Goal: Information Seeking & Learning: Learn about a topic

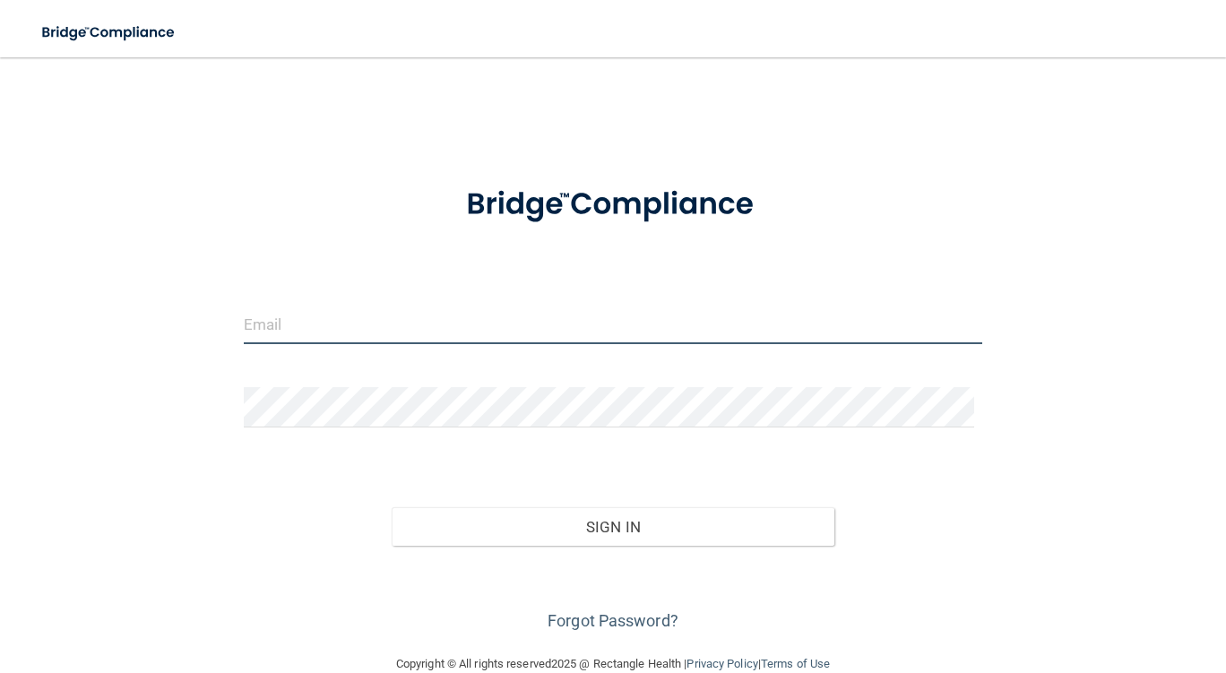
click at [348, 321] on input "email" at bounding box center [613, 324] width 738 height 40
click at [539, 328] on input "[EMAIL_ADDRESS][DOMAIN_NAME]" at bounding box center [613, 324] width 738 height 40
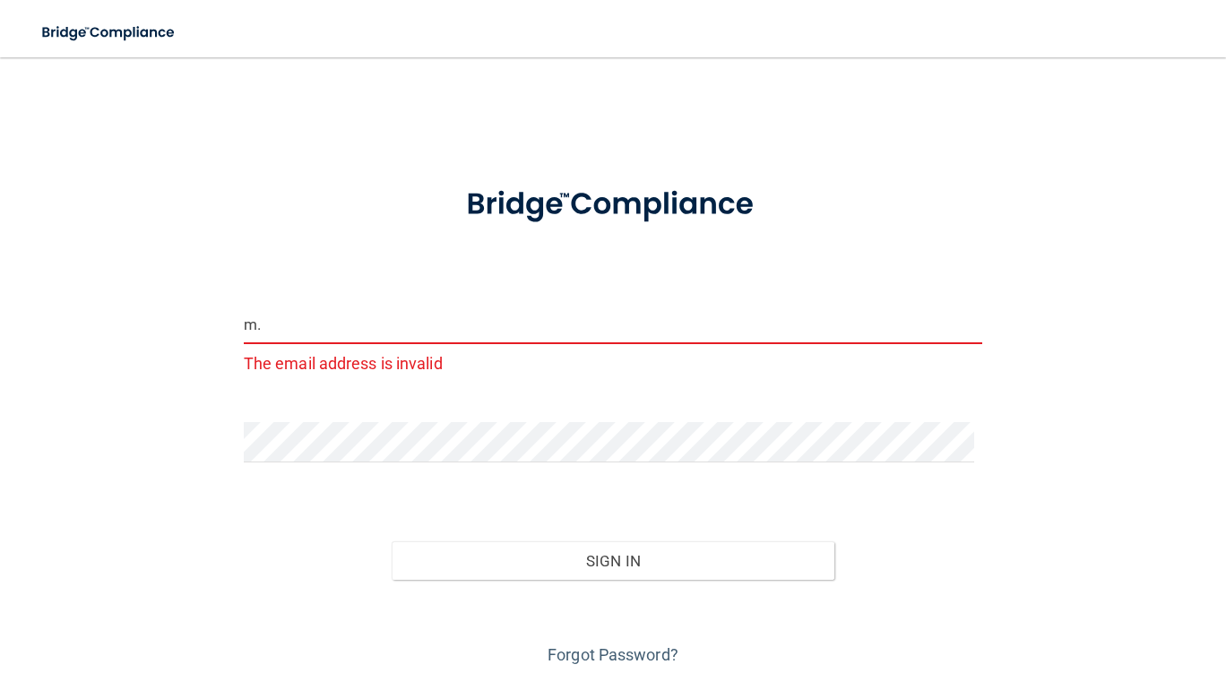
type input "m"
type input "[EMAIL_ADDRESS][DOMAIN_NAME]"
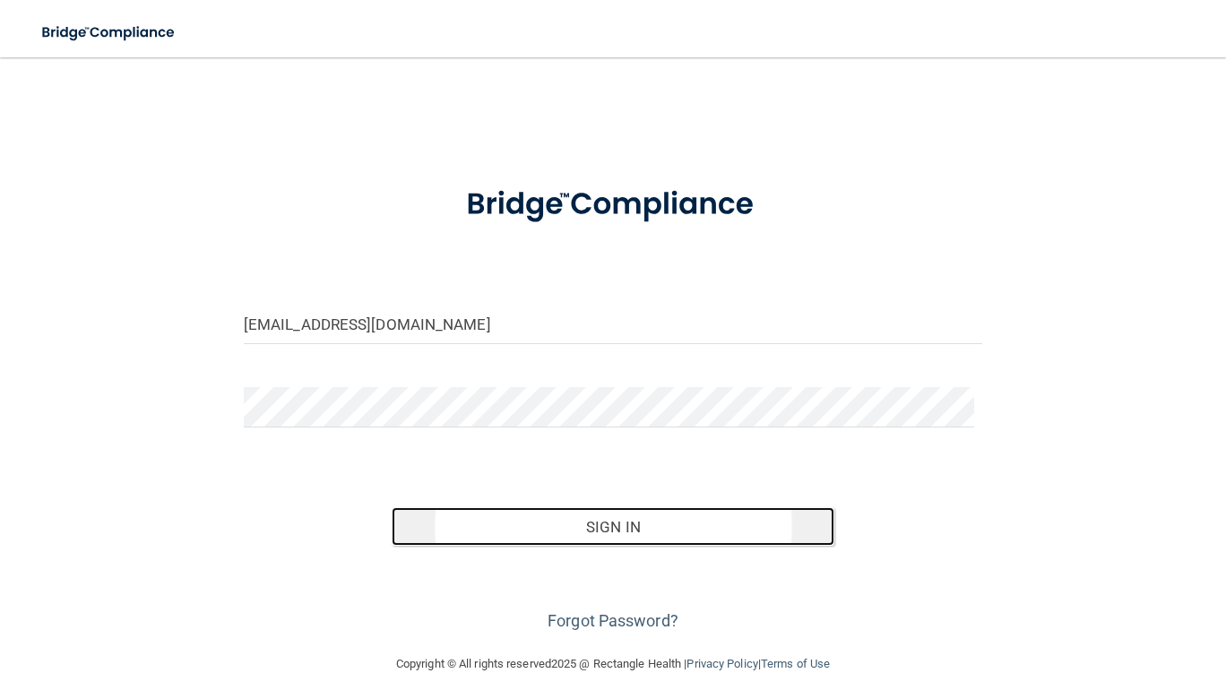
click at [618, 525] on button "Sign In" at bounding box center [614, 526] width 444 height 39
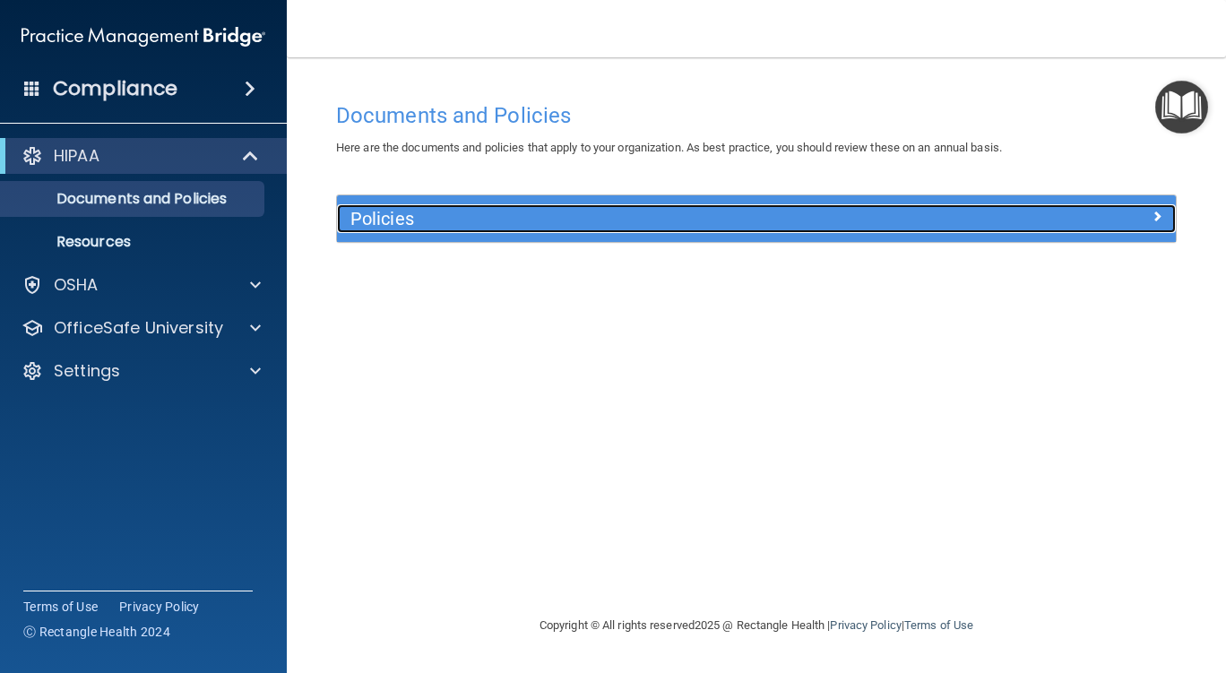
click at [484, 217] on h5 "Policies" at bounding box center [651, 219] width 602 height 20
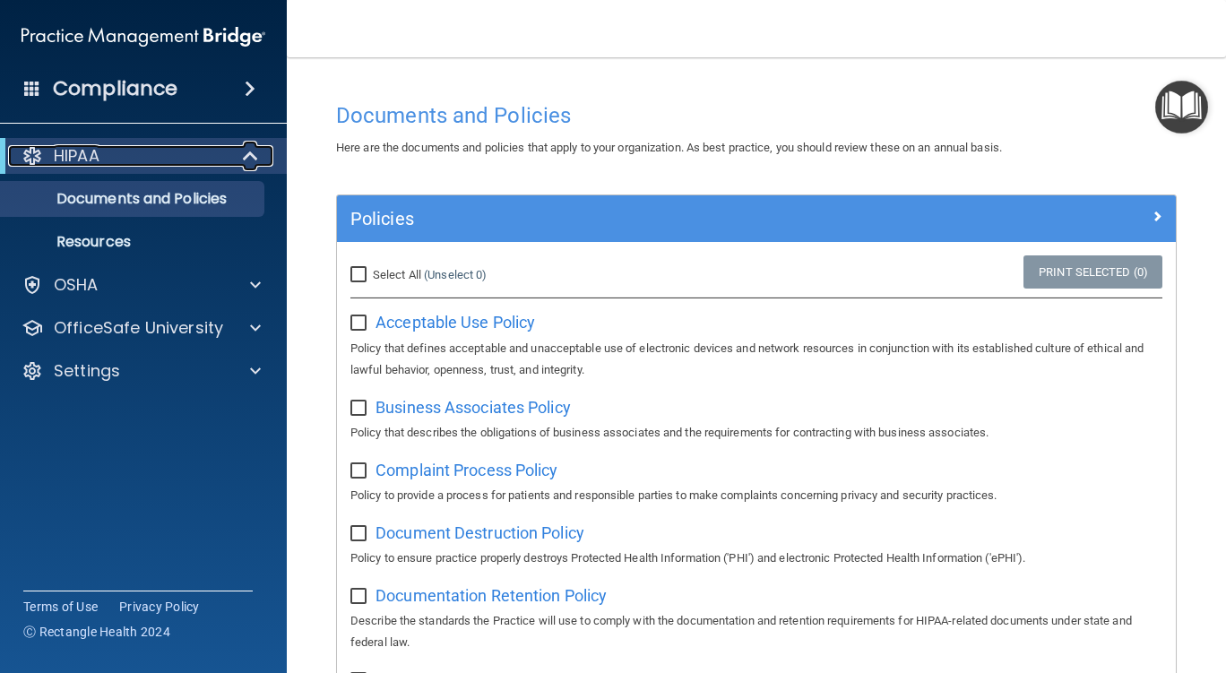
click at [108, 159] on div "HIPAA" at bounding box center [118, 156] width 221 height 22
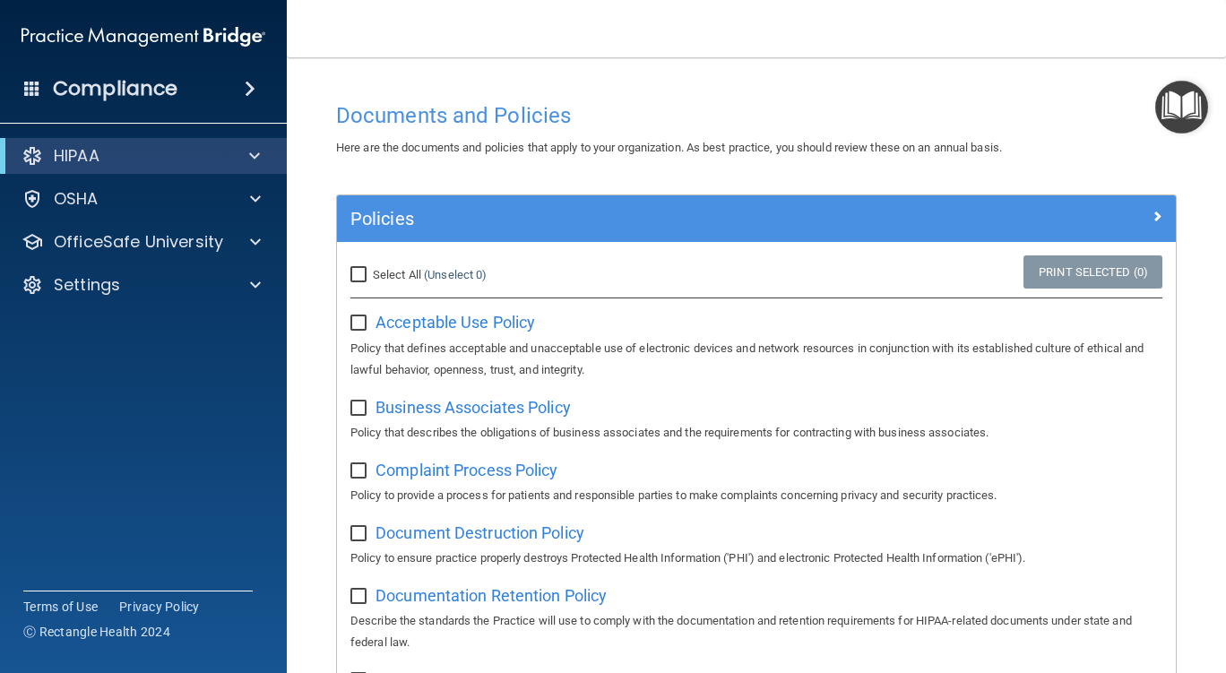
click at [245, 89] on span at bounding box center [250, 89] width 11 height 22
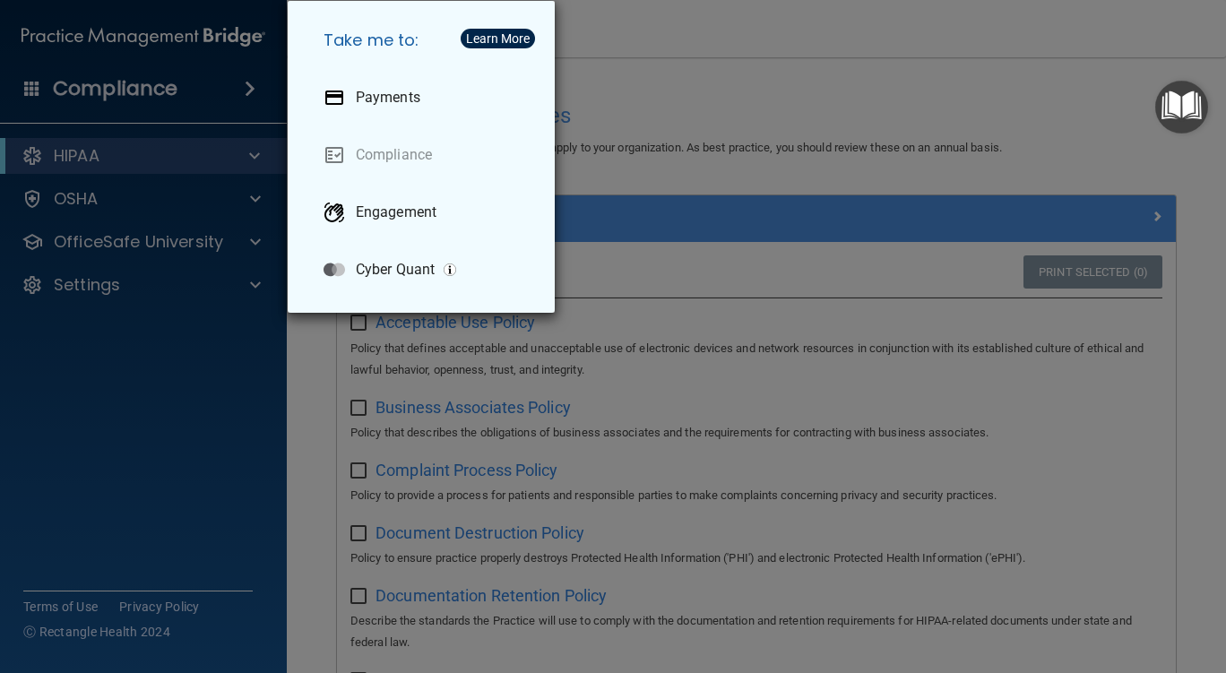
click at [249, 89] on div "Take me to: Payments Compliance Engagement Cyber Quant" at bounding box center [613, 336] width 1226 height 673
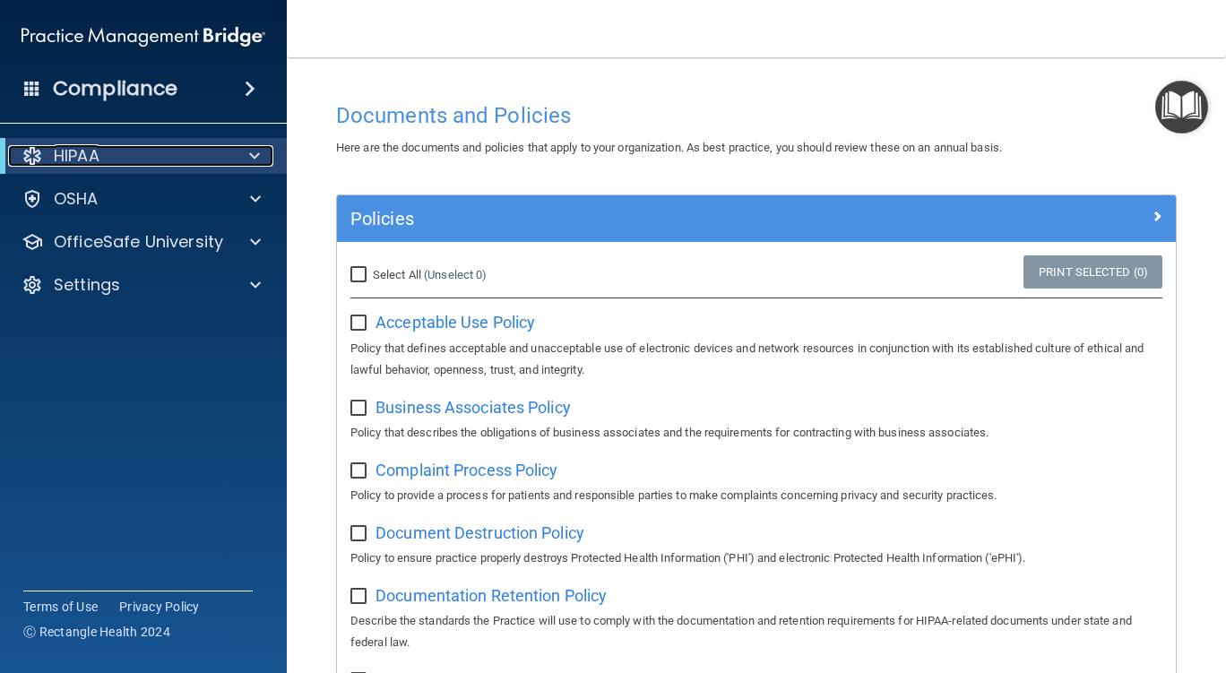
click at [111, 164] on div "HIPAA" at bounding box center [118, 156] width 221 height 22
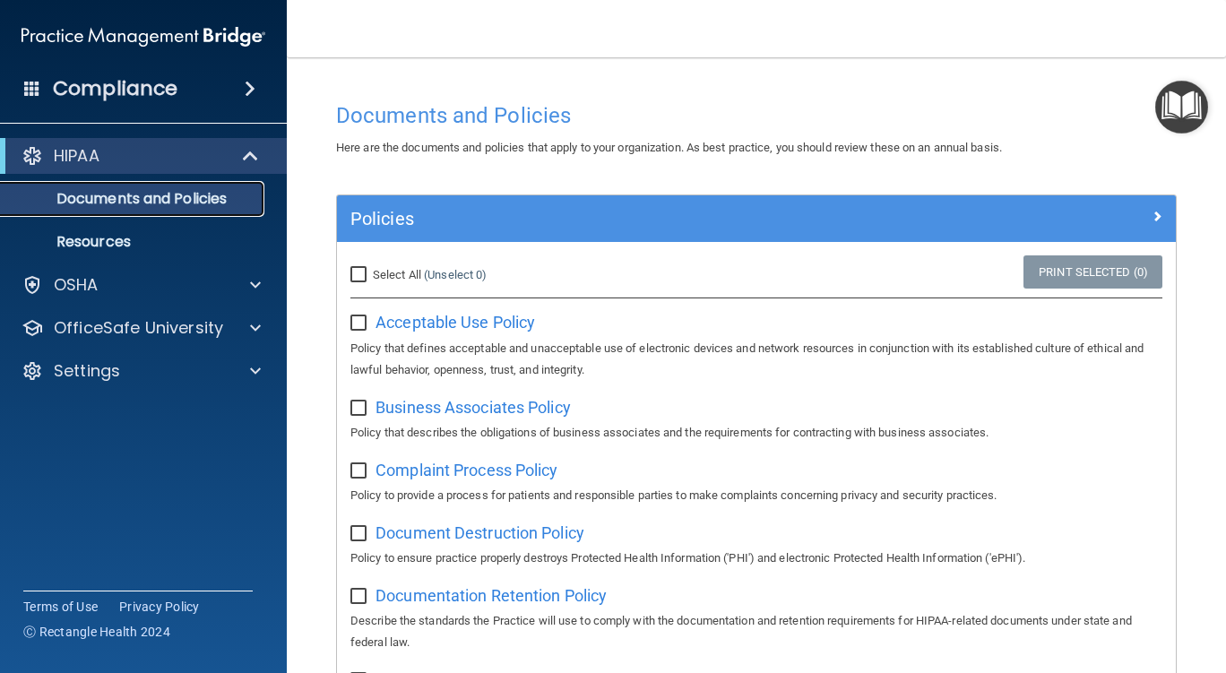
click at [120, 204] on p "Documents and Policies" at bounding box center [134, 199] width 245 height 18
click at [95, 243] on p "Resources" at bounding box center [134, 242] width 245 height 18
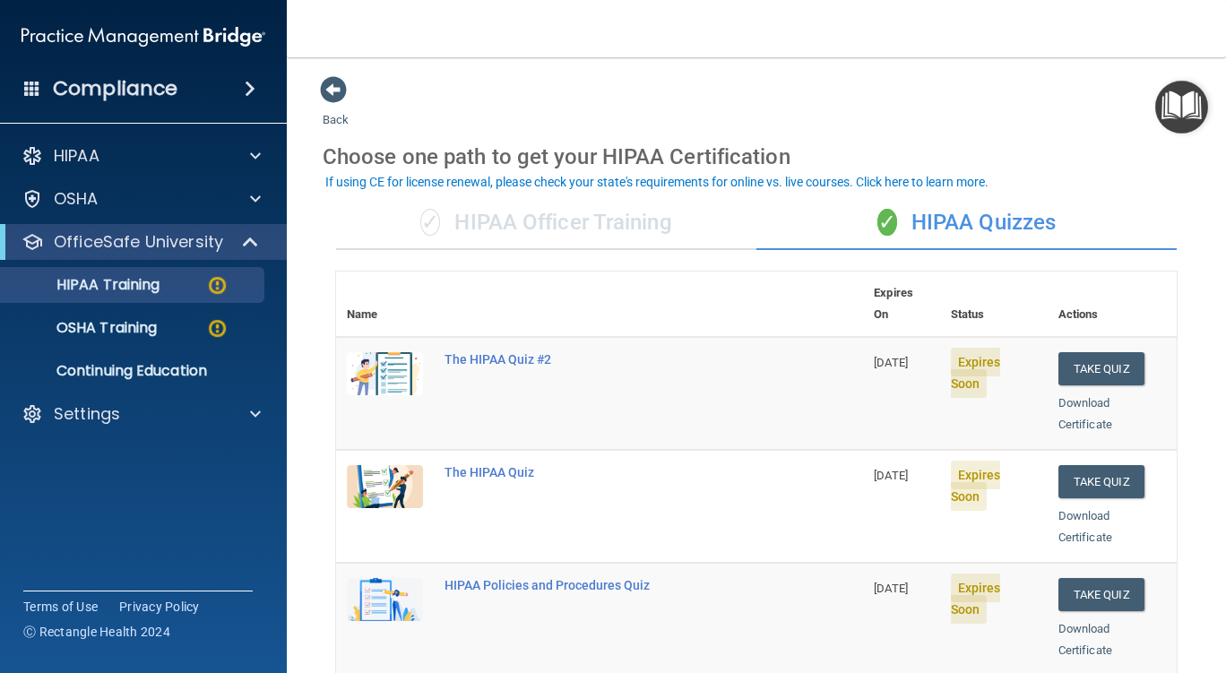
click at [981, 220] on div "✓ HIPAA Quizzes" at bounding box center [966, 223] width 420 height 54
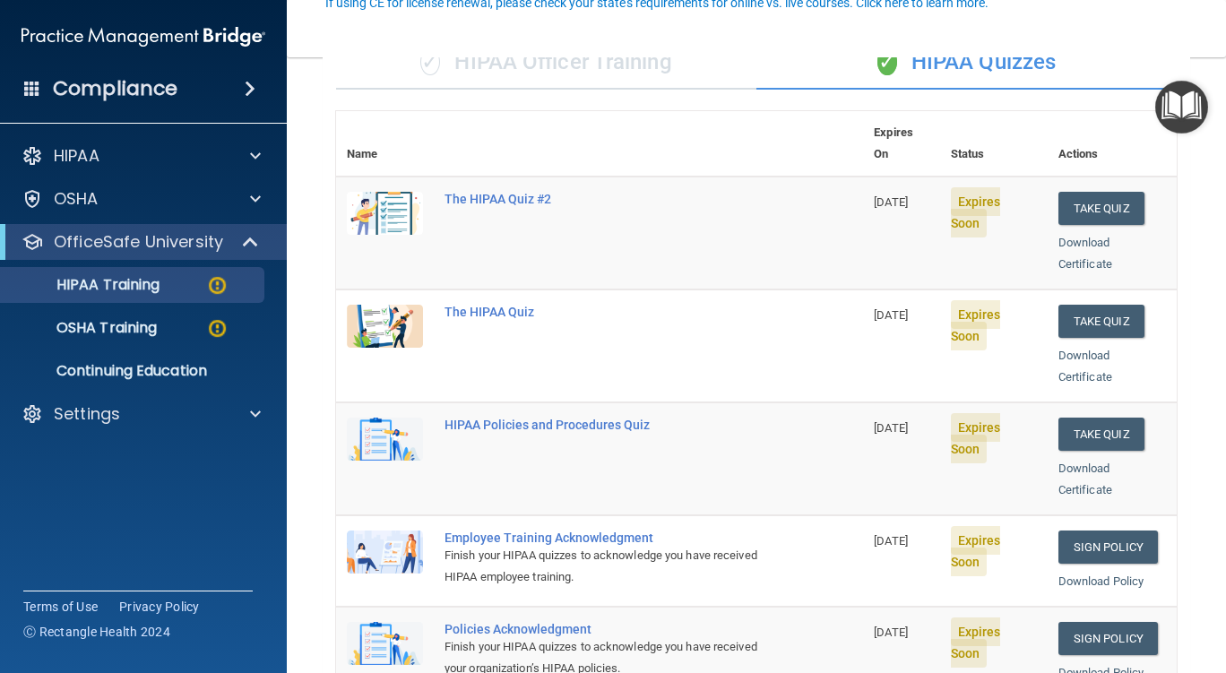
scroll to position [179, 0]
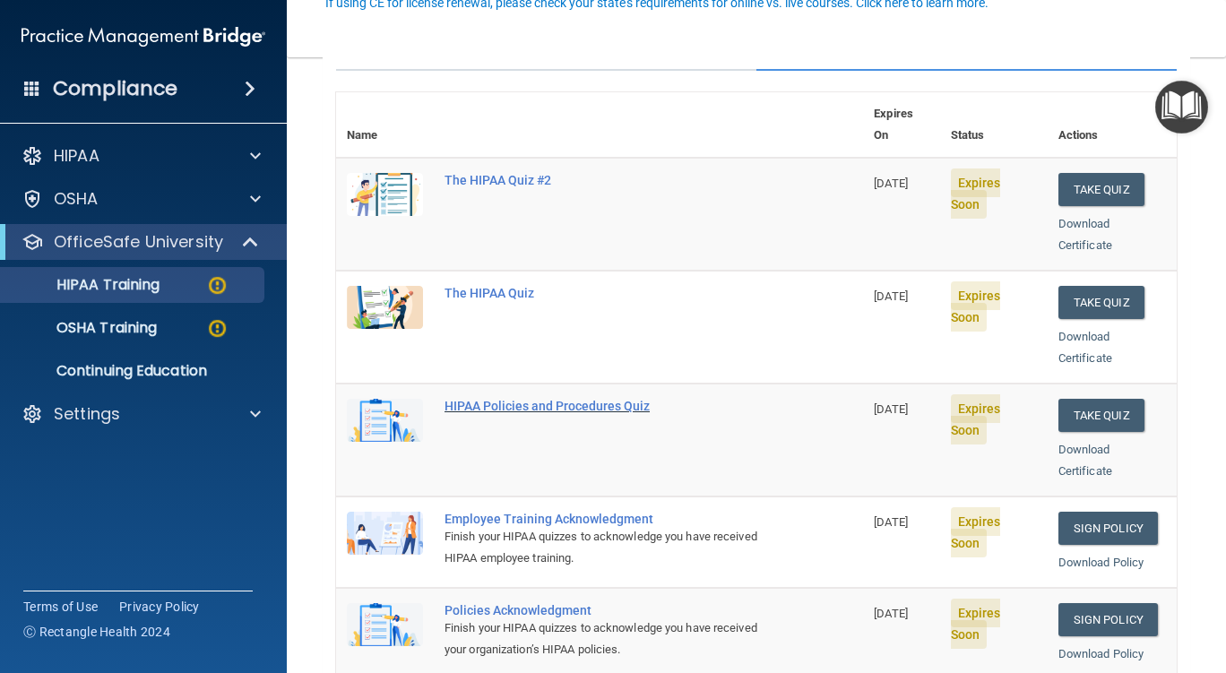
click at [565, 399] on div "HIPAA Policies and Procedures Quiz" at bounding box center [608, 406] width 329 height 14
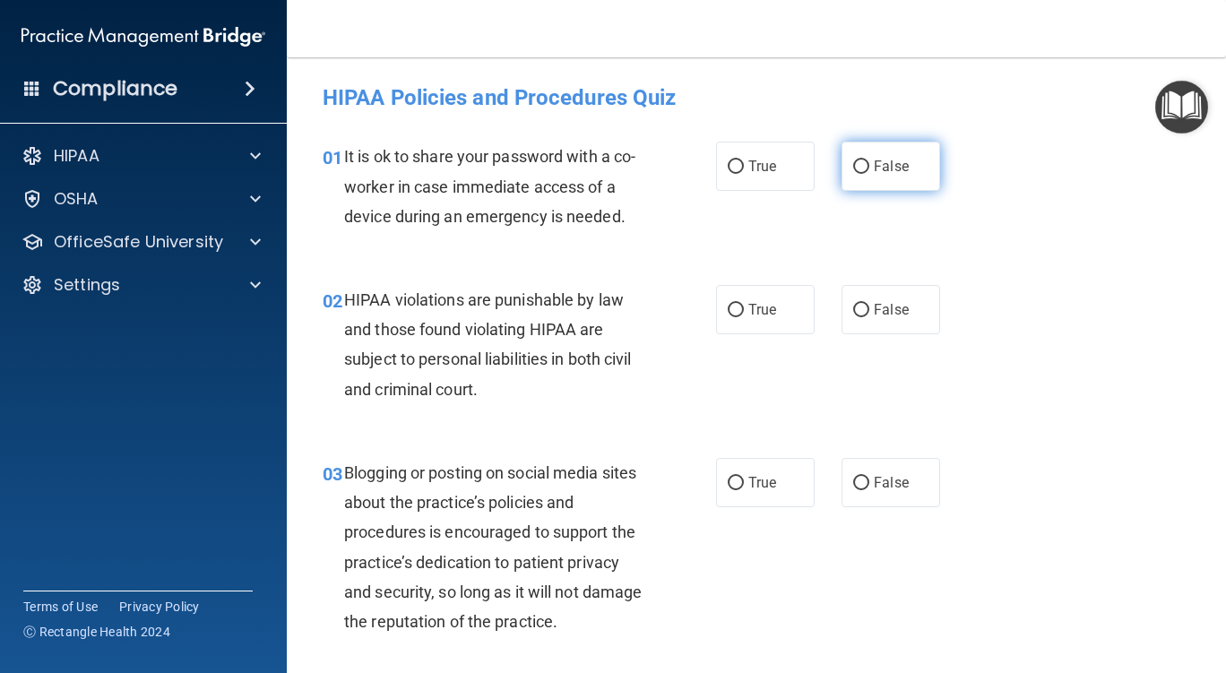
click at [855, 167] on input "False" at bounding box center [861, 166] width 16 height 13
radio input "true"
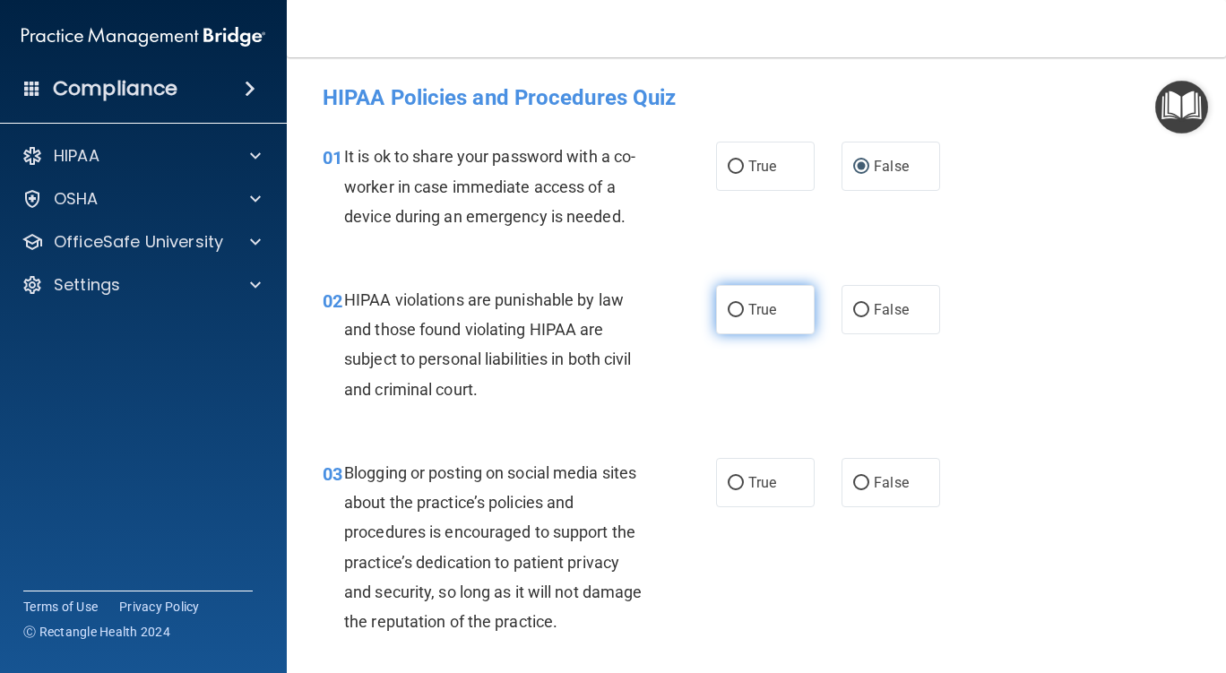
click at [729, 309] on input "True" at bounding box center [736, 310] width 16 height 13
radio input "true"
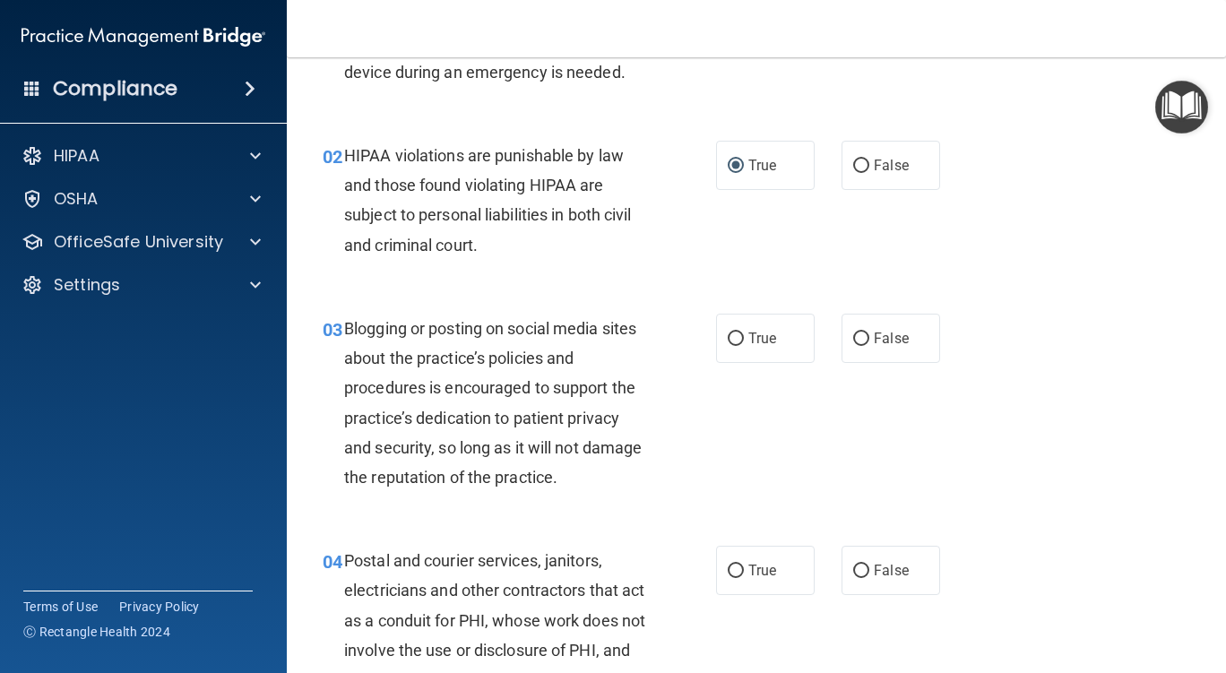
scroll to position [179, 0]
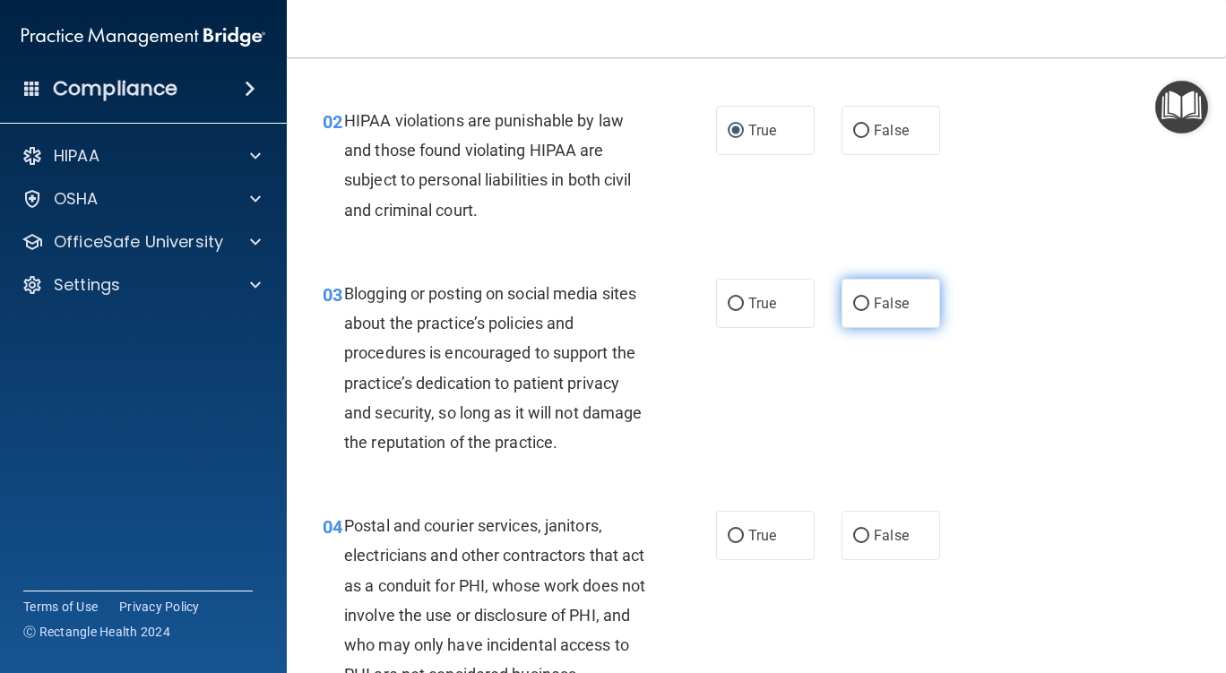
click at [853, 302] on input "False" at bounding box center [861, 304] width 16 height 13
radio input "true"
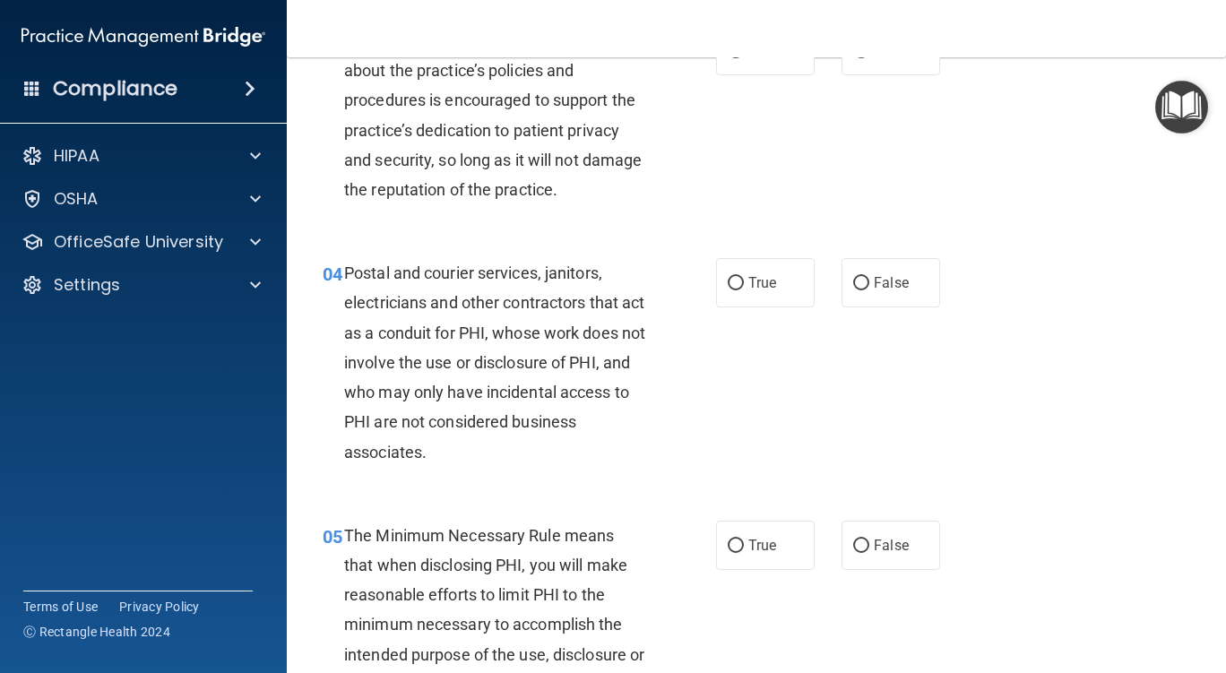
scroll to position [448, 0]
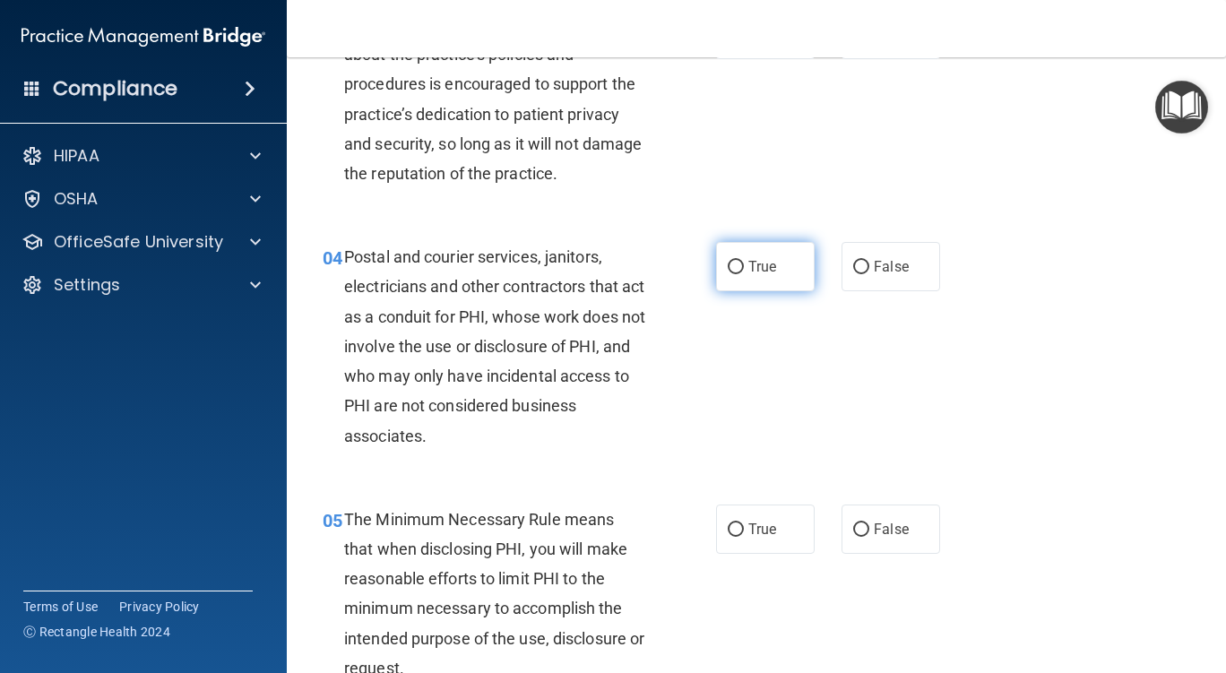
click at [730, 268] on input "True" at bounding box center [736, 267] width 16 height 13
radio input "true"
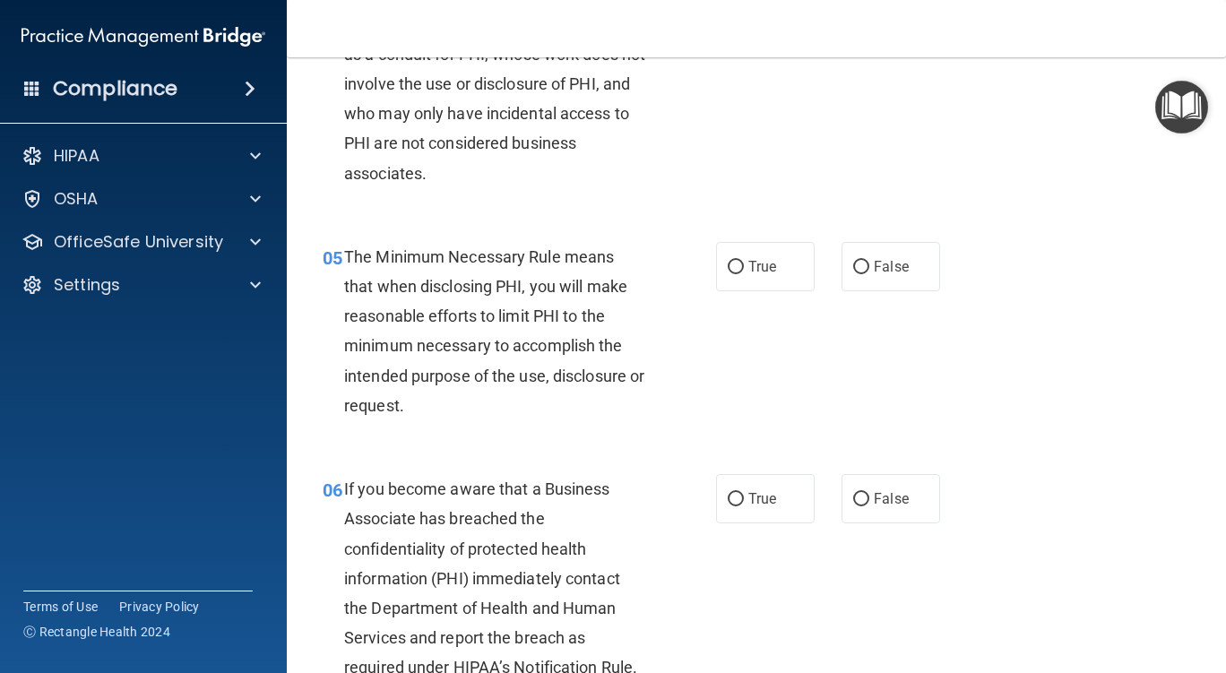
scroll to position [717, 0]
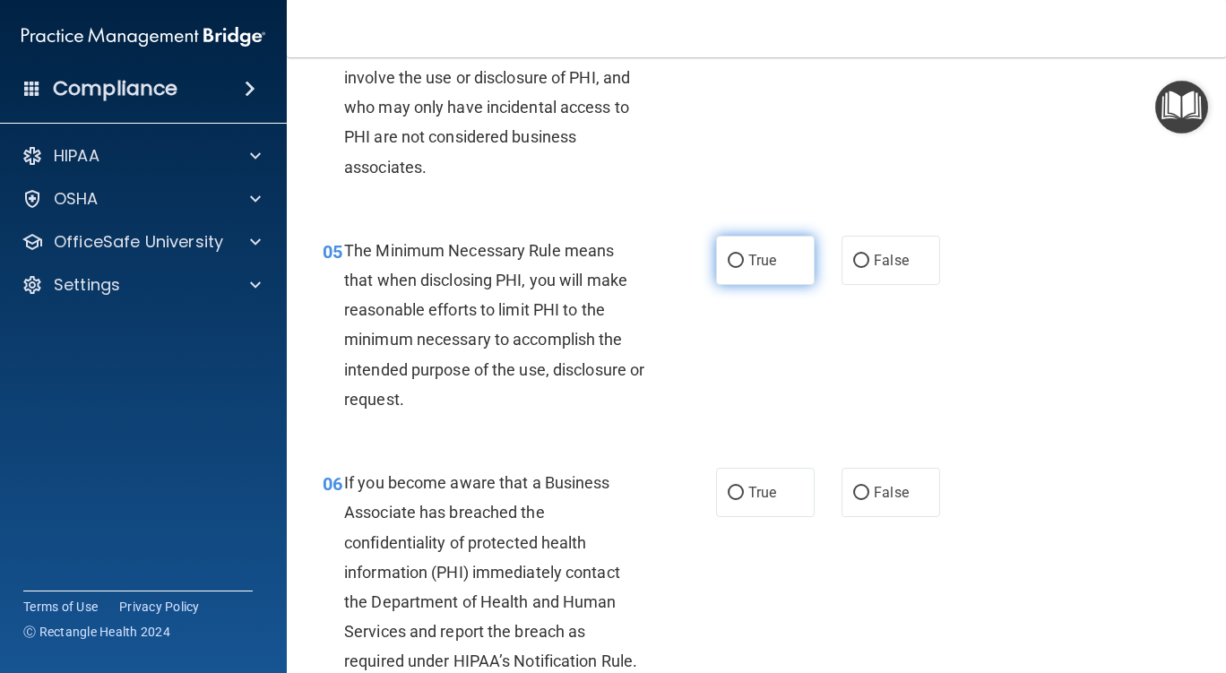
click at [730, 255] on input "True" at bounding box center [736, 261] width 16 height 13
radio input "true"
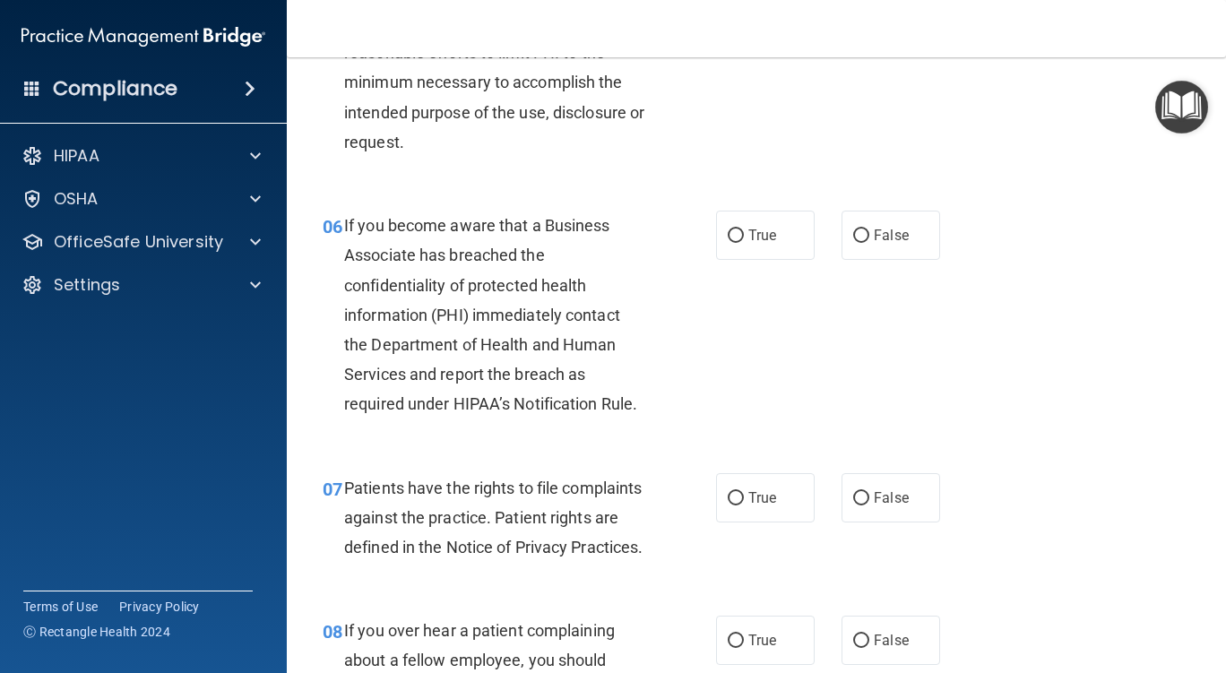
scroll to position [986, 0]
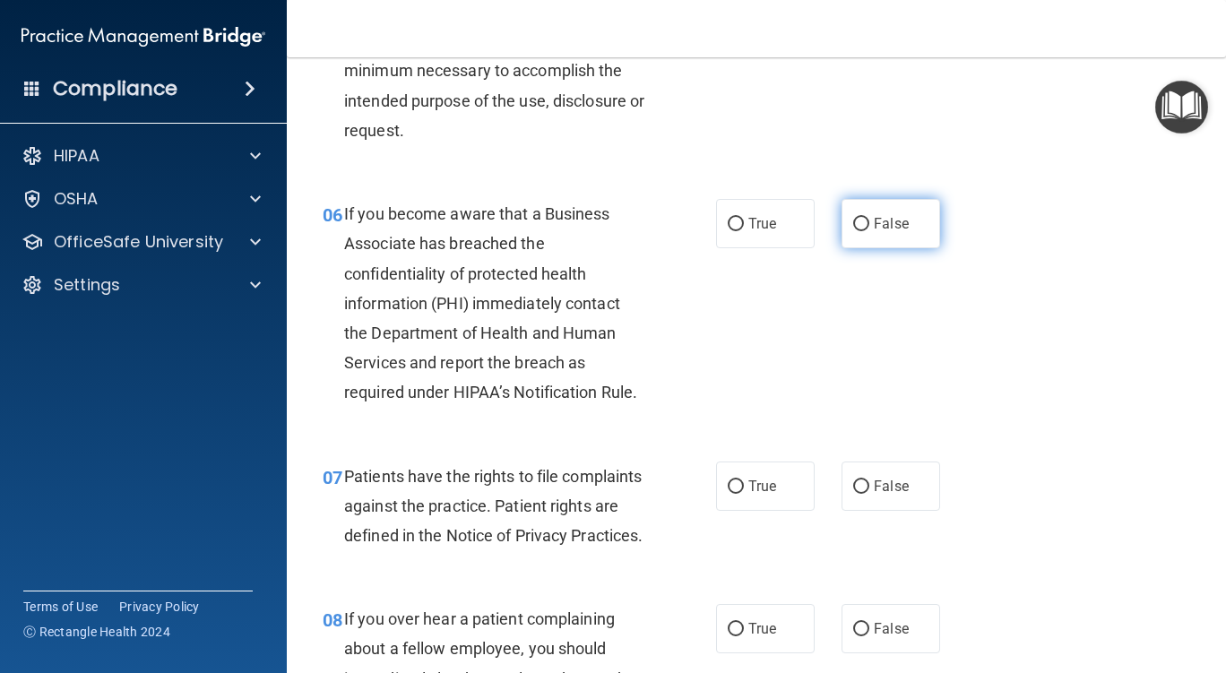
click at [854, 220] on input "False" at bounding box center [861, 224] width 16 height 13
radio input "true"
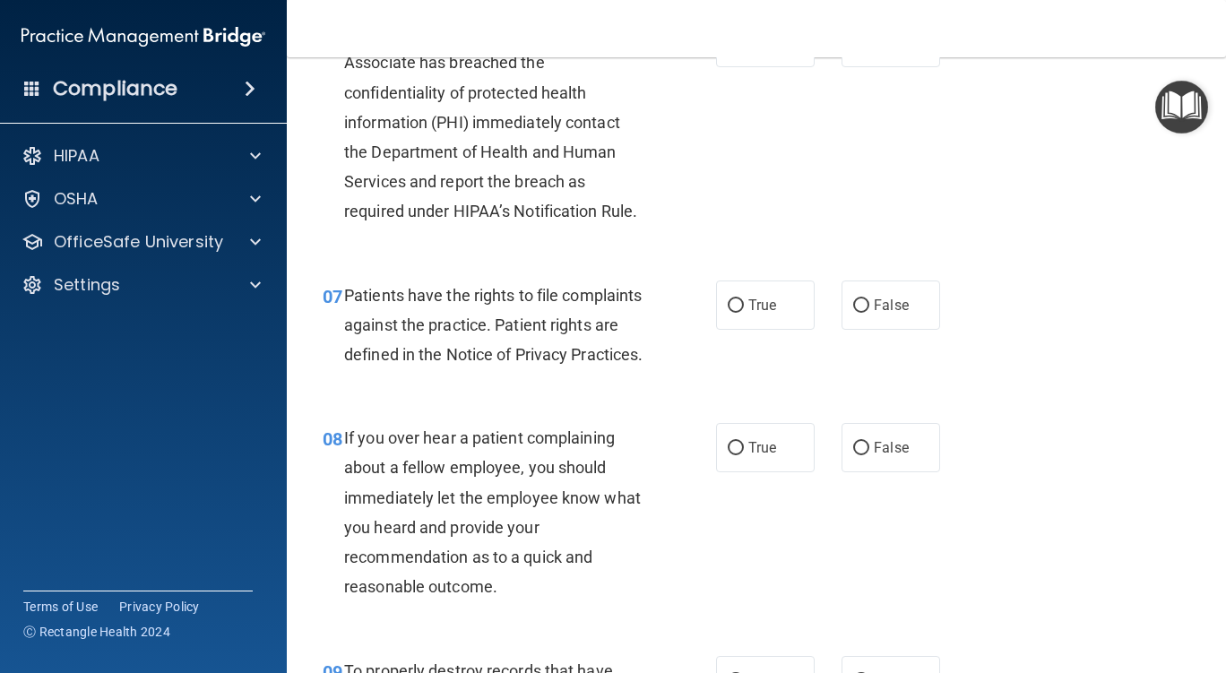
scroll to position [1255, 0]
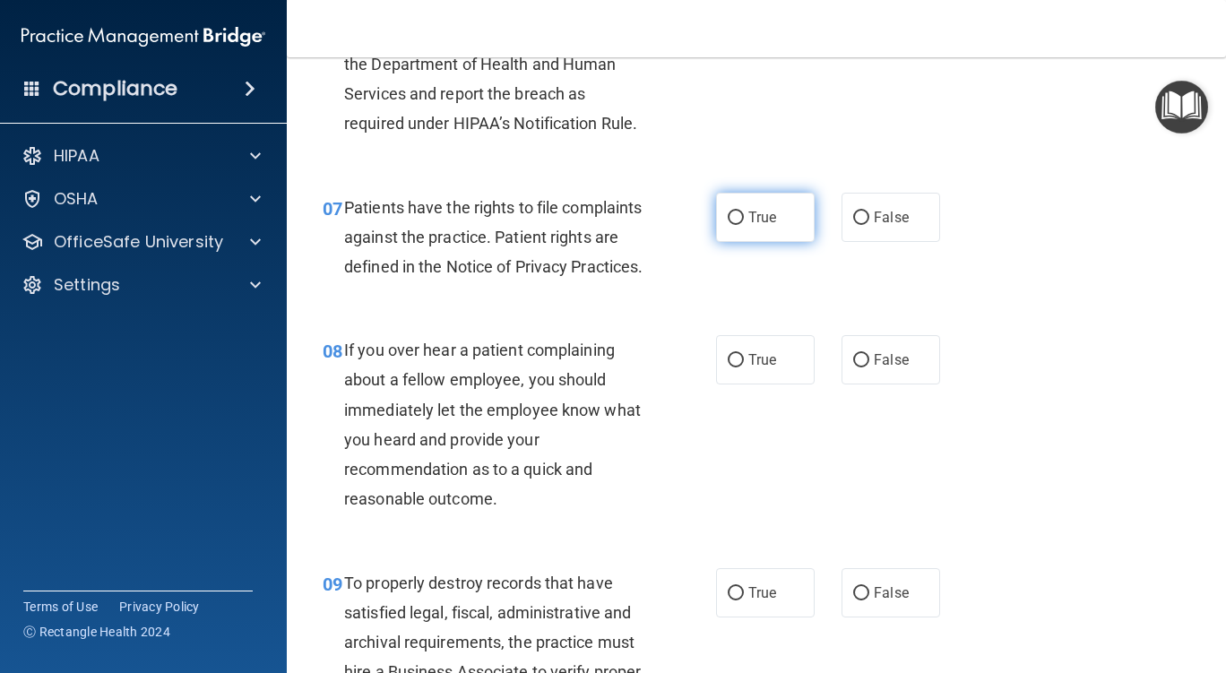
drag, startPoint x: 727, startPoint y: 215, endPoint x: 726, endPoint y: 235, distance: 19.7
click at [728, 215] on input "True" at bounding box center [736, 217] width 16 height 13
radio input "true"
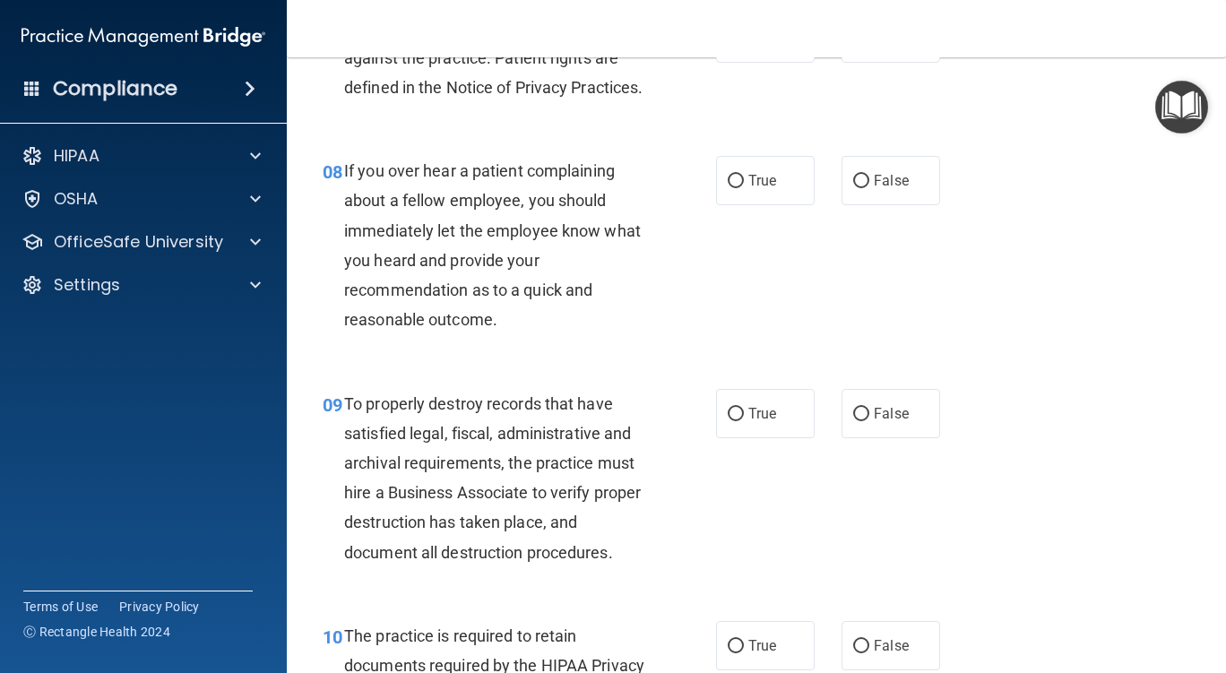
scroll to position [1523, 0]
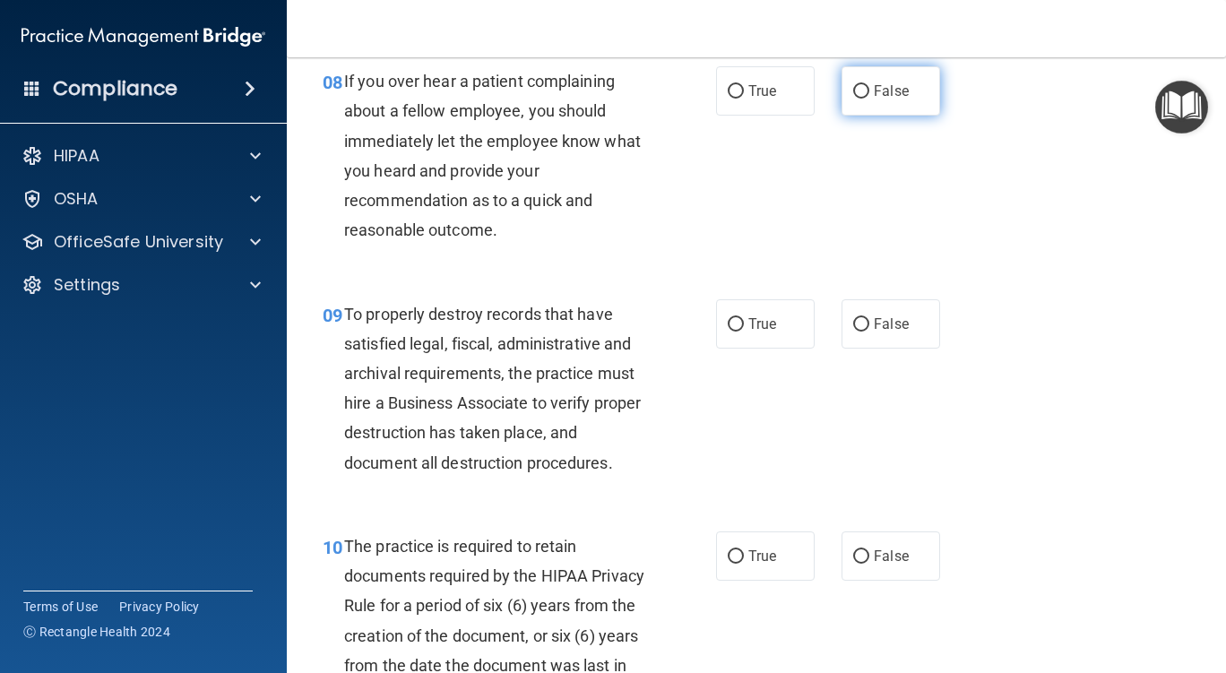
click at [853, 99] on input "False" at bounding box center [861, 91] width 16 height 13
radio input "true"
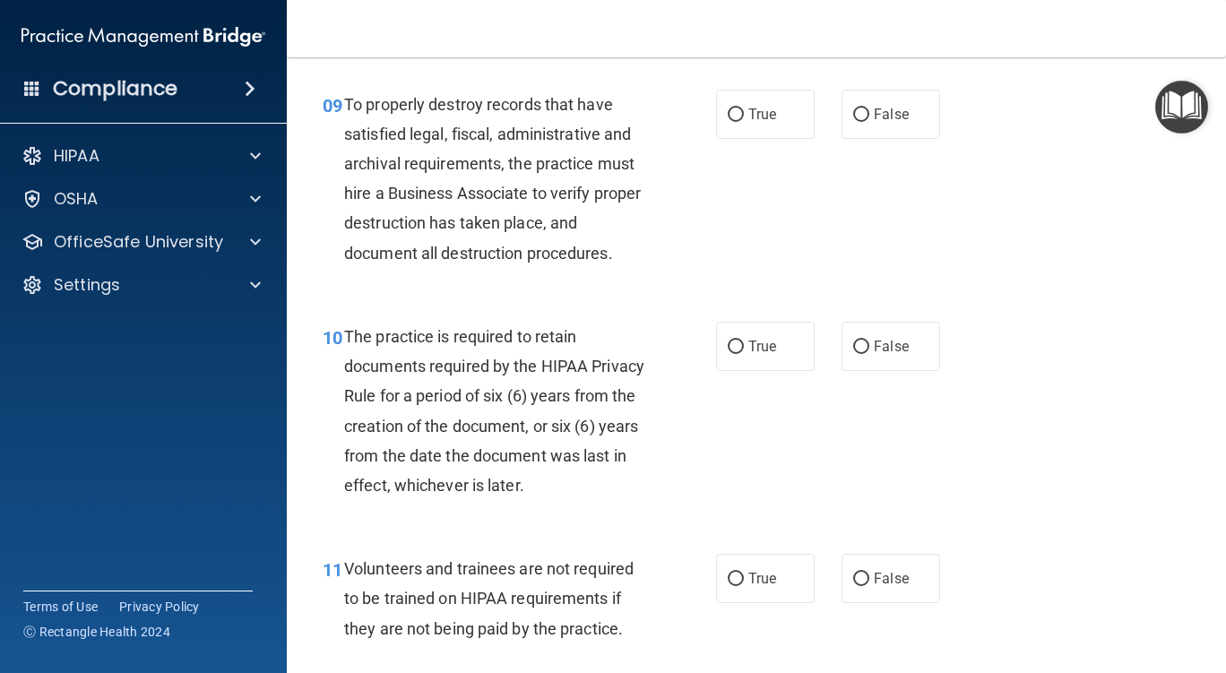
scroll to position [1703, 0]
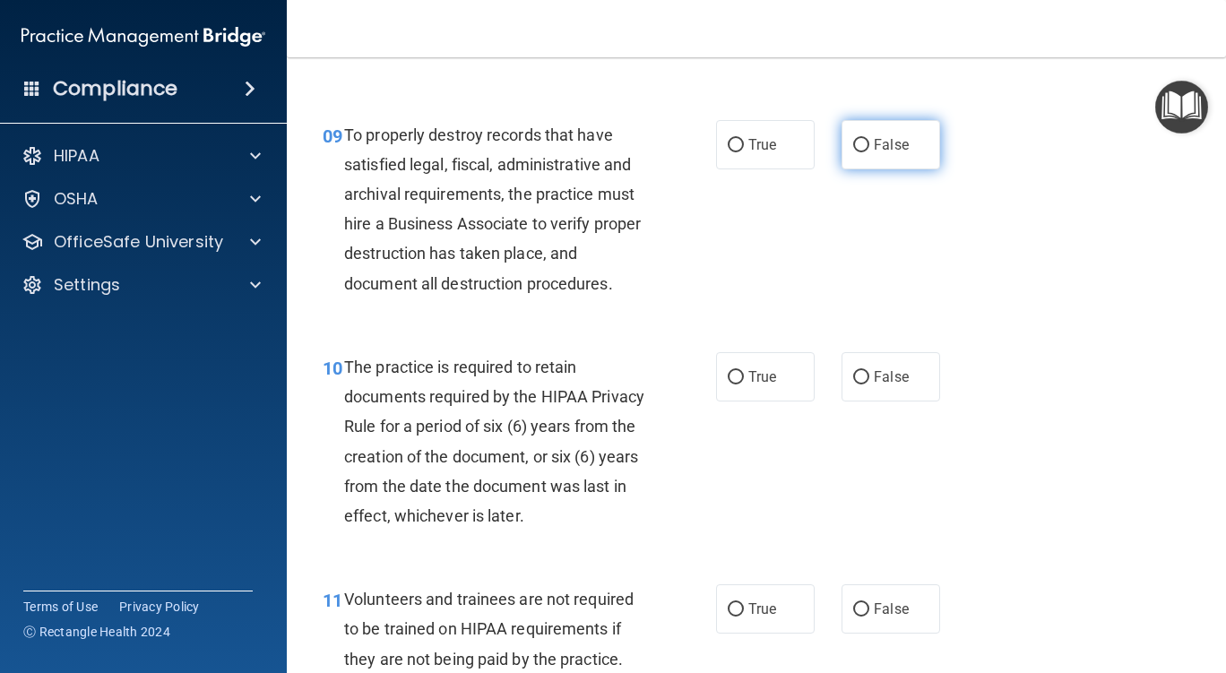
click at [855, 152] on input "False" at bounding box center [861, 145] width 16 height 13
radio input "true"
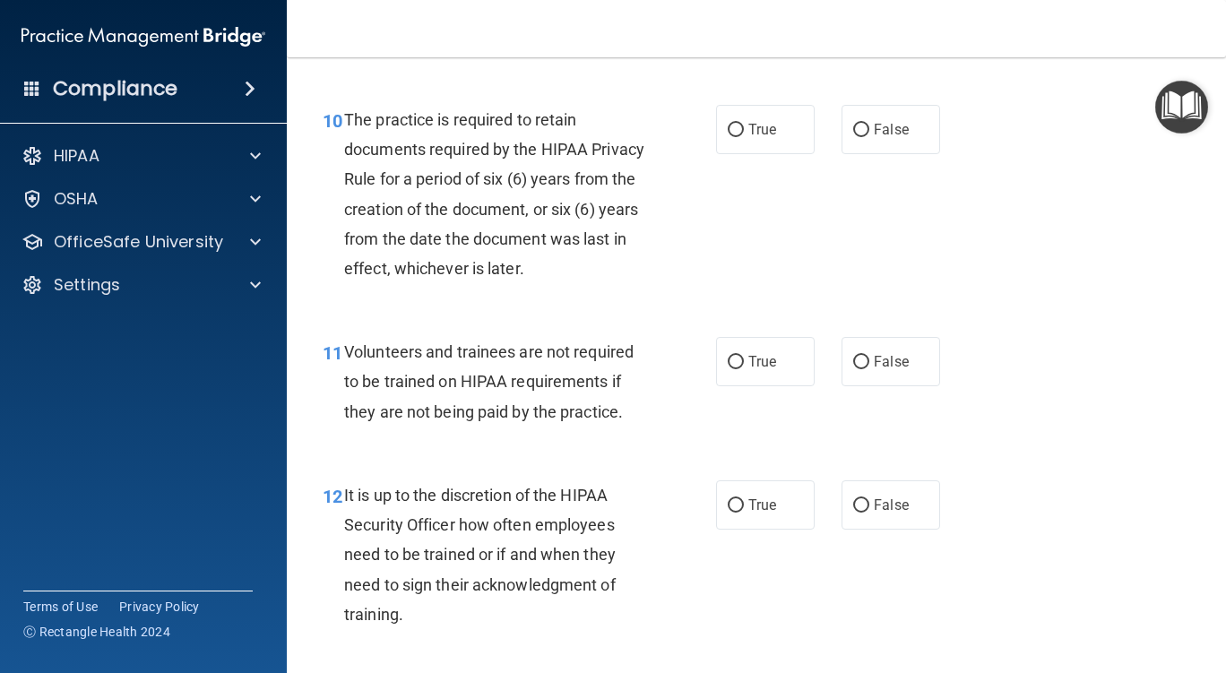
scroll to position [1972, 0]
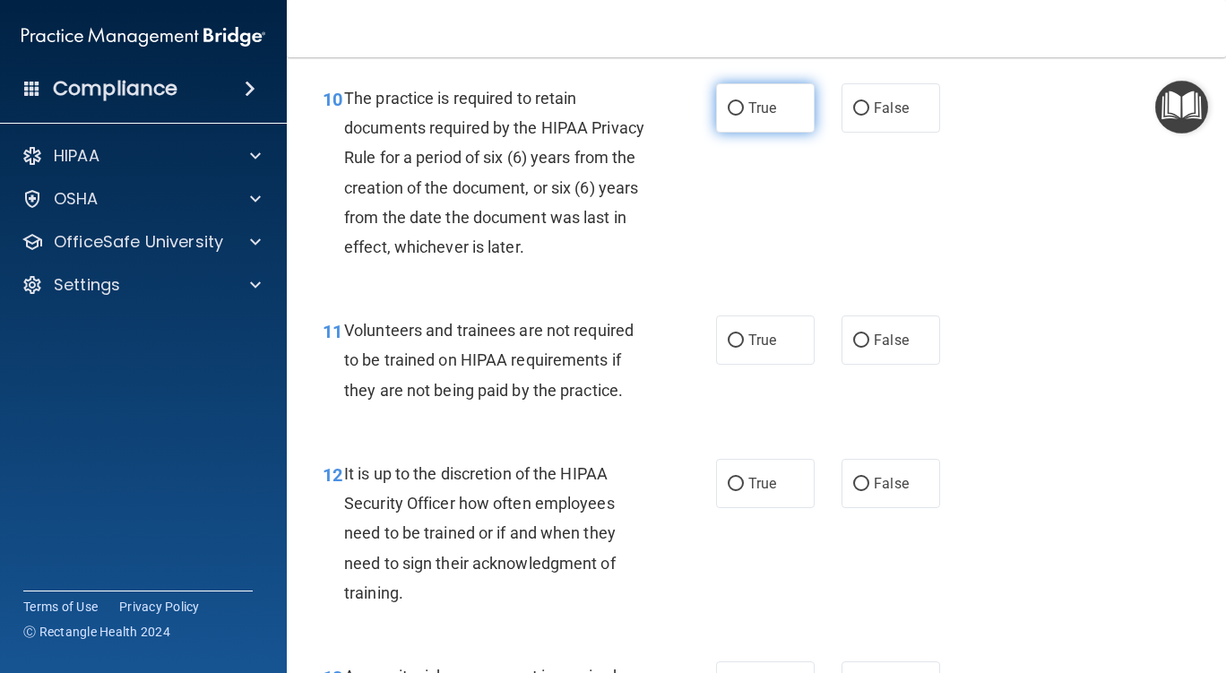
click at [729, 116] on input "True" at bounding box center [736, 108] width 16 height 13
radio input "true"
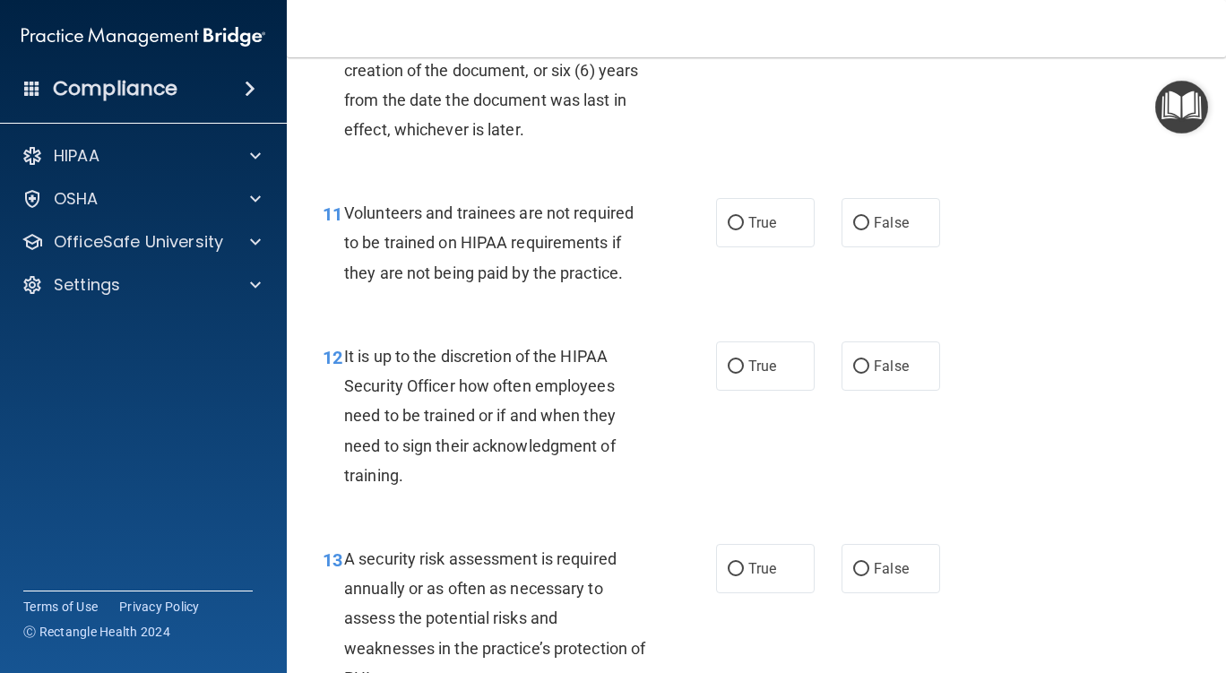
scroll to position [2151, 0]
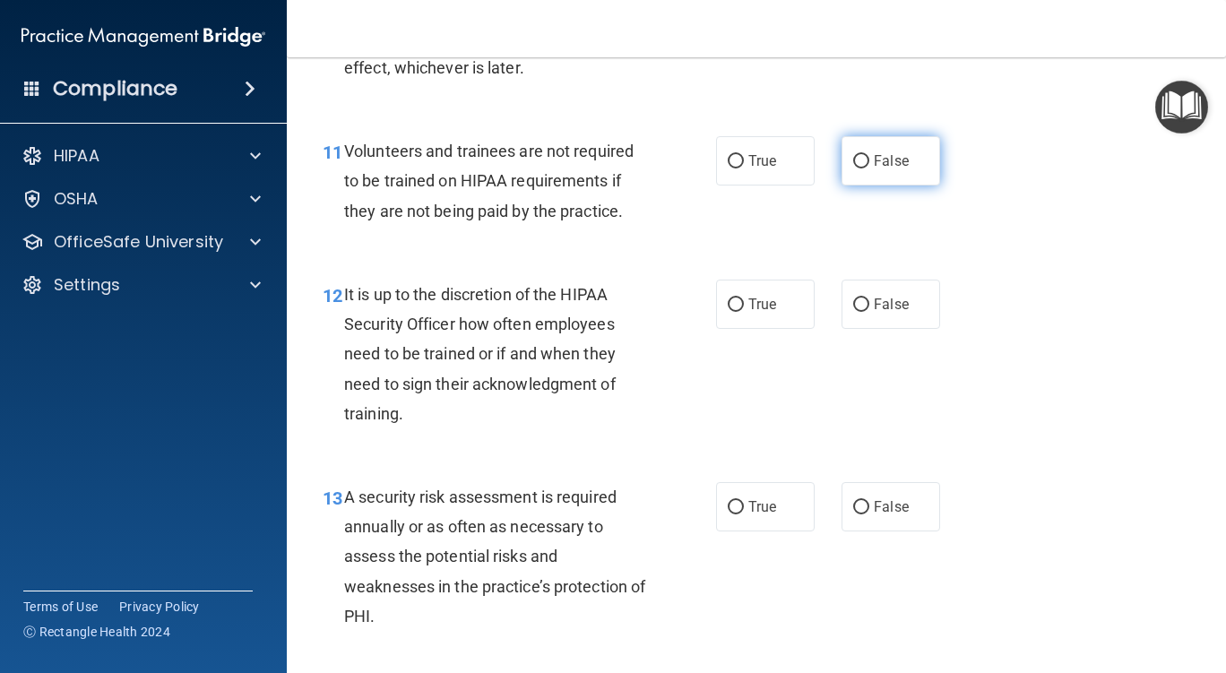
click at [854, 168] on input "False" at bounding box center [861, 161] width 16 height 13
radio input "true"
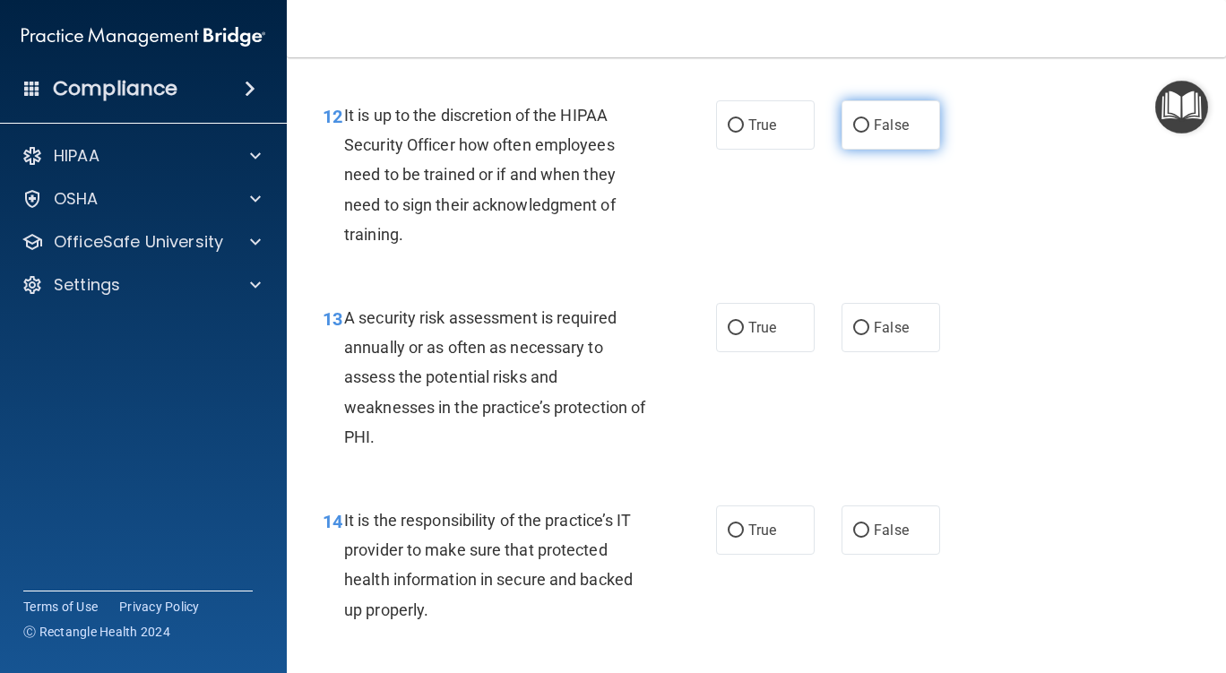
click at [856, 133] on input "False" at bounding box center [861, 125] width 16 height 13
radio input "true"
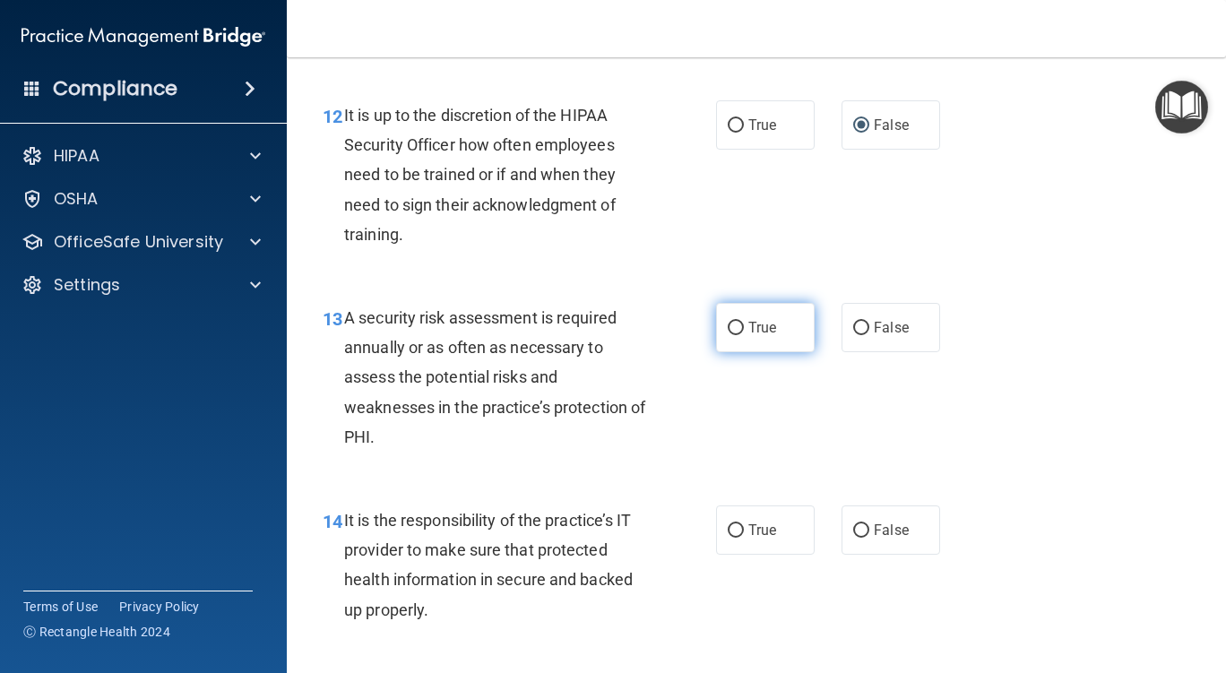
click at [728, 335] on input "True" at bounding box center [736, 328] width 16 height 13
radio input "true"
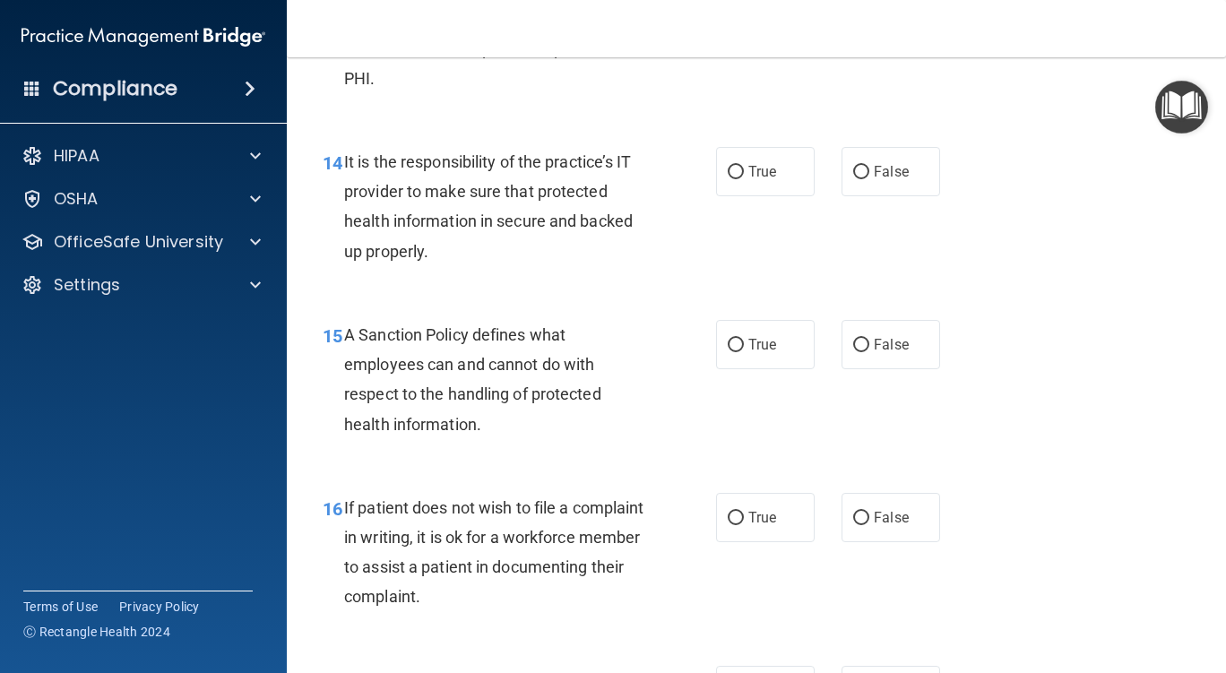
scroll to position [2778, 0]
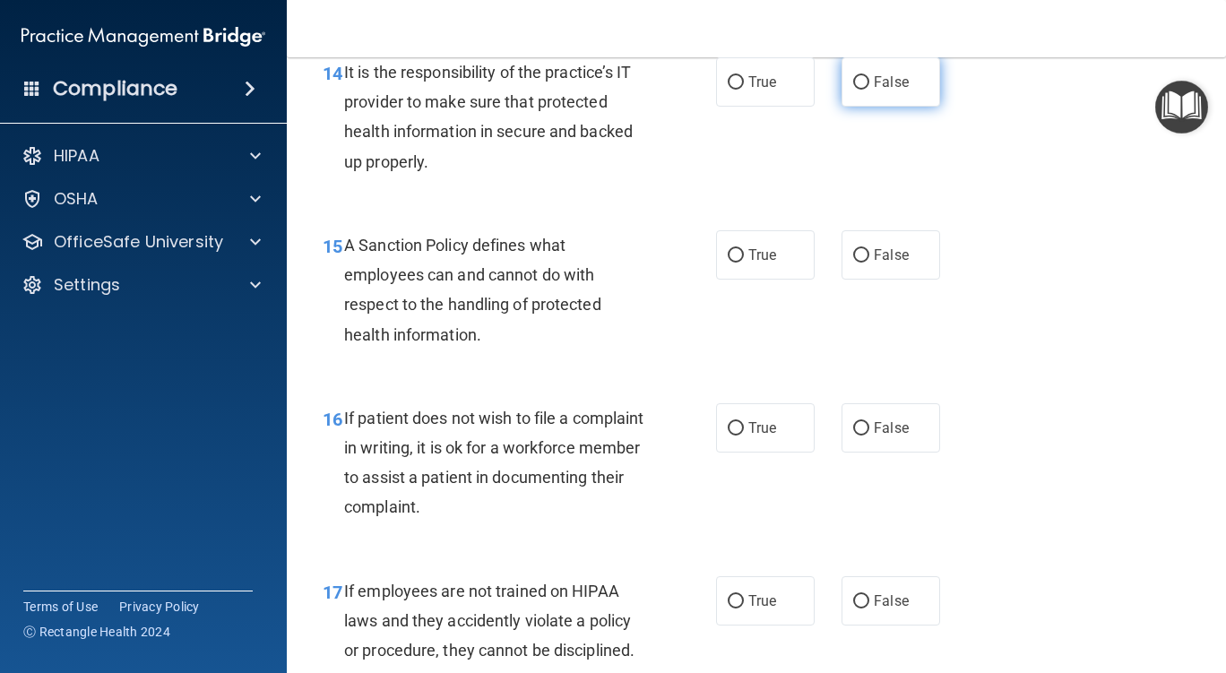
click at [855, 90] on input "False" at bounding box center [861, 82] width 16 height 13
radio input "true"
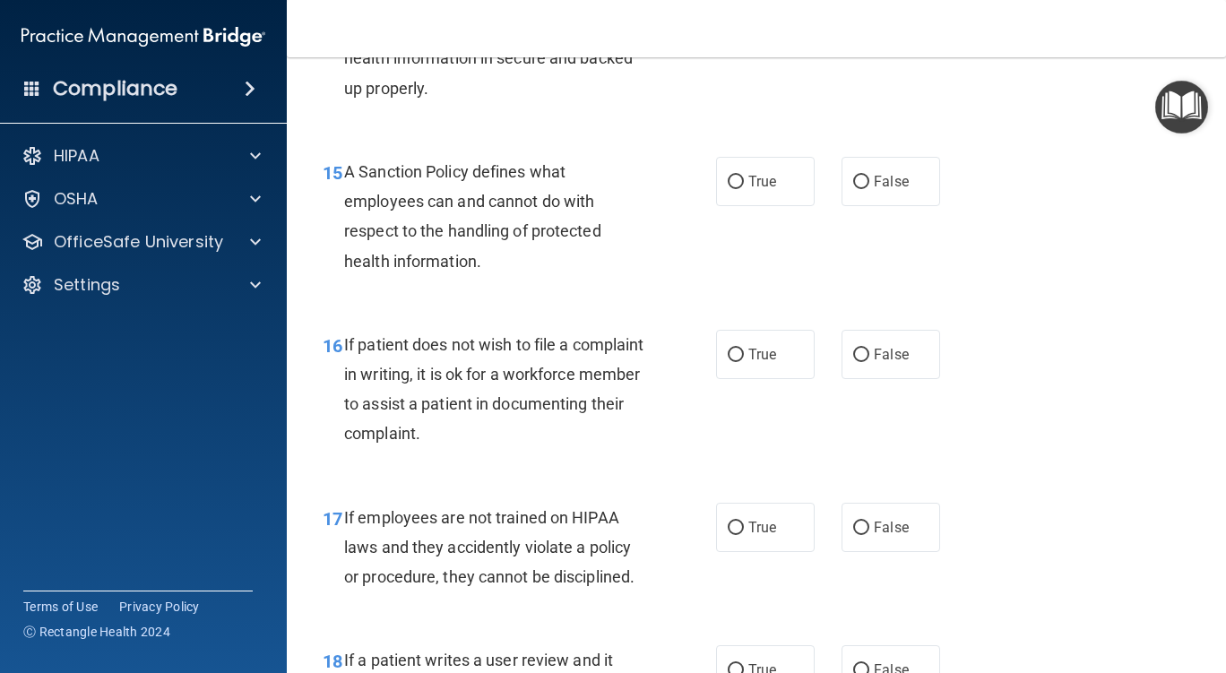
scroll to position [2868, 0]
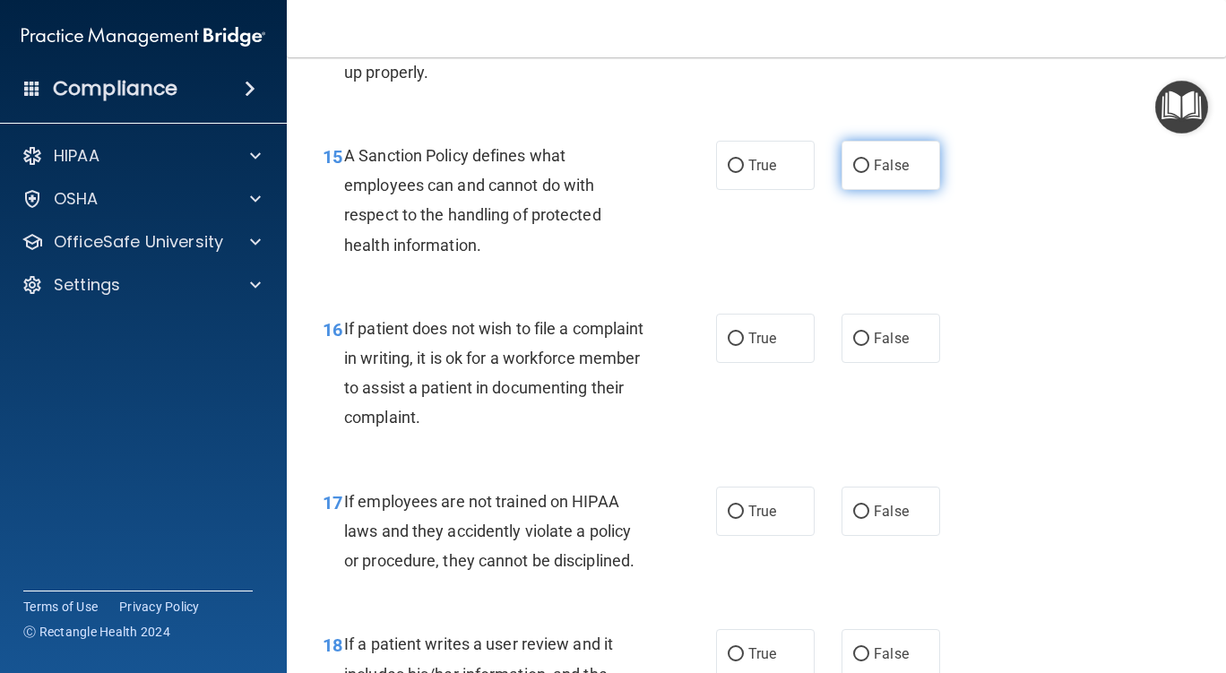
click at [853, 173] on input "False" at bounding box center [861, 166] width 16 height 13
radio input "true"
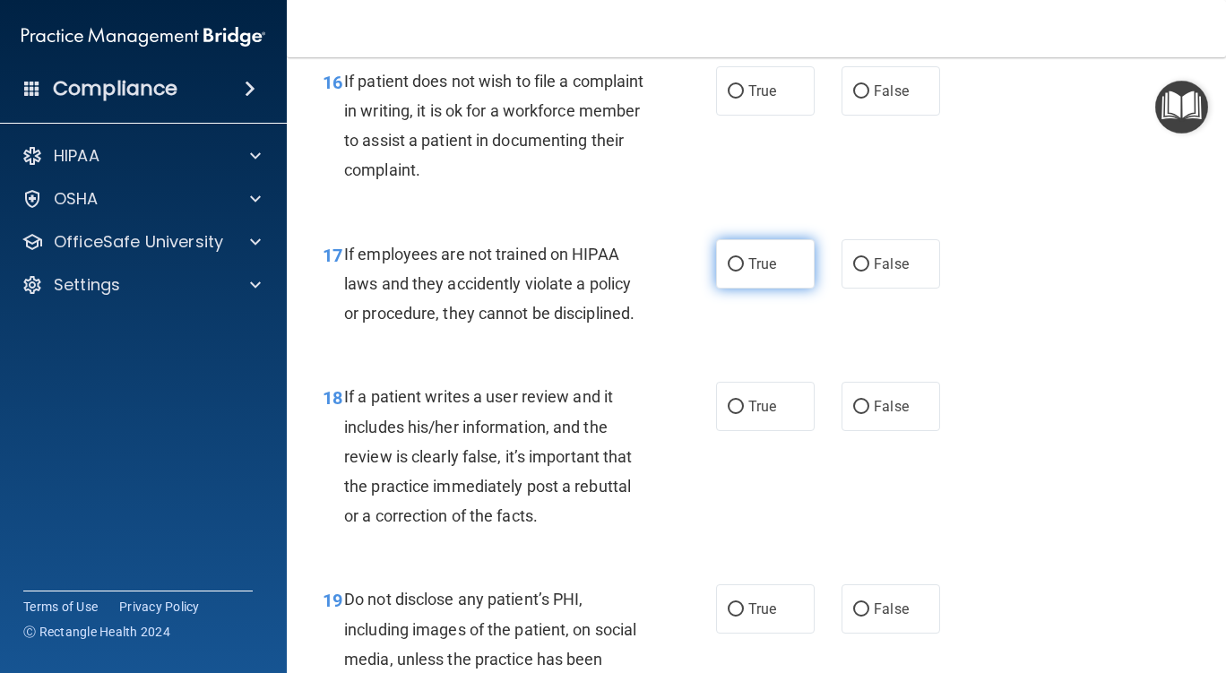
scroll to position [3137, 0]
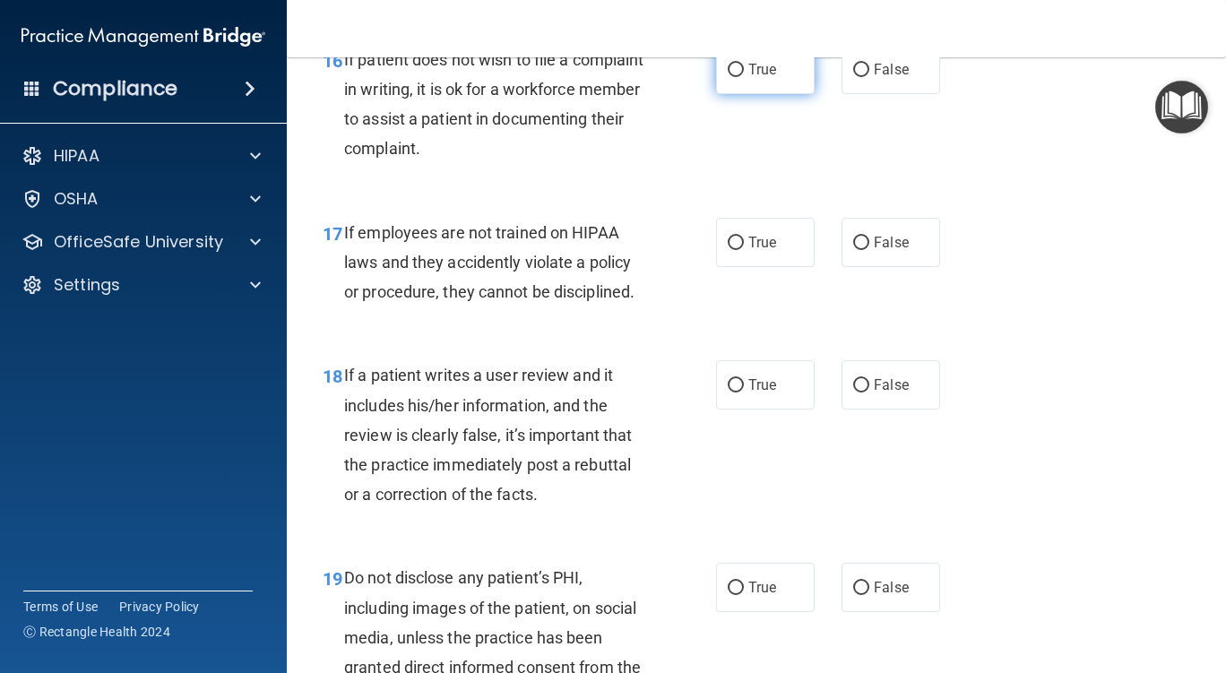
click at [728, 77] on input "True" at bounding box center [736, 70] width 16 height 13
radio input "true"
click at [853, 250] on input "False" at bounding box center [861, 243] width 16 height 13
radio input "true"
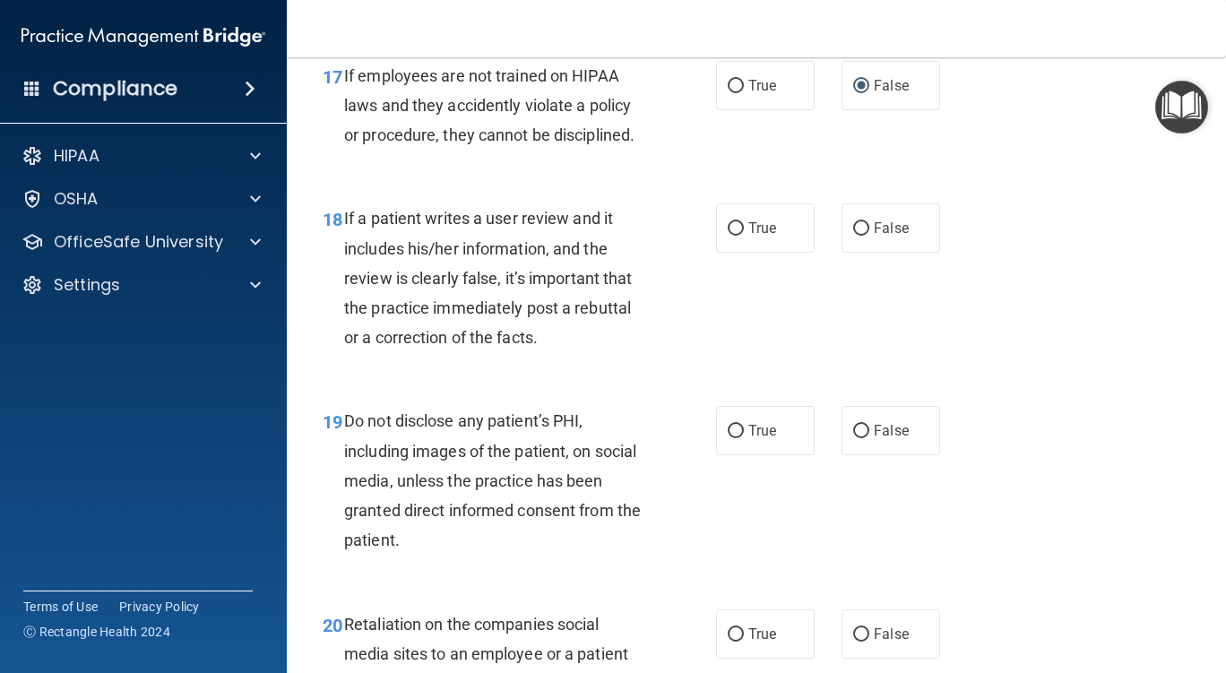
scroll to position [3316, 0]
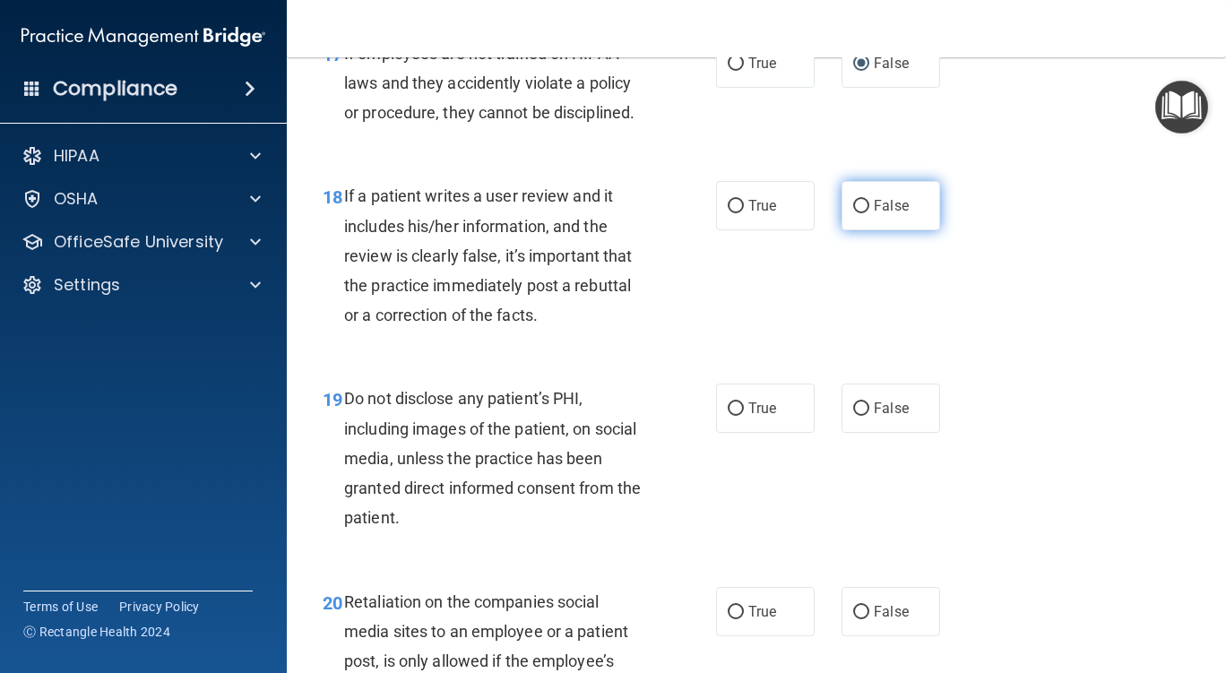
click at [857, 213] on input "False" at bounding box center [861, 206] width 16 height 13
radio input "true"
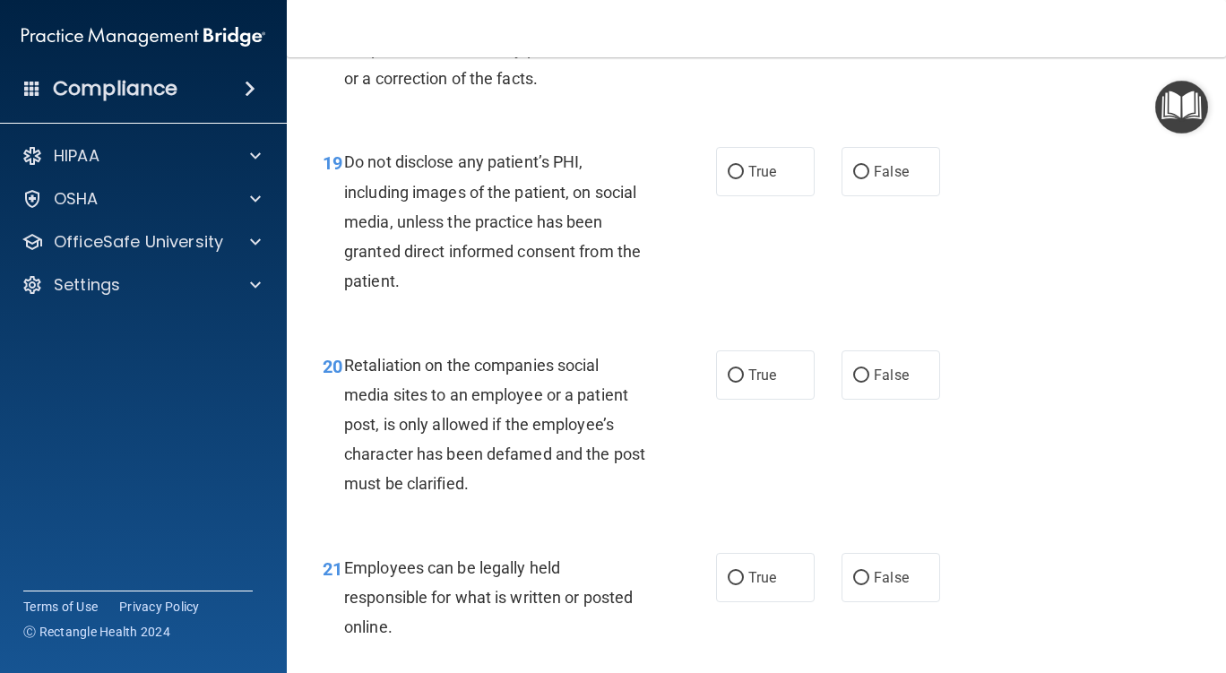
scroll to position [3585, 0]
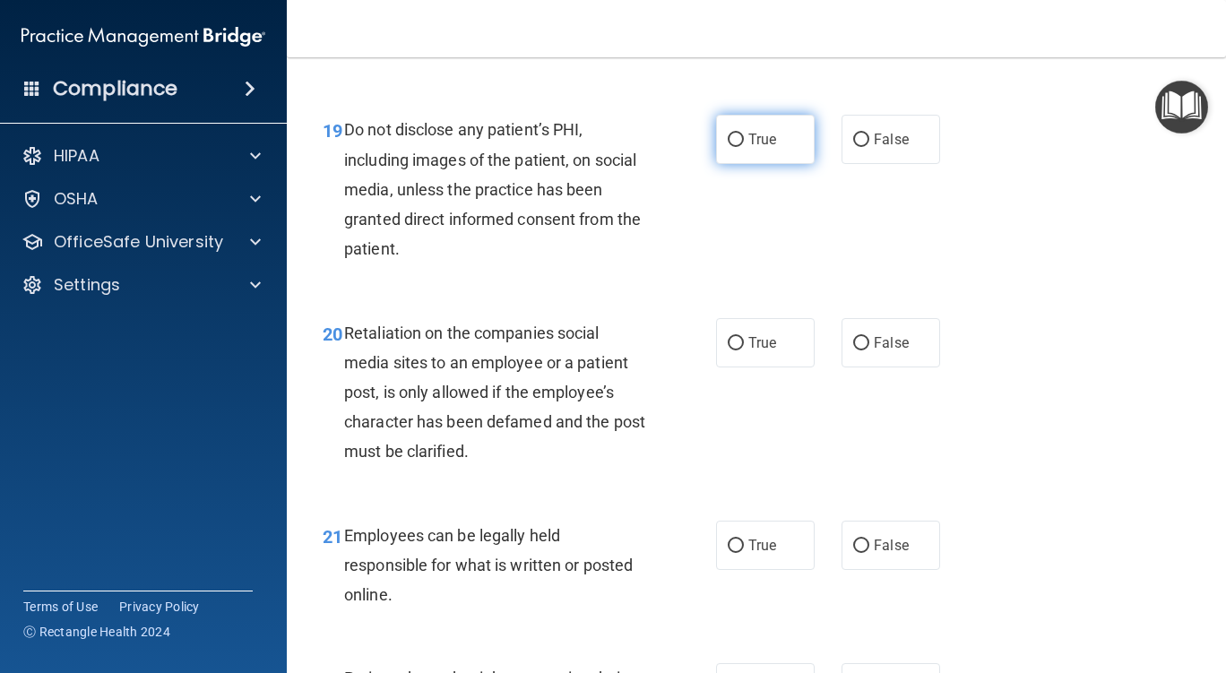
click at [731, 147] on input "True" at bounding box center [736, 140] width 16 height 13
radio input "true"
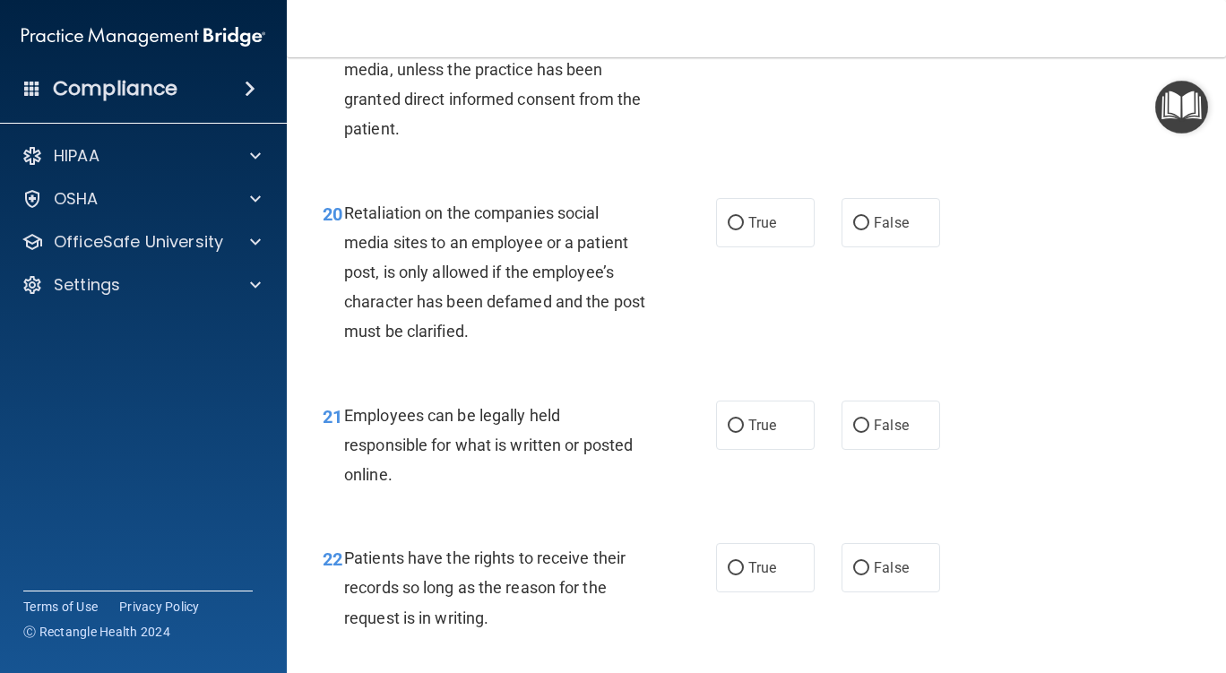
scroll to position [3764, 0]
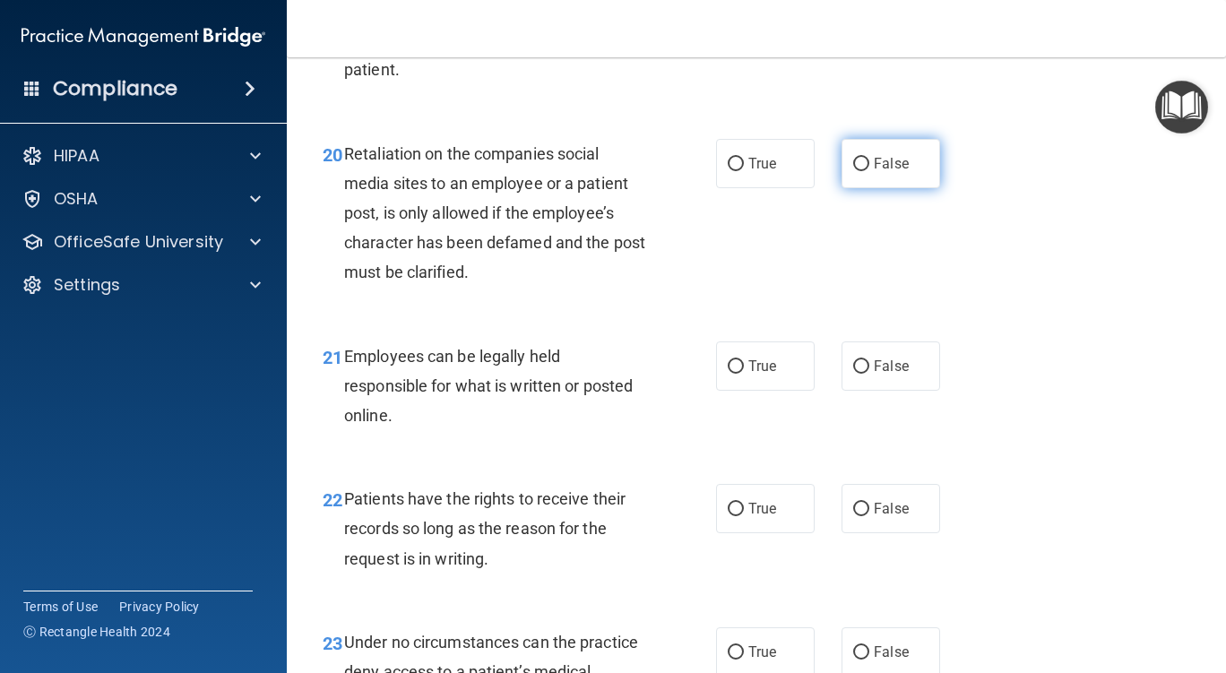
click at [853, 171] on input "False" at bounding box center [861, 164] width 16 height 13
radio input "true"
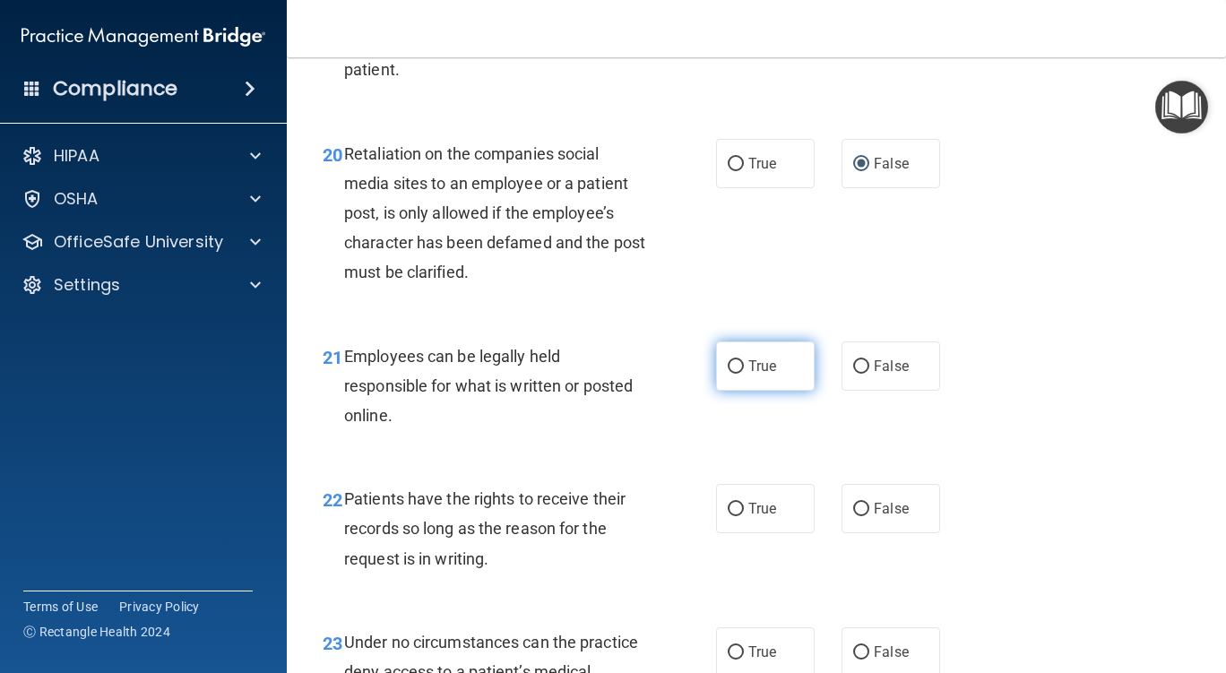
click at [732, 374] on input "True" at bounding box center [736, 366] width 16 height 13
radio input "true"
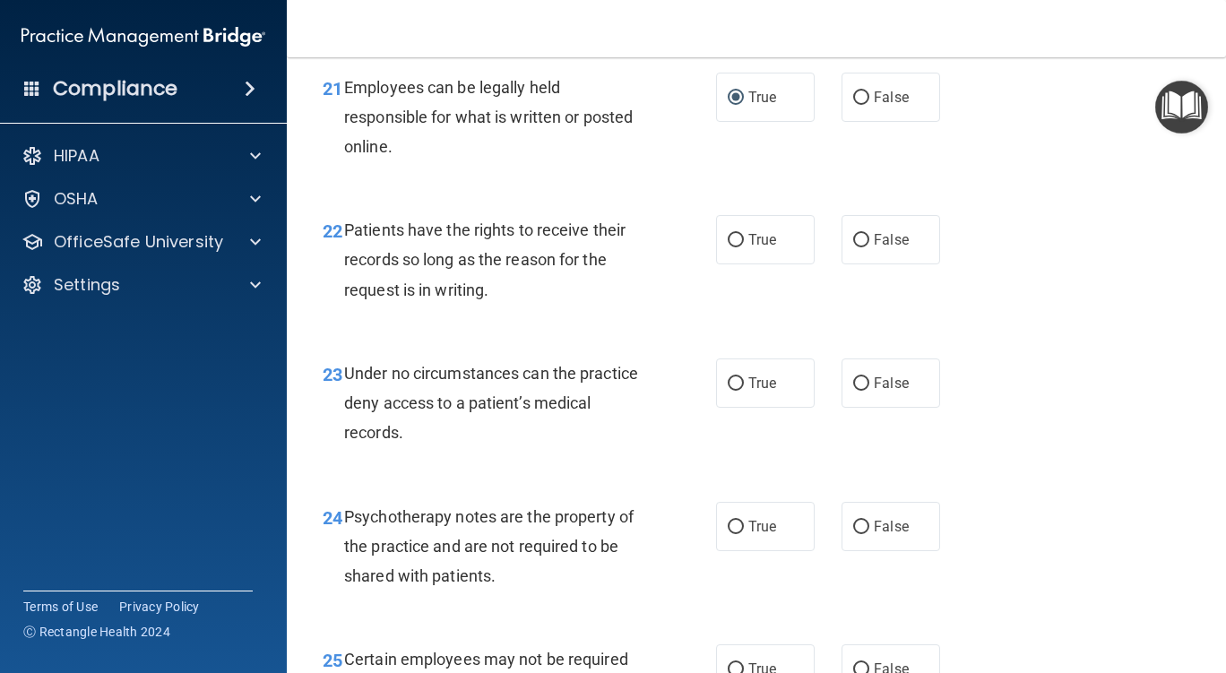
scroll to position [4122, 0]
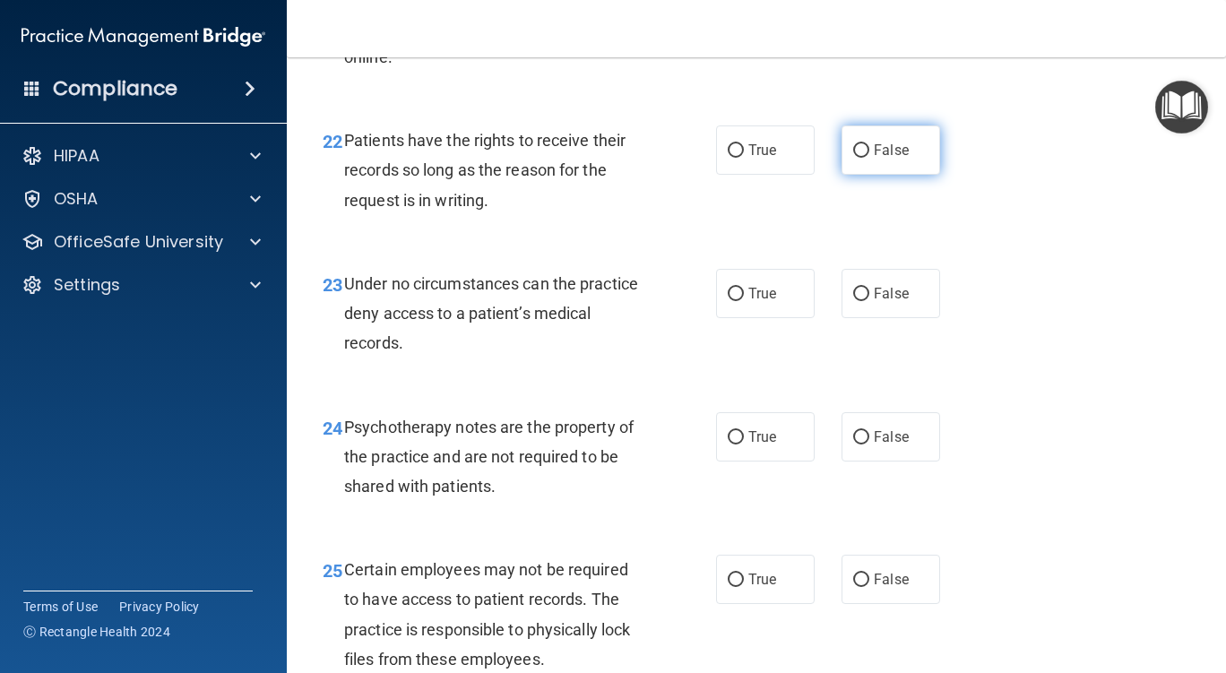
click at [855, 158] on input "False" at bounding box center [861, 150] width 16 height 13
radio input "true"
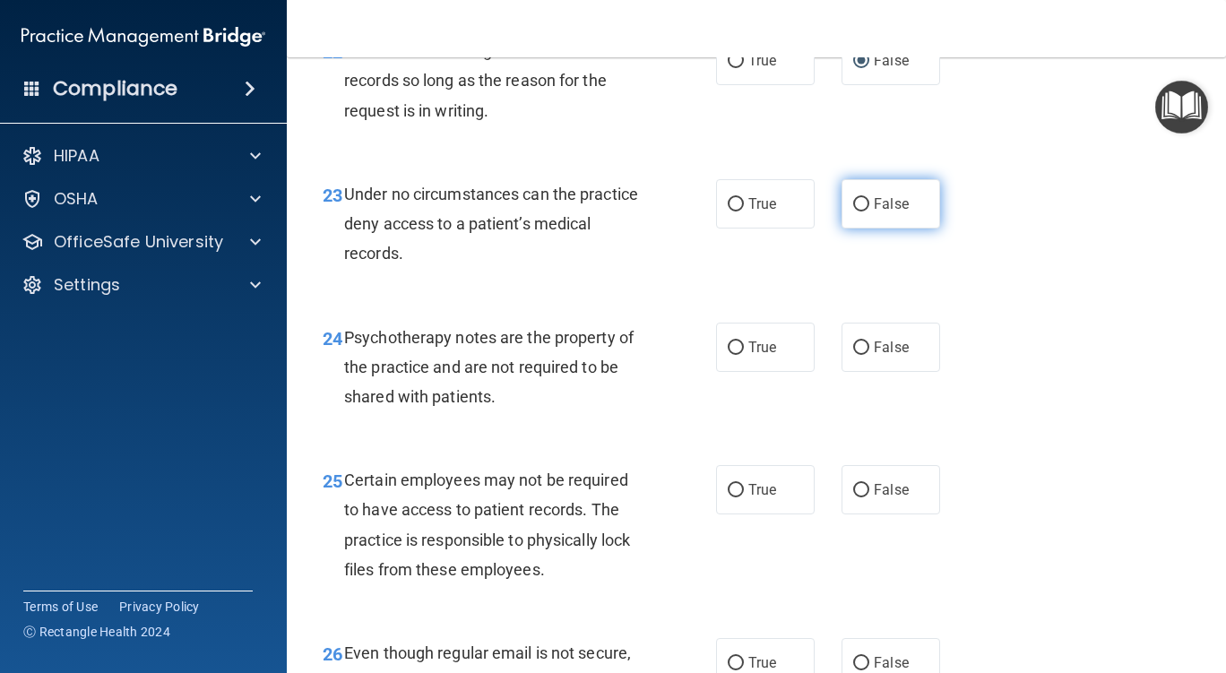
click at [856, 211] on input "False" at bounding box center [861, 204] width 16 height 13
radio input "true"
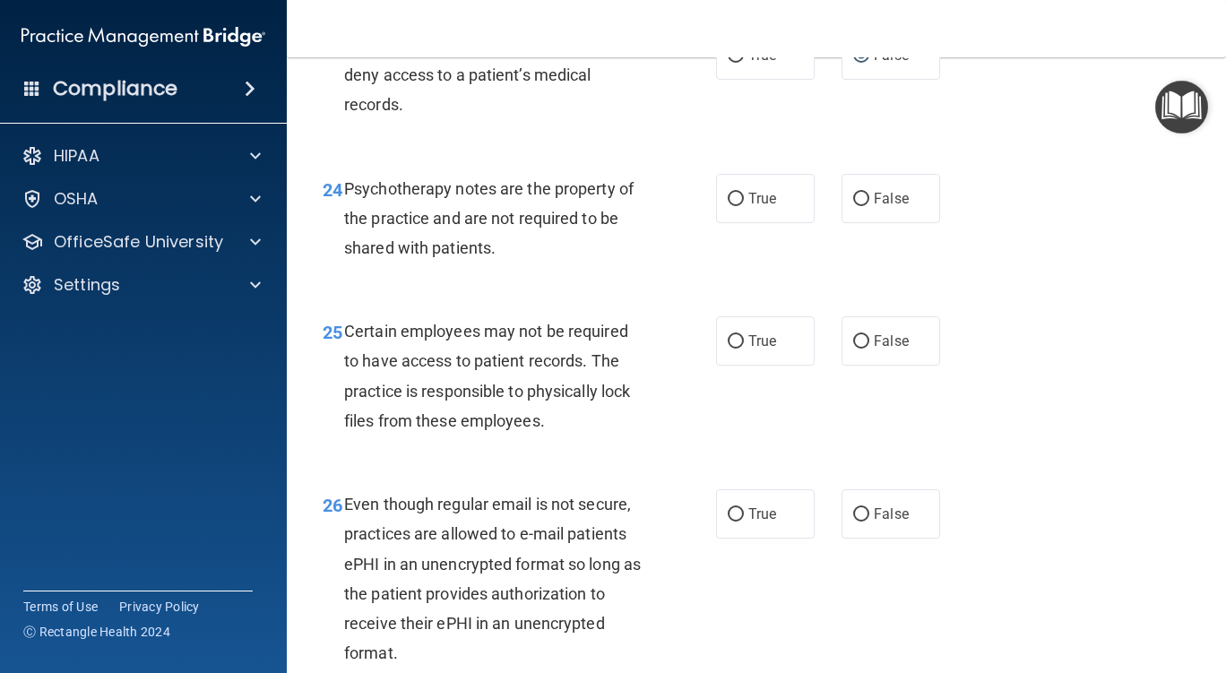
scroll to position [4391, 0]
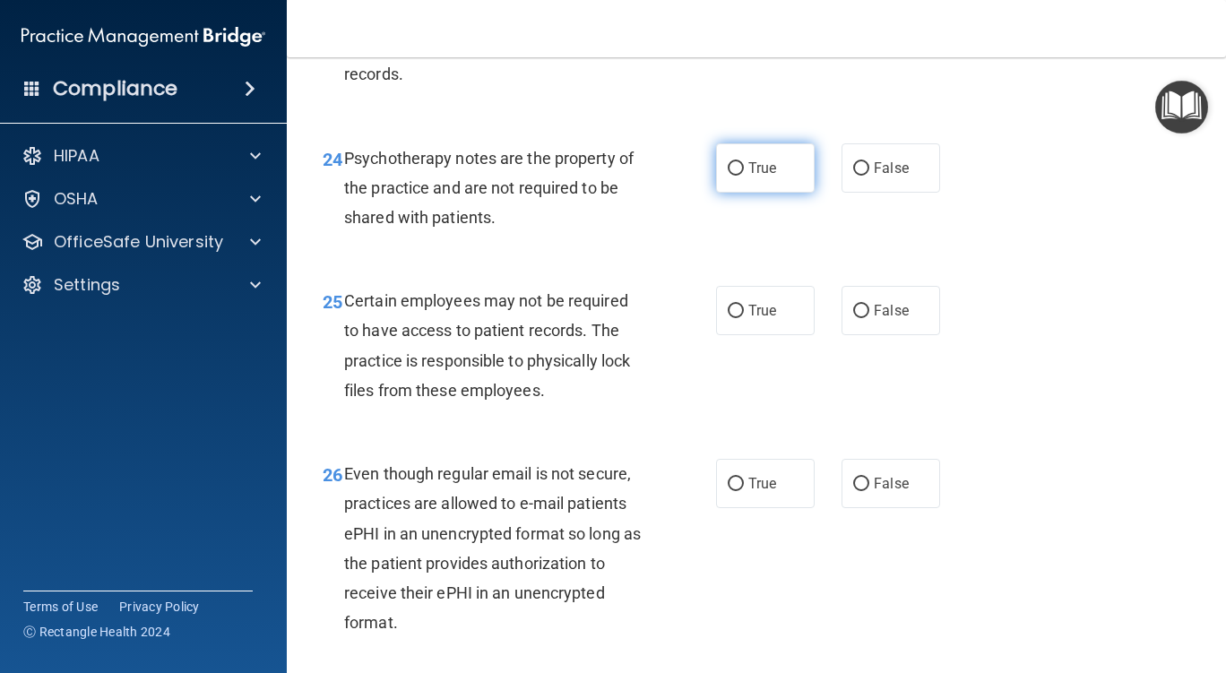
click at [730, 176] on input "True" at bounding box center [736, 168] width 16 height 13
radio input "true"
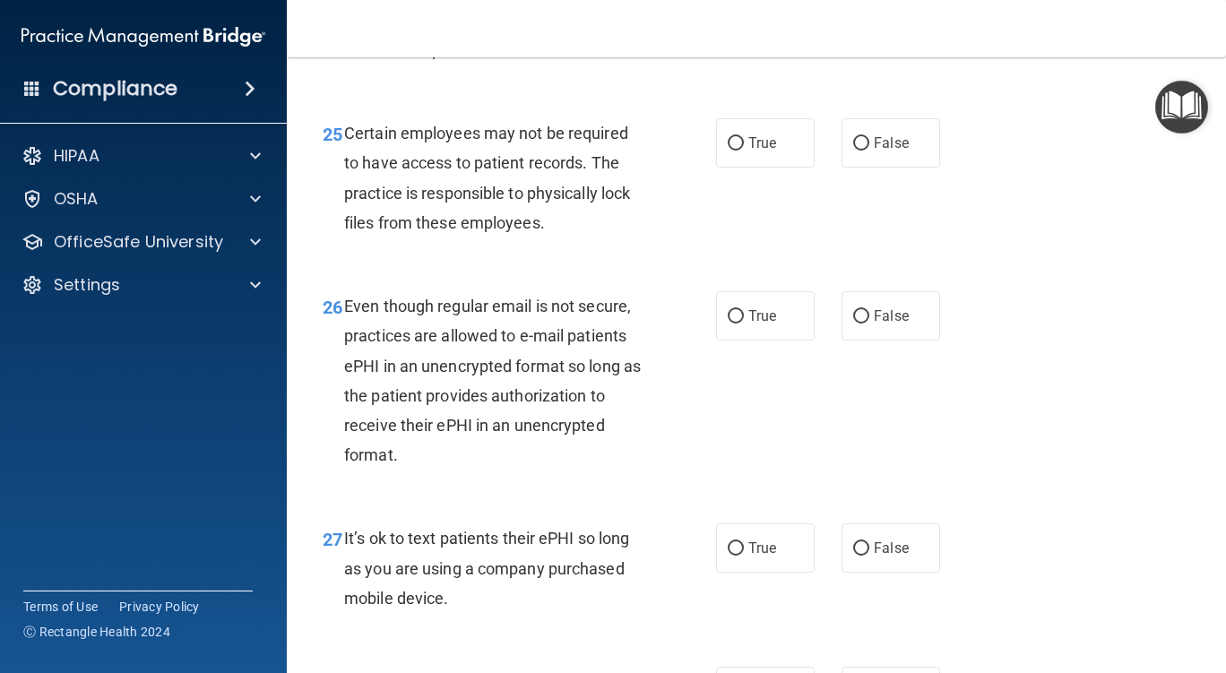
scroll to position [4660, 0]
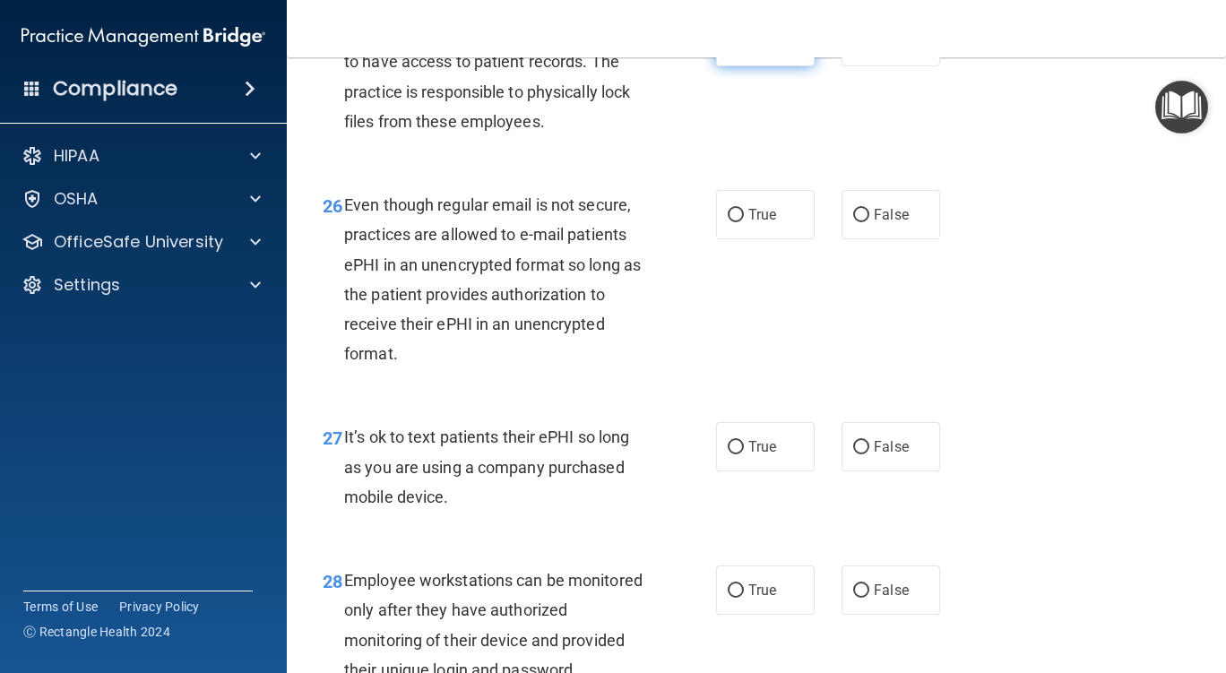
drag, startPoint x: 729, startPoint y: 73, endPoint x: 730, endPoint y: 83, distance: 9.9
click at [730, 49] on input "True" at bounding box center [736, 42] width 16 height 13
radio input "true"
click at [731, 222] on input "True" at bounding box center [736, 215] width 16 height 13
radio input "true"
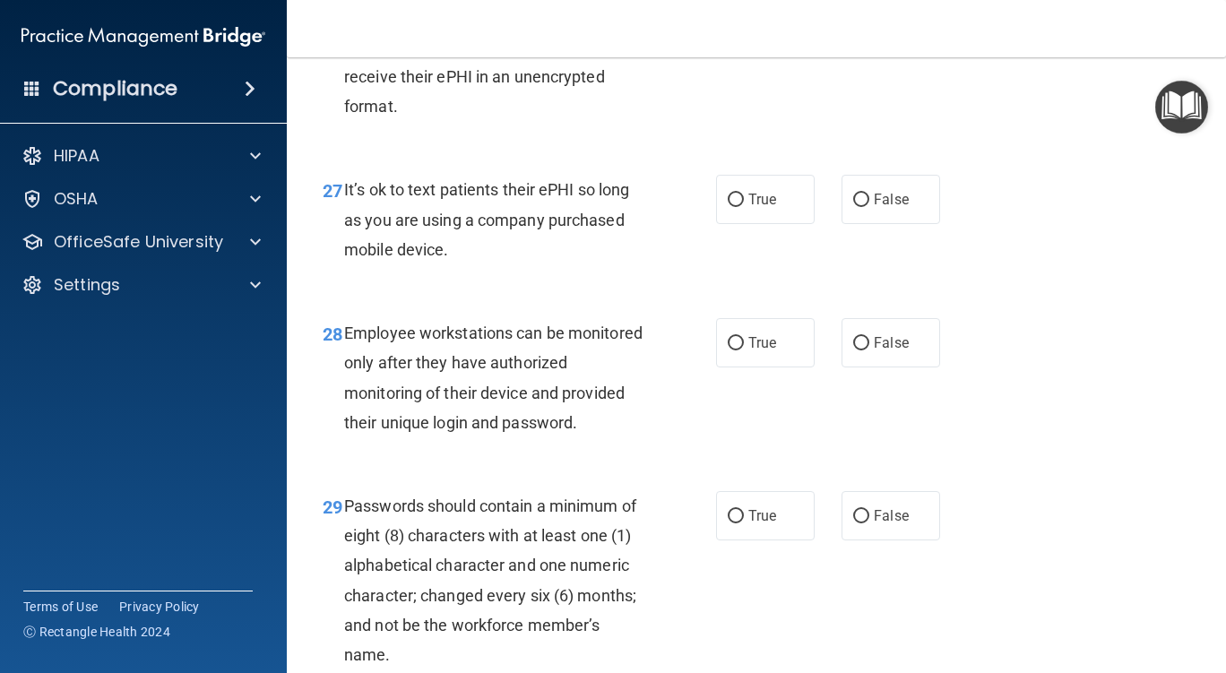
scroll to position [4929, 0]
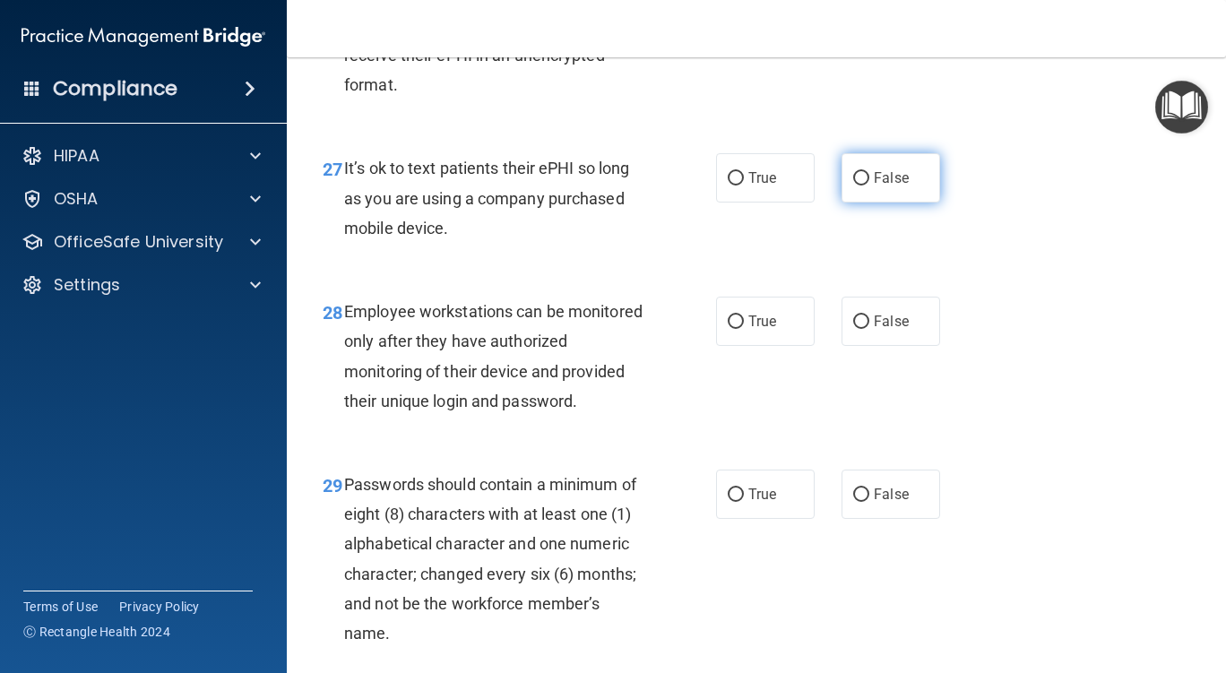
click at [854, 186] on input "False" at bounding box center [861, 178] width 16 height 13
radio input "true"
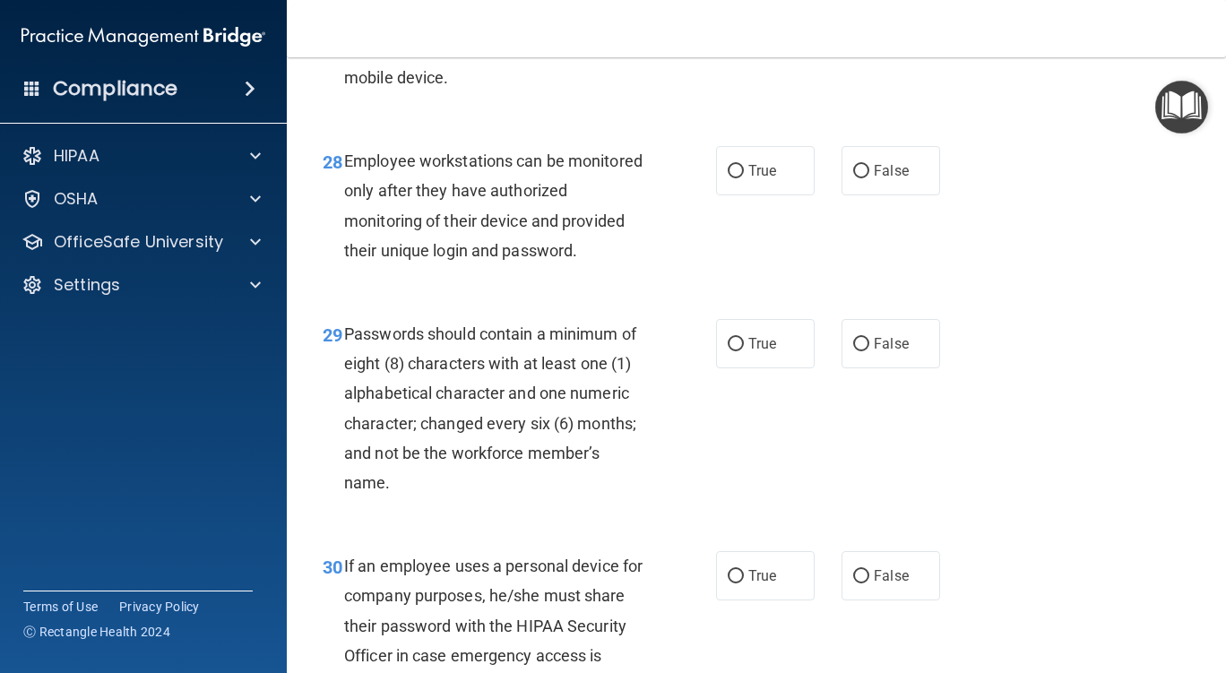
scroll to position [5108, 0]
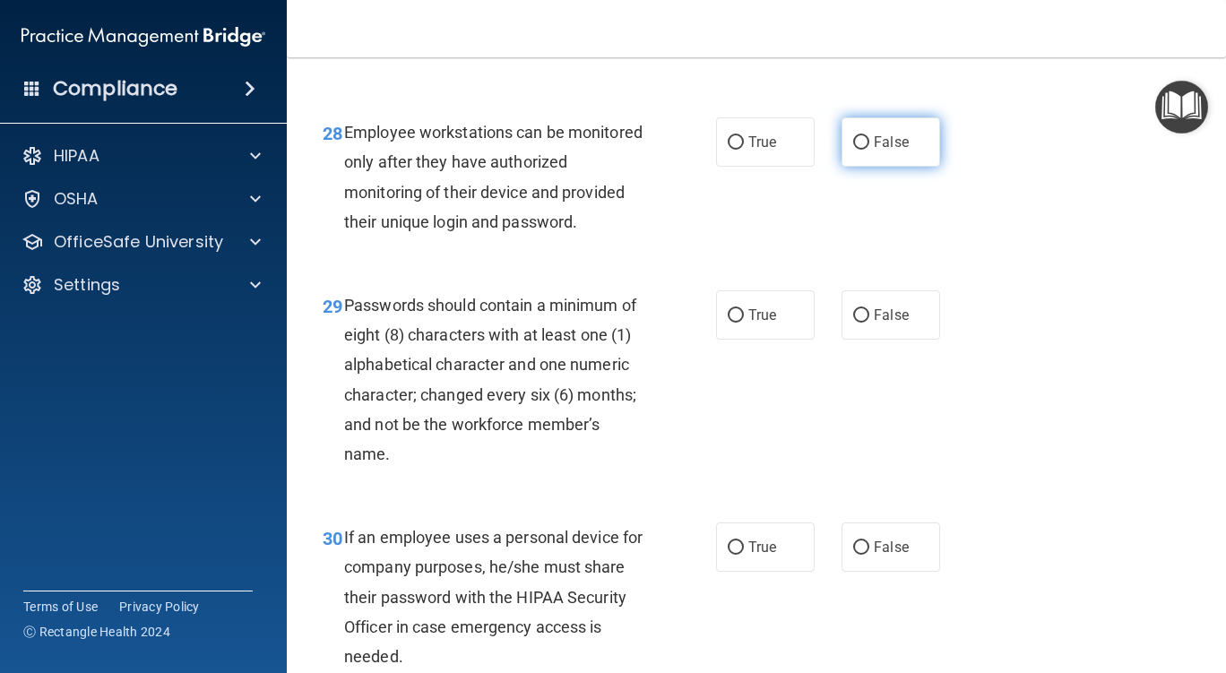
click at [859, 150] on input "False" at bounding box center [861, 142] width 16 height 13
radio input "true"
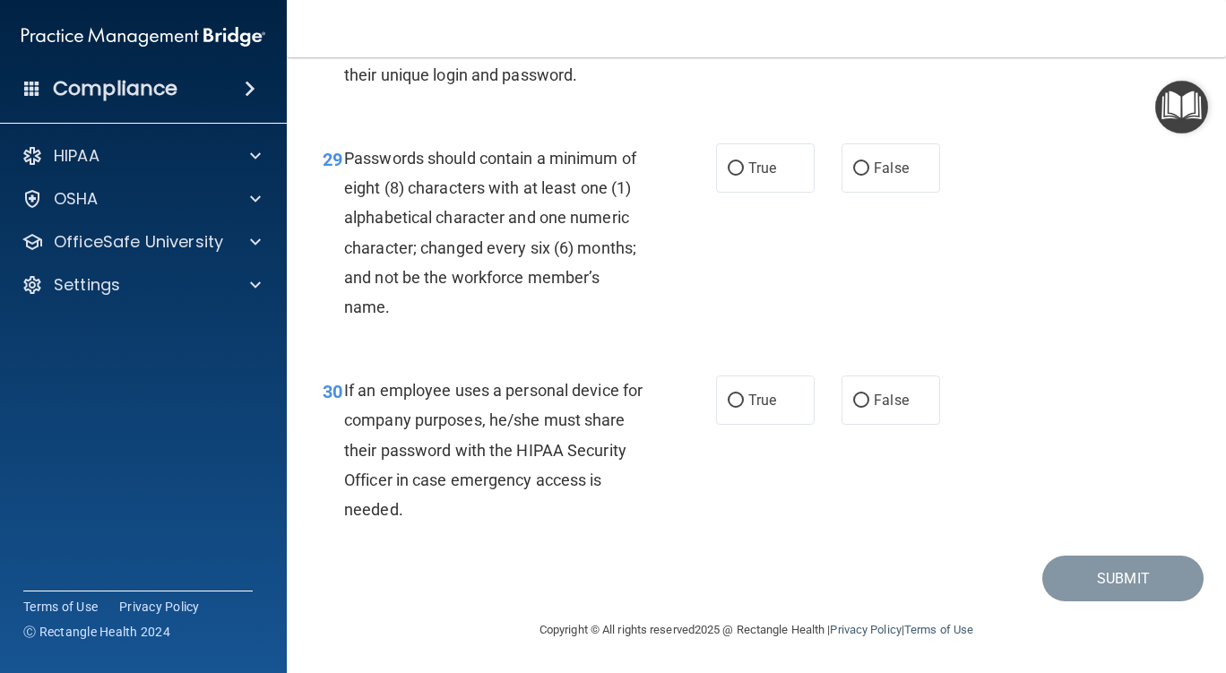
scroll to position [5315, 0]
click at [729, 166] on input "True" at bounding box center [736, 168] width 16 height 13
radio input "true"
click at [853, 400] on input "False" at bounding box center [861, 400] width 16 height 13
radio input "true"
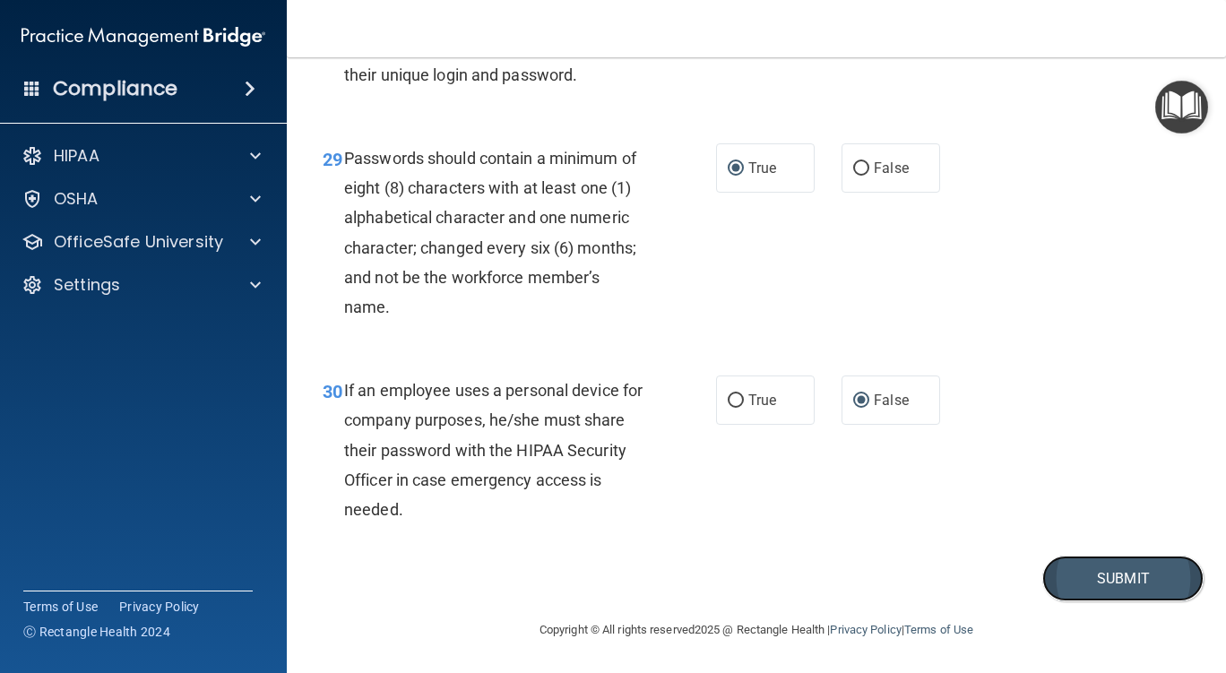
click at [1103, 574] on button "Submit" at bounding box center [1122, 579] width 161 height 46
click at [1103, 576] on button "Submit" at bounding box center [1122, 579] width 161 height 46
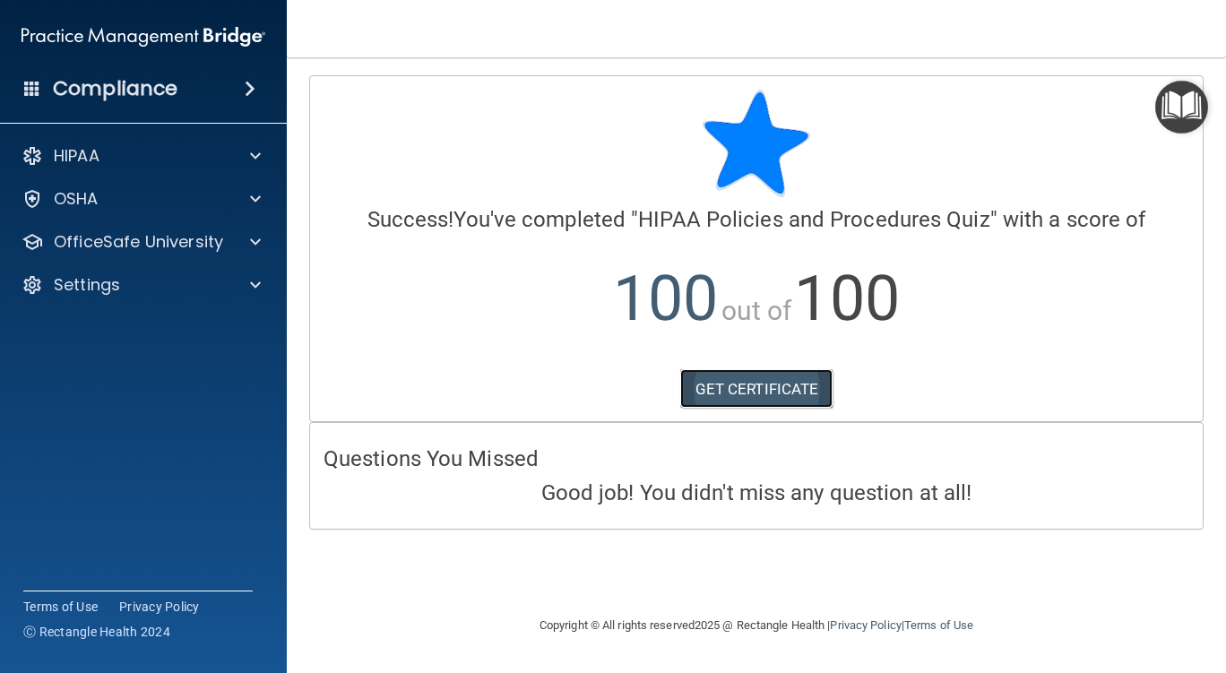
click at [749, 387] on link "GET CERTIFICATE" at bounding box center [756, 388] width 153 height 39
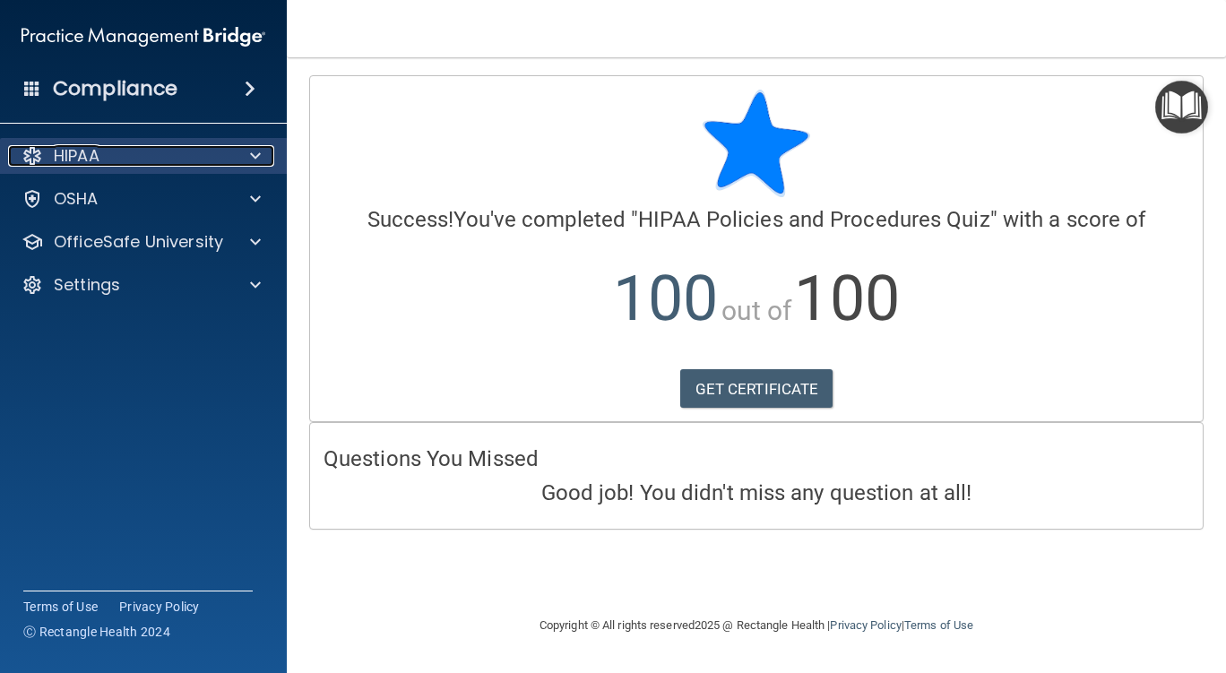
click at [255, 160] on span at bounding box center [255, 156] width 11 height 22
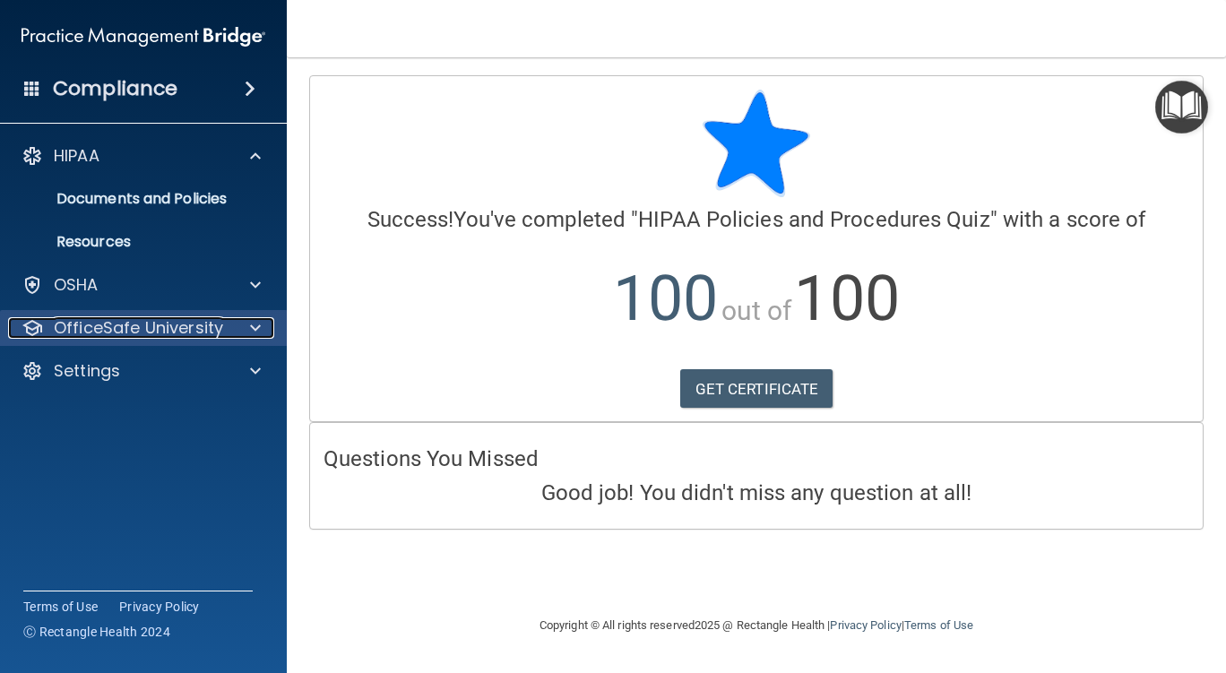
click at [165, 330] on p "OfficeSafe University" at bounding box center [138, 328] width 169 height 22
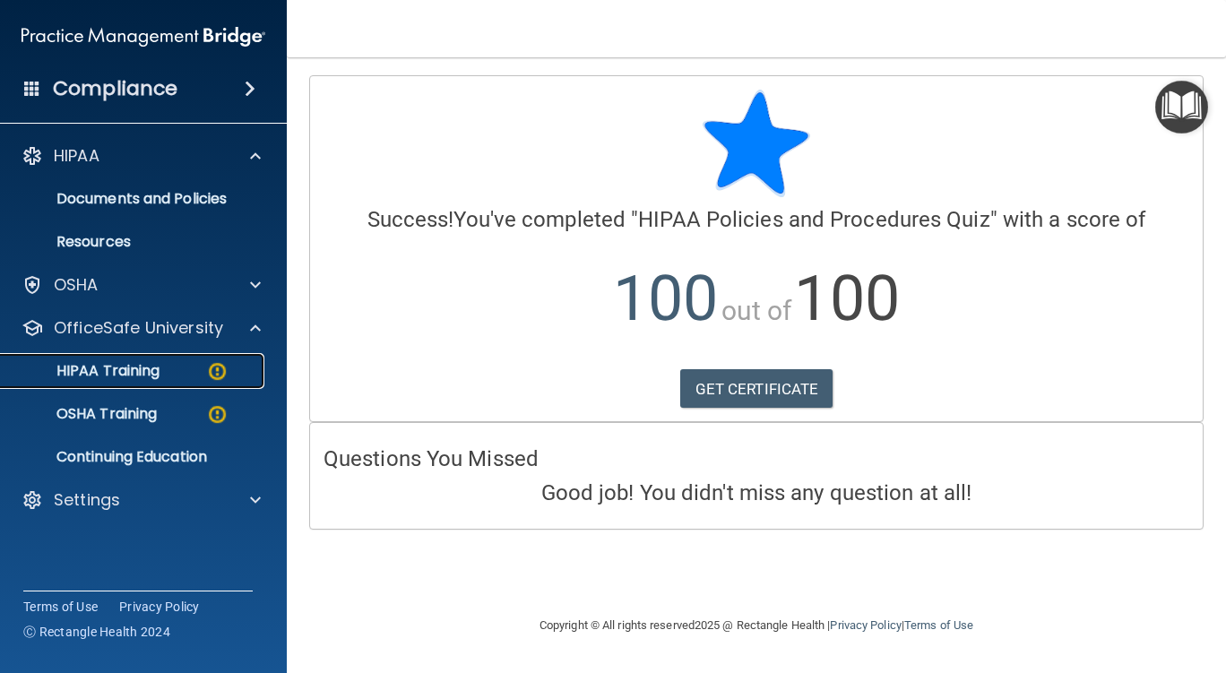
click at [170, 372] on div "HIPAA Training" at bounding box center [134, 371] width 245 height 18
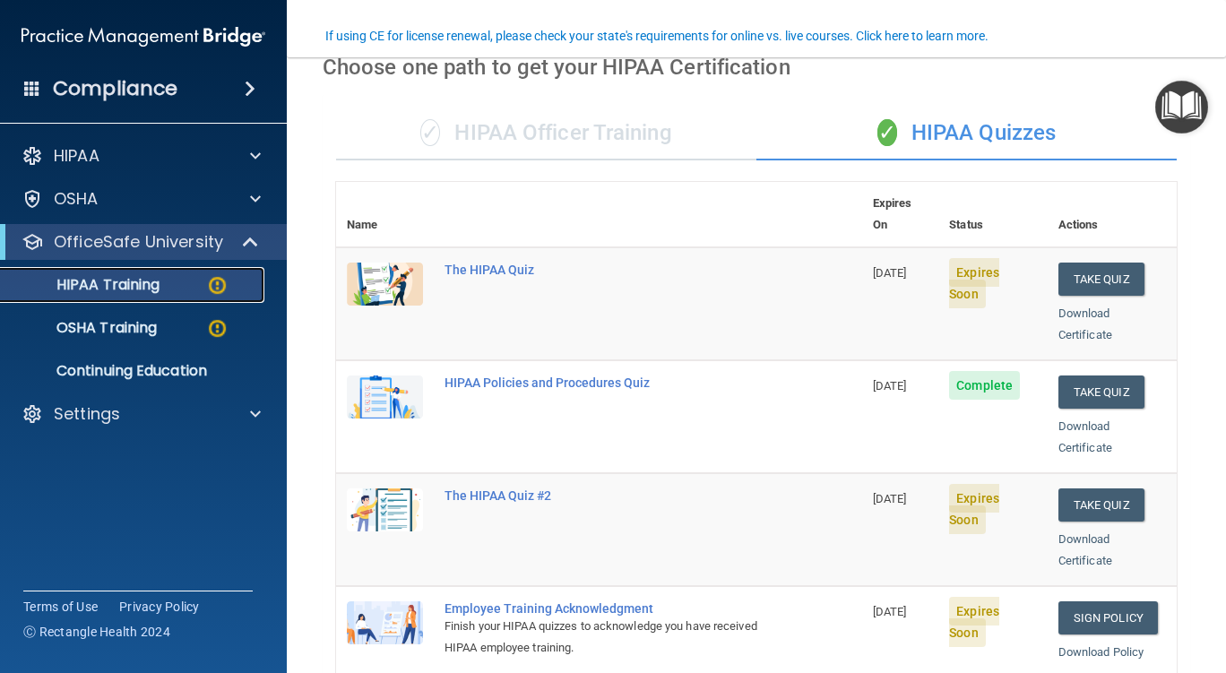
scroll to position [179, 0]
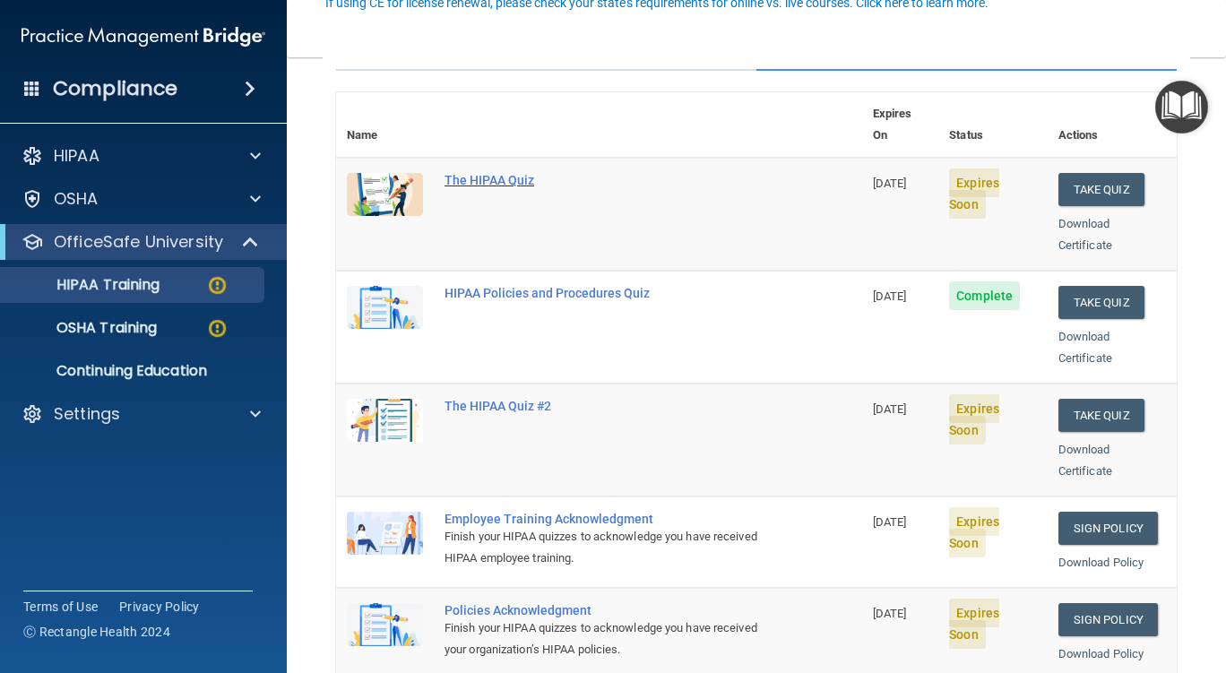
click at [492, 173] on div "The HIPAA Quiz" at bounding box center [608, 180] width 328 height 14
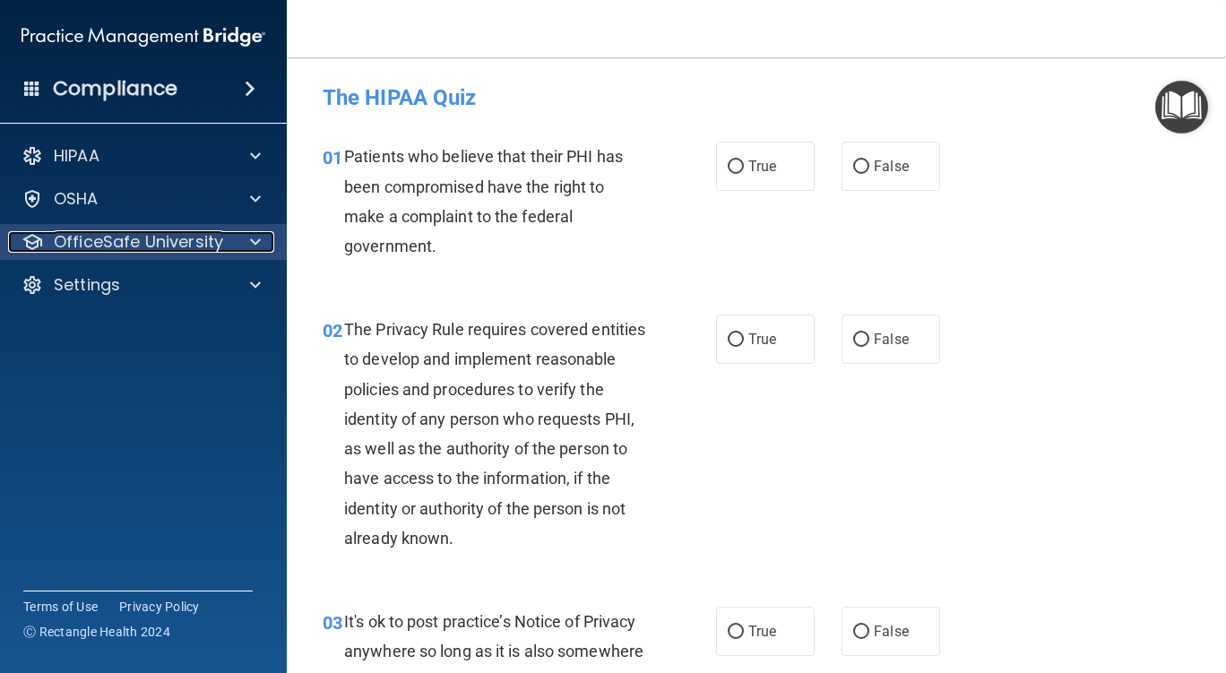
click at [156, 242] on p "OfficeSafe University" at bounding box center [138, 242] width 169 height 22
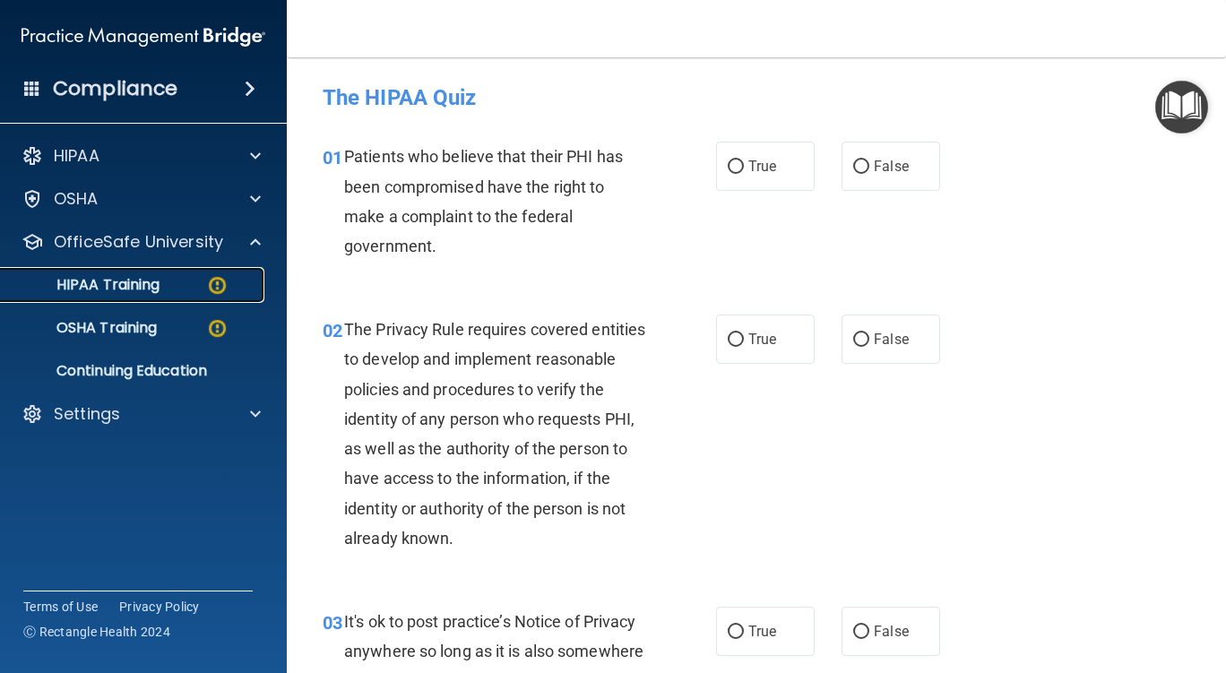
click at [161, 283] on div "HIPAA Training" at bounding box center [134, 285] width 245 height 18
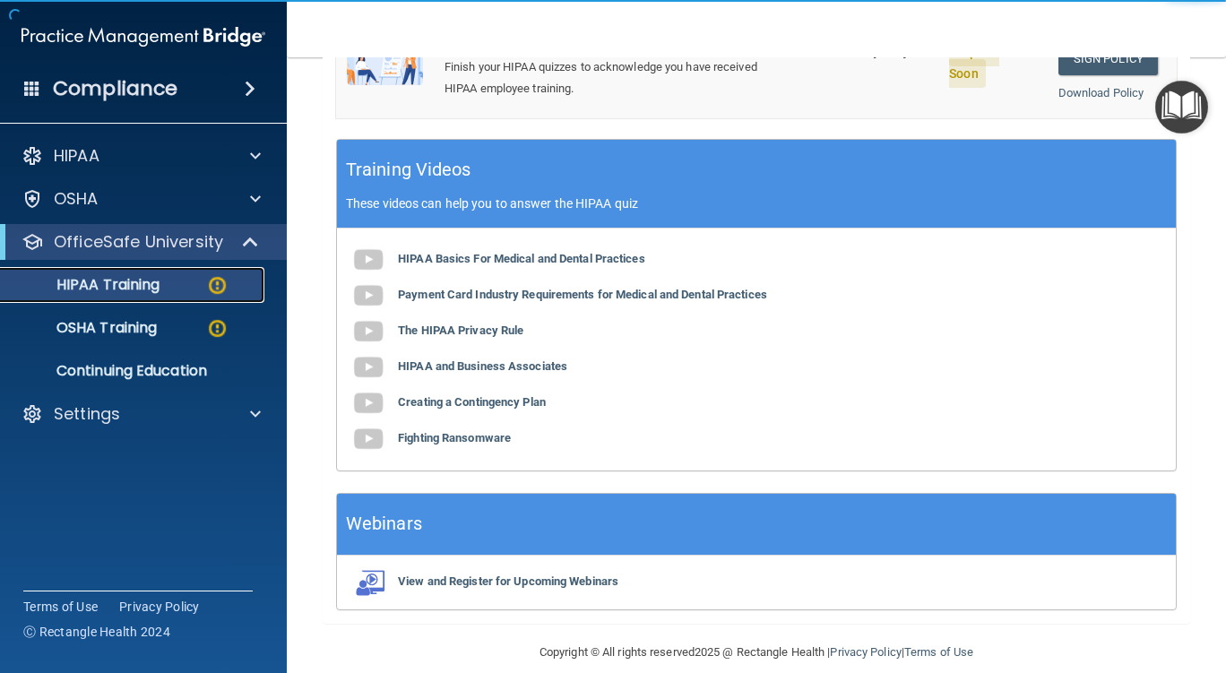
scroll to position [740, 0]
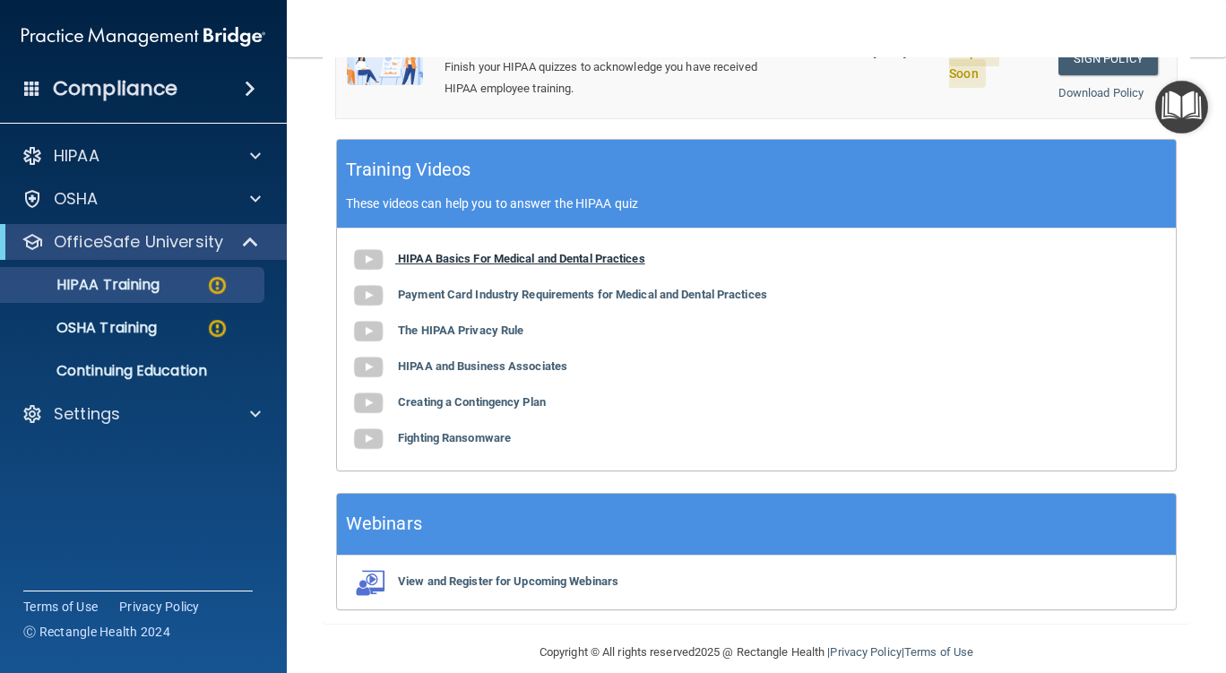
click at [478, 252] on b "HIPAA Basics For Medical and Dental Practices" at bounding box center [521, 258] width 247 height 13
click at [462, 324] on b "The HIPAA Privacy Rule" at bounding box center [460, 330] width 125 height 13
click at [451, 359] on b "HIPAA and Business Associates" at bounding box center [482, 365] width 169 height 13
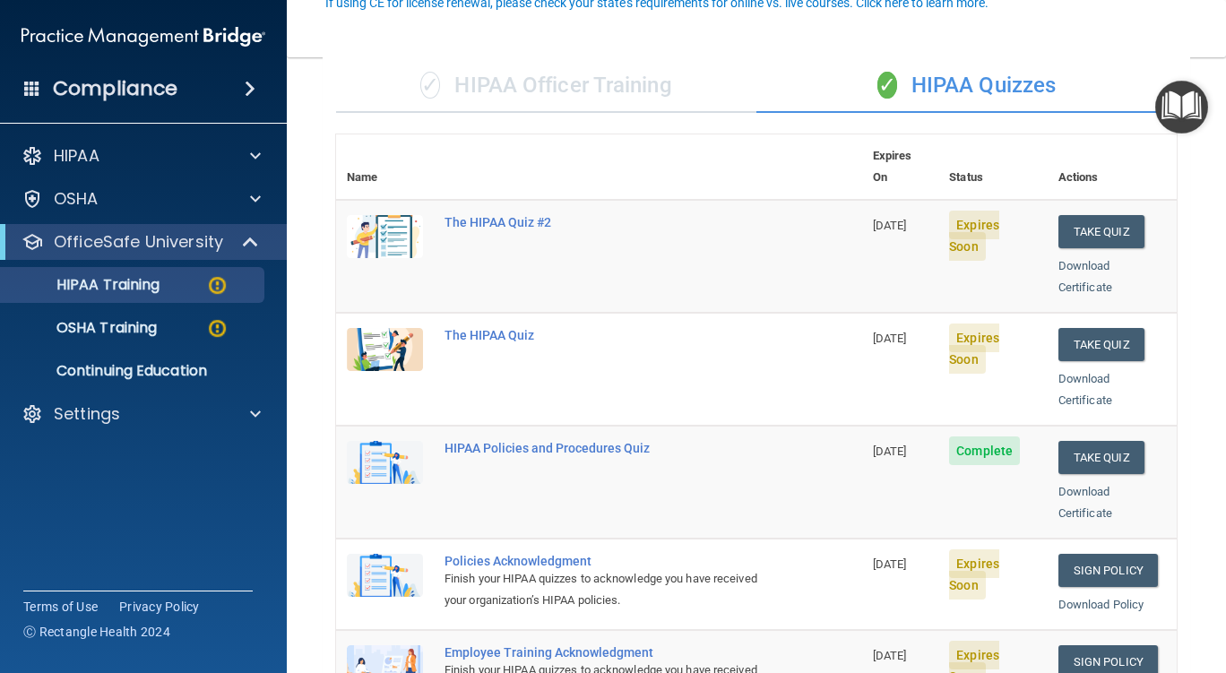
scroll to position [179, 0]
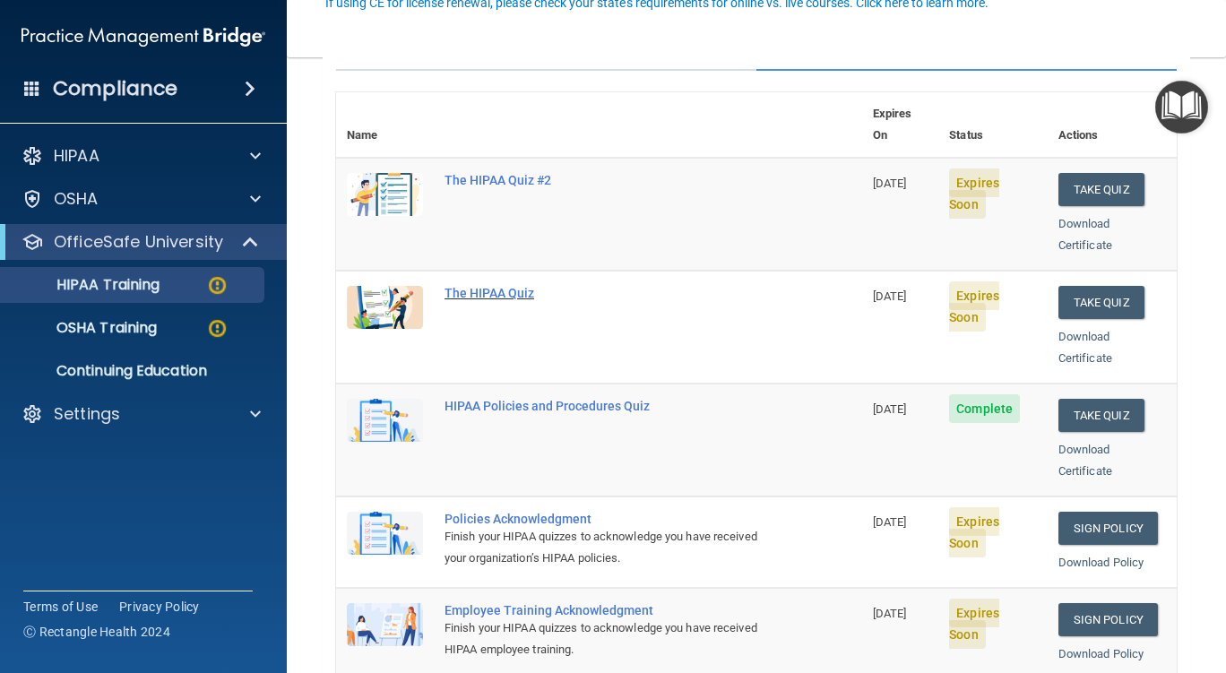
click at [484, 286] on div "The HIPAA Quiz" at bounding box center [608, 293] width 328 height 14
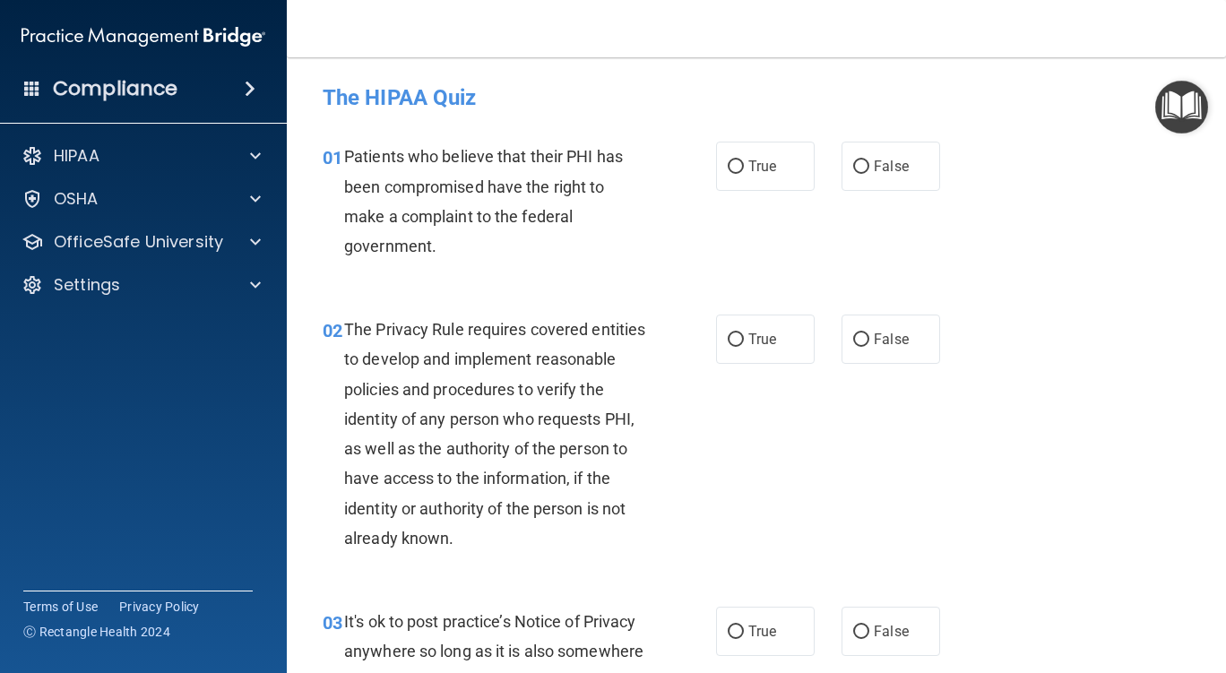
click at [1182, 107] on img "Open Resource Center" at bounding box center [1181, 107] width 53 height 53
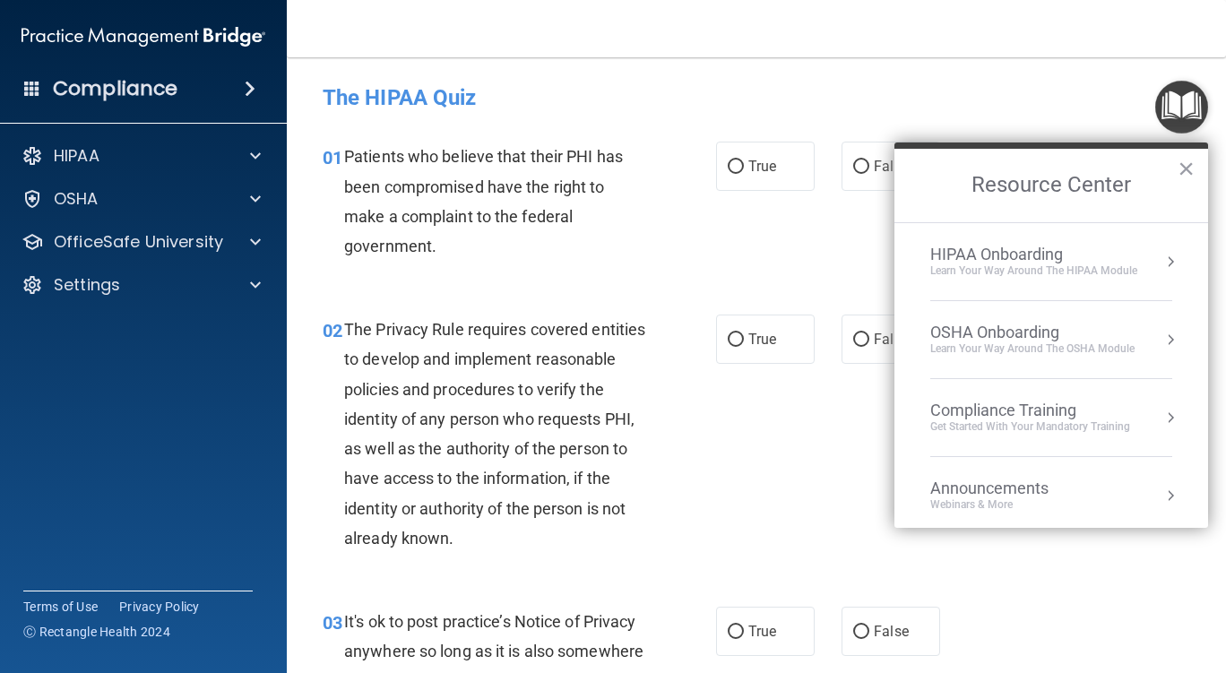
click at [1182, 107] on img "Open Resource Center" at bounding box center [1181, 107] width 53 height 53
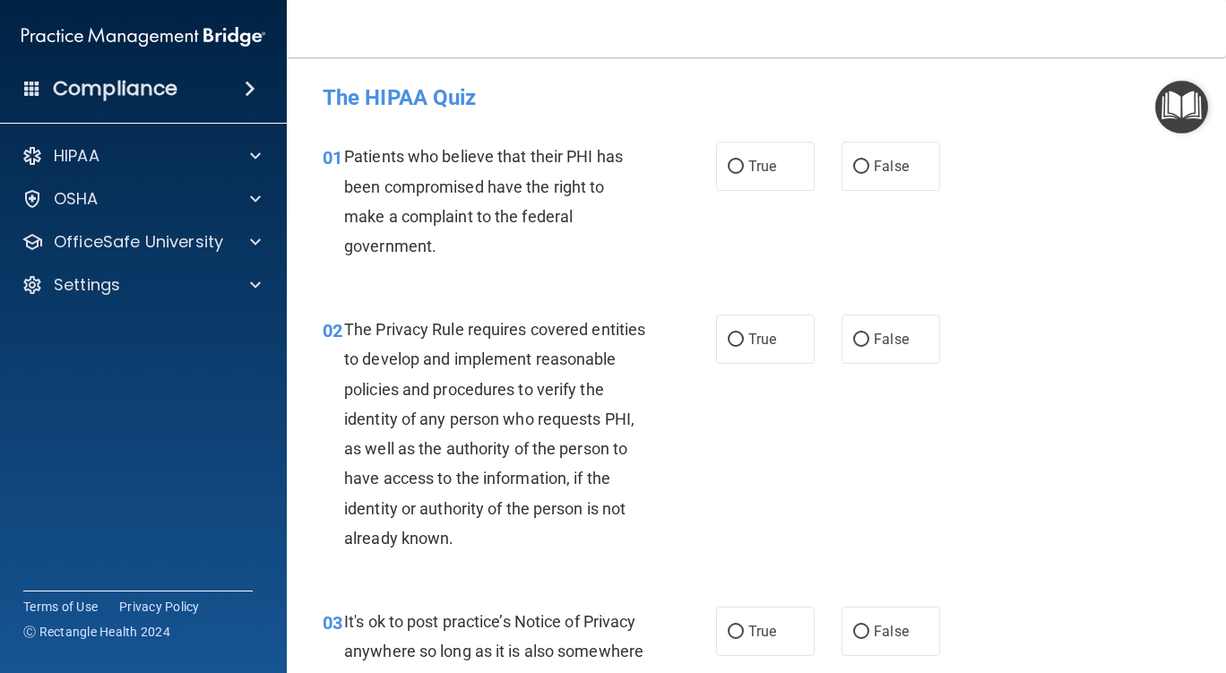
scroll to position [90, 0]
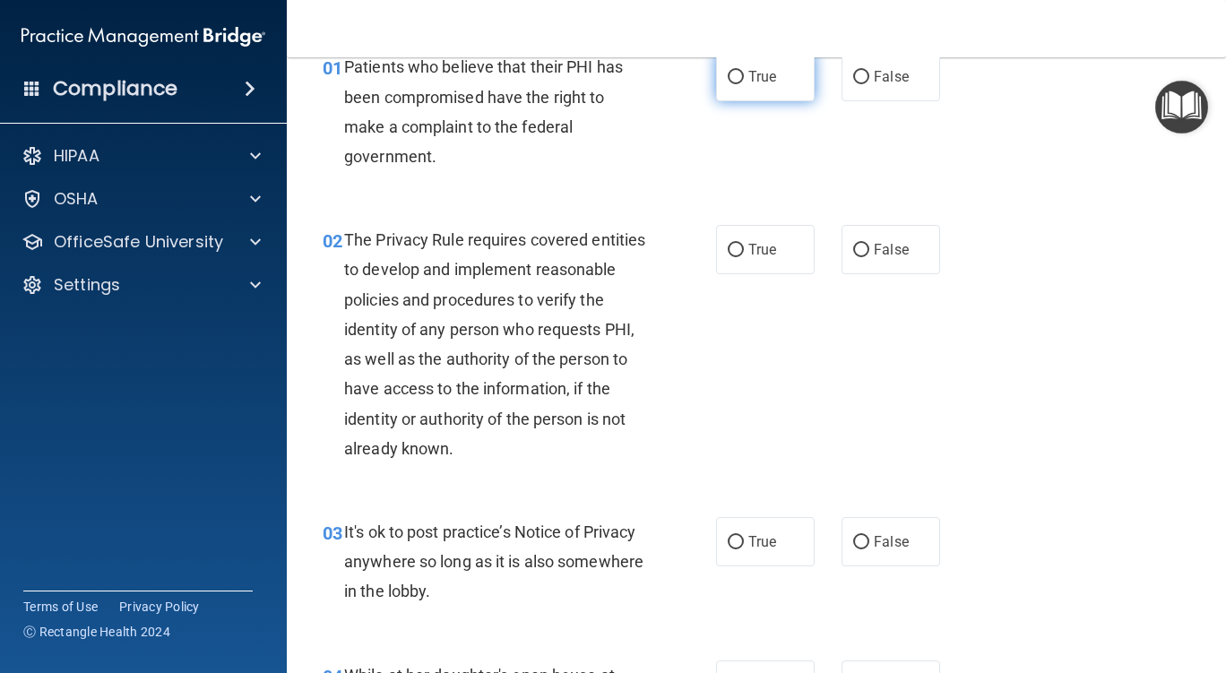
click at [728, 73] on input "True" at bounding box center [736, 77] width 16 height 13
radio input "true"
click at [729, 247] on input "True" at bounding box center [736, 250] width 16 height 13
radio input "true"
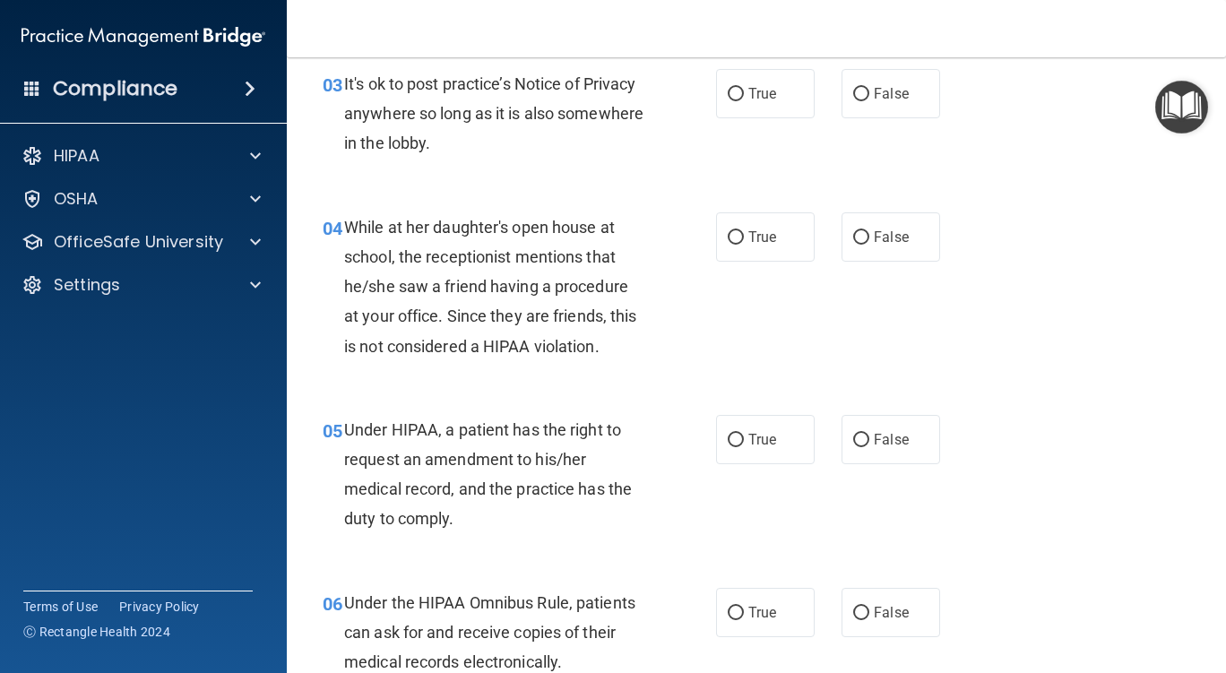
scroll to position [448, 0]
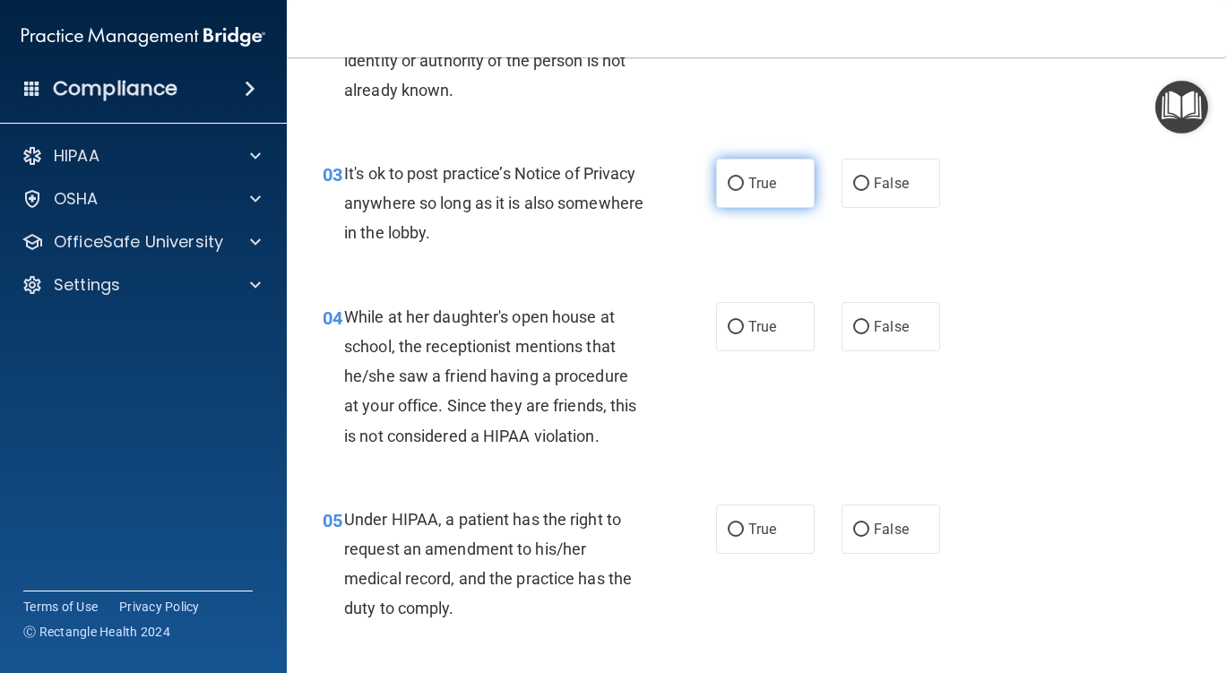
click at [729, 180] on input "True" at bounding box center [736, 183] width 16 height 13
radio input "true"
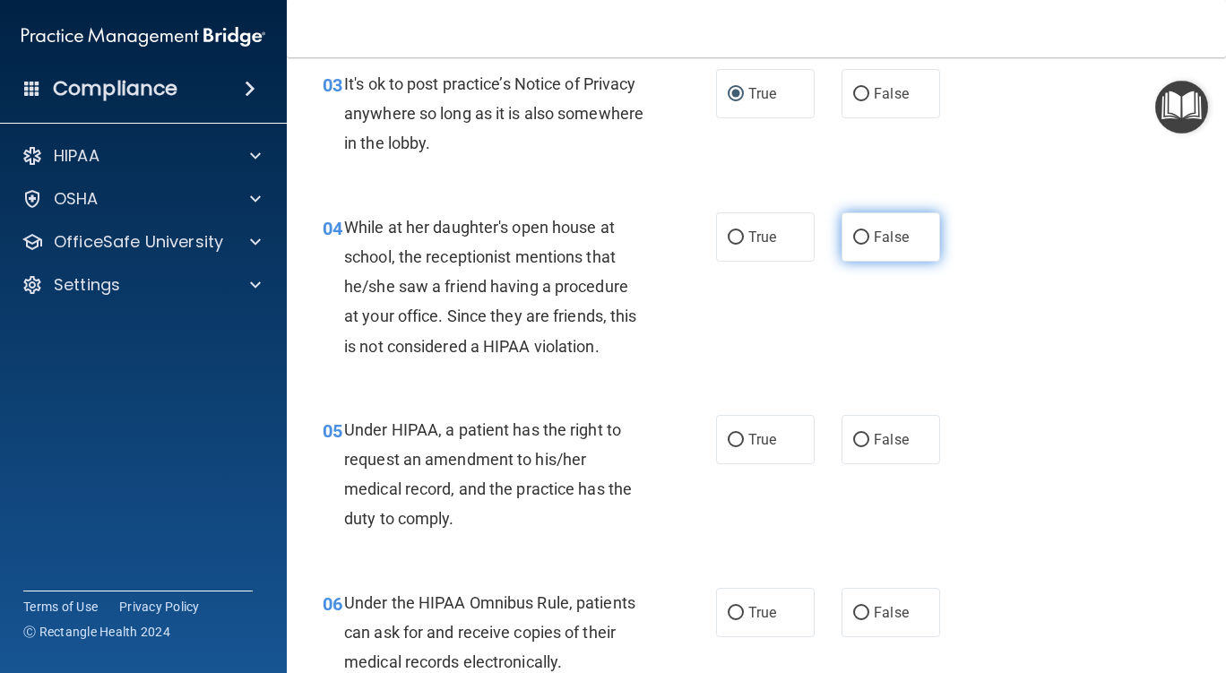
click at [853, 236] on input "False" at bounding box center [861, 237] width 16 height 13
radio input "true"
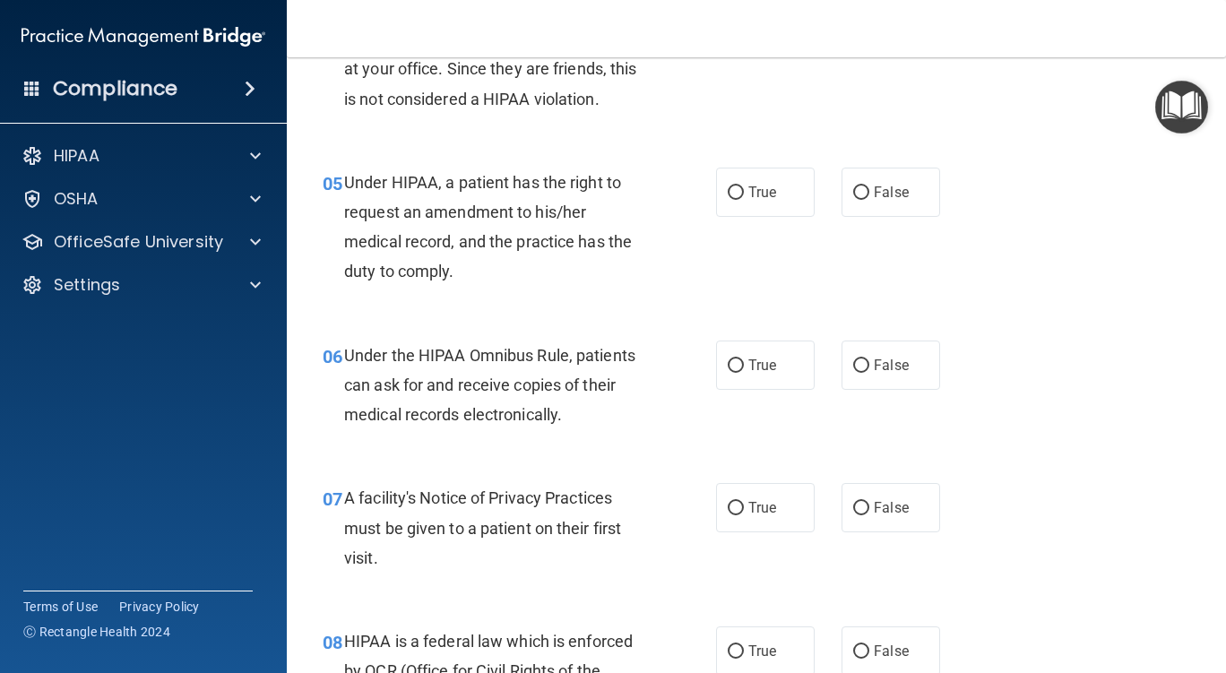
scroll to position [807, 0]
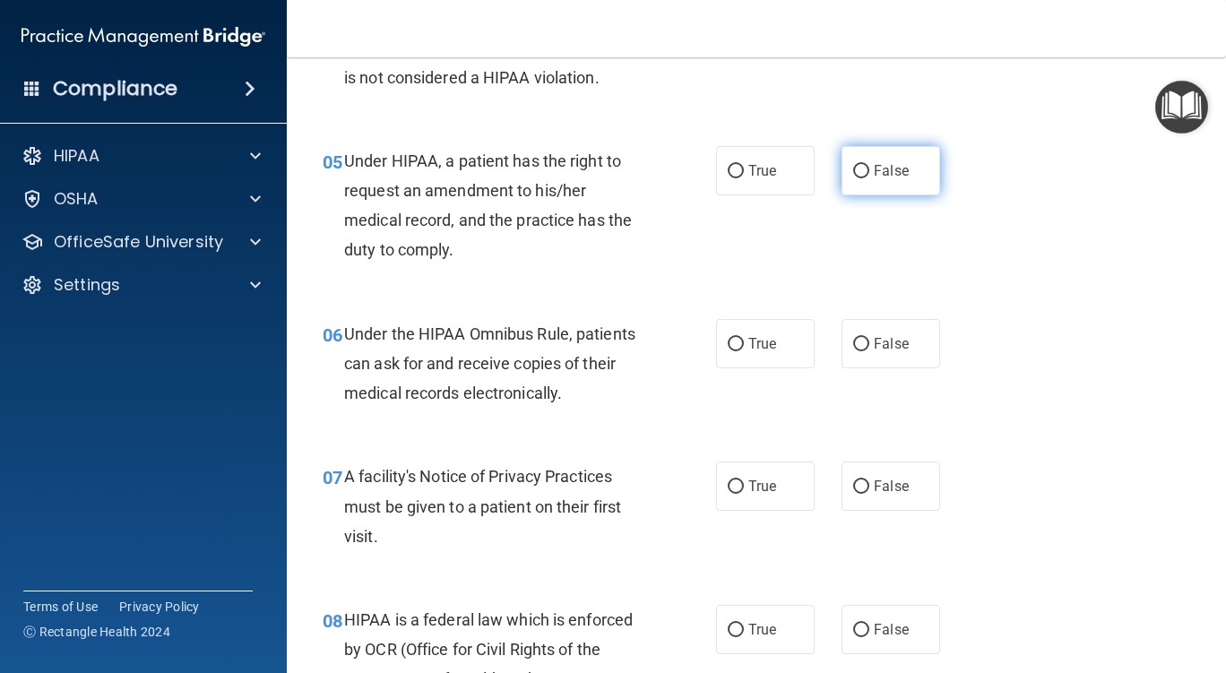
click at [853, 168] on input "False" at bounding box center [861, 171] width 16 height 13
radio input "true"
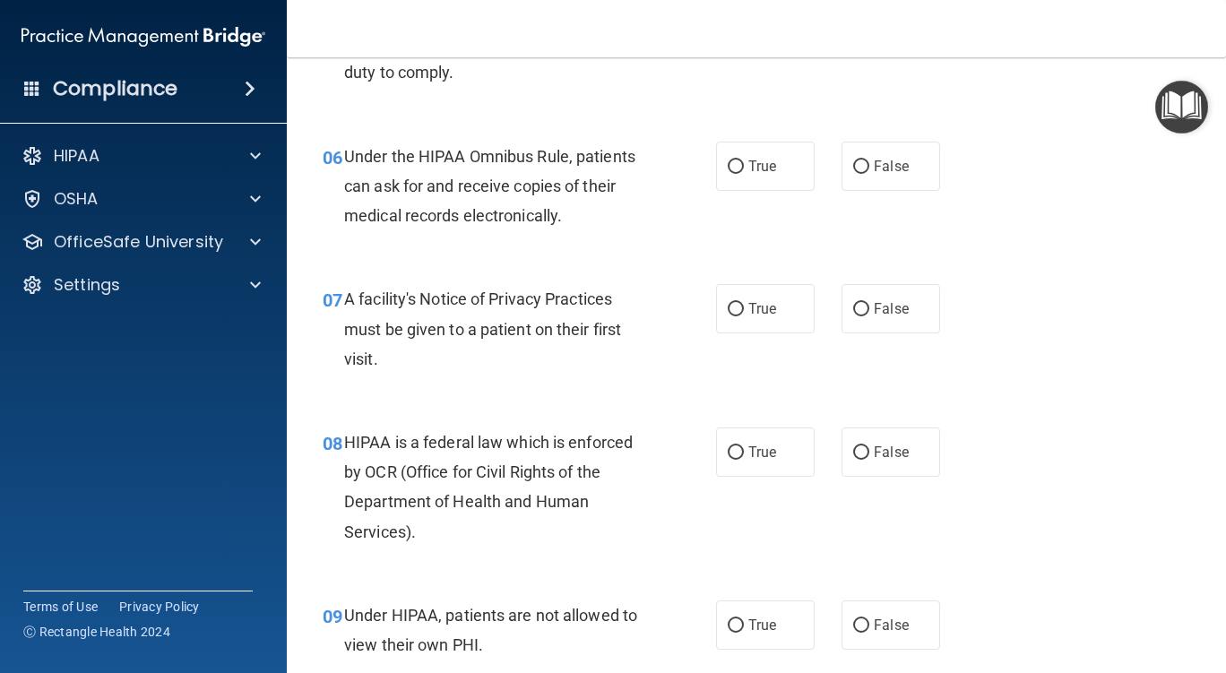
scroll to position [986, 0]
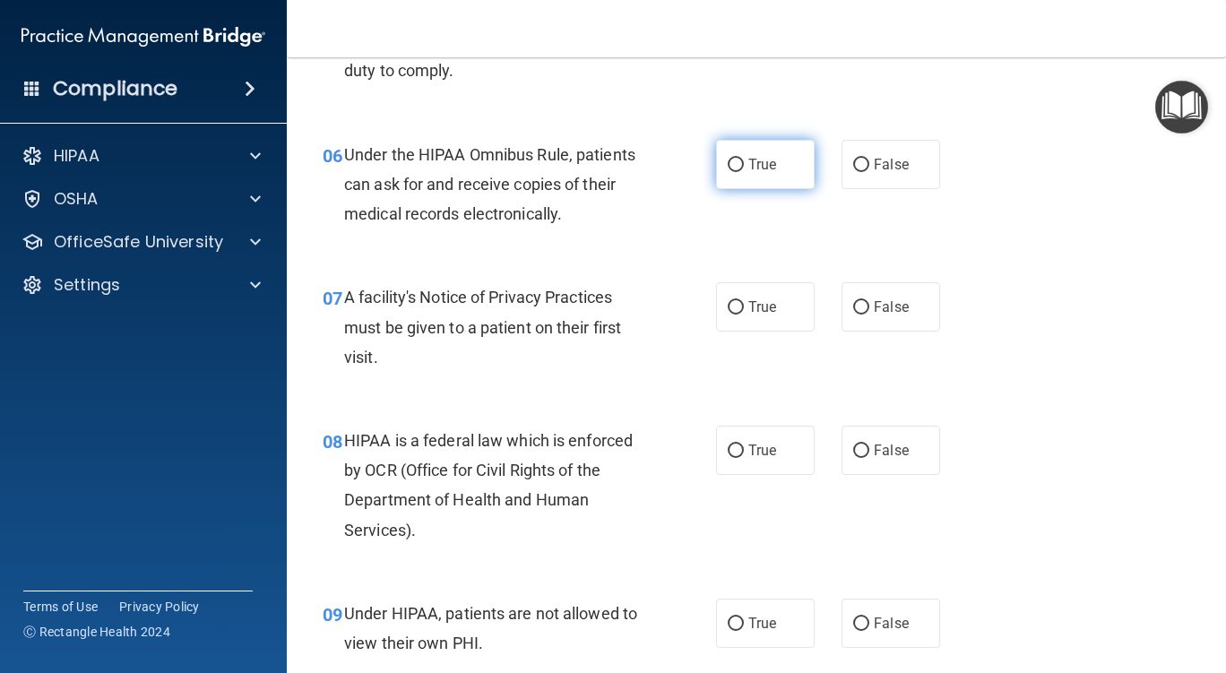
click at [728, 161] on input "True" at bounding box center [736, 165] width 16 height 13
radio input "true"
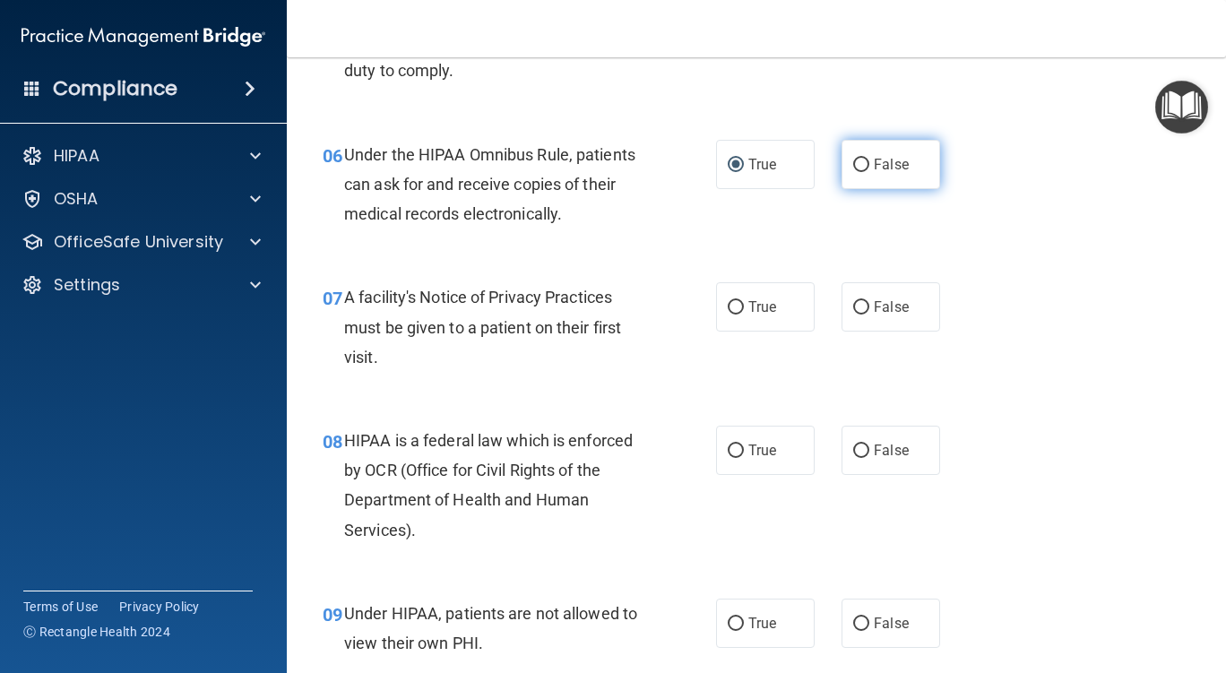
click at [854, 160] on input "False" at bounding box center [861, 165] width 16 height 13
radio input "true"
radio input "false"
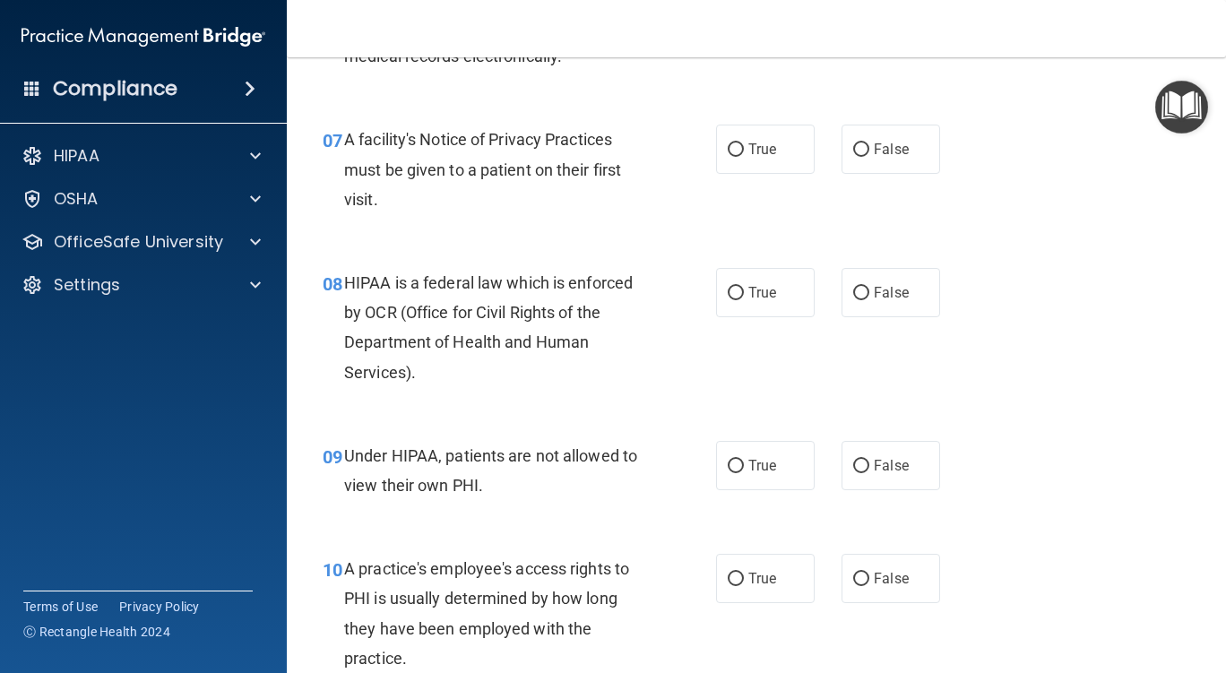
scroll to position [1165, 0]
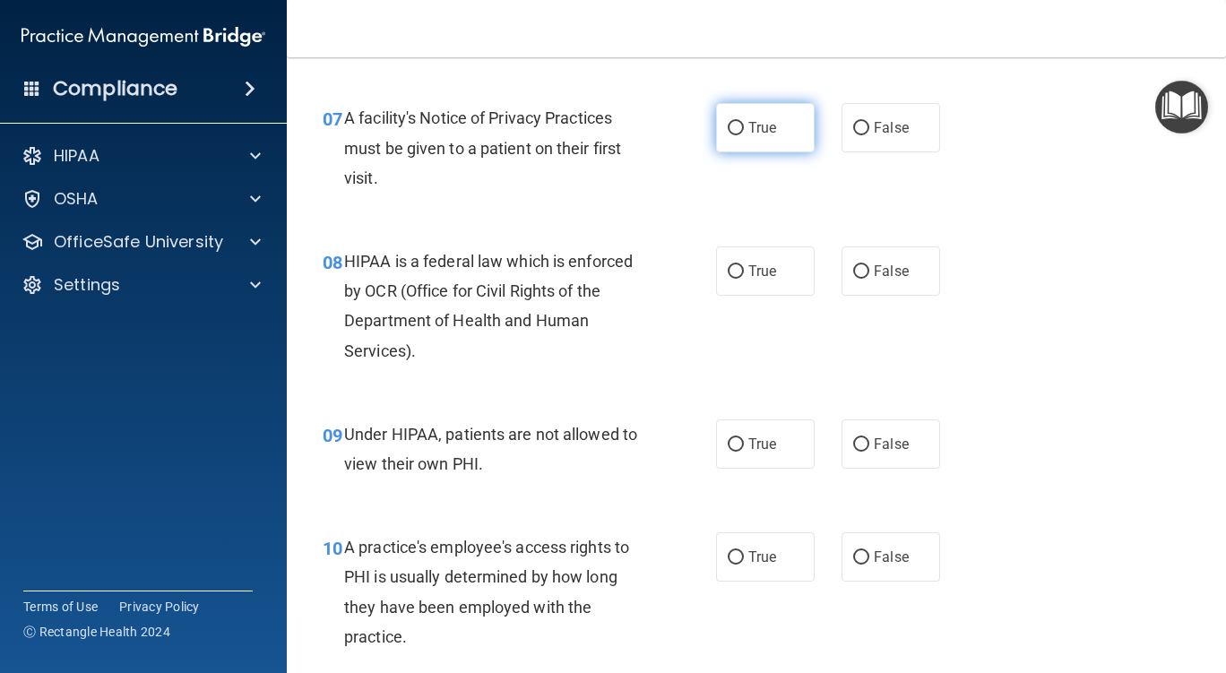
click at [729, 126] on input "True" at bounding box center [736, 128] width 16 height 13
radio input "true"
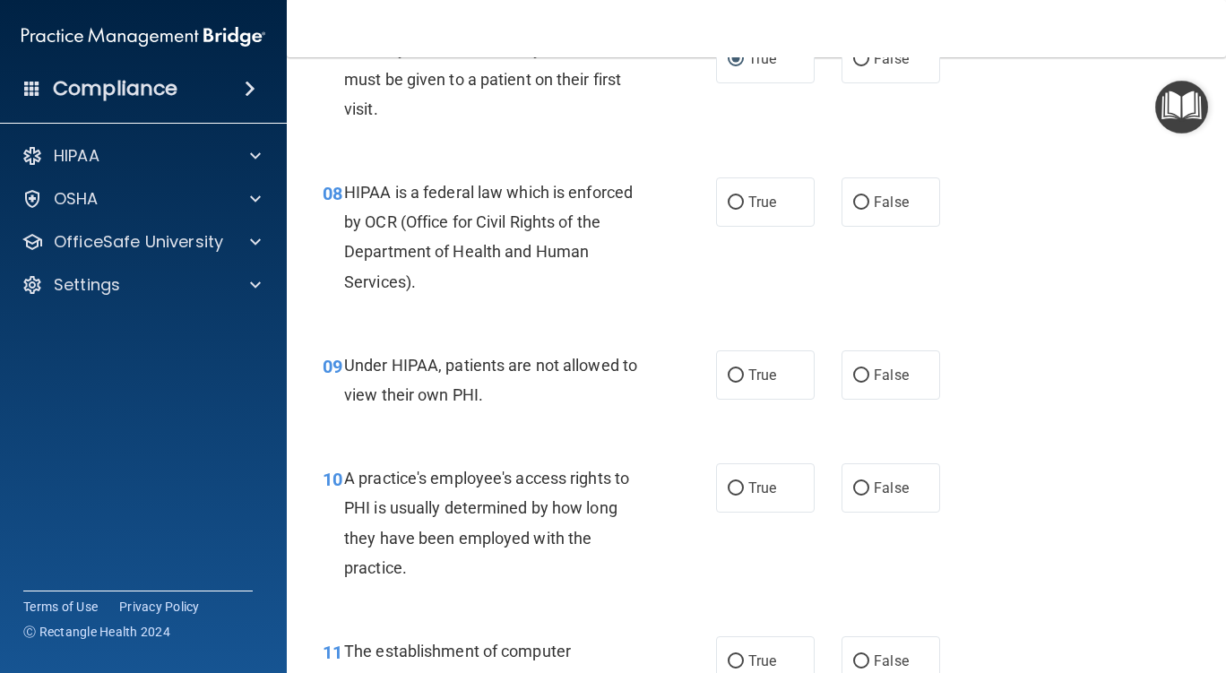
scroll to position [1255, 0]
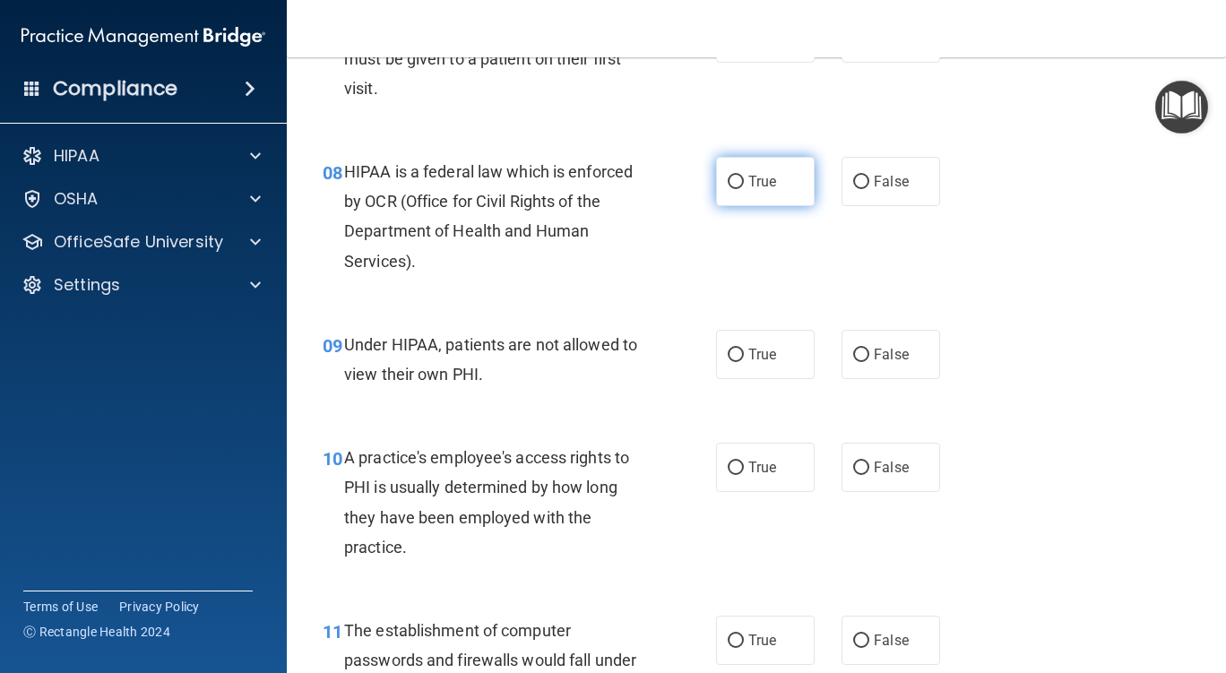
click at [729, 181] on input "True" at bounding box center [736, 182] width 16 height 13
radio input "true"
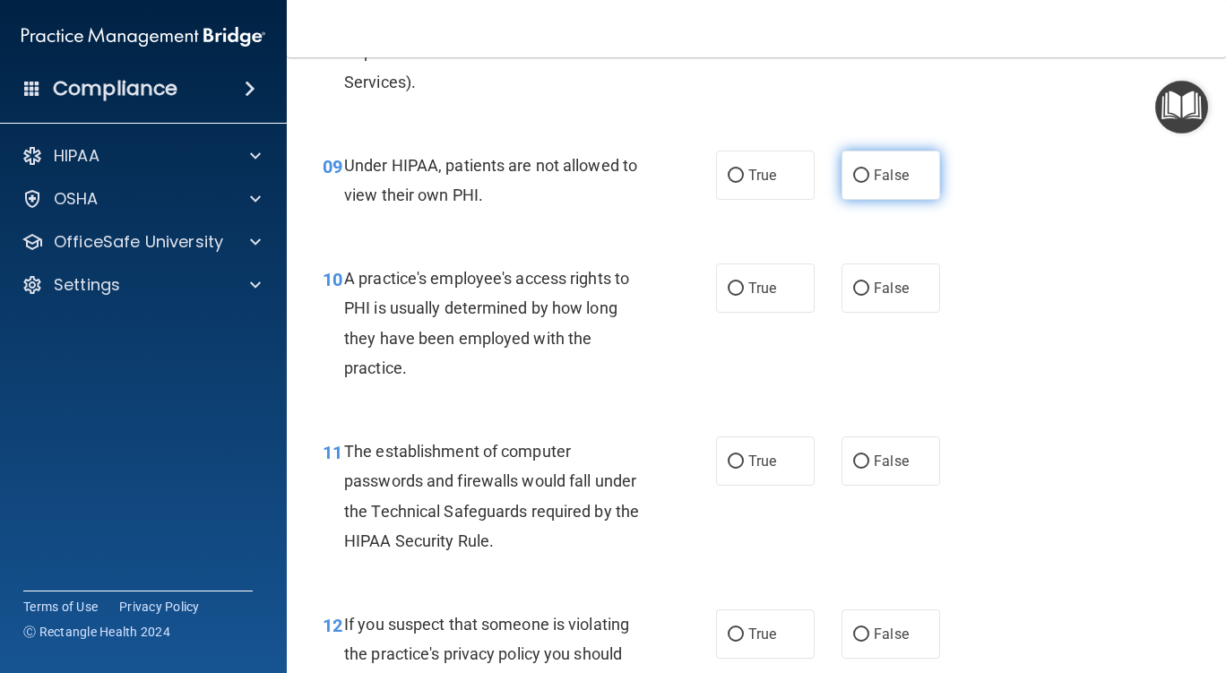
click at [853, 176] on input "False" at bounding box center [861, 175] width 16 height 13
radio input "true"
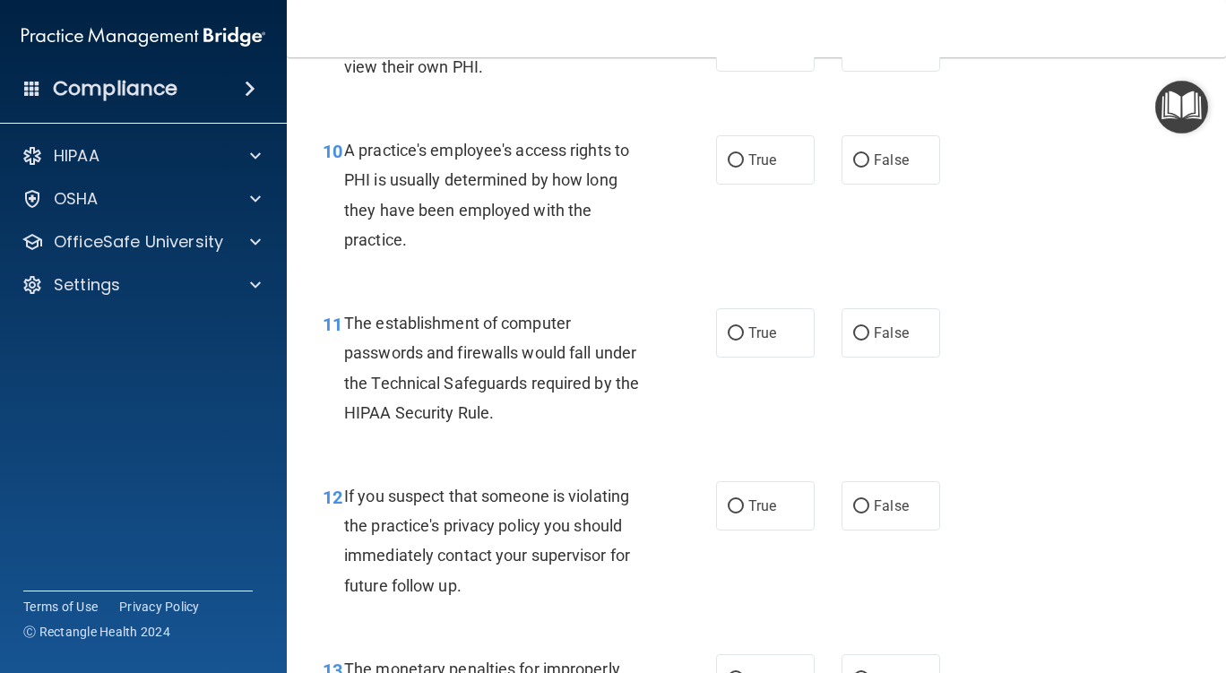
scroll to position [1613, 0]
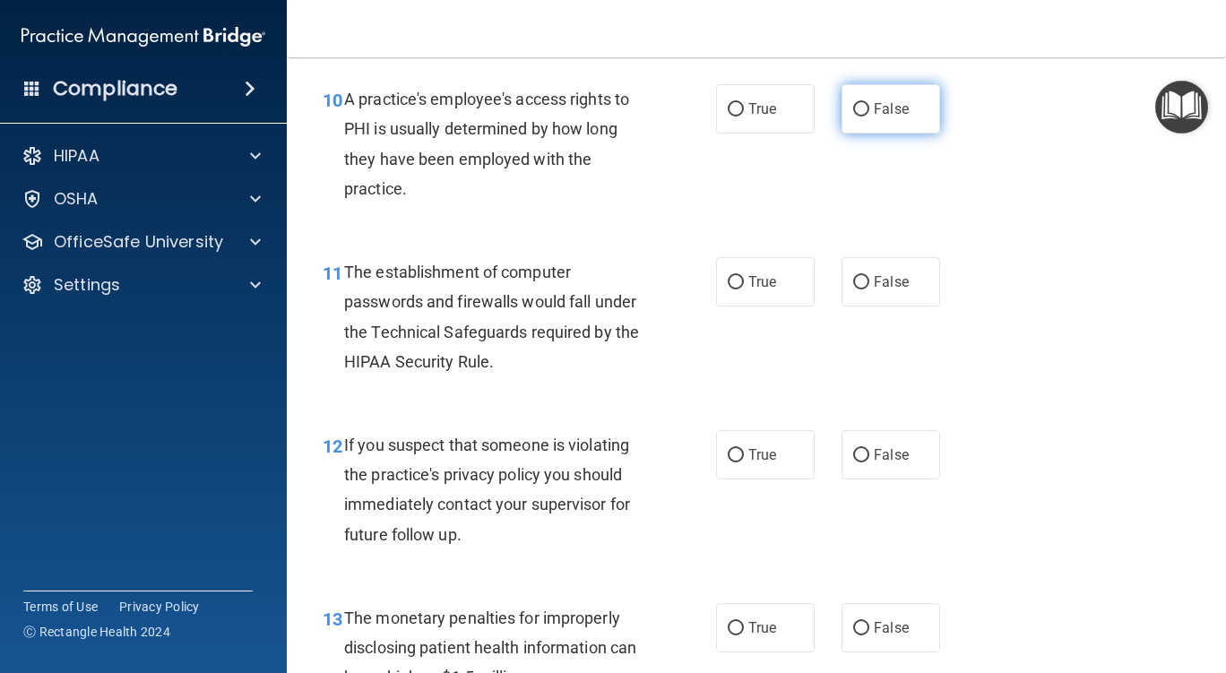
click at [853, 108] on input "False" at bounding box center [861, 109] width 16 height 13
radio input "true"
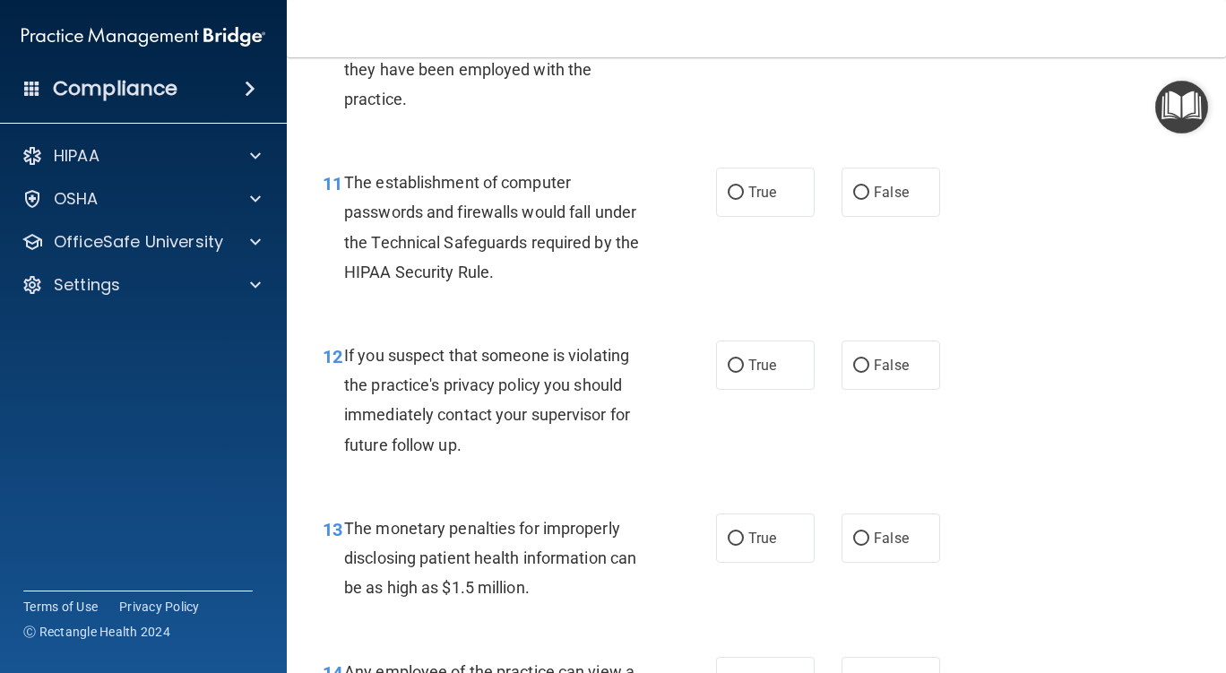
scroll to position [1792, 0]
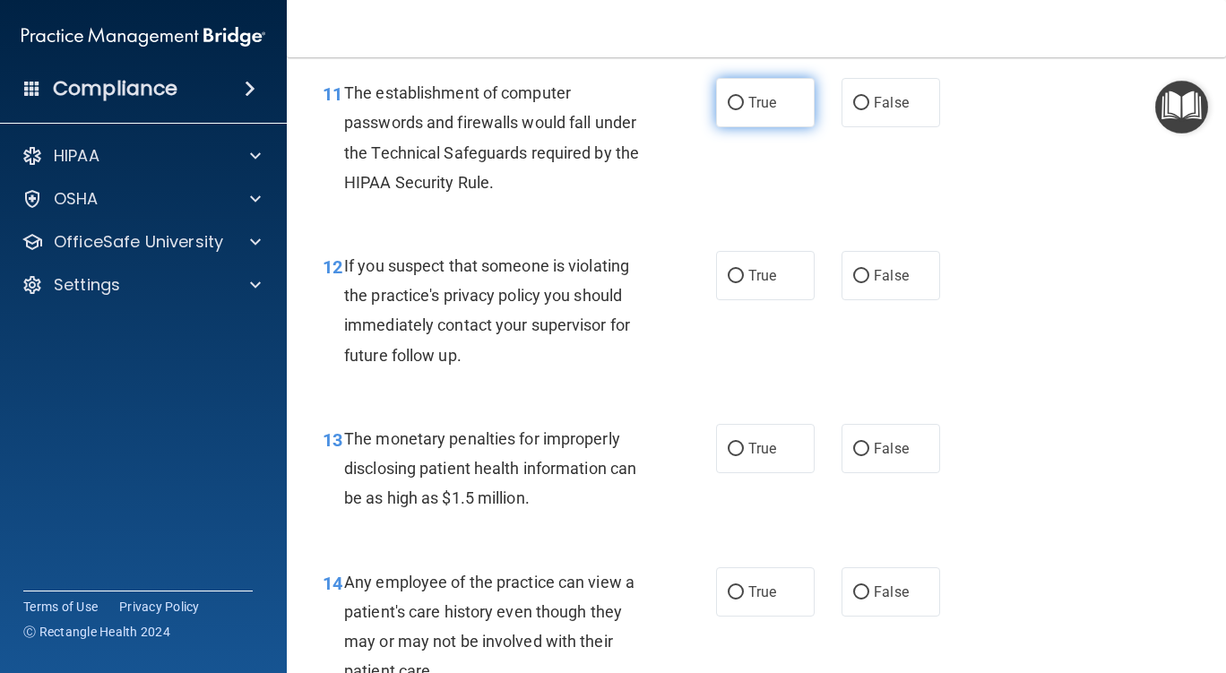
click at [729, 101] on input "True" at bounding box center [736, 103] width 16 height 13
radio input "true"
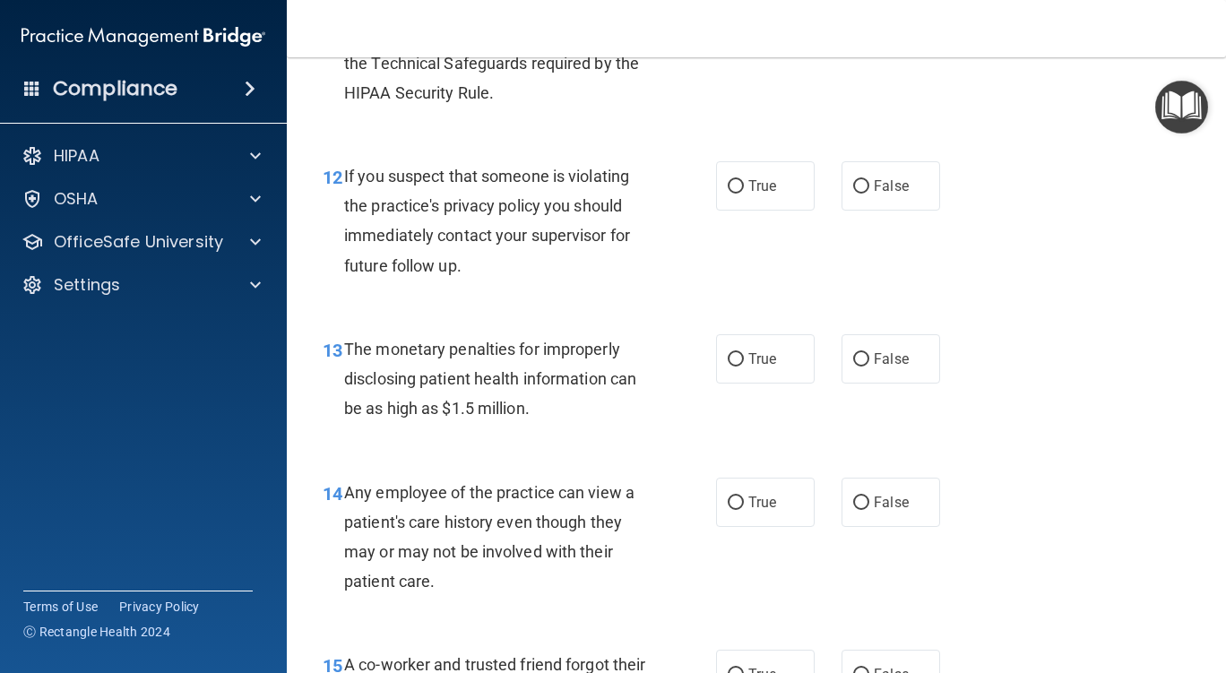
scroll to position [1972, 0]
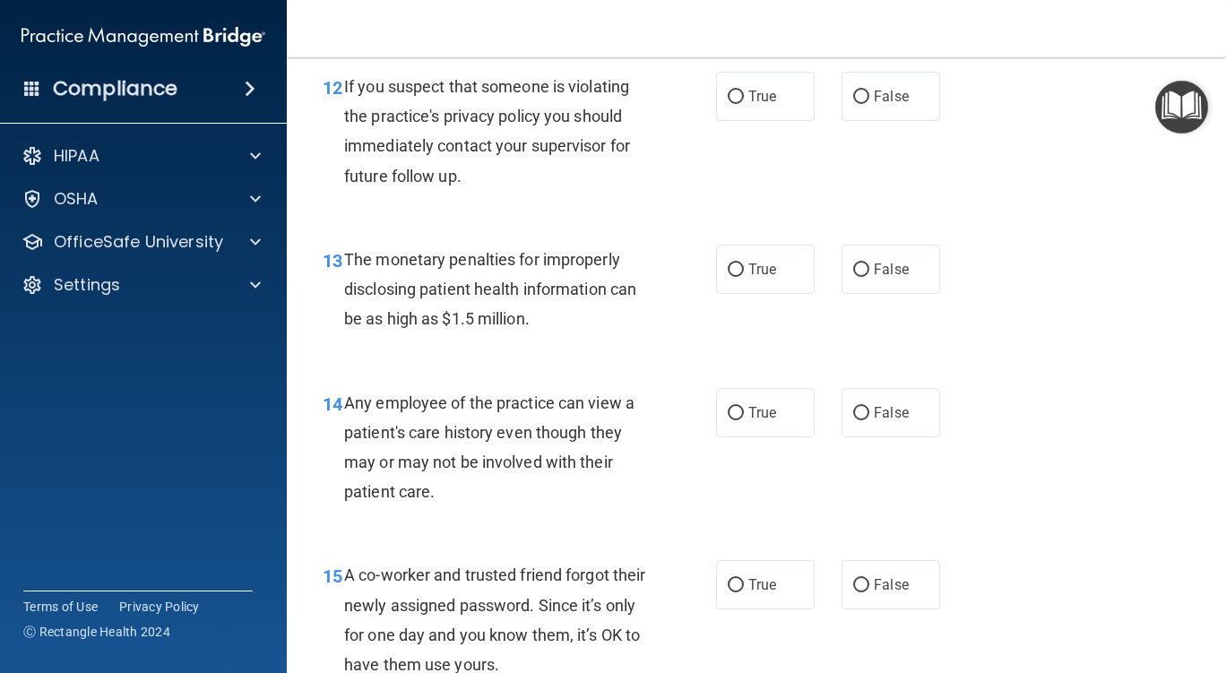
drag, startPoint x: 727, startPoint y: 96, endPoint x: 702, endPoint y: 142, distance: 52.9
click at [728, 97] on input "True" at bounding box center [736, 97] width 16 height 13
radio input "true"
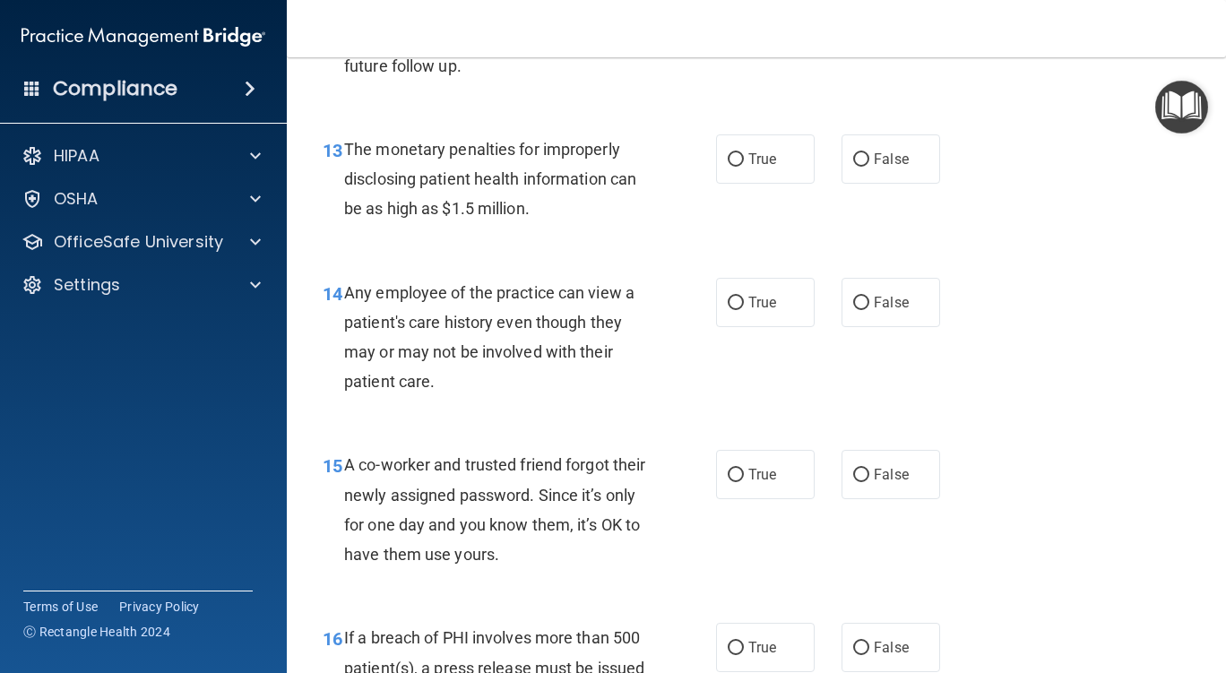
scroll to position [2151, 0]
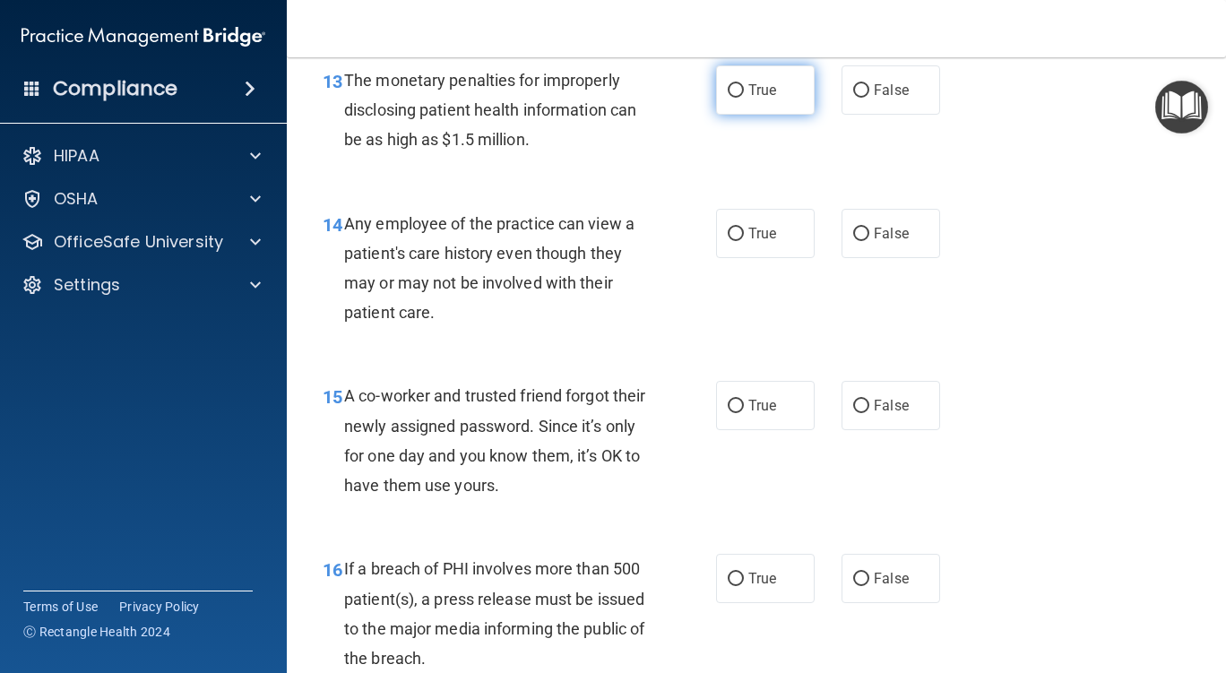
click at [728, 91] on input "True" at bounding box center [736, 90] width 16 height 13
radio input "true"
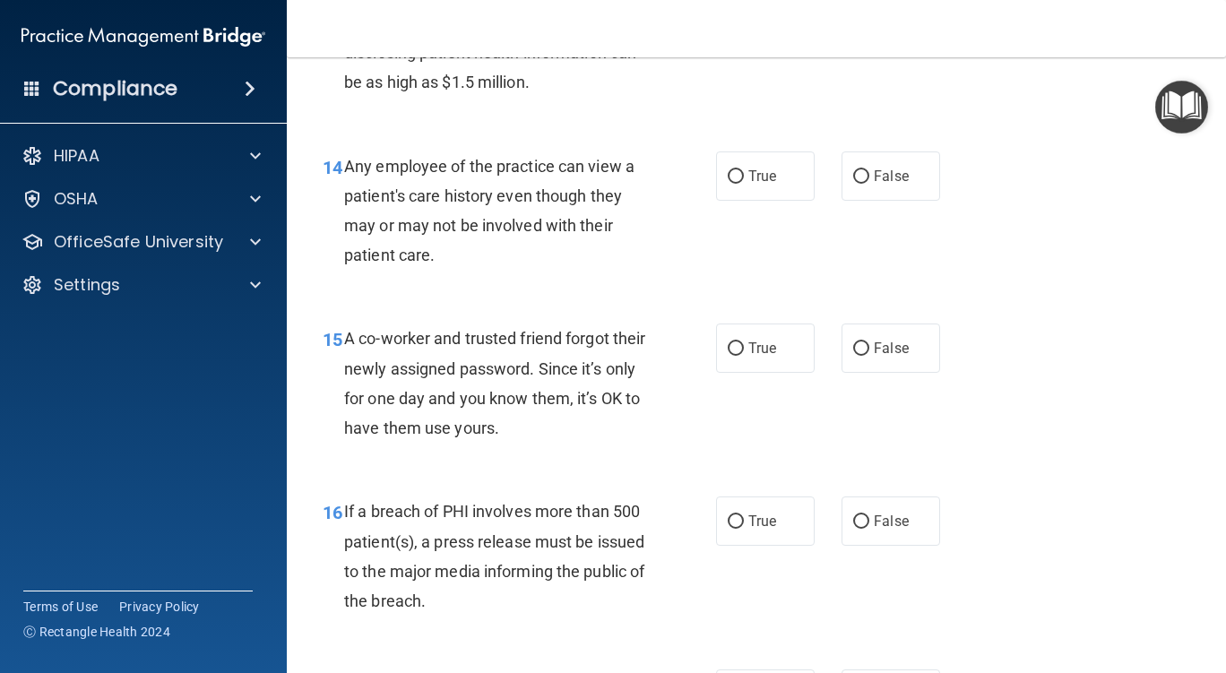
scroll to position [2240, 0]
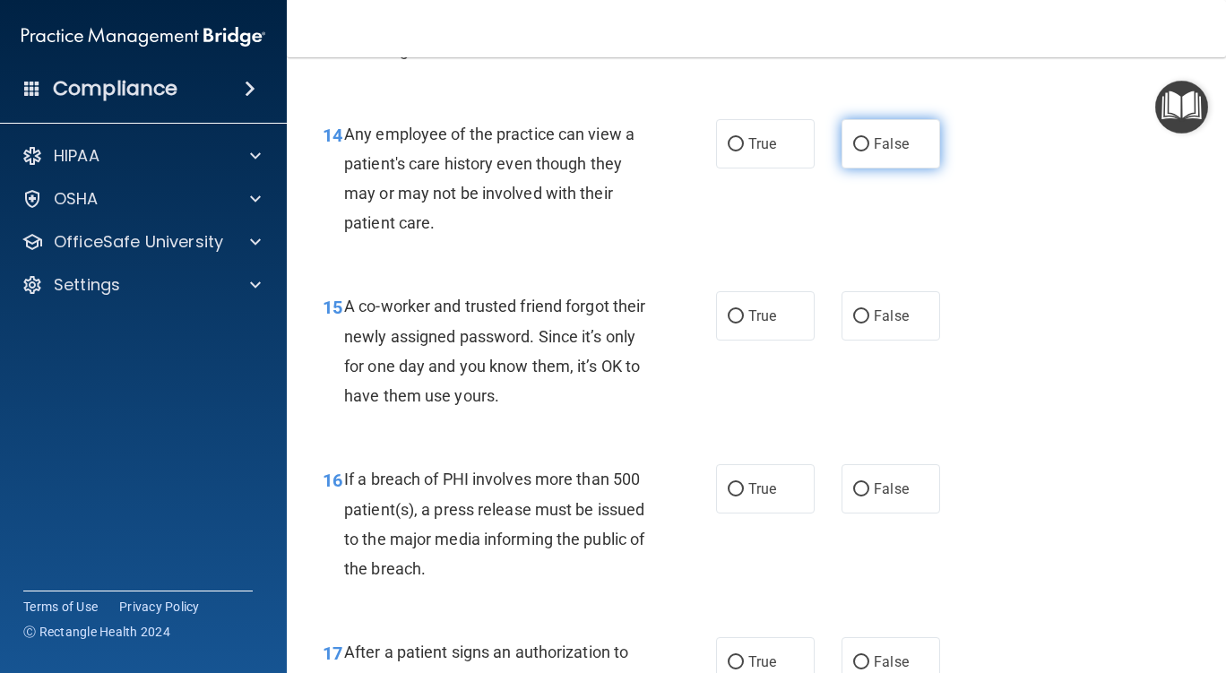
click at [853, 143] on input "False" at bounding box center [861, 144] width 16 height 13
radio input "true"
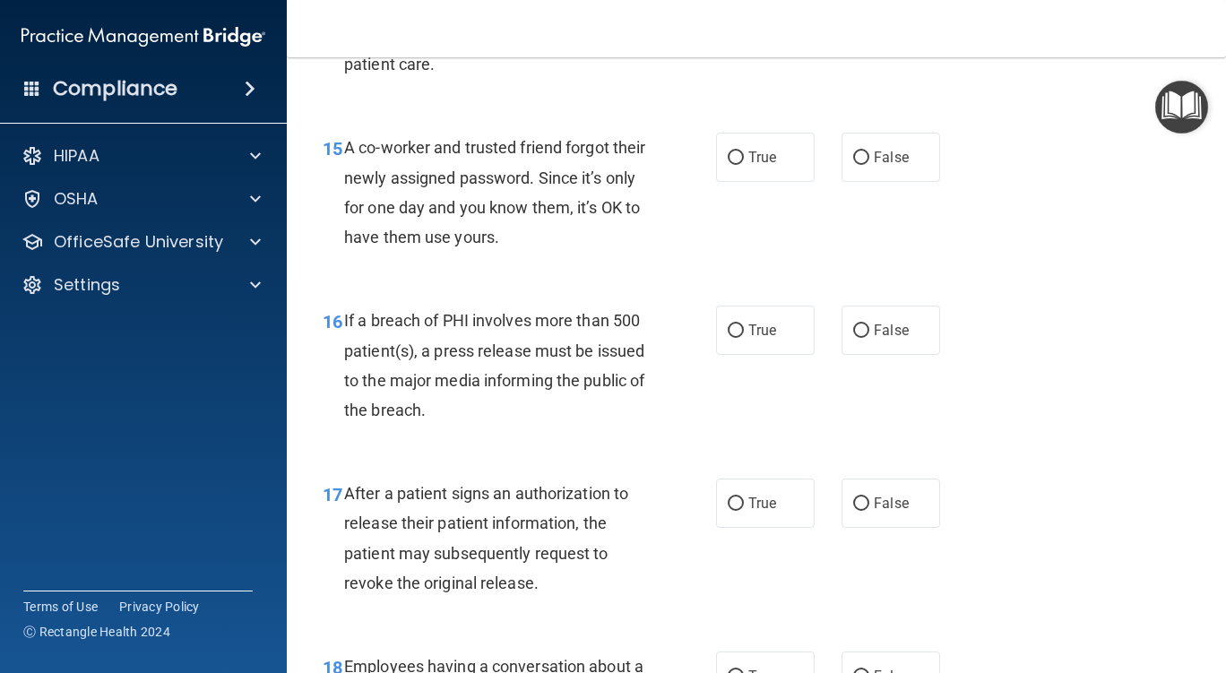
scroll to position [2420, 0]
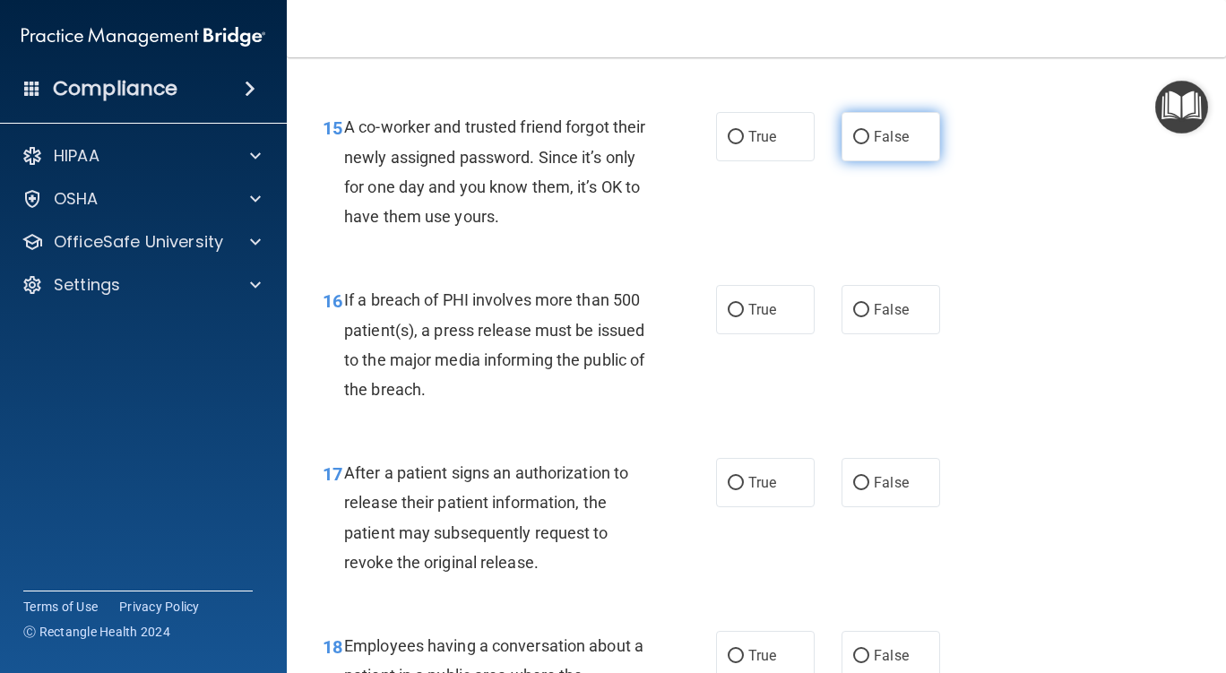
click at [853, 137] on input "False" at bounding box center [861, 137] width 16 height 13
radio input "true"
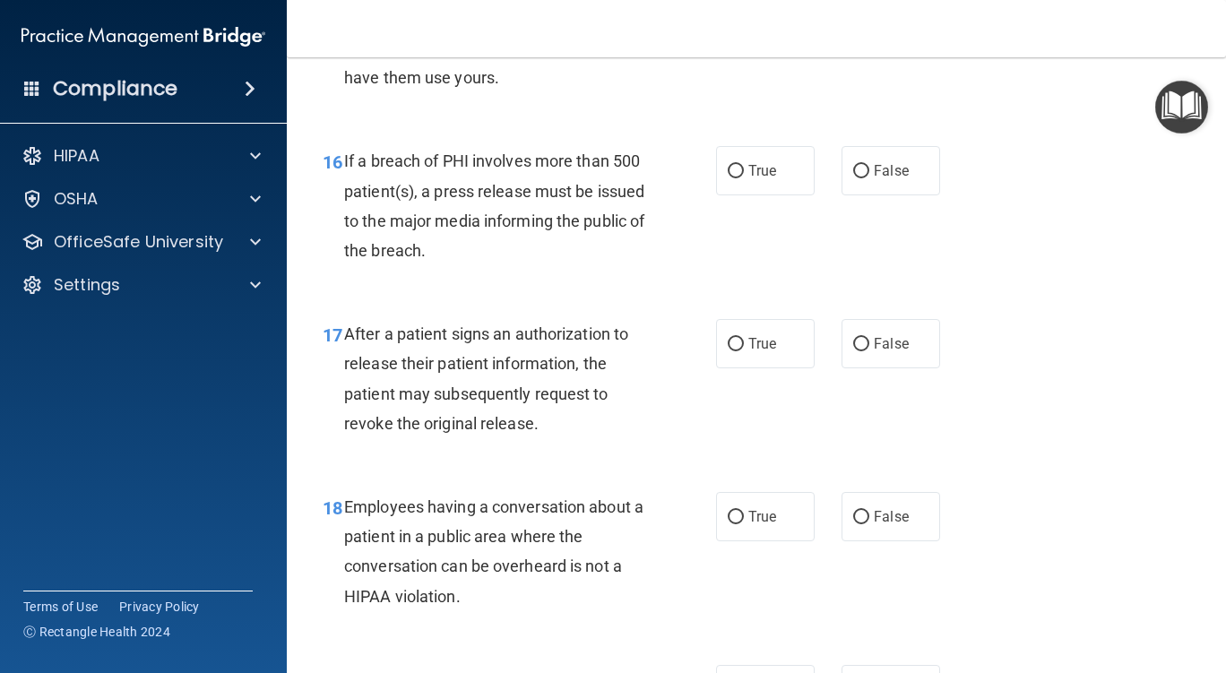
scroll to position [2599, 0]
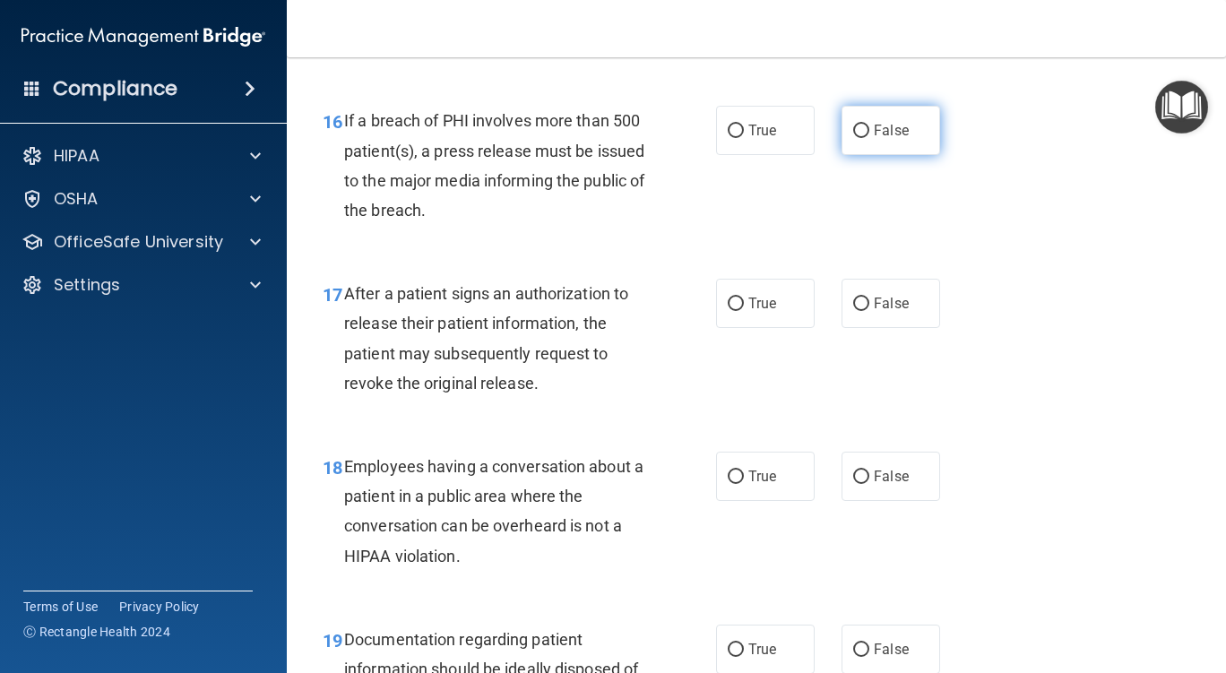
click at [854, 130] on input "False" at bounding box center [861, 131] width 16 height 13
radio input "true"
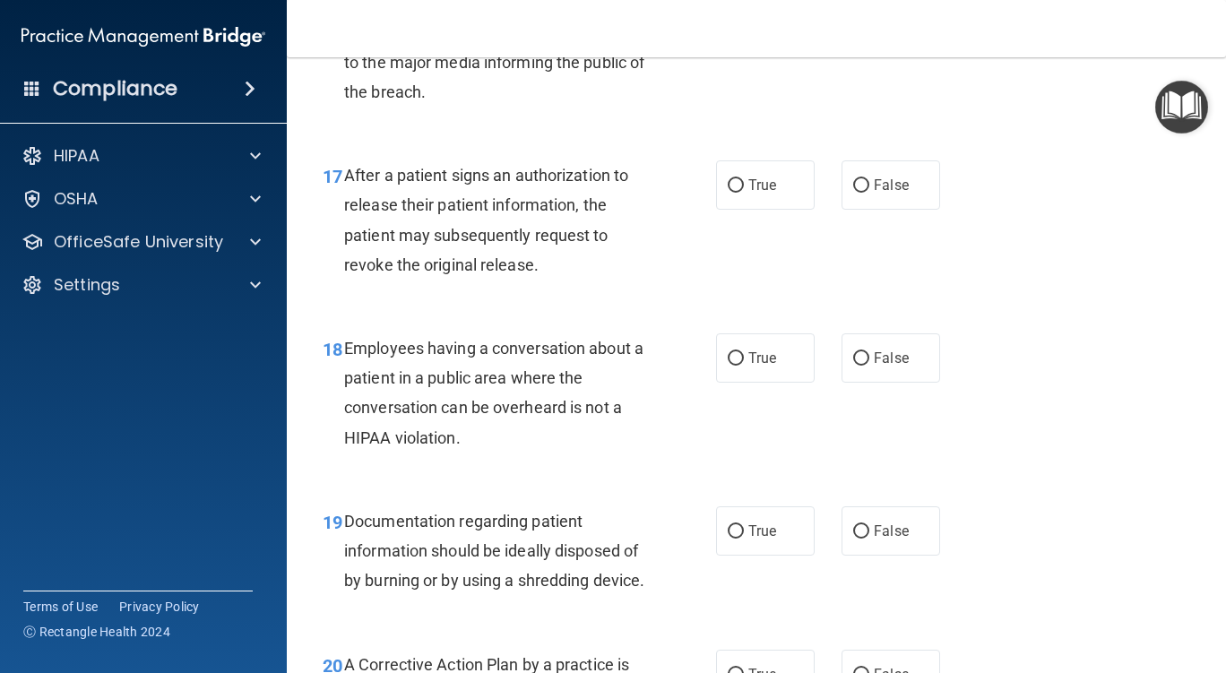
scroll to position [2778, 0]
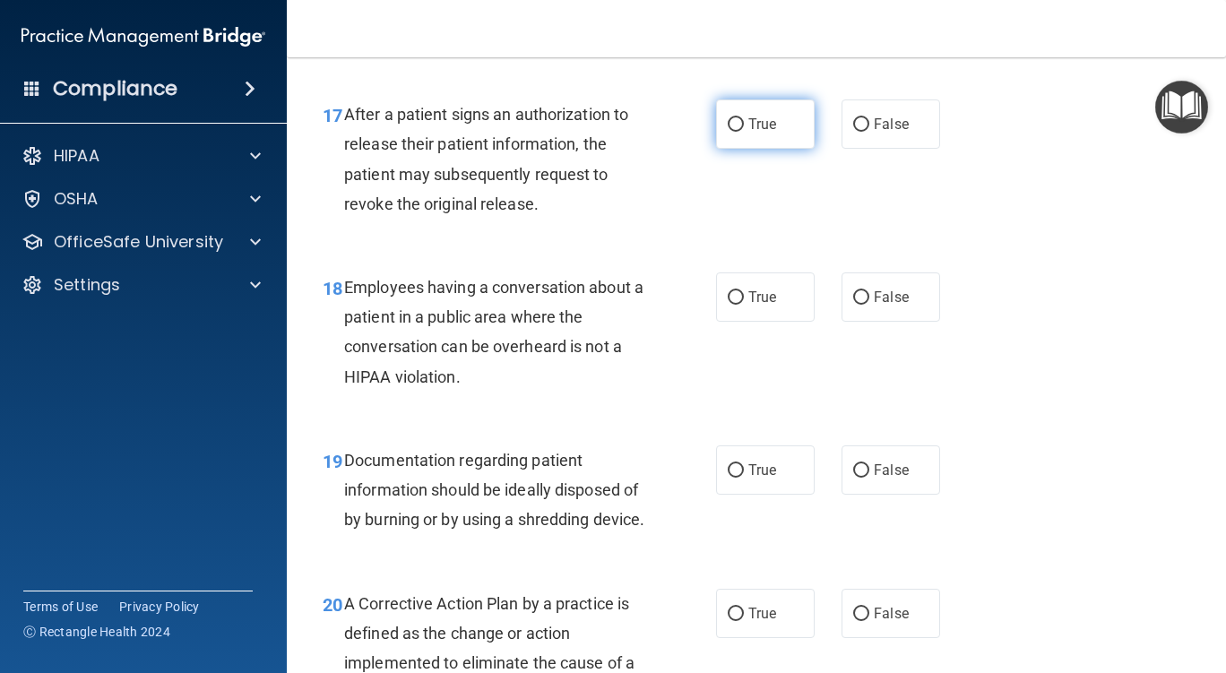
click at [729, 125] on input "True" at bounding box center [736, 124] width 16 height 13
radio input "true"
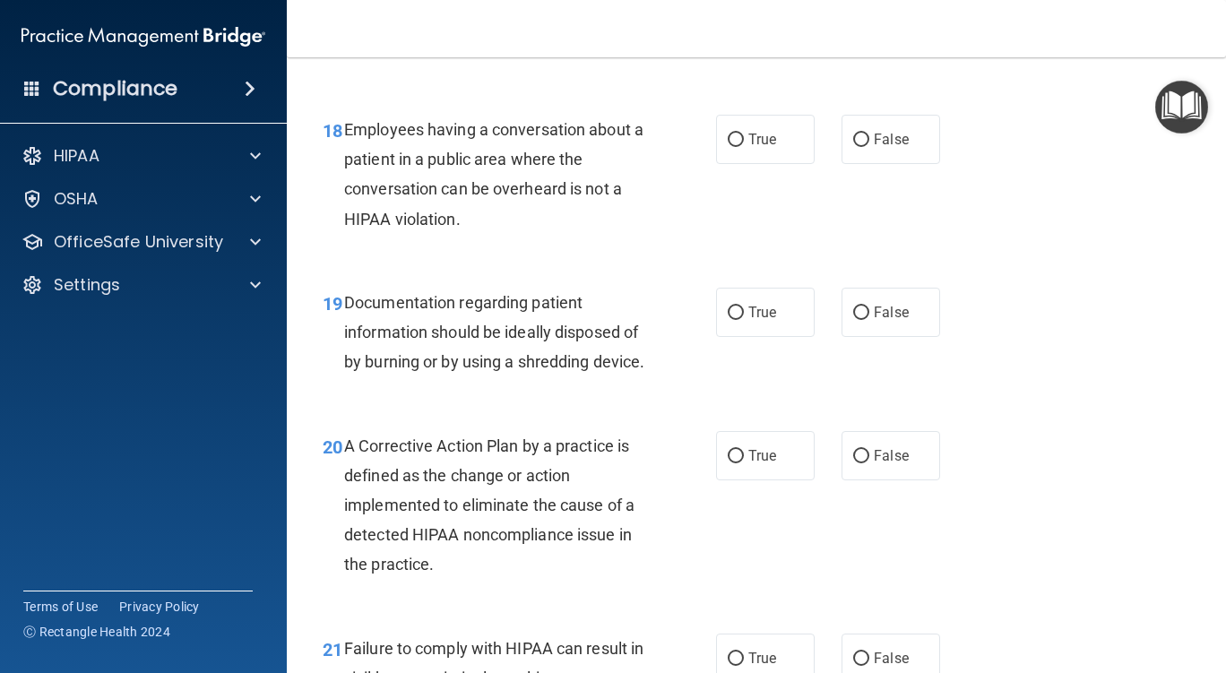
scroll to position [2957, 0]
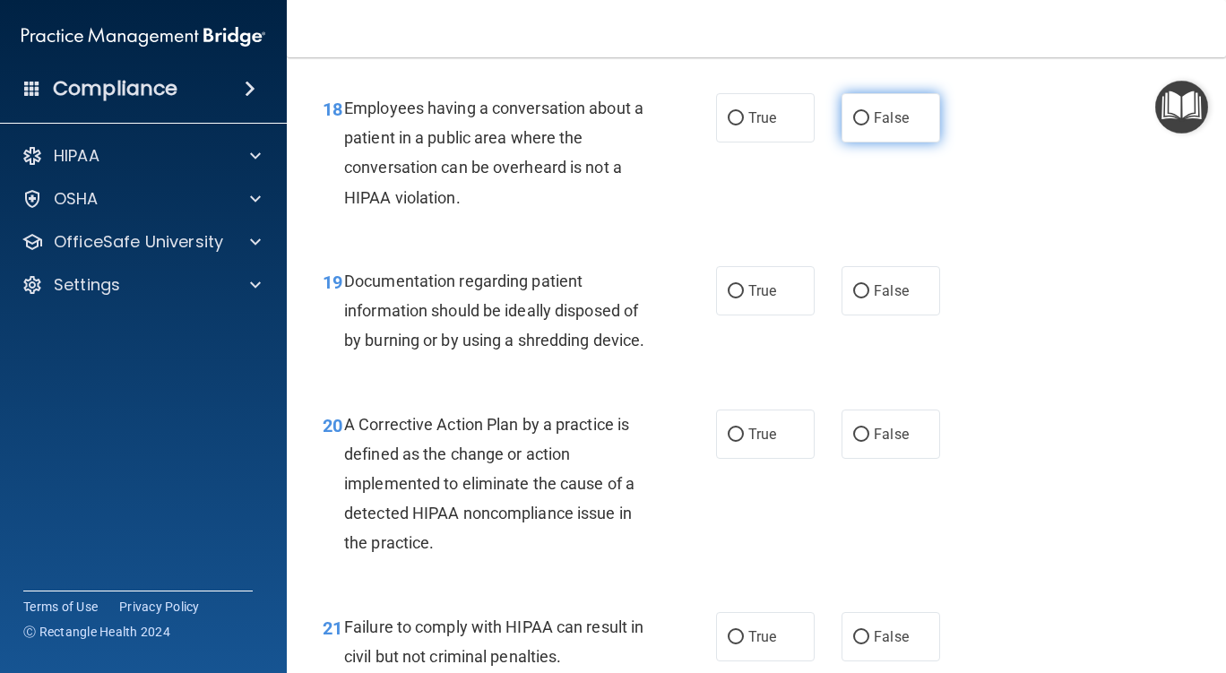
click at [853, 118] on input "False" at bounding box center [861, 118] width 16 height 13
radio input "true"
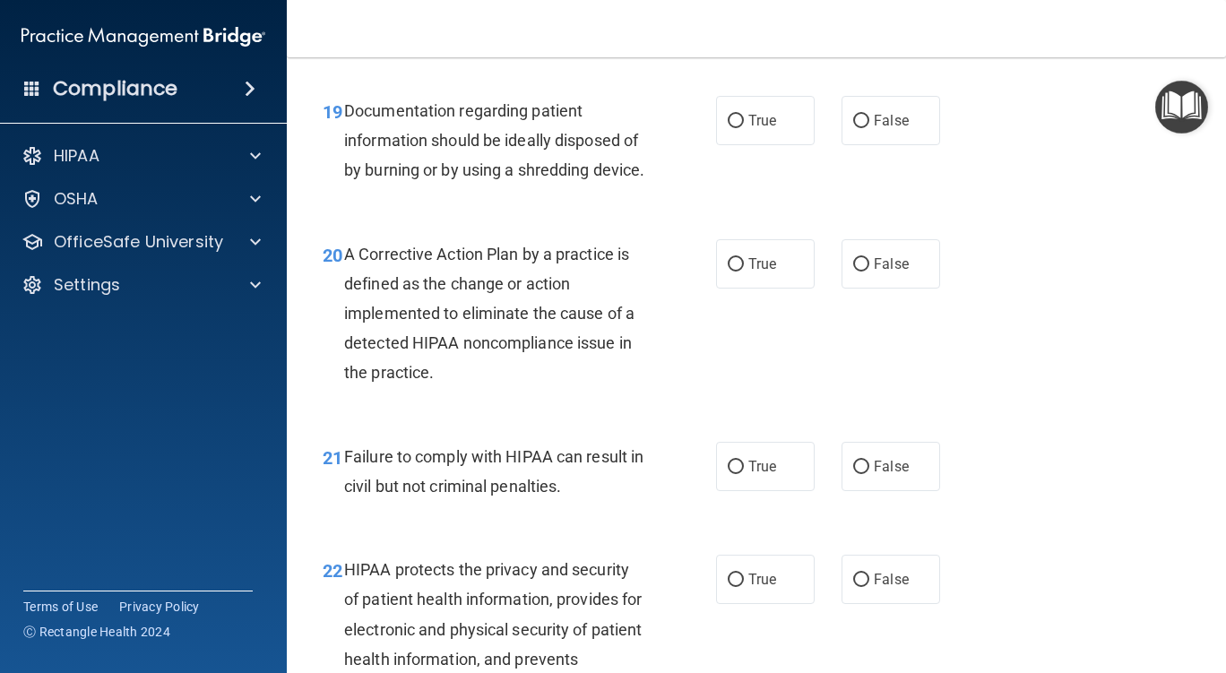
scroll to position [3137, 0]
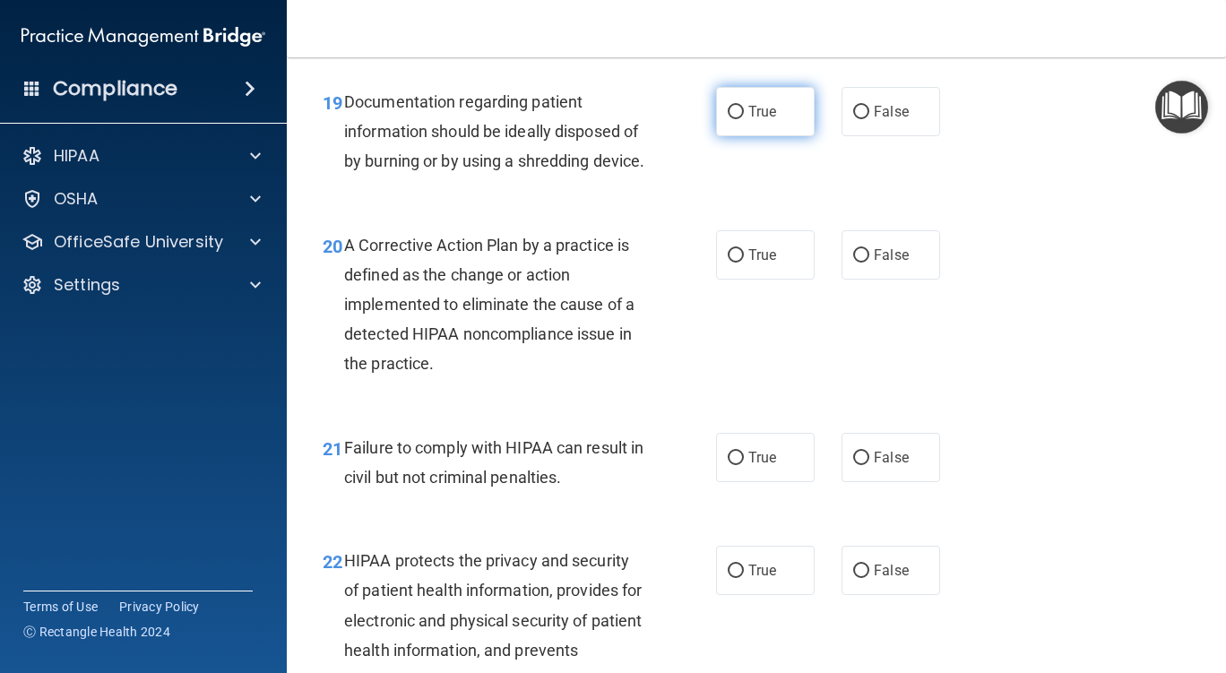
click at [728, 111] on input "True" at bounding box center [736, 112] width 16 height 13
radio input "true"
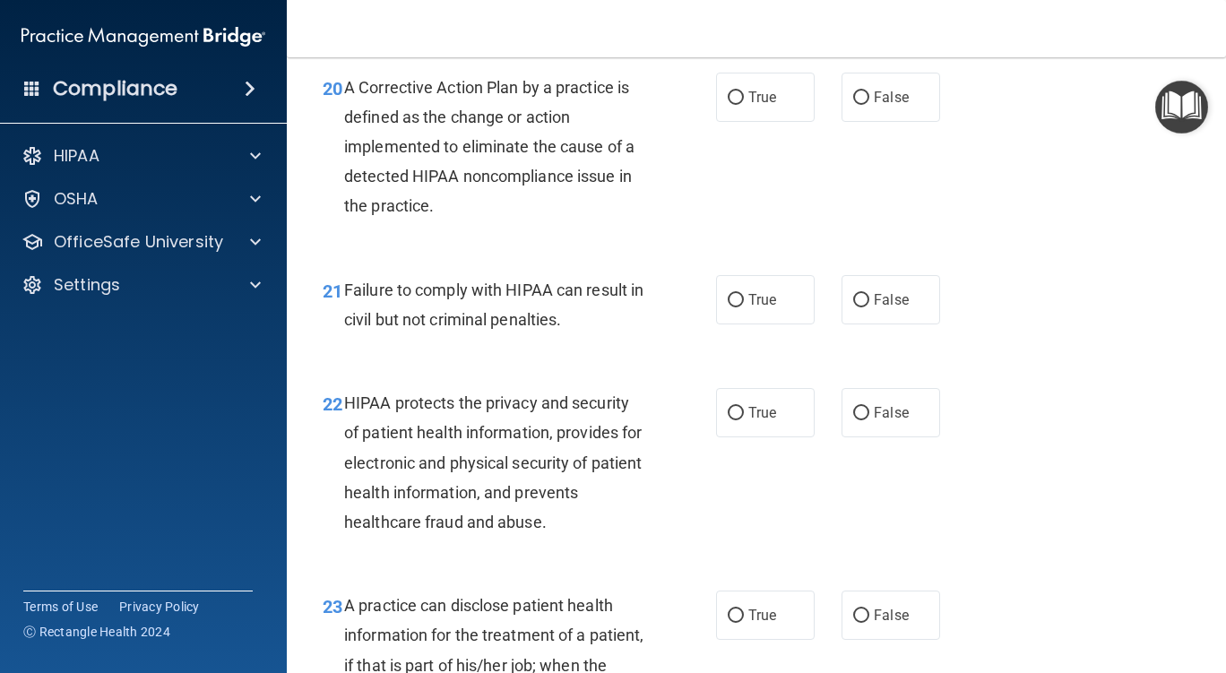
scroll to position [3316, 0]
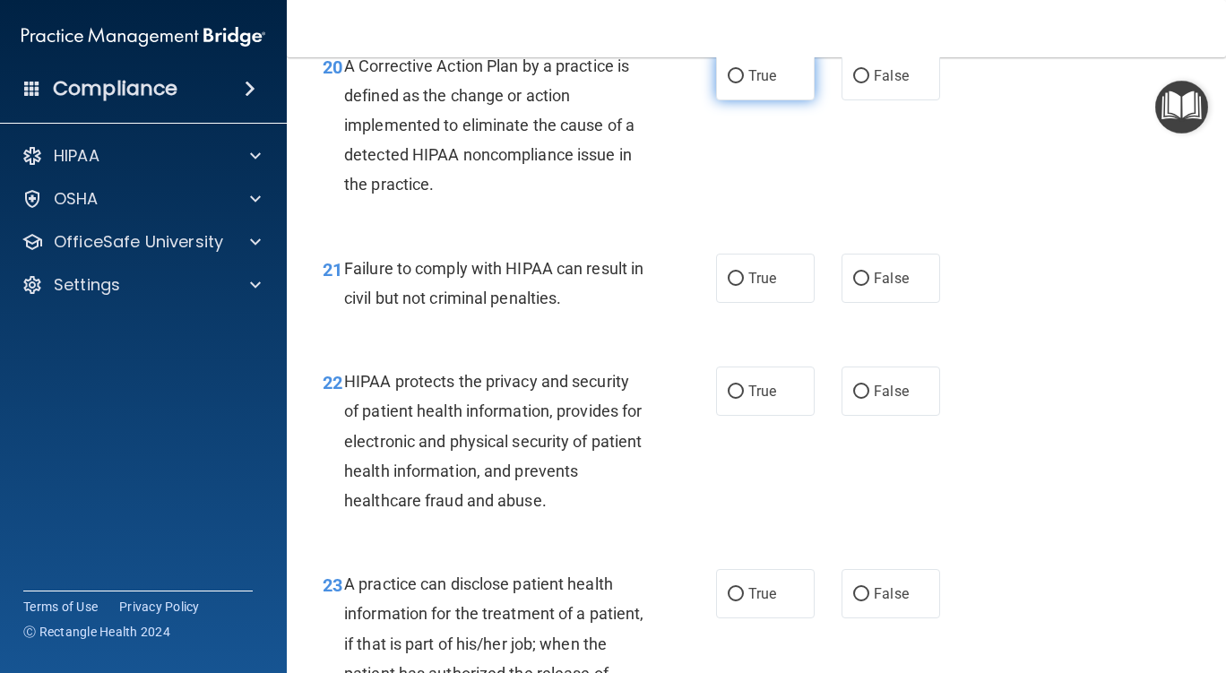
click at [729, 83] on input "True" at bounding box center [736, 76] width 16 height 13
radio input "true"
click at [854, 286] on input "False" at bounding box center [861, 278] width 16 height 13
radio input "true"
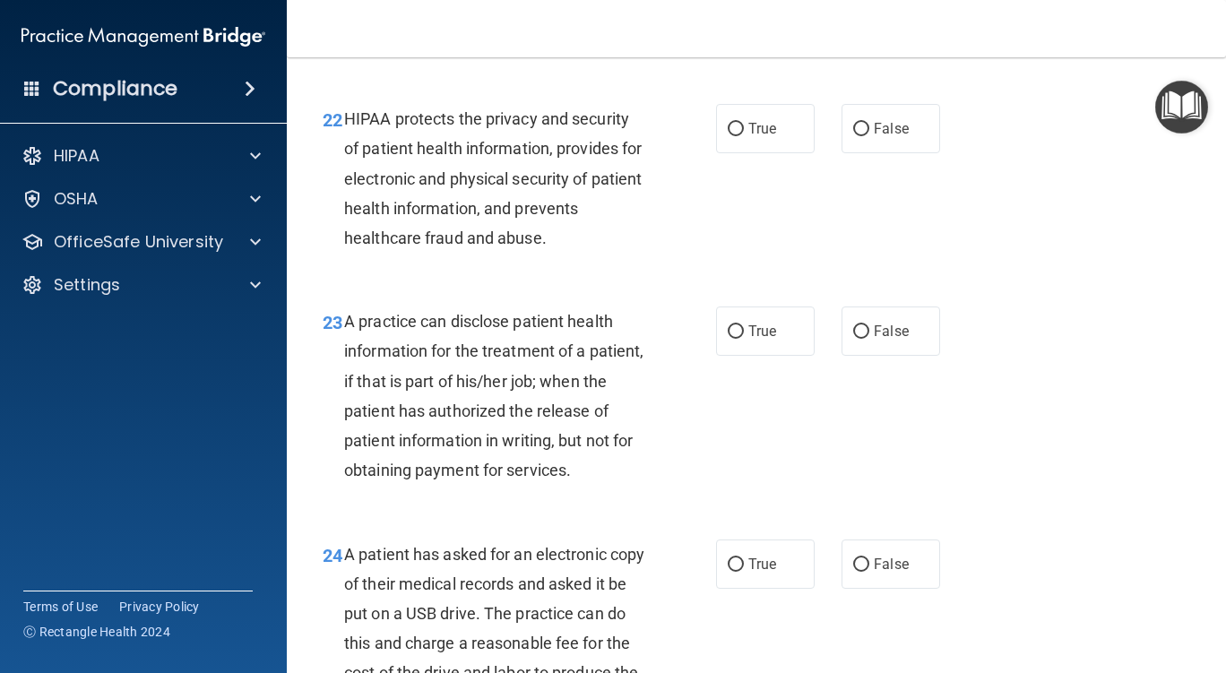
scroll to position [3585, 0]
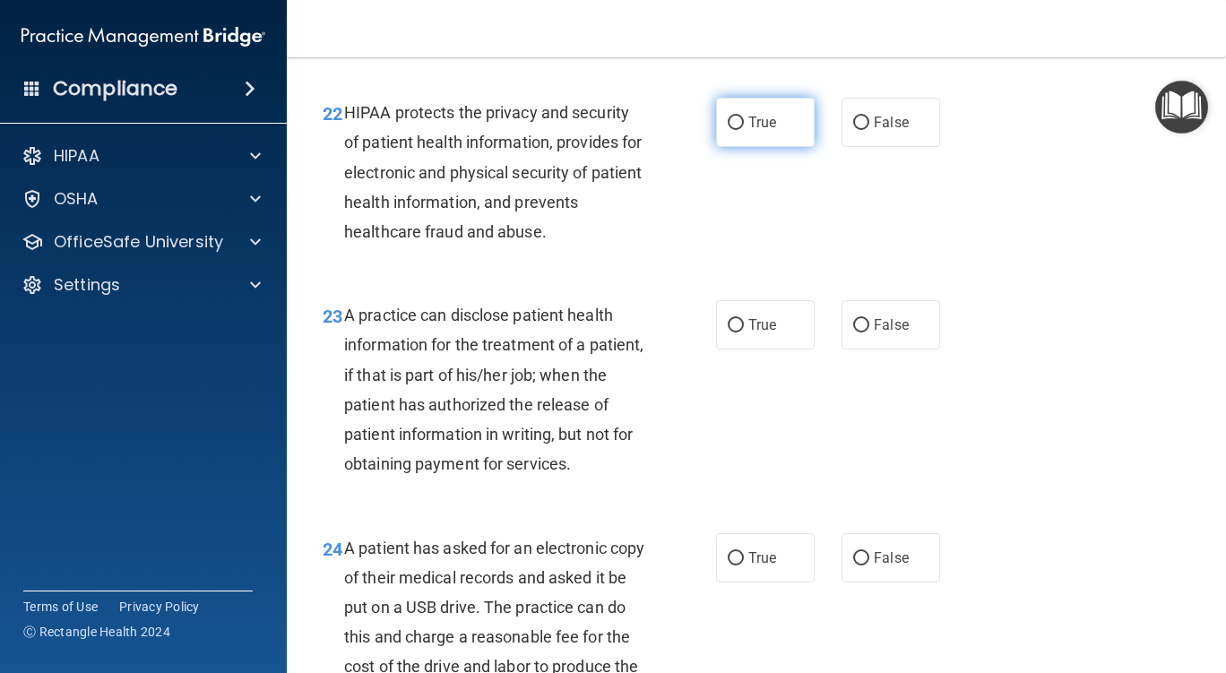
click at [731, 130] on input "True" at bounding box center [736, 123] width 16 height 13
radio input "true"
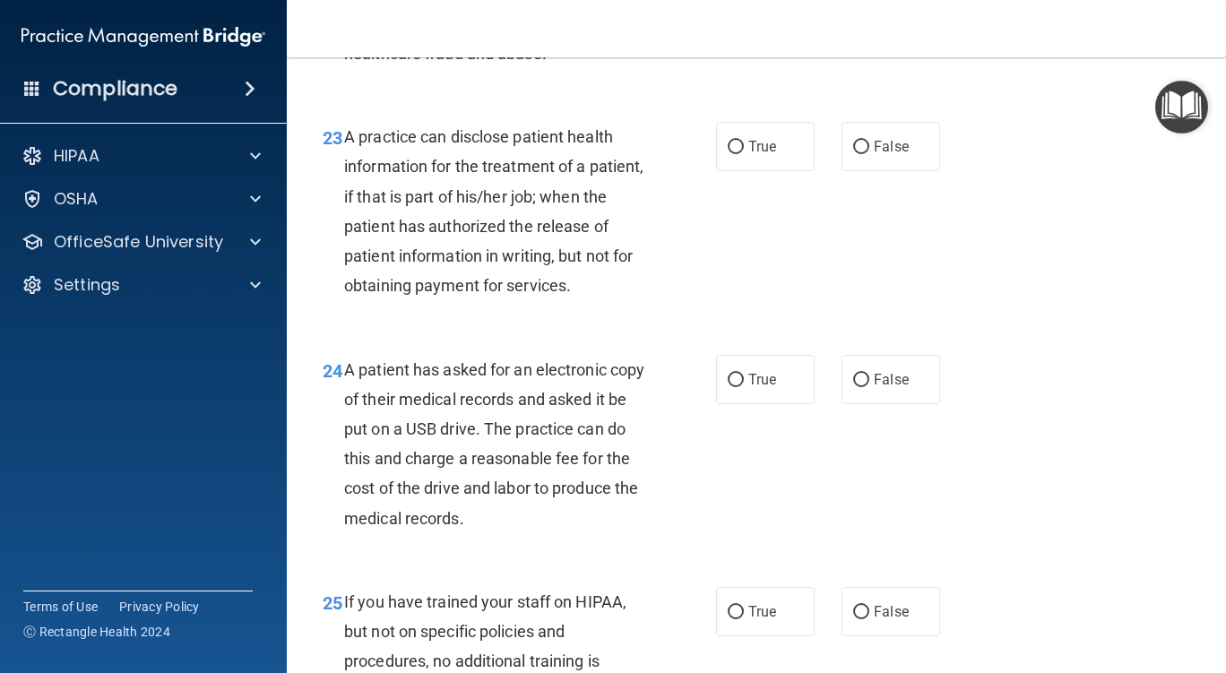
scroll to position [3764, 0]
click at [853, 153] on input "False" at bounding box center [861, 146] width 16 height 13
radio input "true"
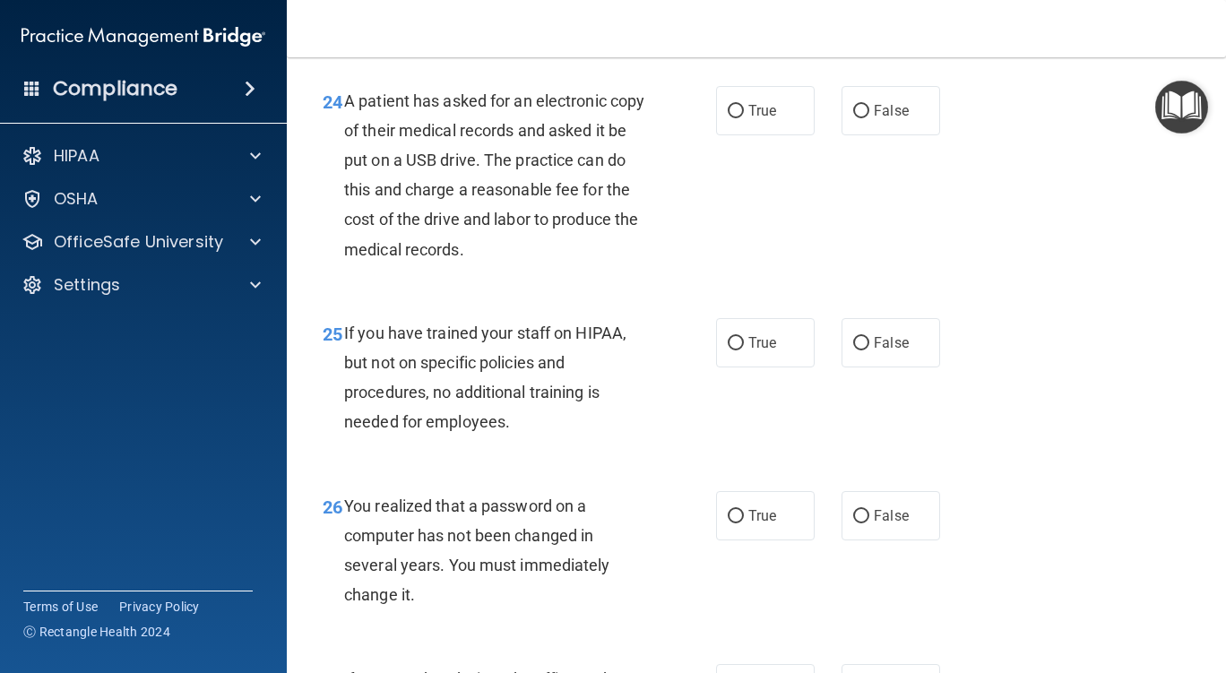
scroll to position [4033, 0]
click at [728, 117] on input "True" at bounding box center [736, 110] width 16 height 13
radio input "true"
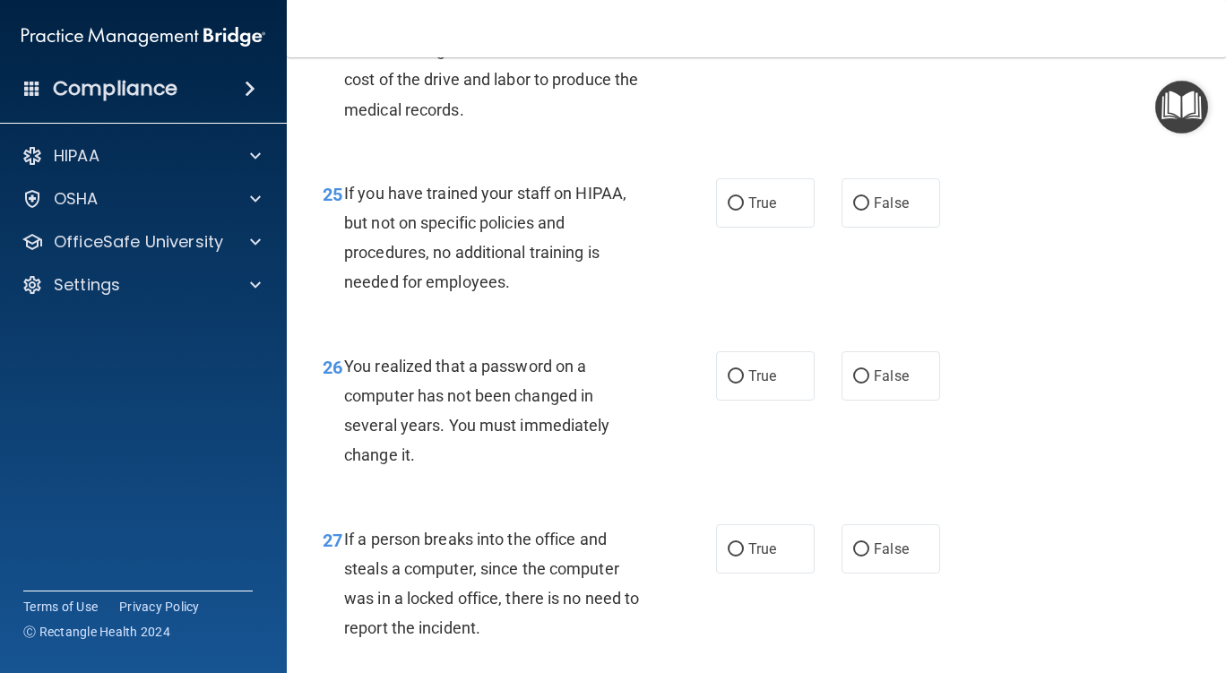
scroll to position [4212, 0]
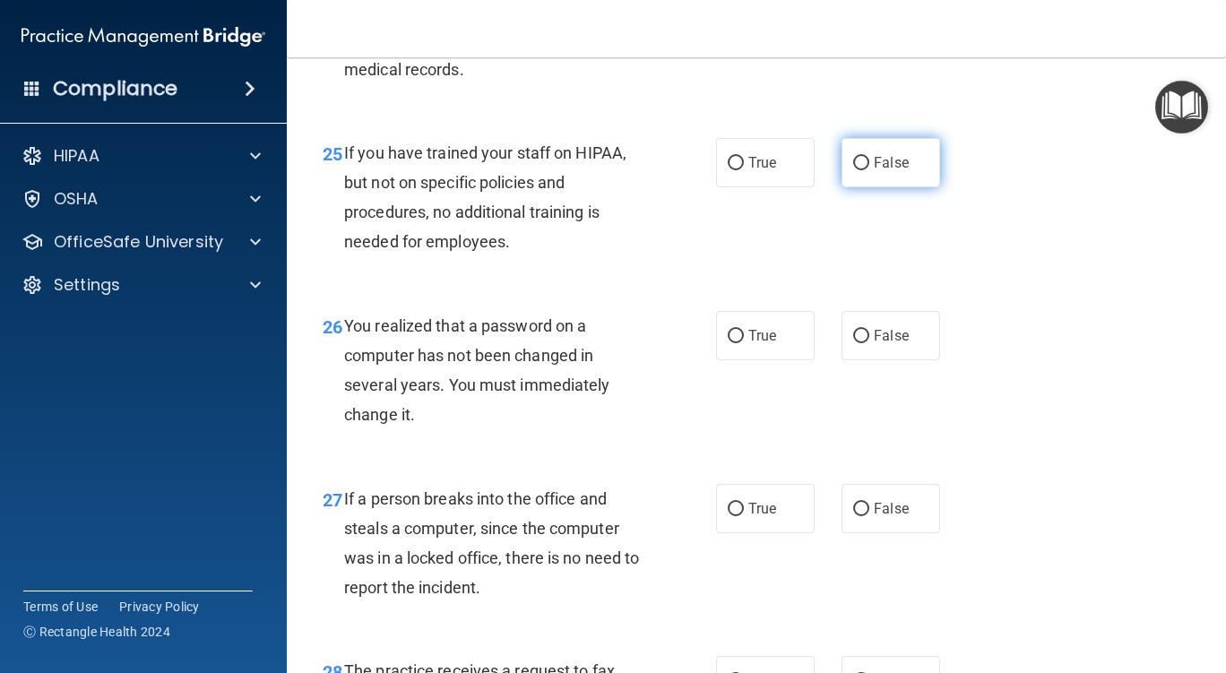
click at [855, 170] on input "False" at bounding box center [861, 163] width 16 height 13
radio input "true"
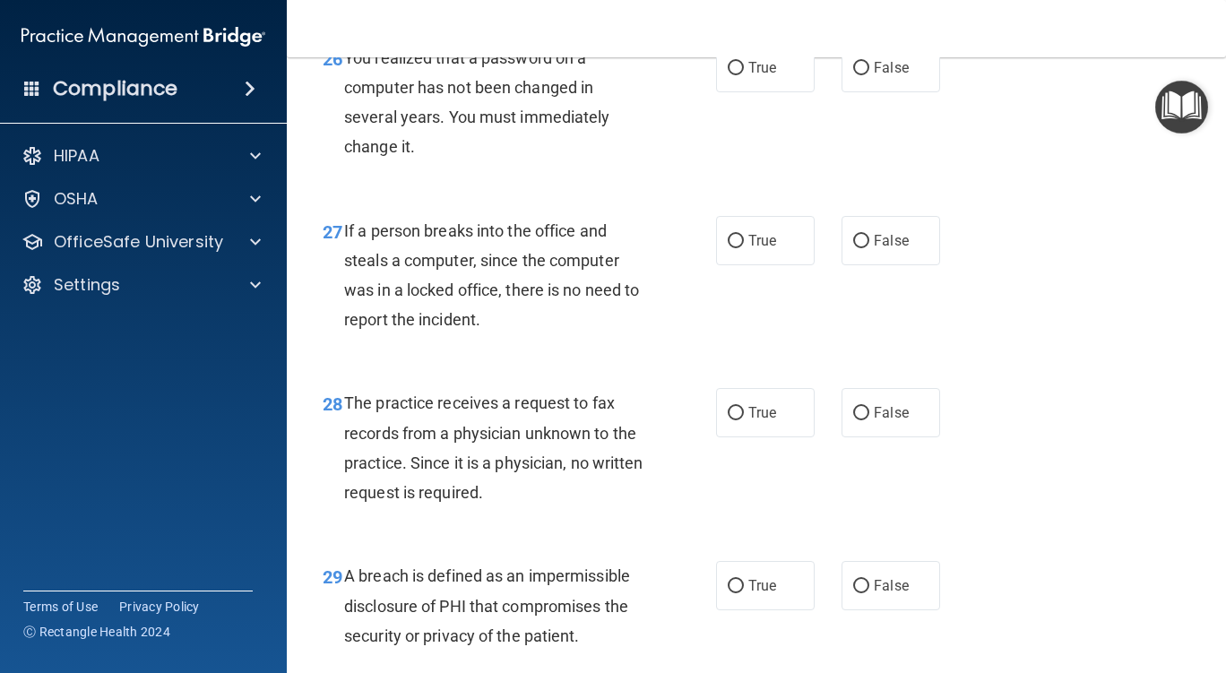
scroll to position [4481, 0]
drag, startPoint x: 723, startPoint y: 123, endPoint x: 703, endPoint y: 173, distance: 54.3
click at [728, 74] on input "True" at bounding box center [736, 67] width 16 height 13
radio input "true"
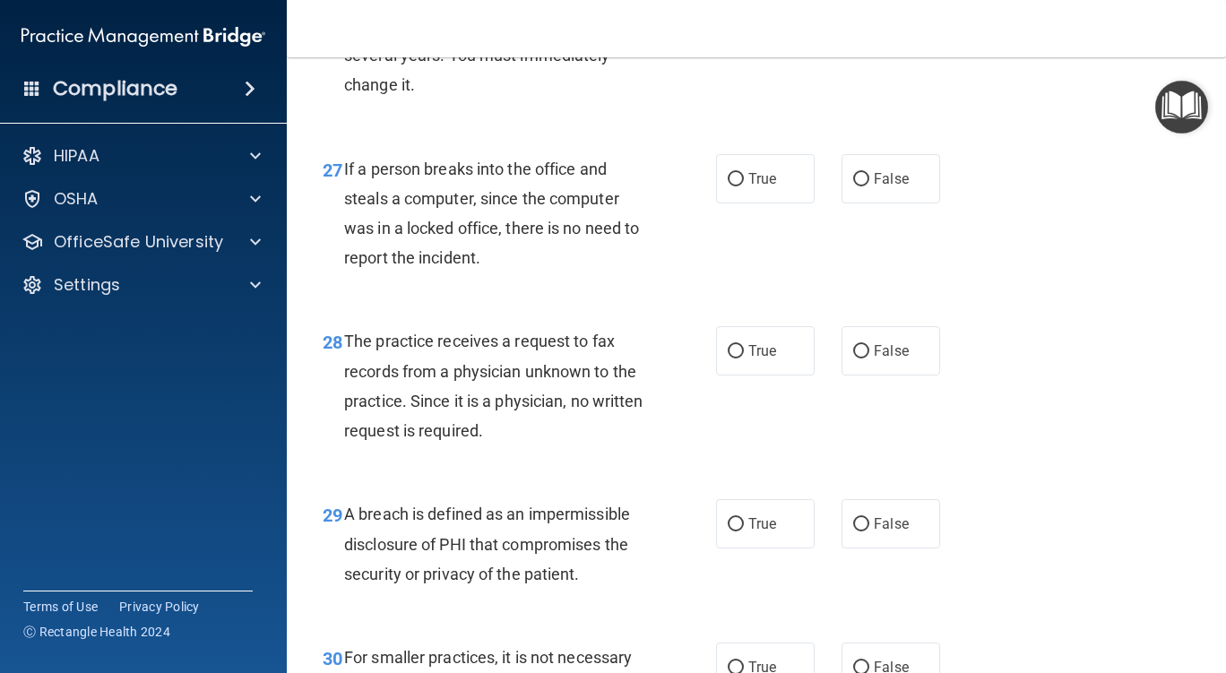
scroll to position [4570, 0]
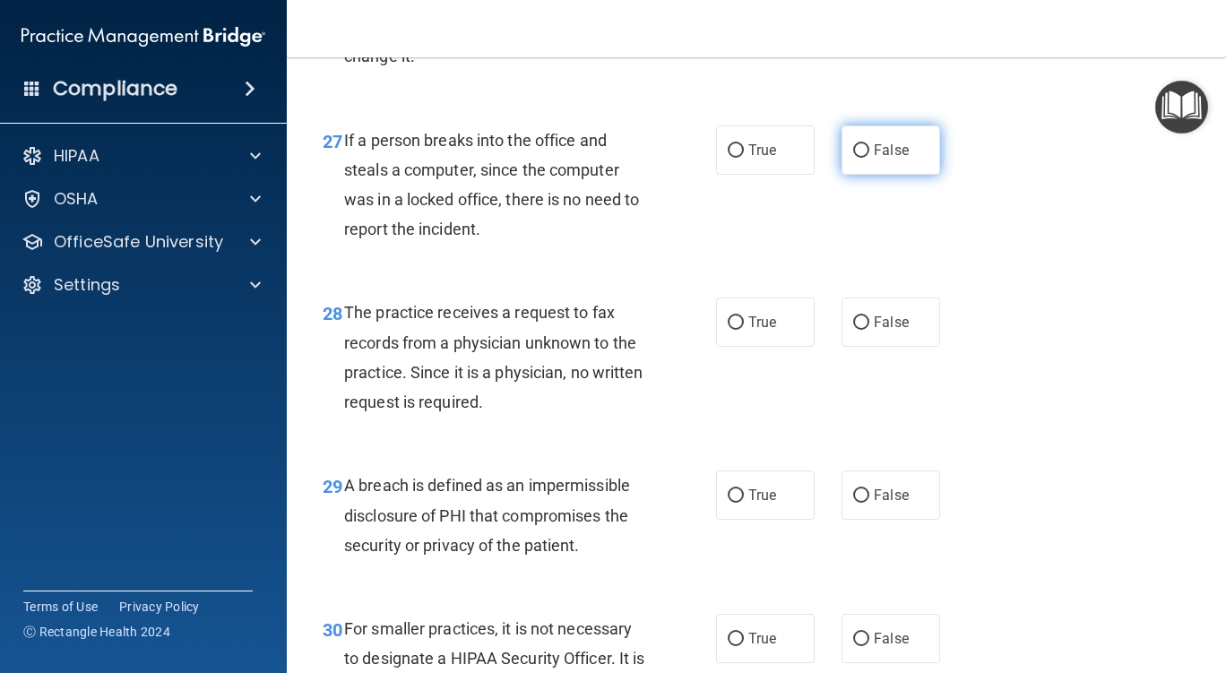
click at [853, 158] on input "False" at bounding box center [861, 150] width 16 height 13
radio input "true"
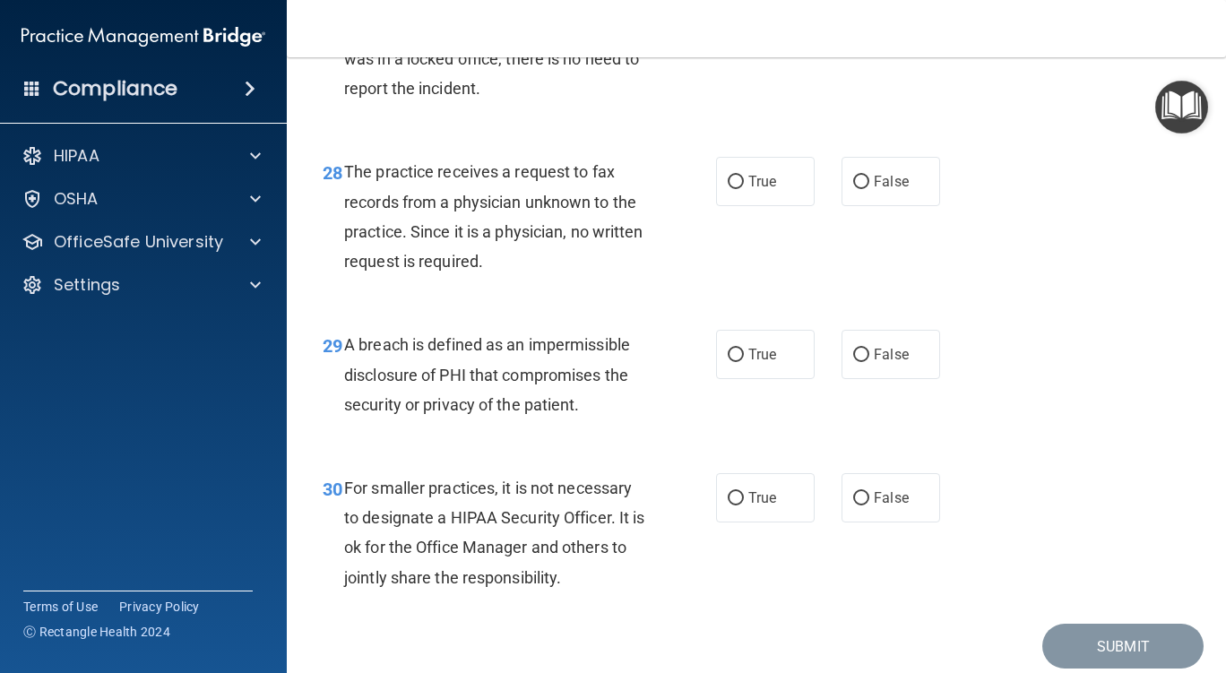
scroll to position [4750, 0]
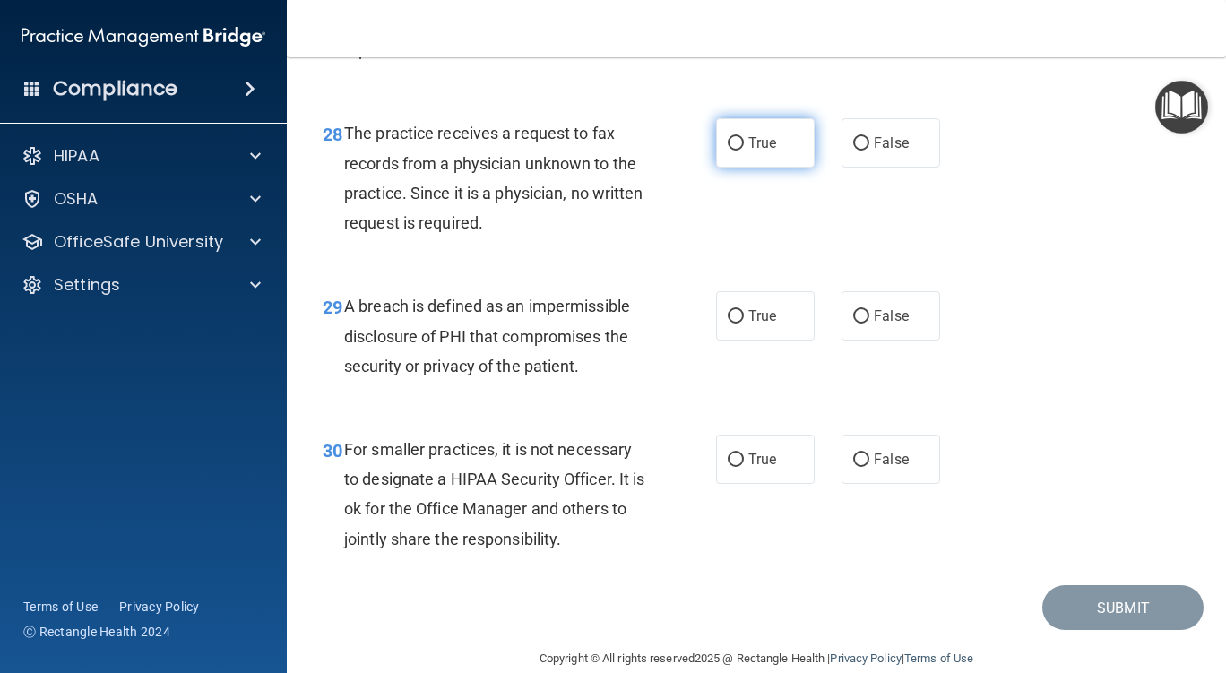
click at [728, 151] on input "True" at bounding box center [736, 143] width 16 height 13
radio input "true"
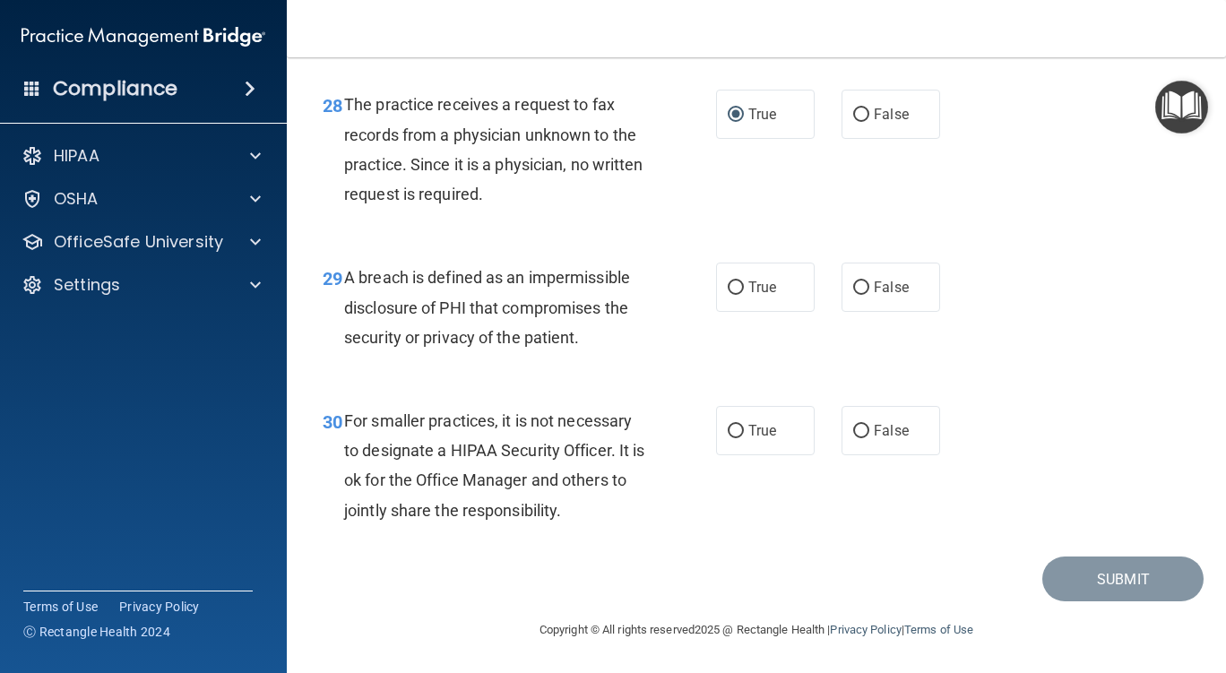
scroll to position [4839, 0]
click at [729, 286] on input "True" at bounding box center [736, 287] width 16 height 13
radio input "true"
click at [853, 430] on input "False" at bounding box center [861, 431] width 16 height 13
radio input "true"
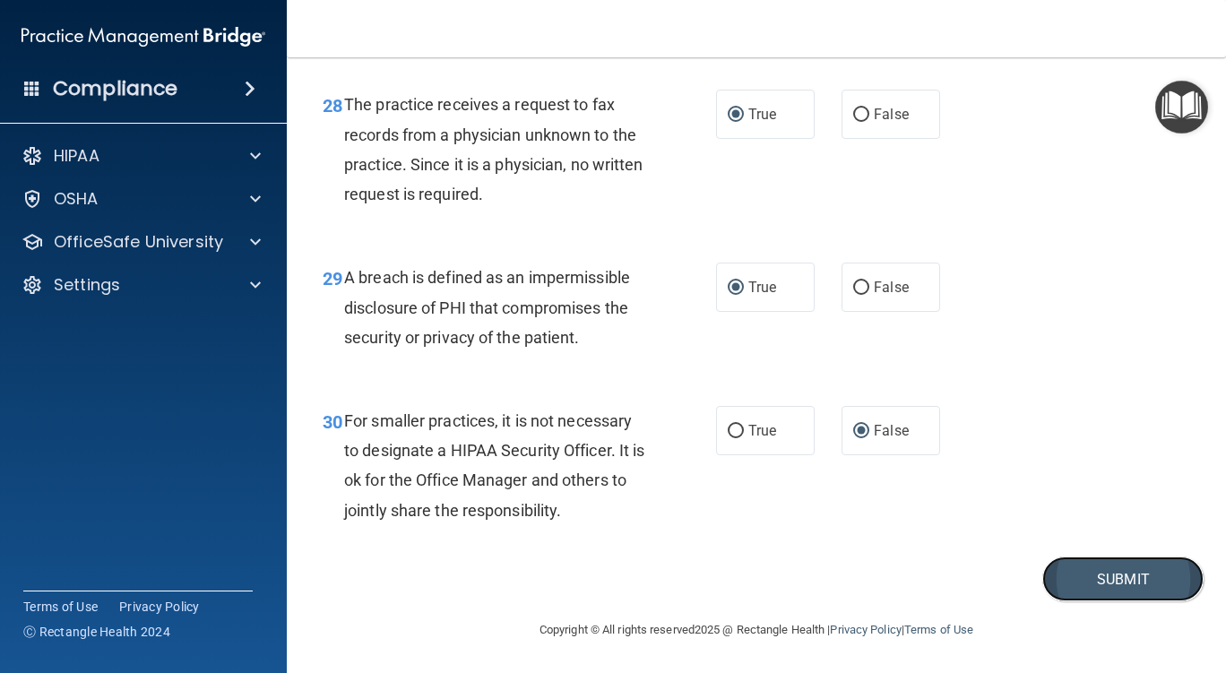
click at [1108, 577] on button "Submit" at bounding box center [1122, 580] width 161 height 46
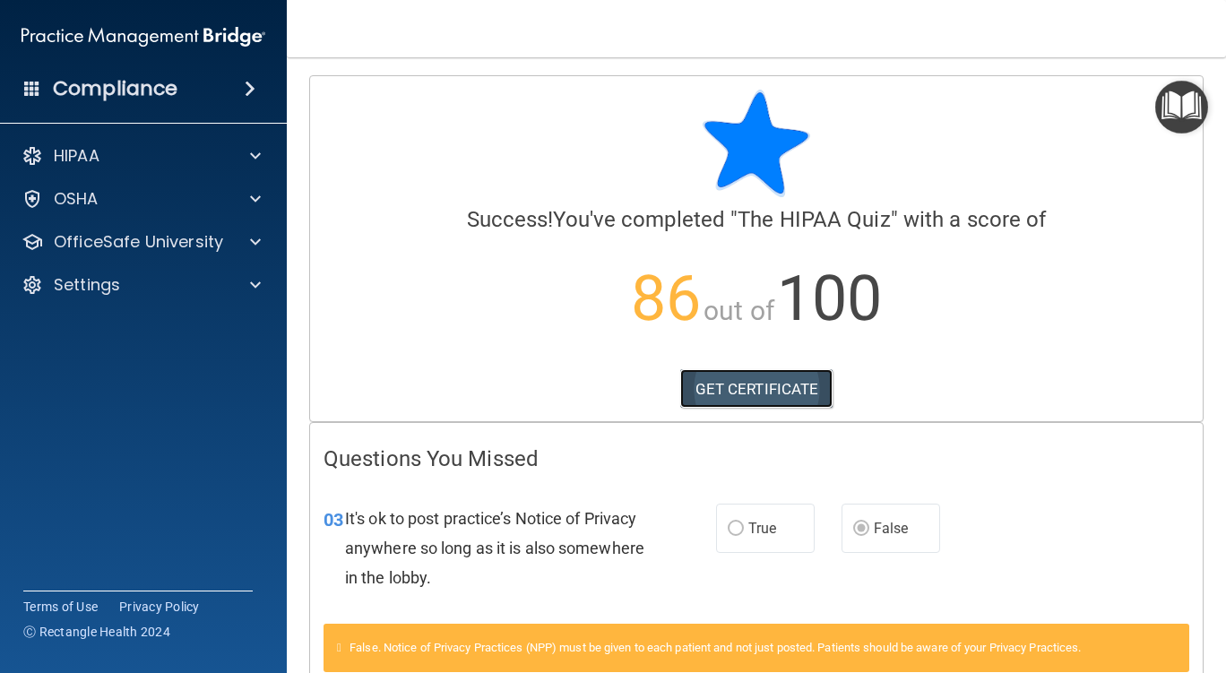
click at [755, 384] on link "GET CERTIFICATE" at bounding box center [756, 388] width 153 height 39
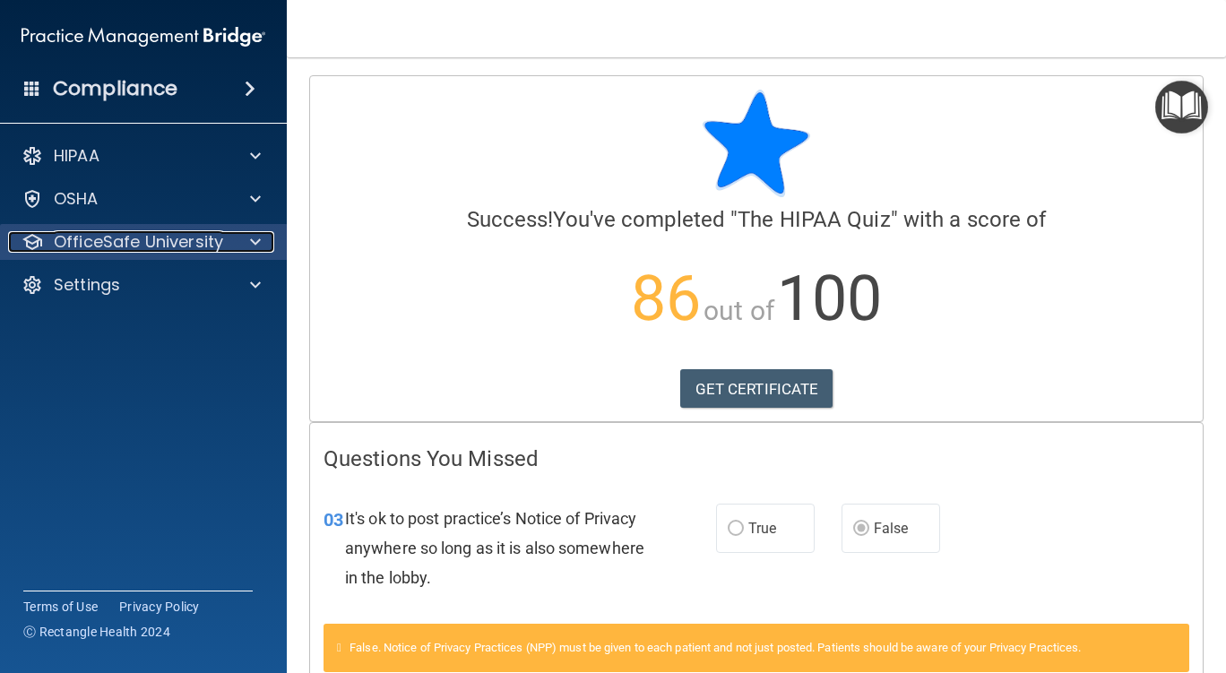
click at [143, 242] on p "OfficeSafe University" at bounding box center [138, 242] width 169 height 22
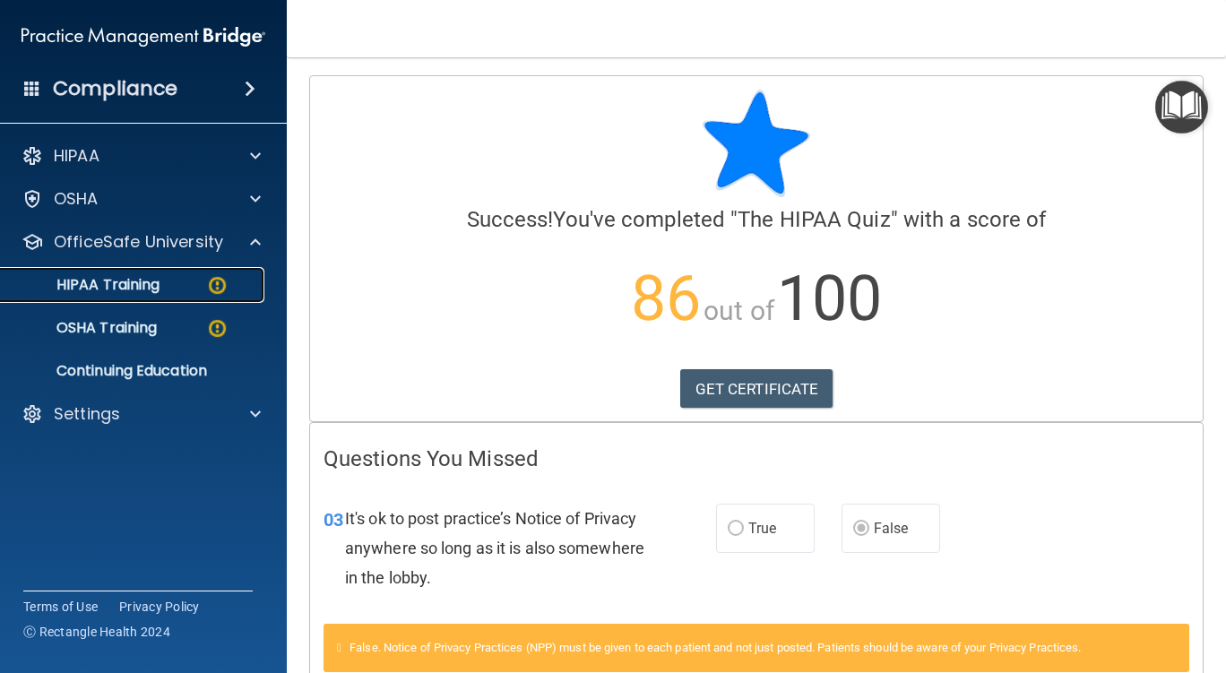
click at [151, 291] on p "HIPAA Training" at bounding box center [86, 285] width 148 height 18
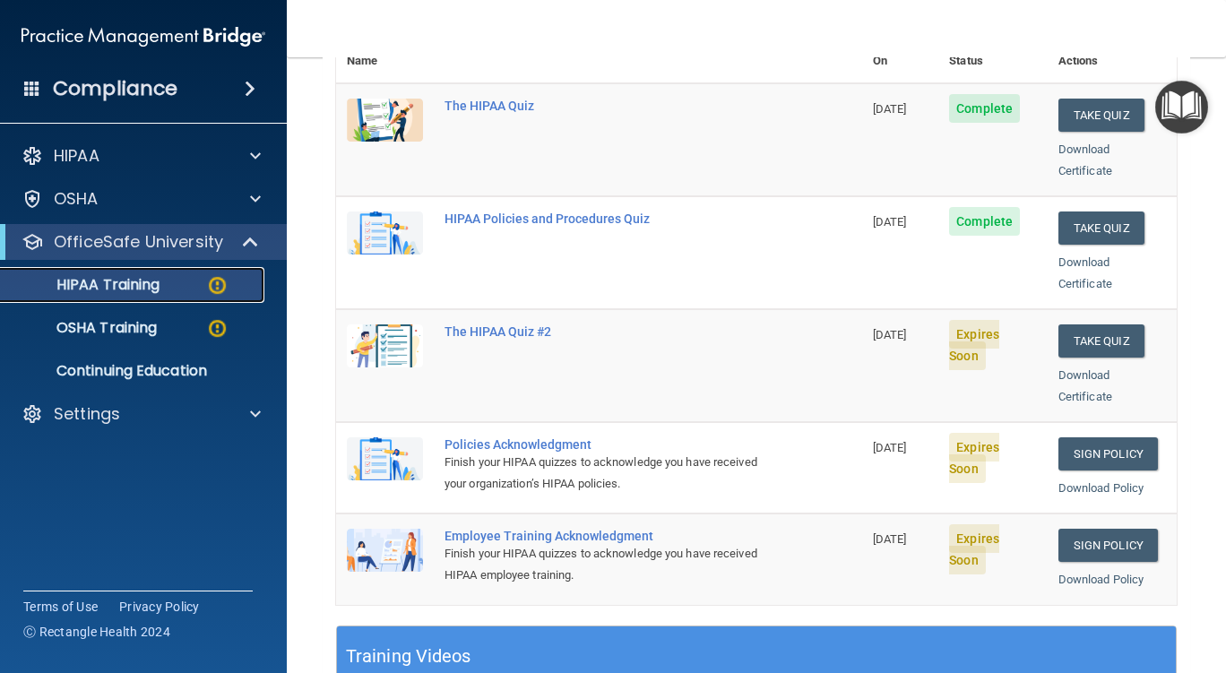
scroll to position [269, 0]
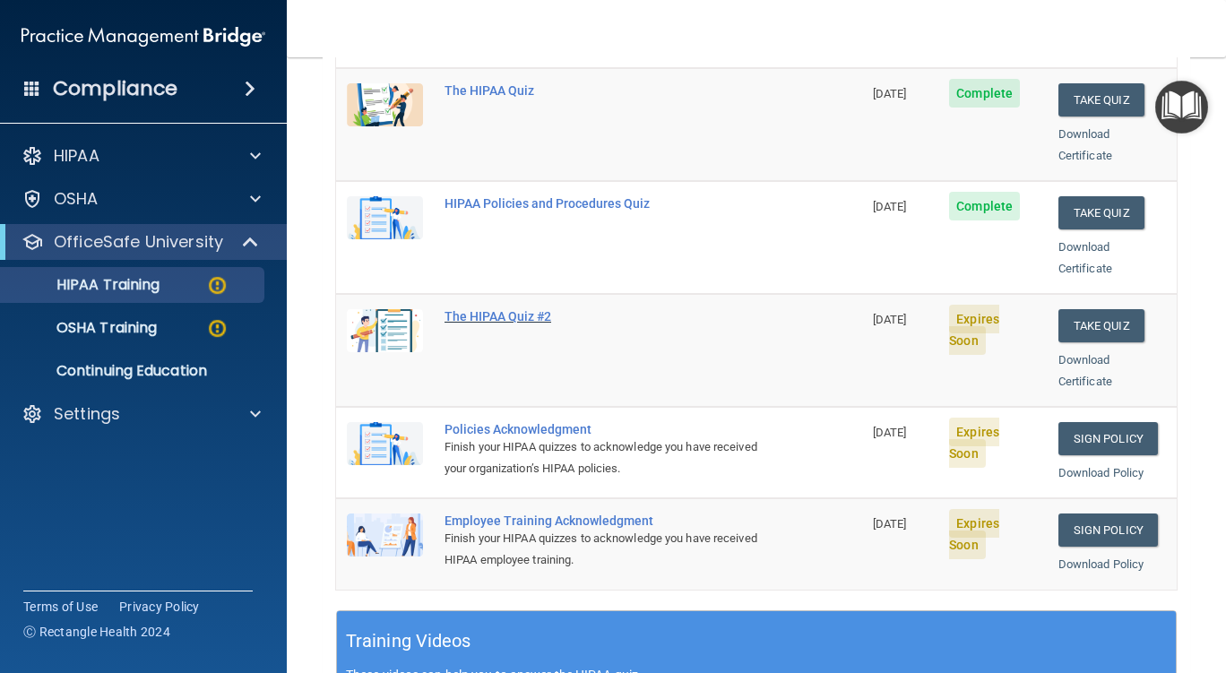
click at [521, 309] on div "The HIPAA Quiz #2" at bounding box center [608, 316] width 328 height 14
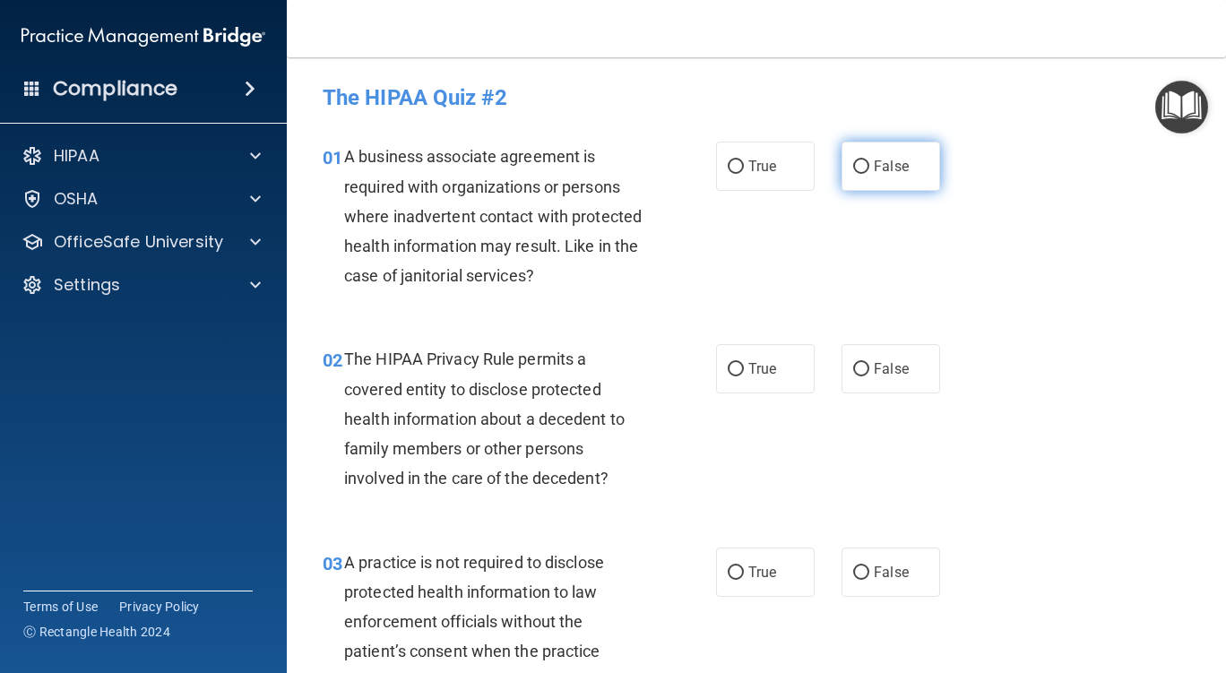
click at [853, 165] on input "False" at bounding box center [861, 166] width 16 height 13
radio input "true"
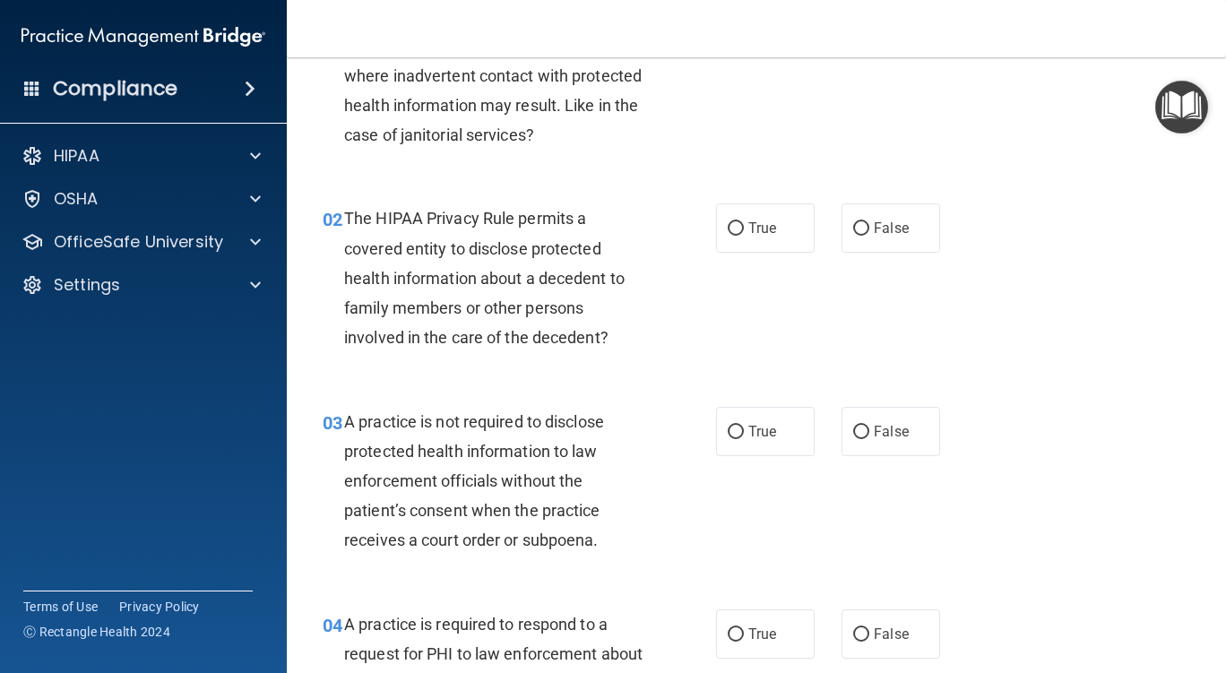
scroll to position [179, 0]
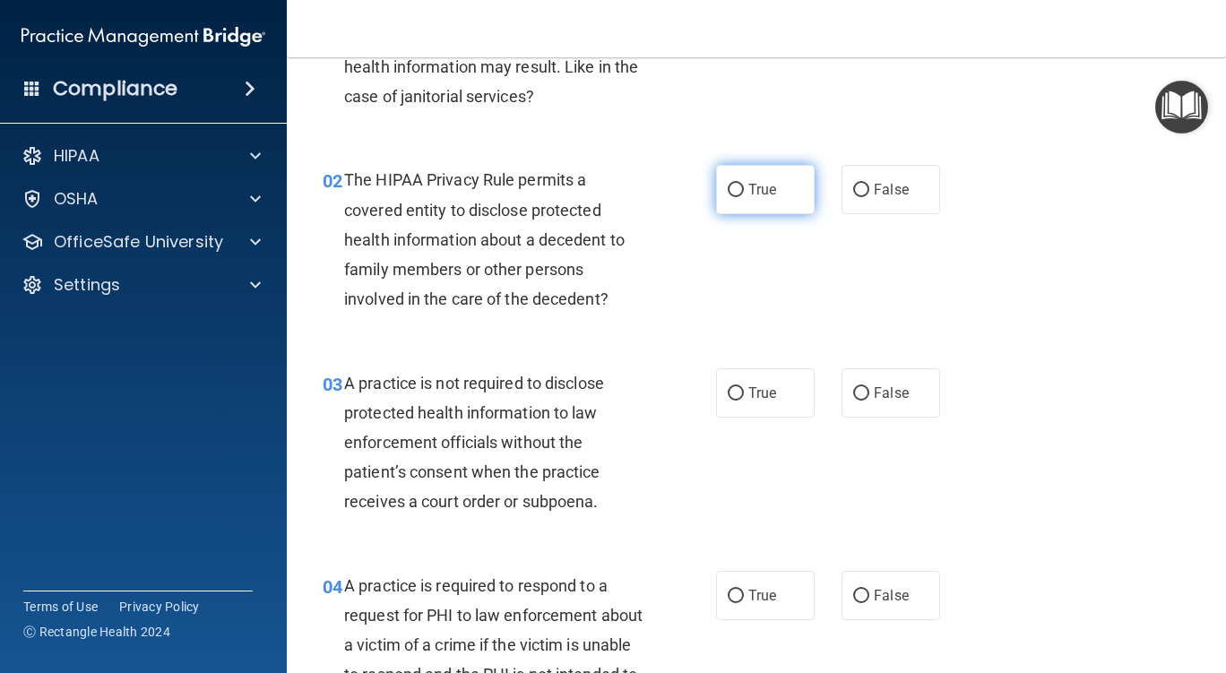
click at [729, 186] on input "True" at bounding box center [736, 190] width 16 height 13
radio input "true"
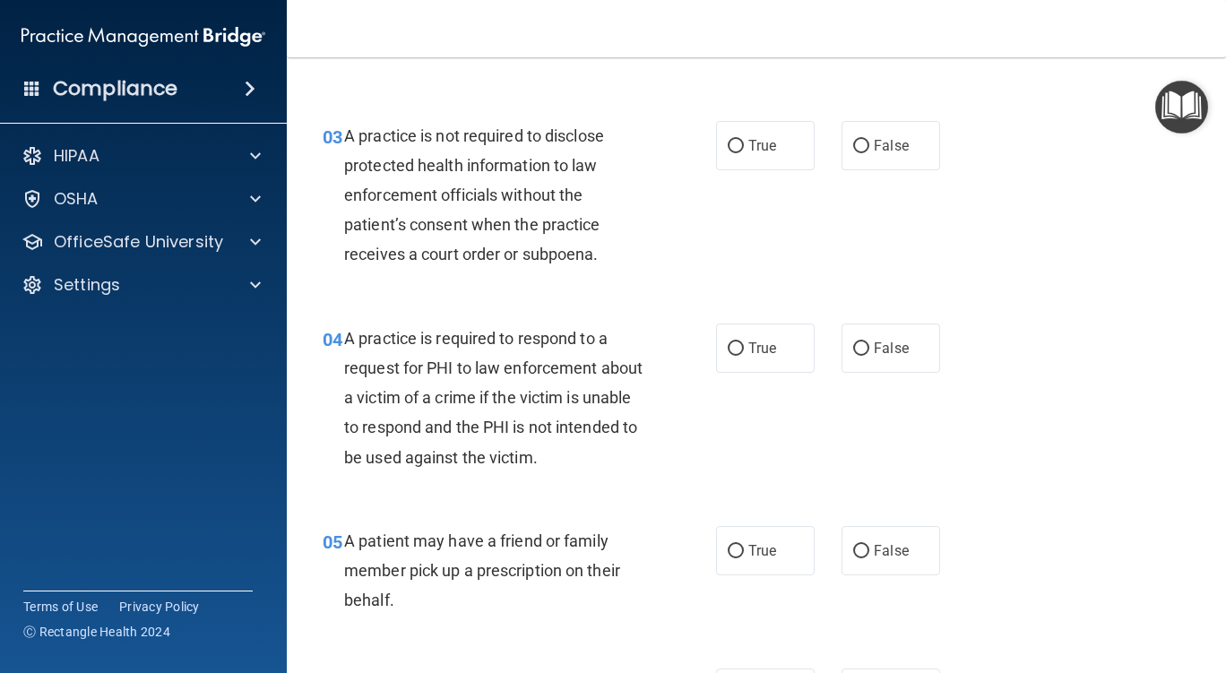
scroll to position [448, 0]
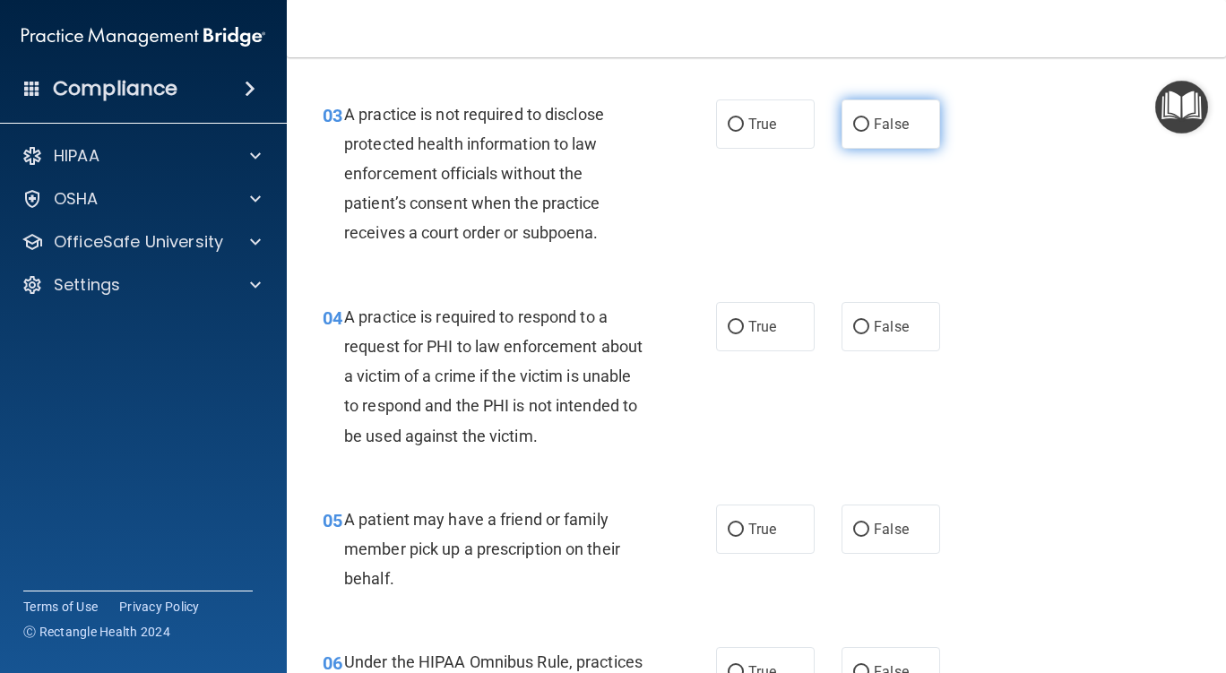
click at [854, 124] on input "False" at bounding box center [861, 124] width 16 height 13
radio input "true"
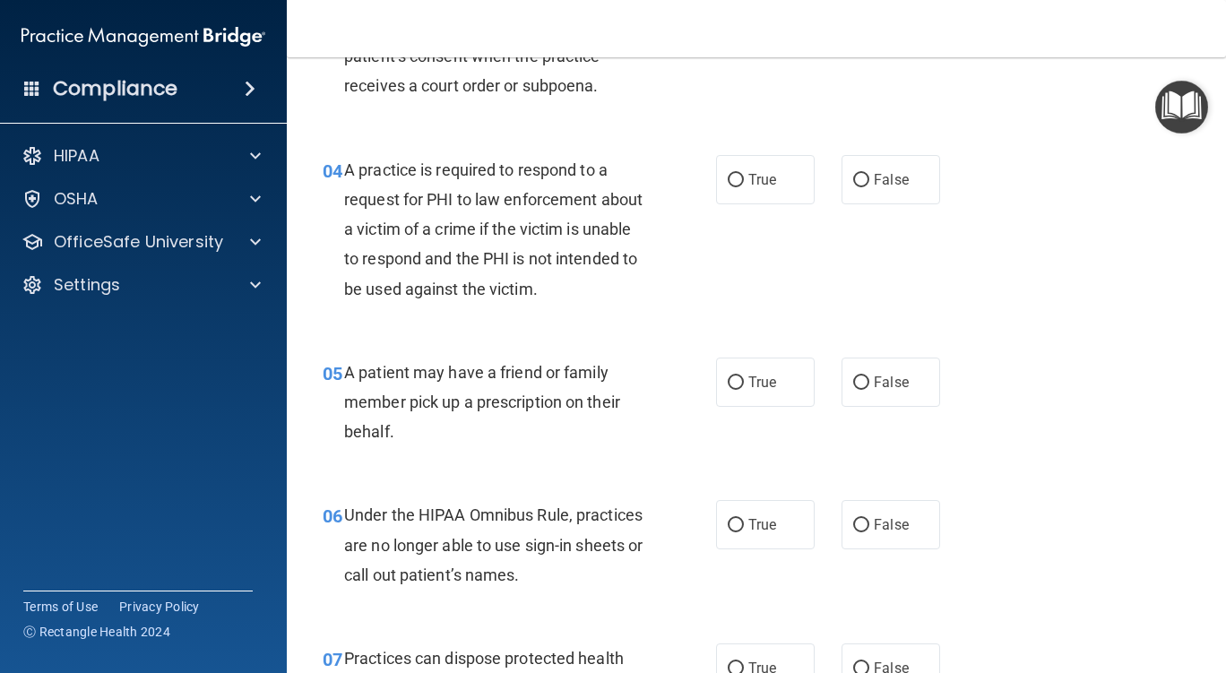
scroll to position [627, 0]
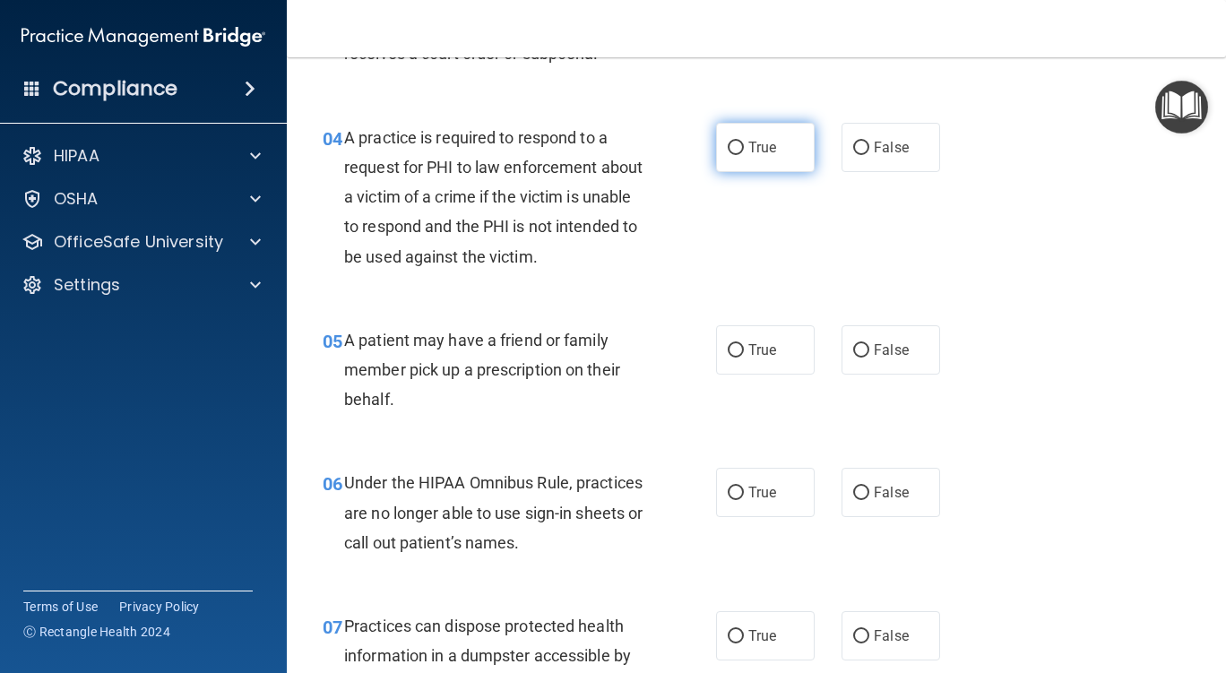
click at [729, 145] on input "True" at bounding box center [736, 148] width 16 height 13
radio input "true"
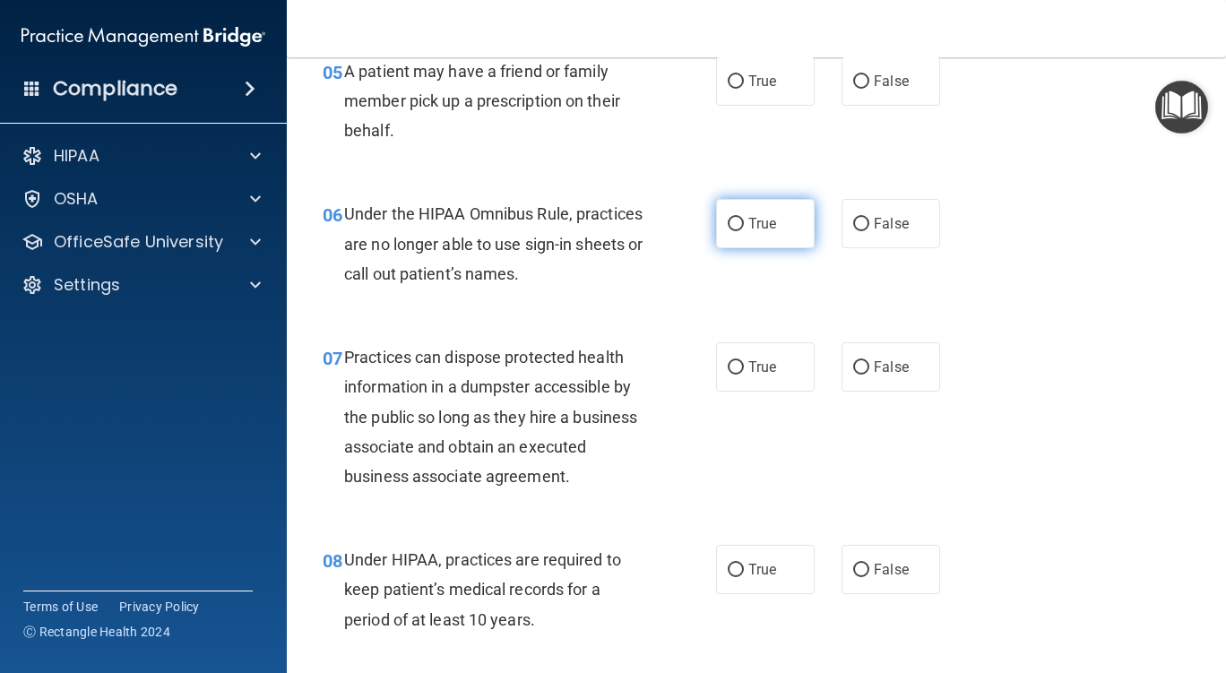
scroll to position [807, 0]
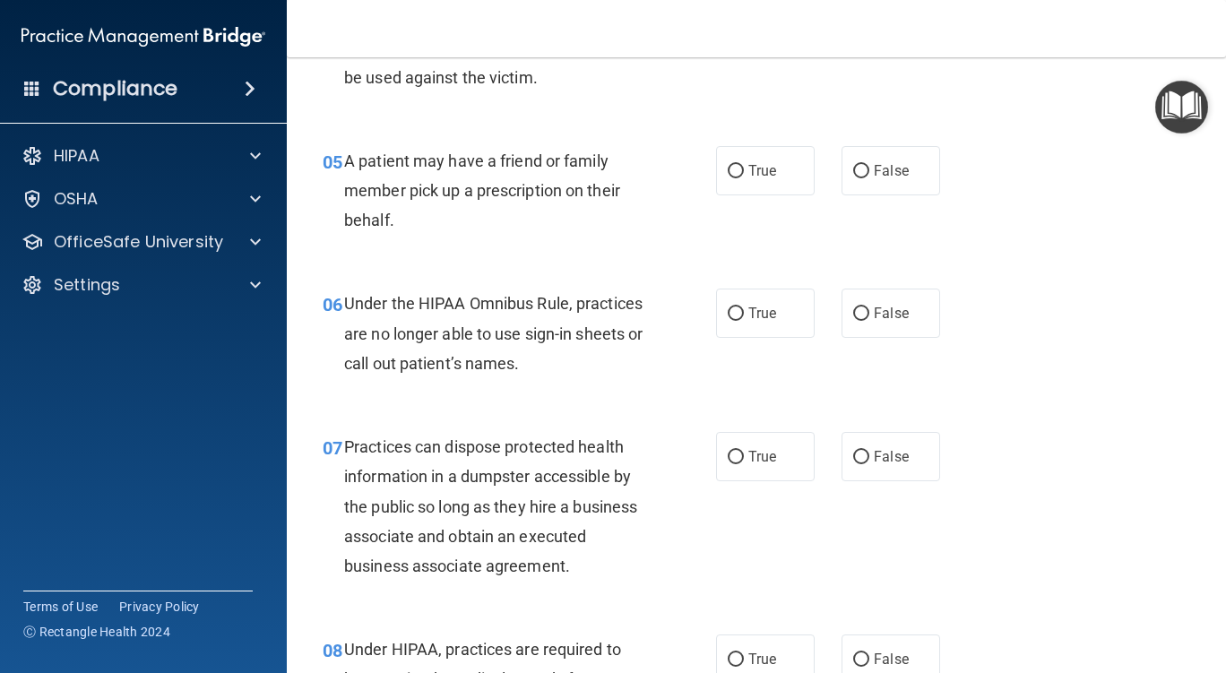
drag, startPoint x: 728, startPoint y: 168, endPoint x: 695, endPoint y: 190, distance: 38.8
click at [728, 168] on input "True" at bounding box center [736, 171] width 16 height 13
radio input "true"
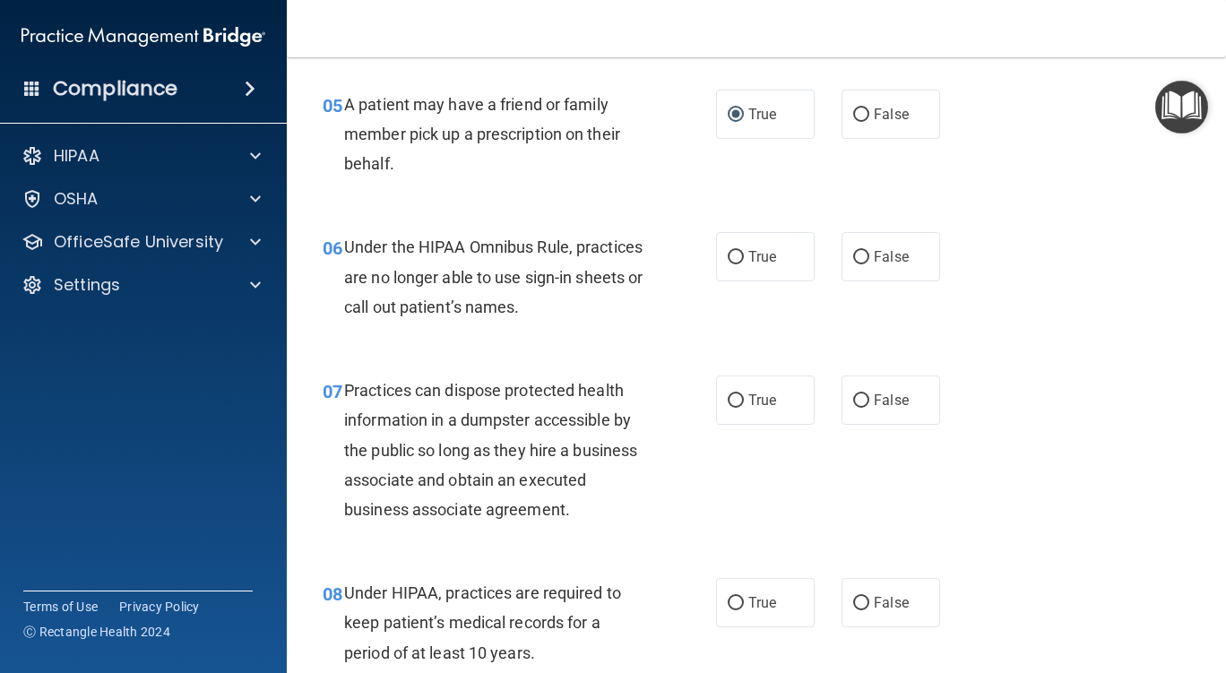
scroll to position [986, 0]
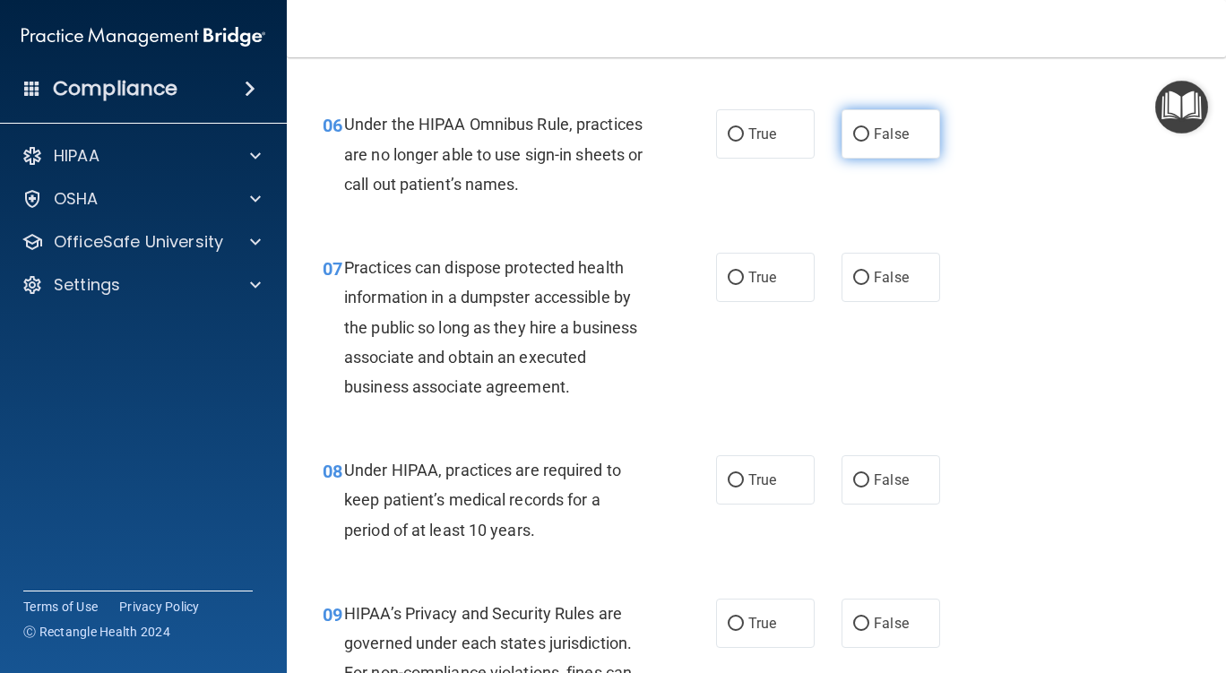
click at [853, 131] on input "False" at bounding box center [861, 134] width 16 height 13
radio input "true"
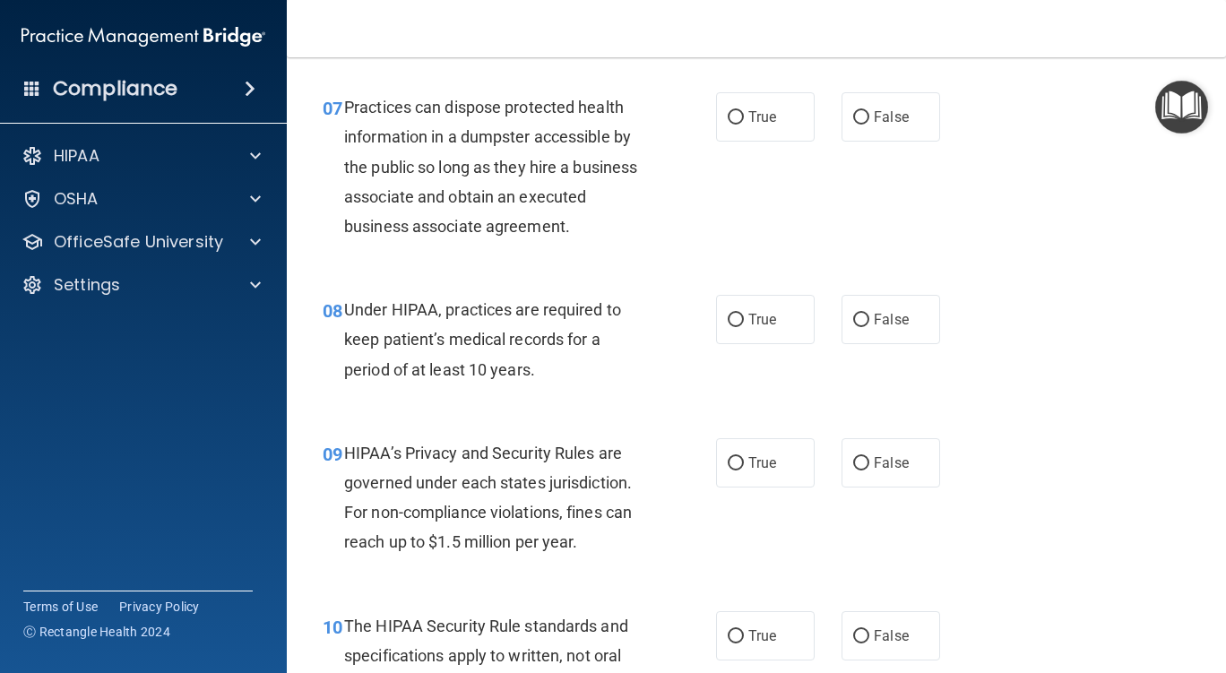
scroll to position [1165, 0]
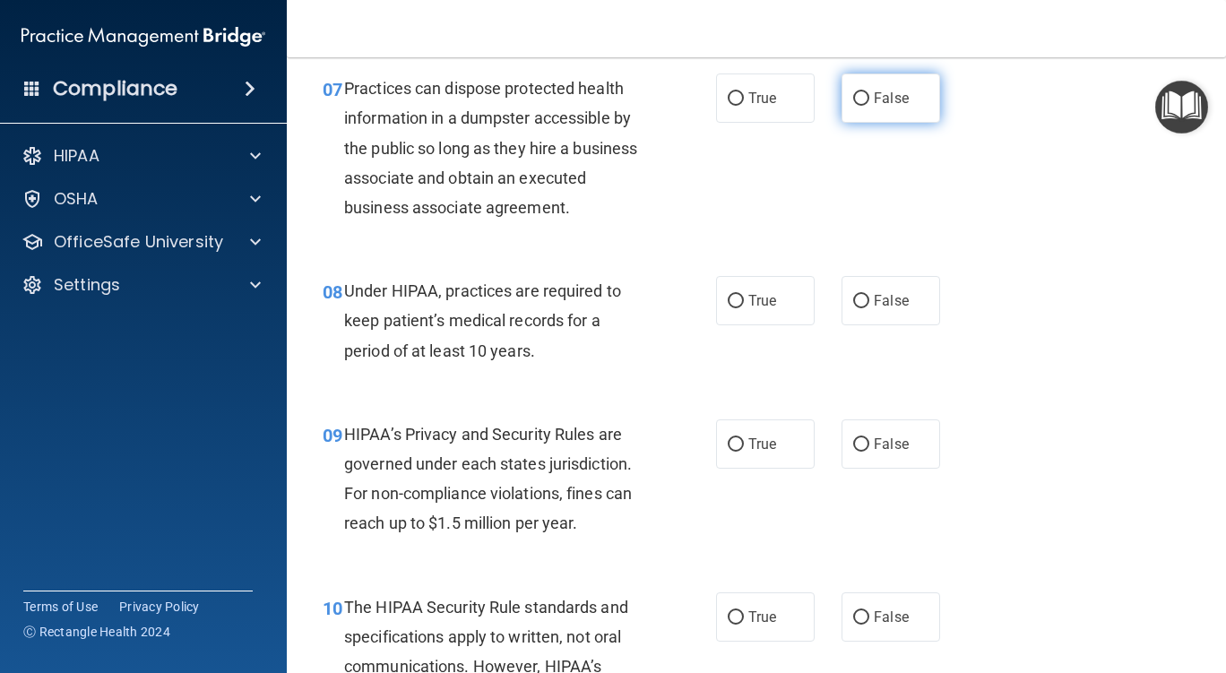
click at [853, 97] on input "False" at bounding box center [861, 98] width 16 height 13
radio input "true"
click at [853, 300] on input "False" at bounding box center [861, 301] width 16 height 13
radio input "true"
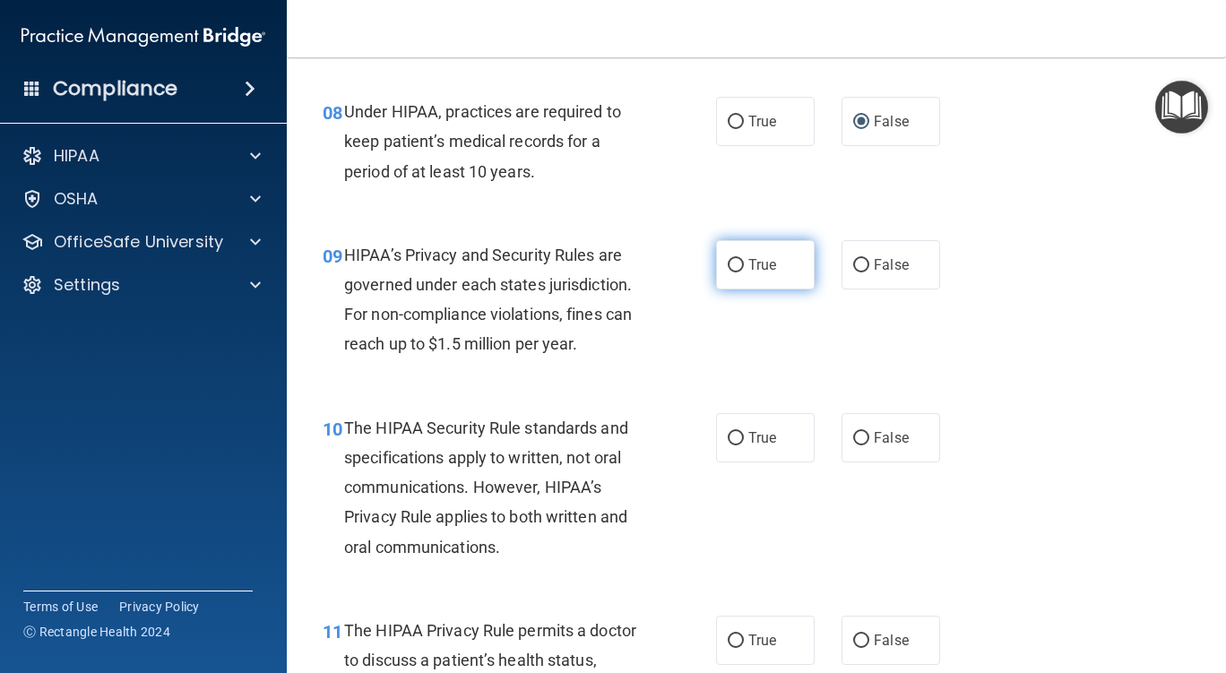
scroll to position [1434, 0]
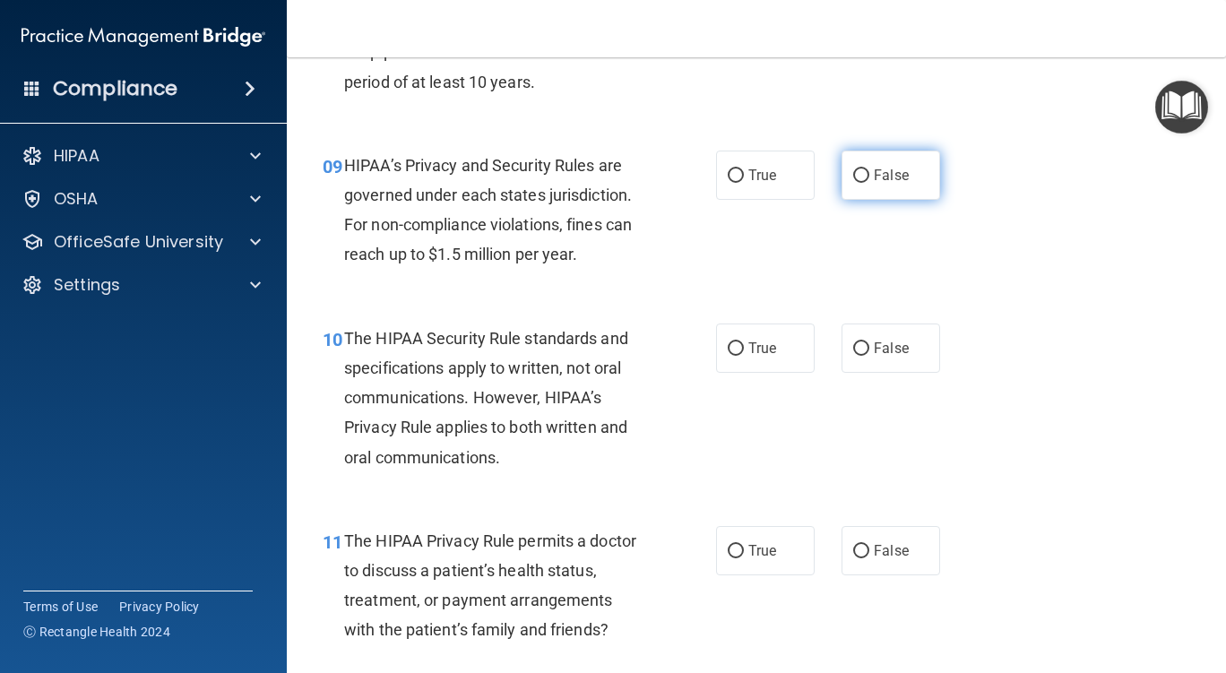
click at [854, 172] on input "False" at bounding box center [861, 175] width 16 height 13
radio input "true"
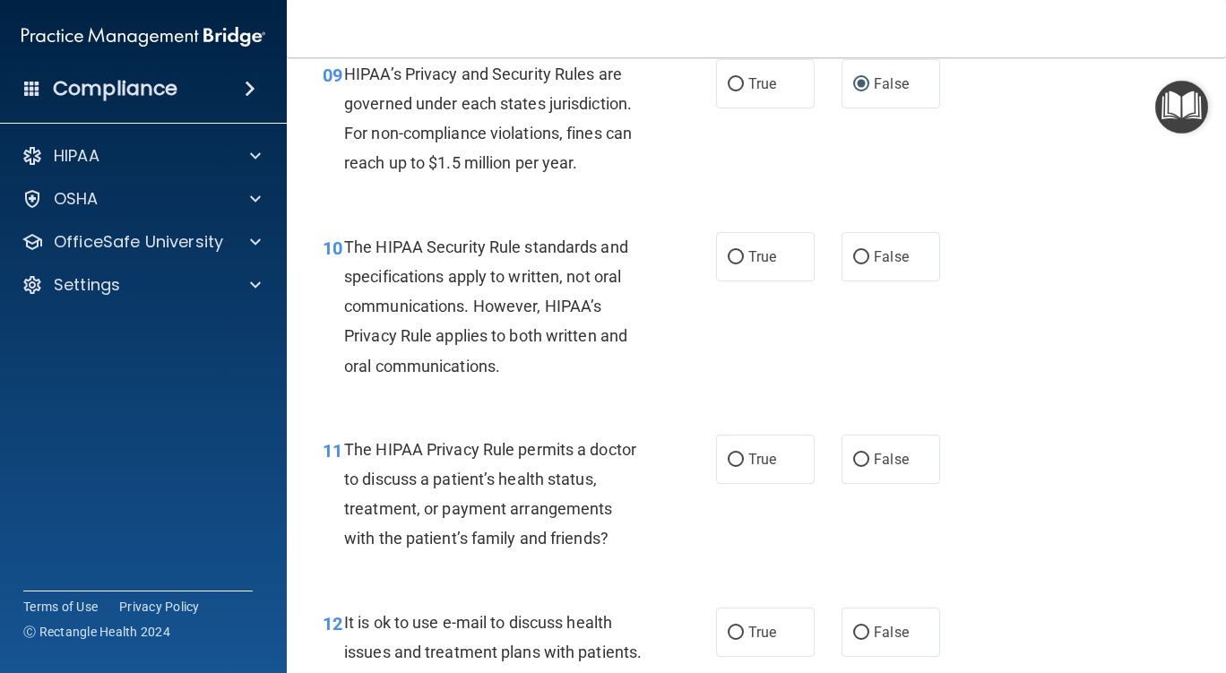
scroll to position [1613, 0]
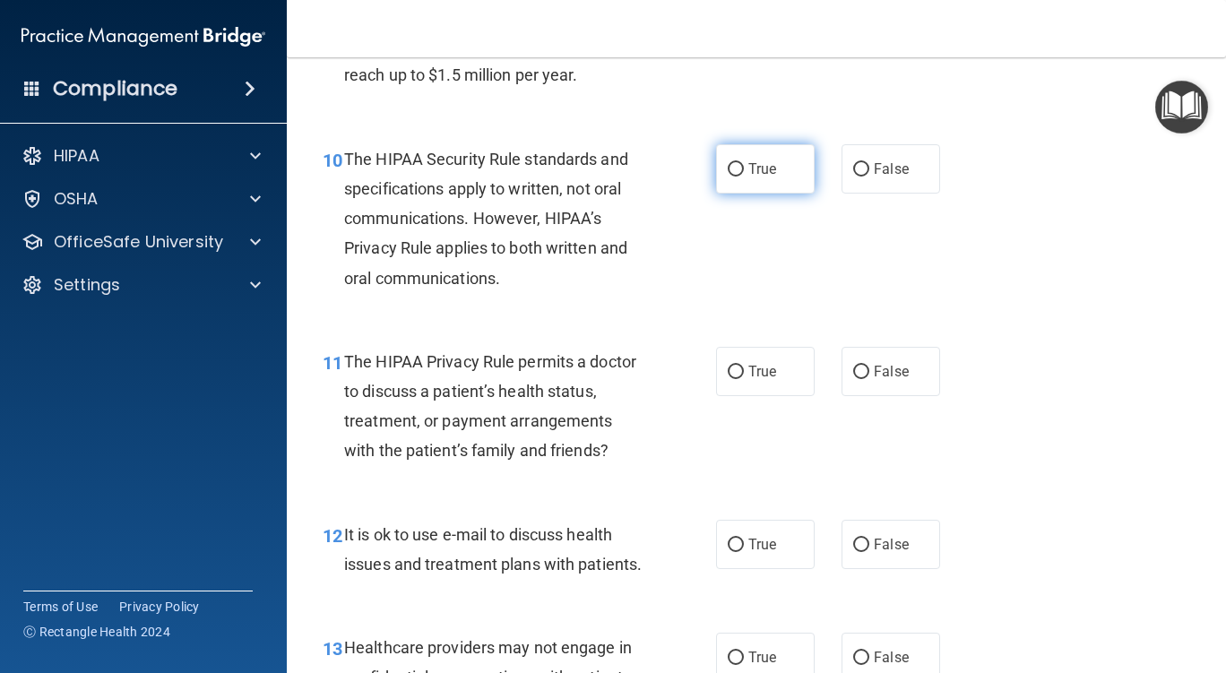
click at [729, 169] on input "True" at bounding box center [736, 169] width 16 height 13
radio input "true"
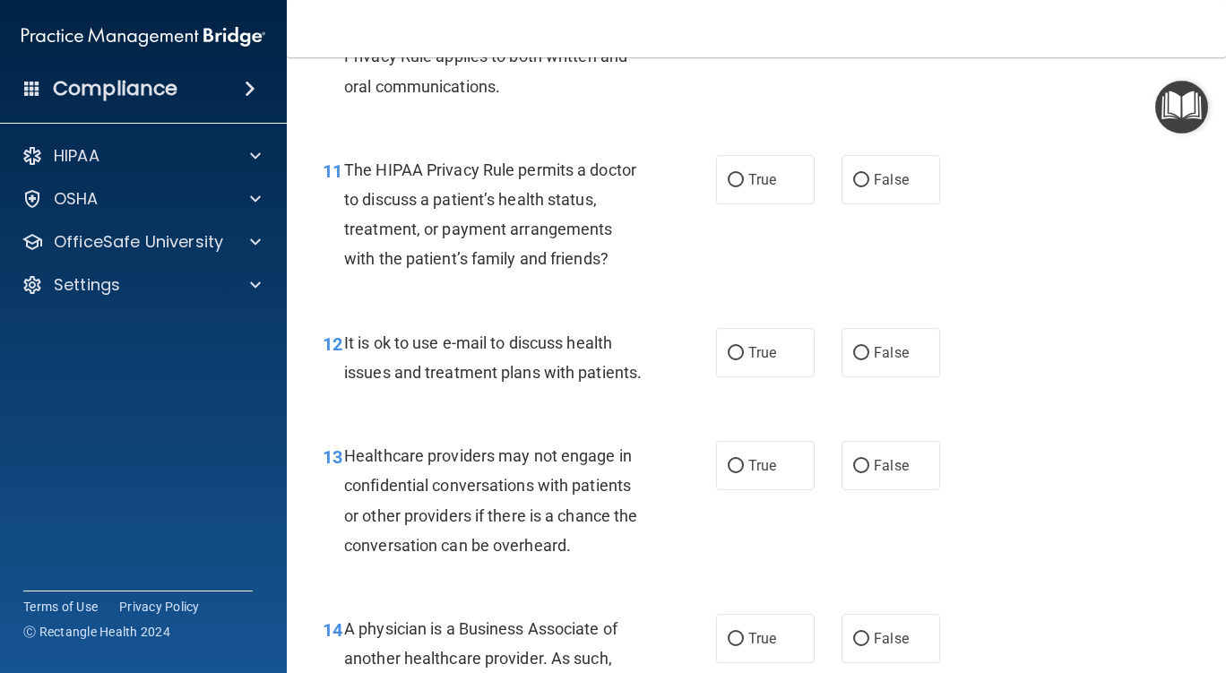
scroll to position [1882, 0]
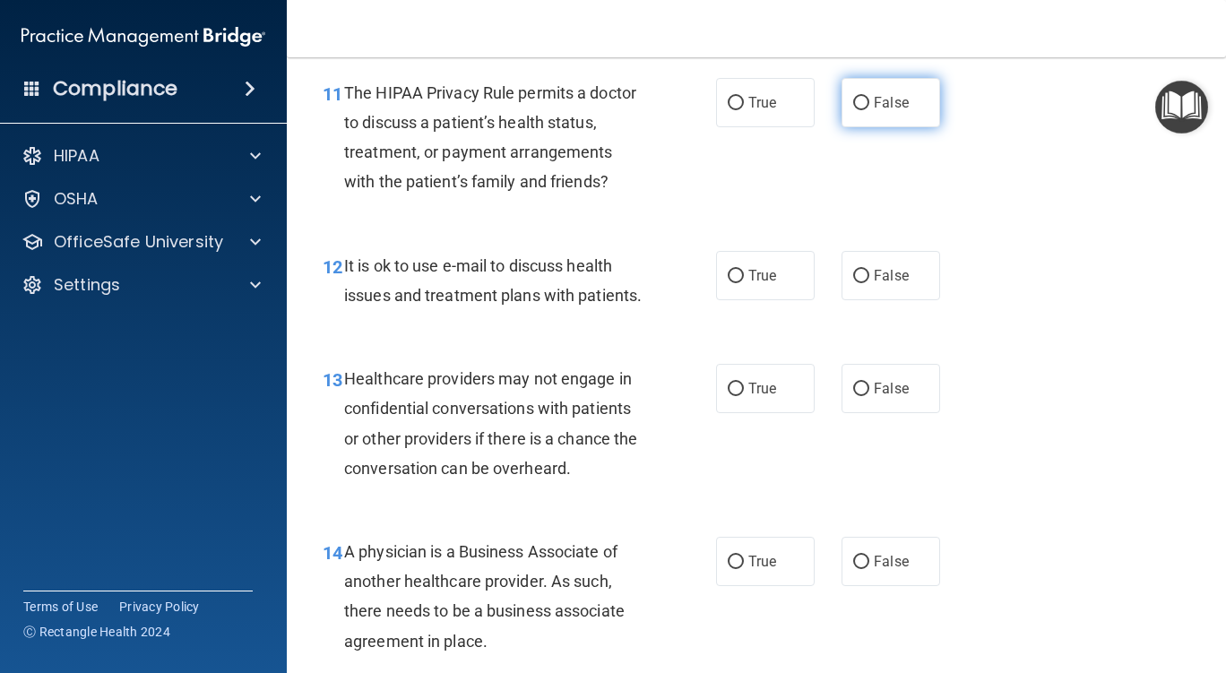
click at [855, 97] on input "False" at bounding box center [861, 103] width 16 height 13
radio input "true"
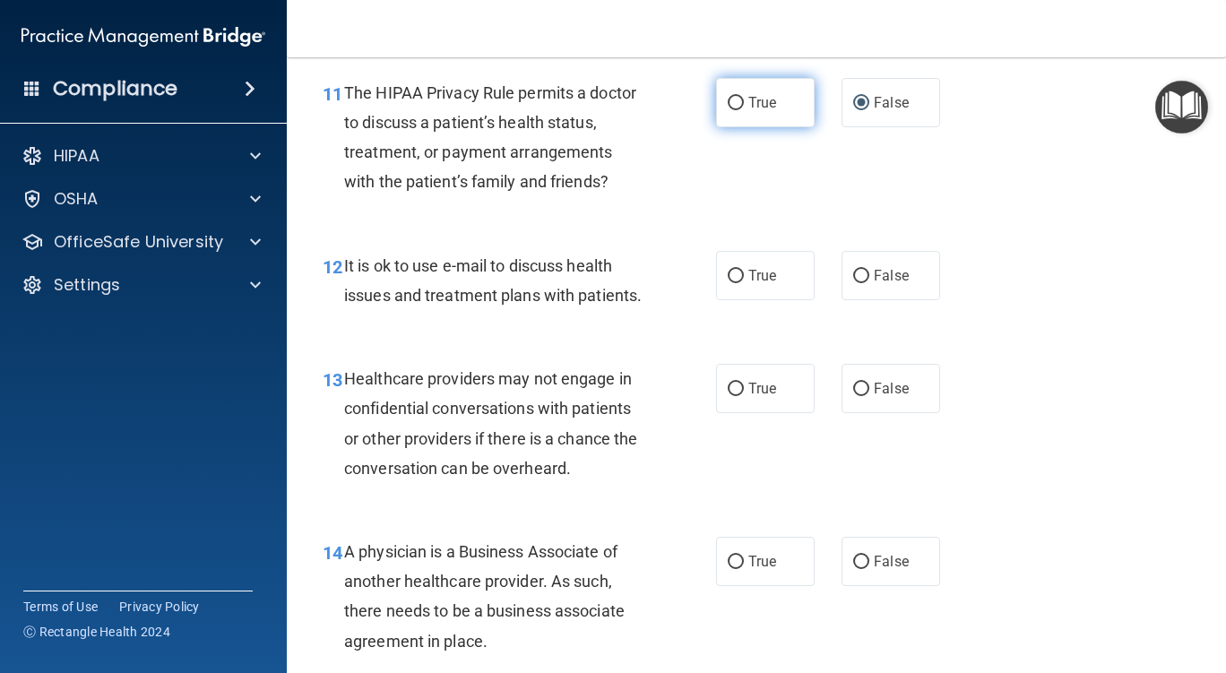
click at [731, 101] on input "True" at bounding box center [736, 103] width 16 height 13
radio input "true"
radio input "false"
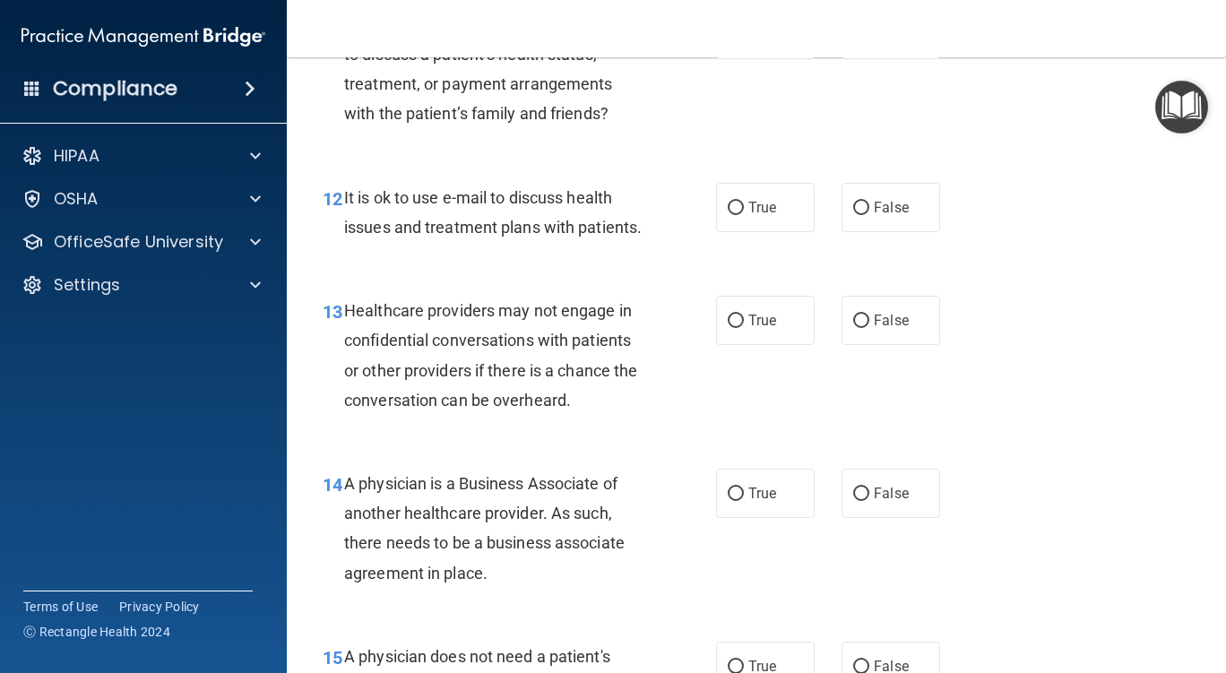
scroll to position [2061, 0]
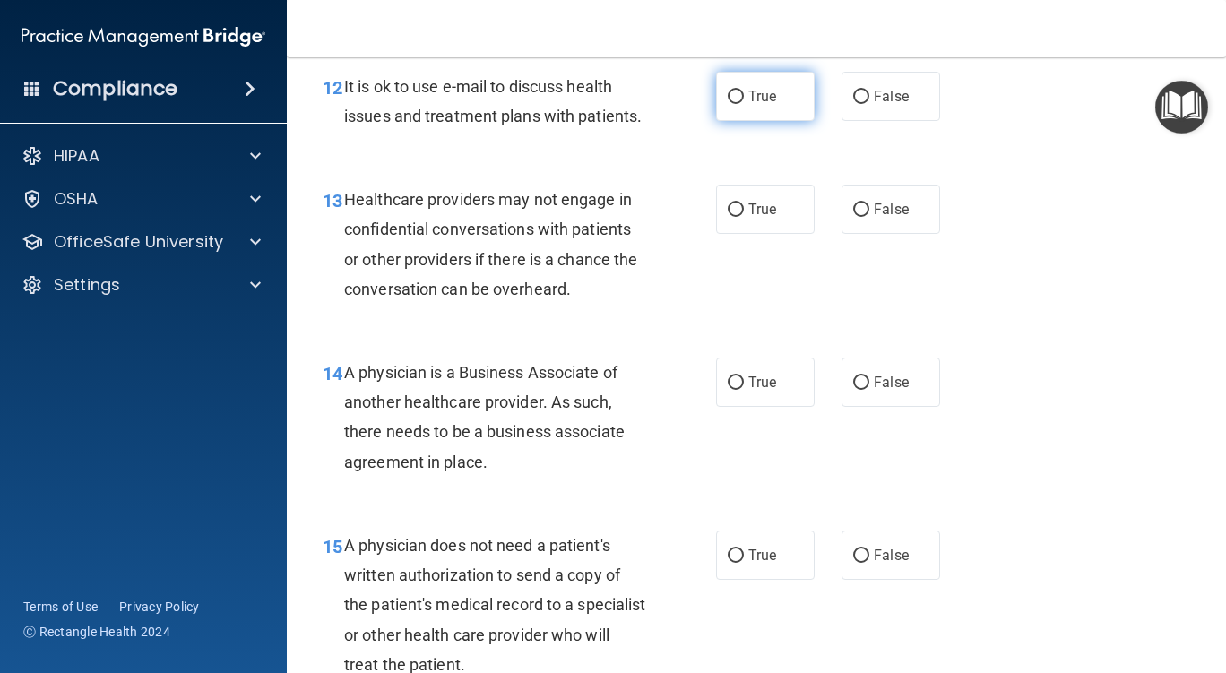
click at [729, 93] on input "True" at bounding box center [736, 97] width 16 height 13
radio input "true"
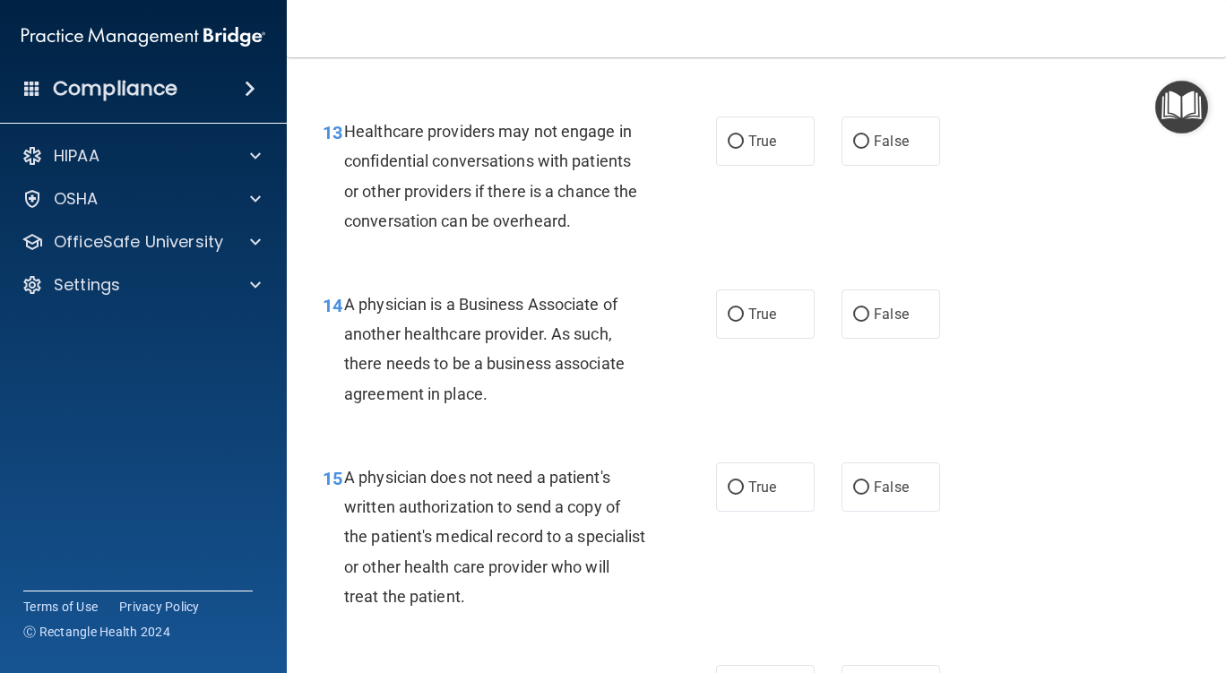
scroll to position [2151, 0]
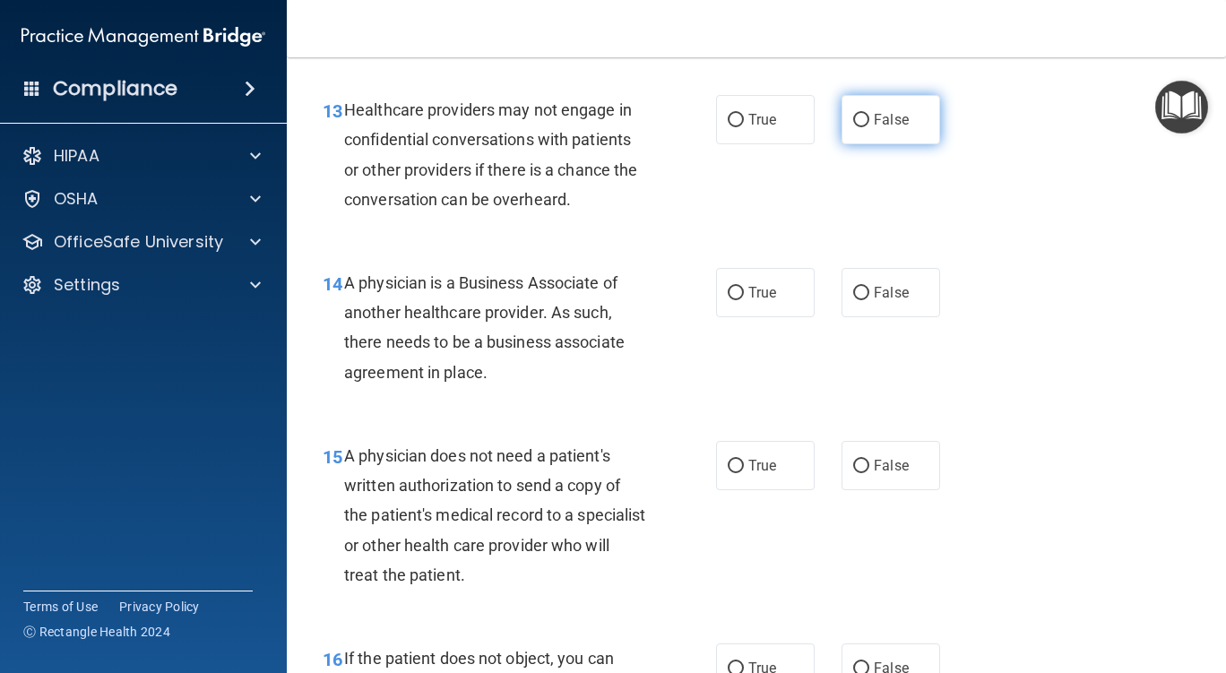
click at [856, 127] on input "False" at bounding box center [861, 120] width 16 height 13
radio input "true"
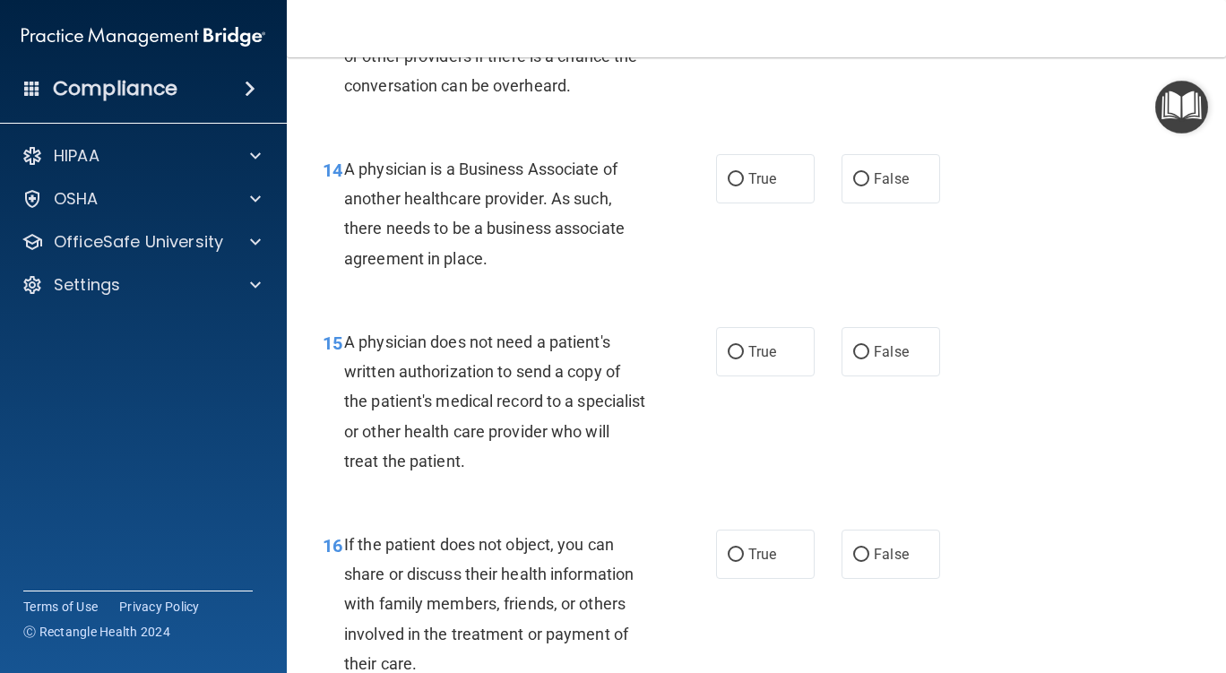
scroll to position [2330, 0]
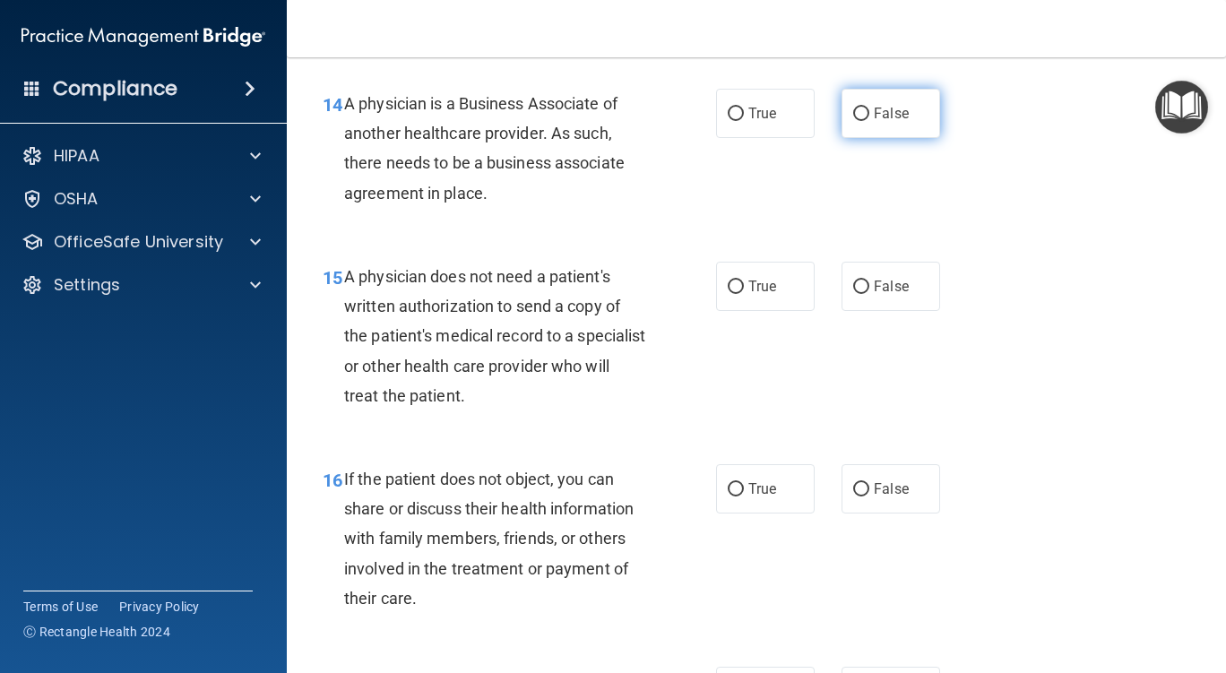
click at [853, 121] on input "False" at bounding box center [861, 114] width 16 height 13
radio input "true"
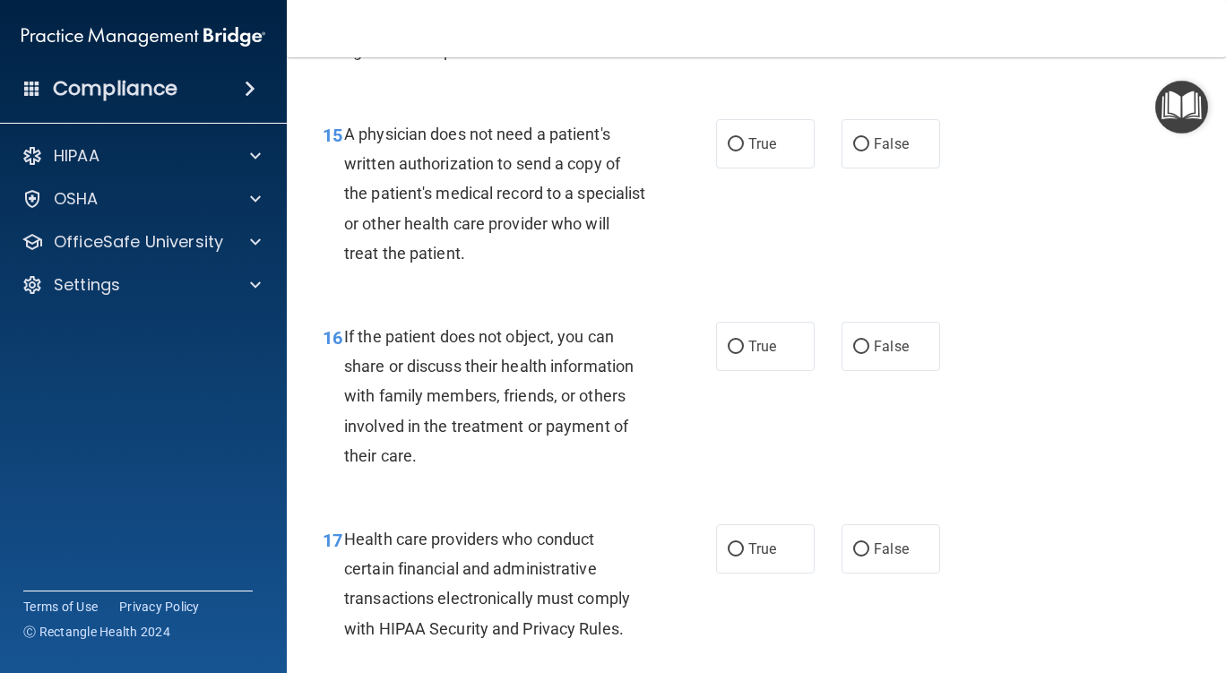
scroll to position [2509, 0]
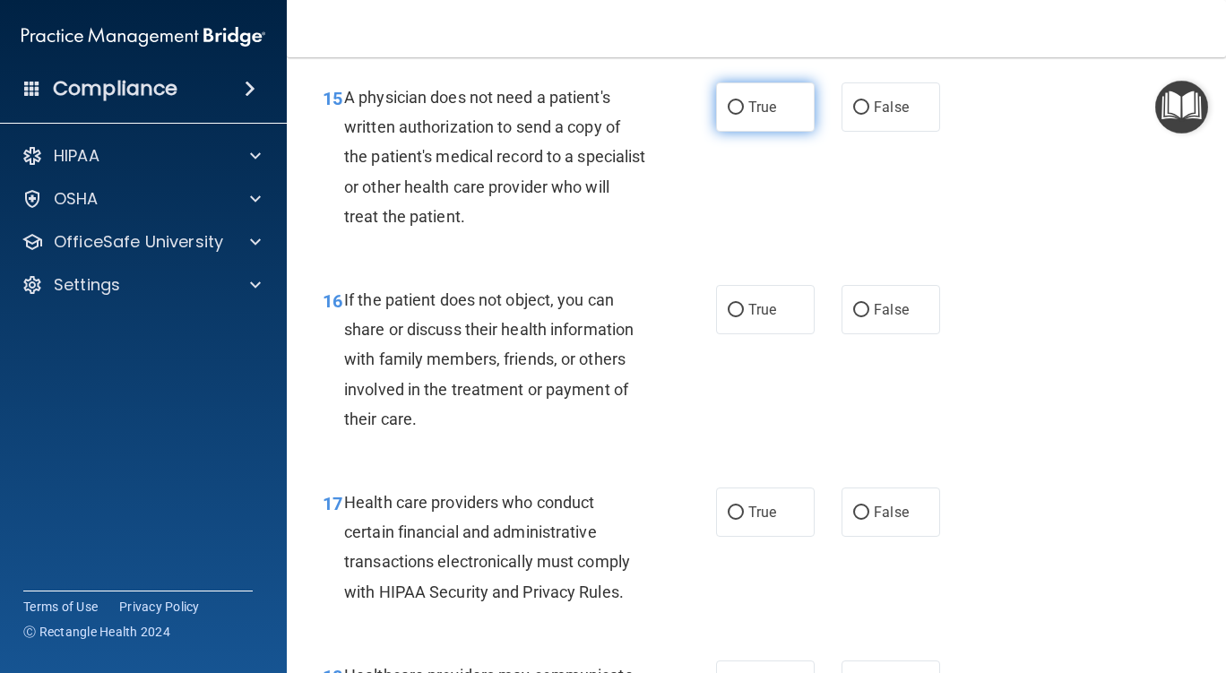
click at [728, 115] on input "True" at bounding box center [736, 107] width 16 height 13
radio input "true"
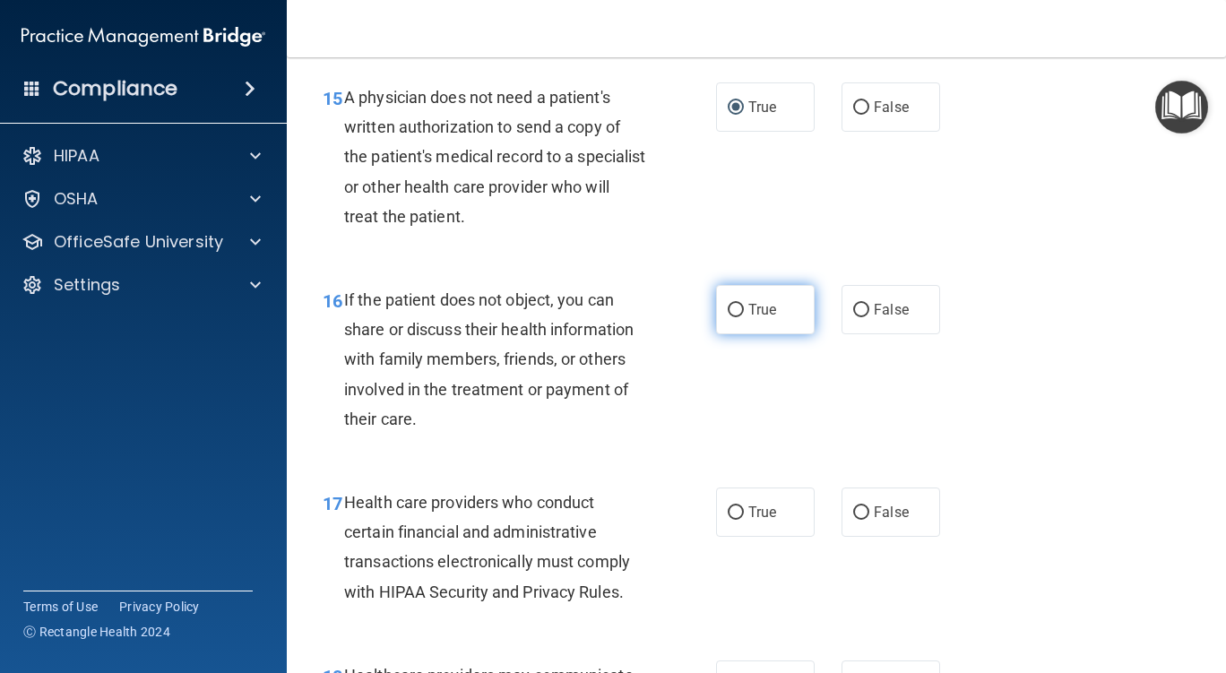
click at [728, 317] on input "True" at bounding box center [736, 310] width 16 height 13
radio input "true"
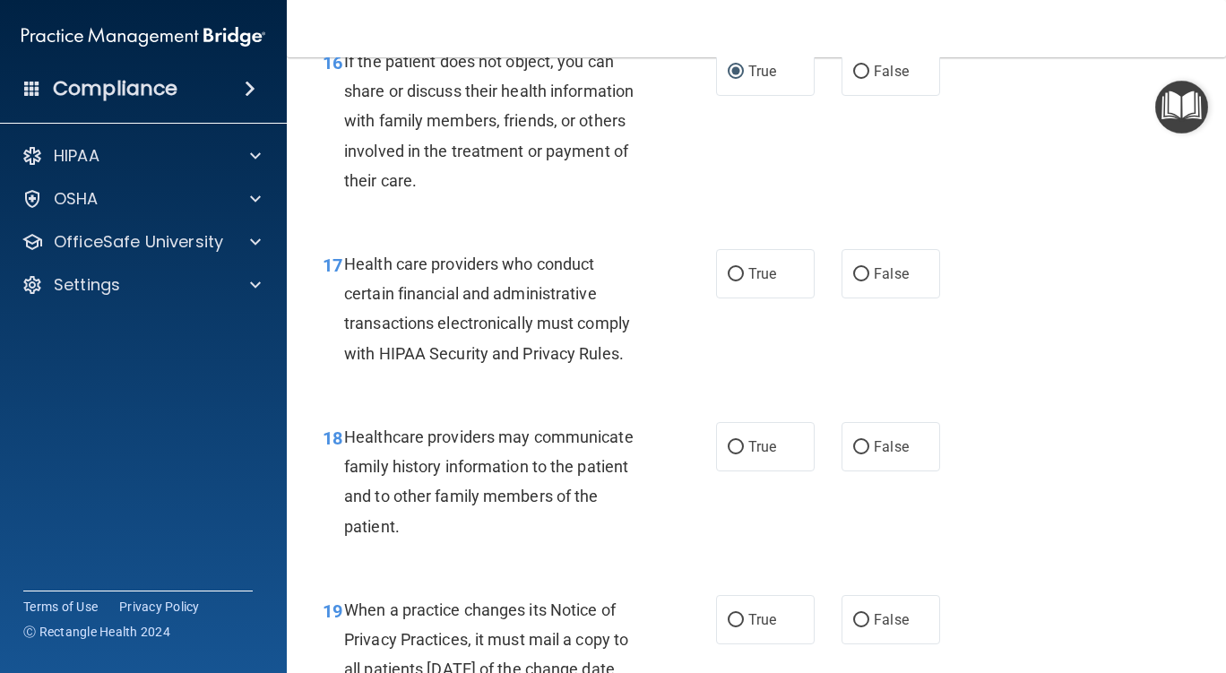
scroll to position [2778, 0]
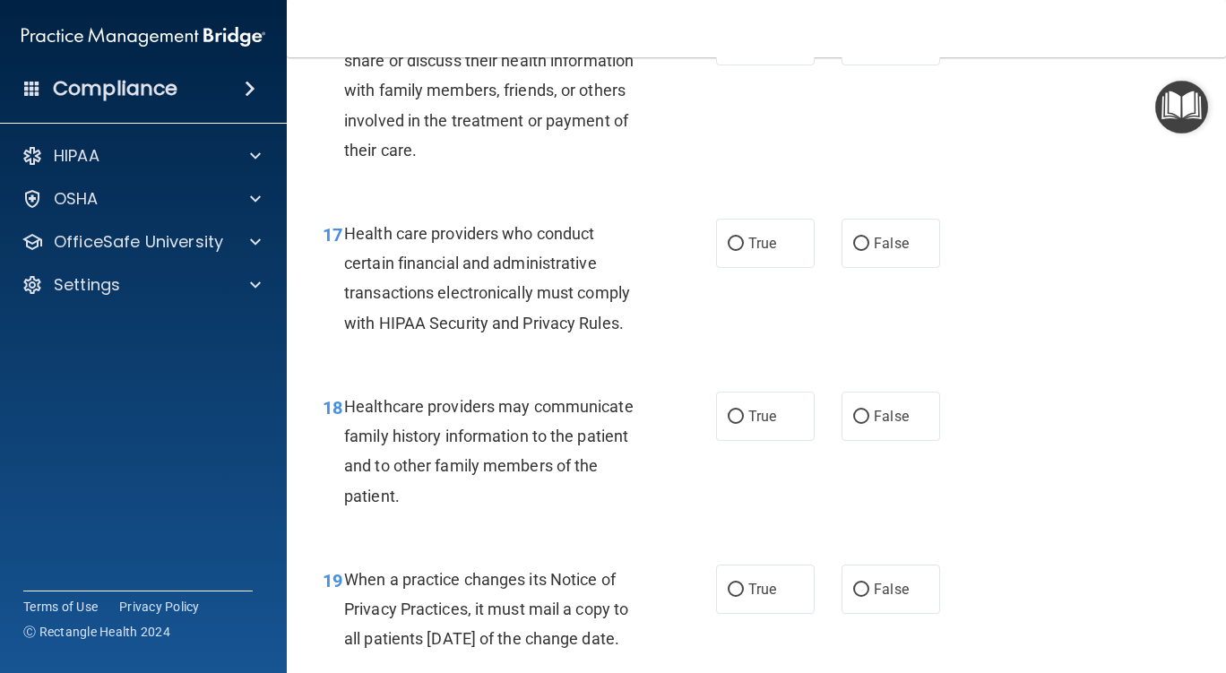
drag, startPoint x: 728, startPoint y: 268, endPoint x: 717, endPoint y: 303, distance: 36.6
click at [728, 251] on input "True" at bounding box center [736, 243] width 16 height 13
radio input "true"
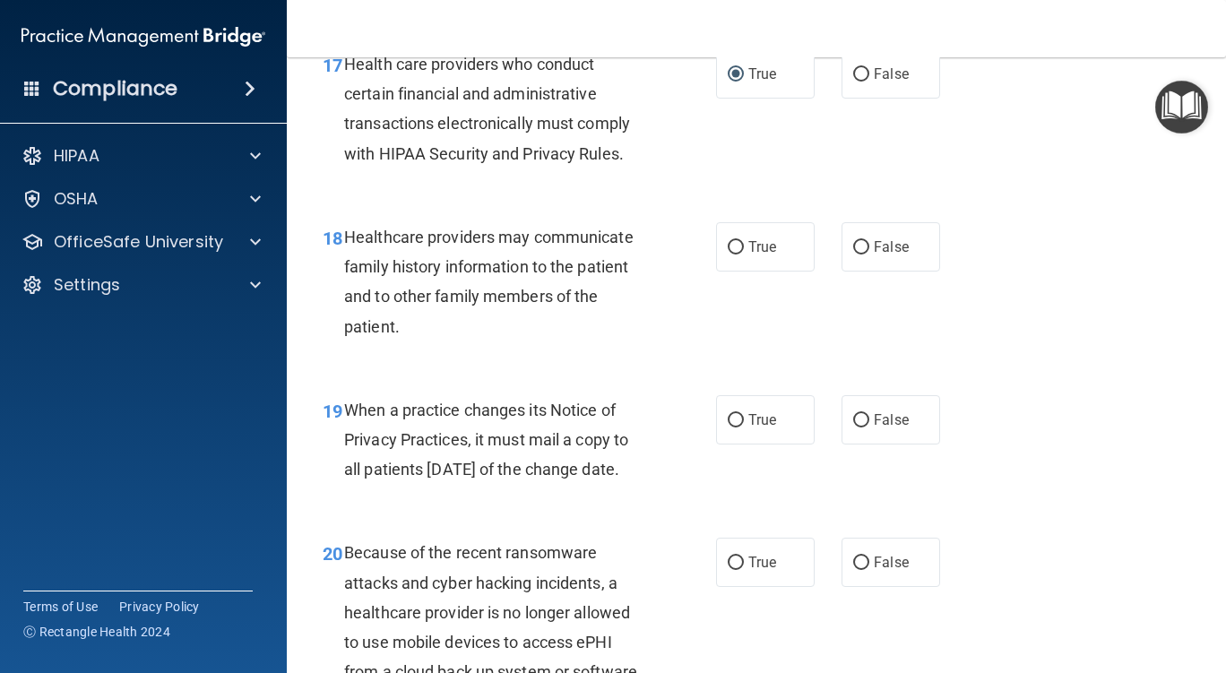
scroll to position [2957, 0]
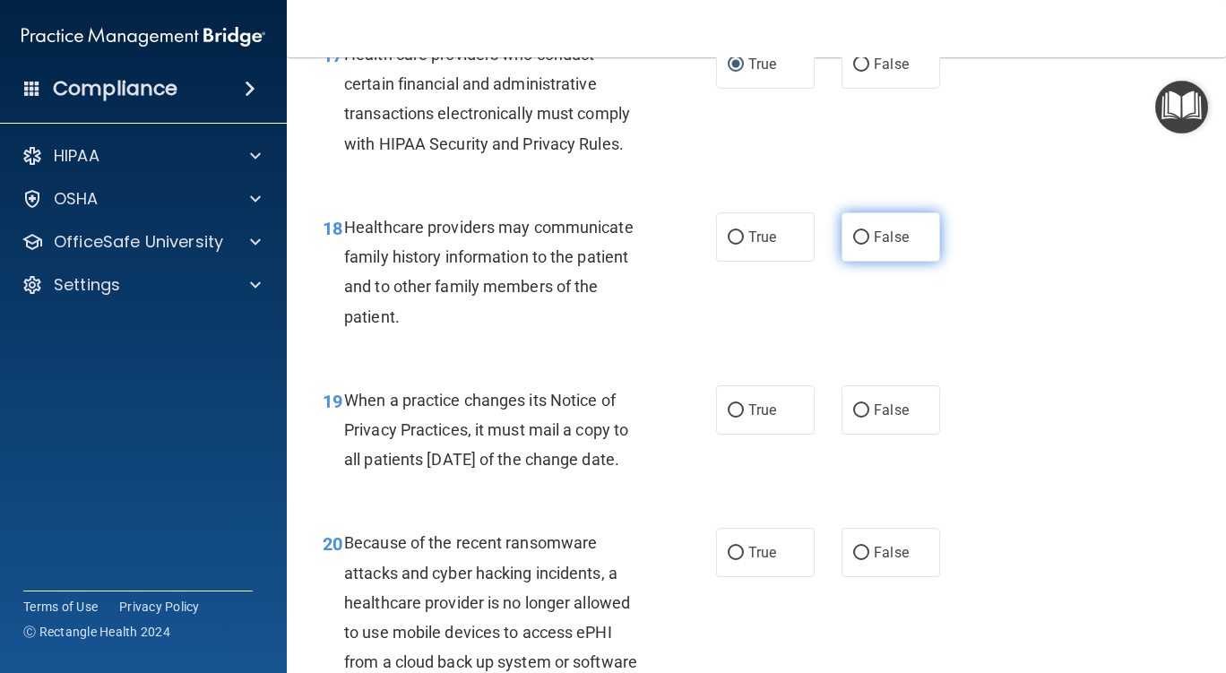
click at [855, 245] on input "False" at bounding box center [861, 237] width 16 height 13
radio input "true"
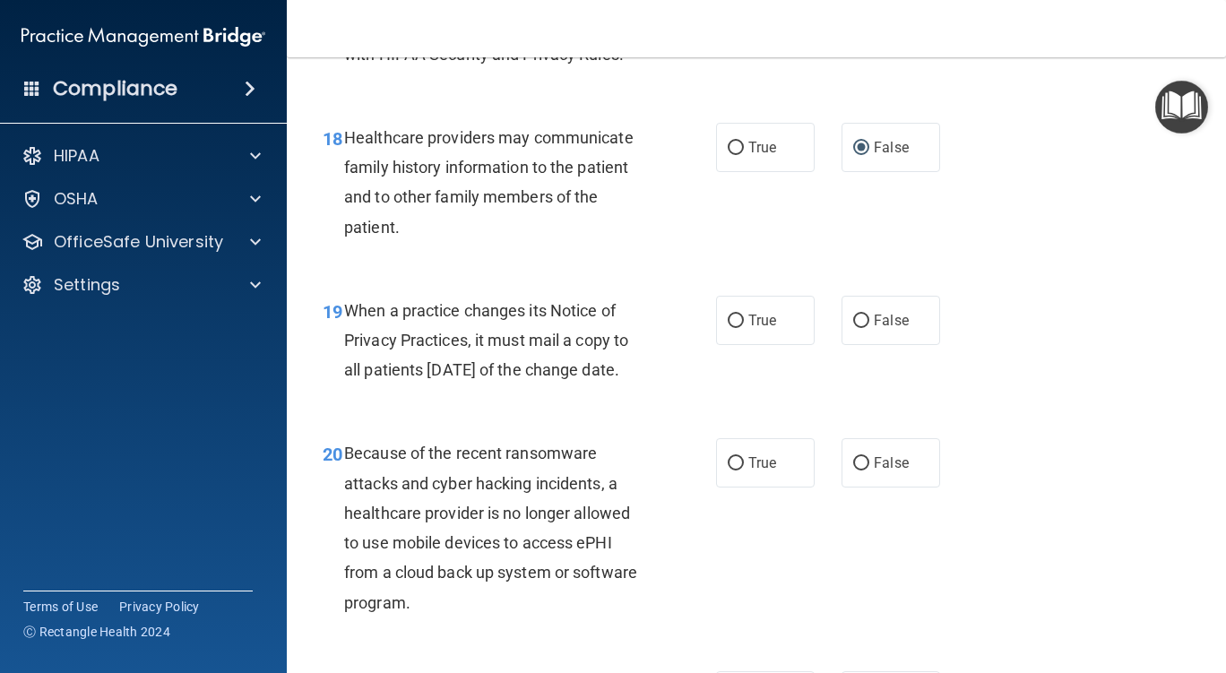
scroll to position [3137, 0]
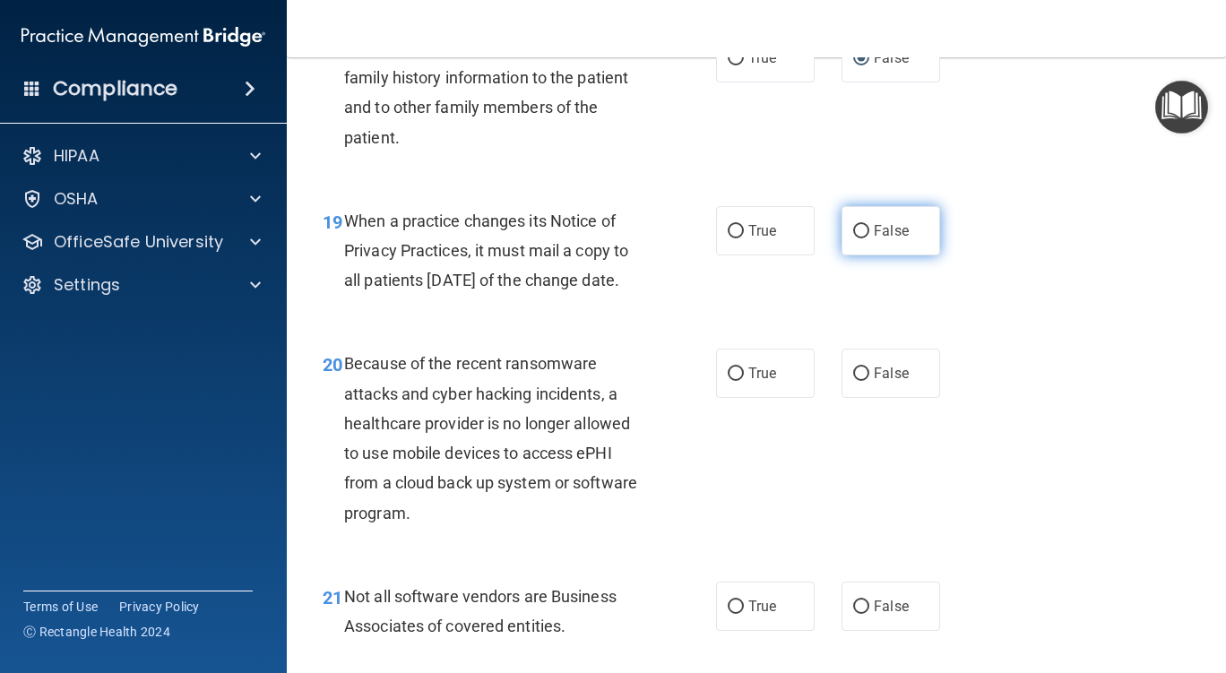
click at [854, 238] on input "False" at bounding box center [861, 231] width 16 height 13
radio input "true"
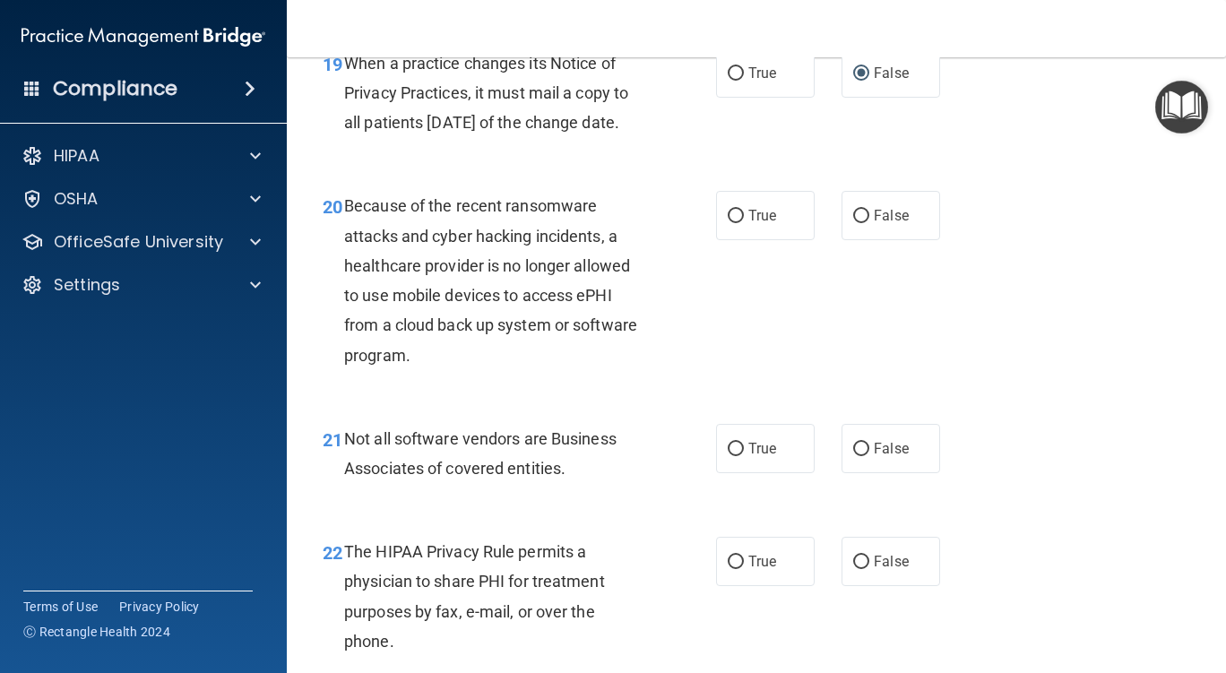
scroll to position [3316, 0]
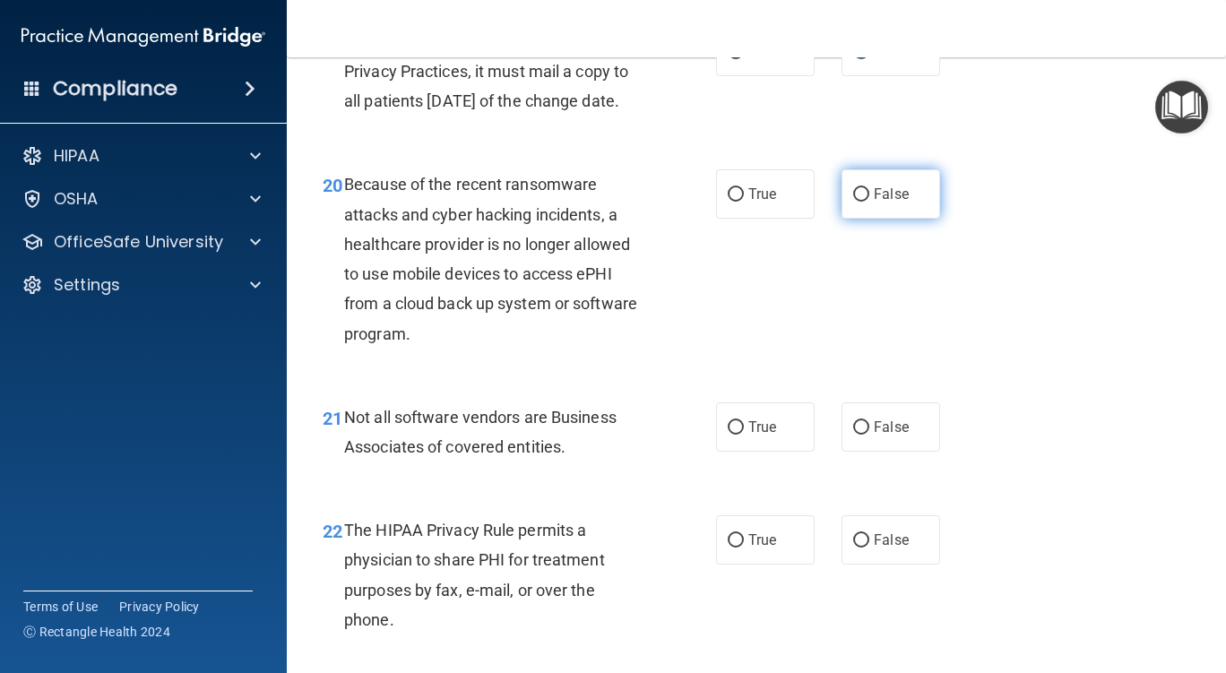
click at [857, 202] on input "False" at bounding box center [861, 194] width 16 height 13
radio input "true"
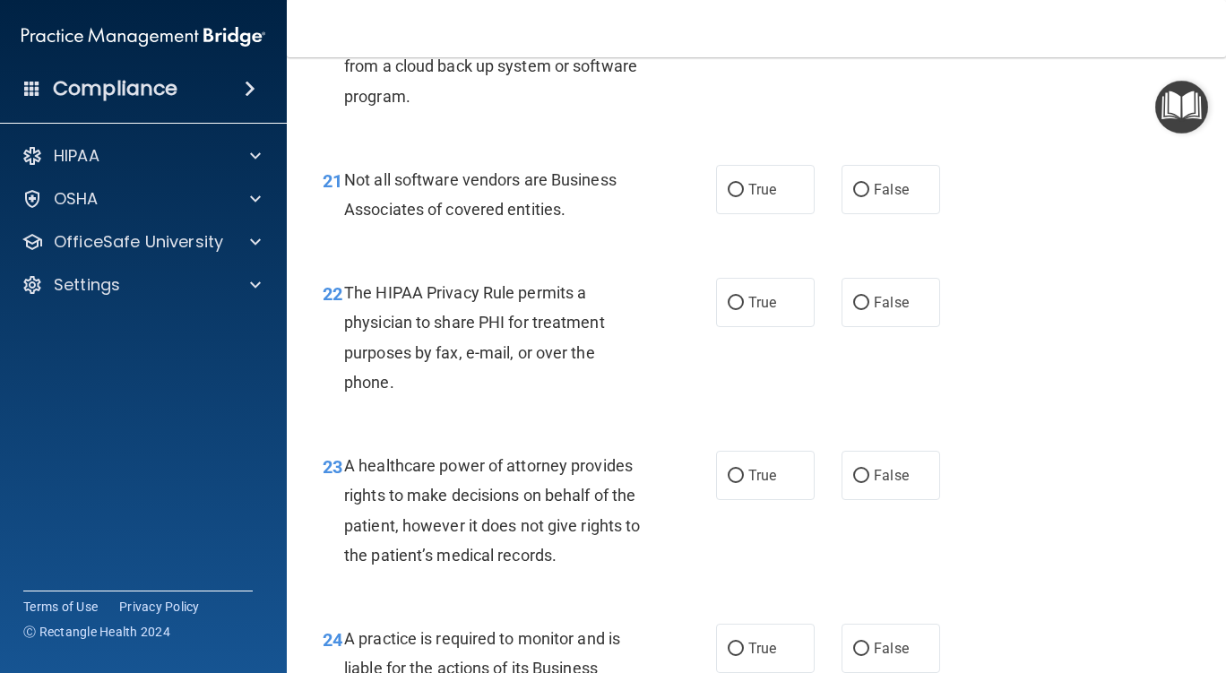
scroll to position [3585, 0]
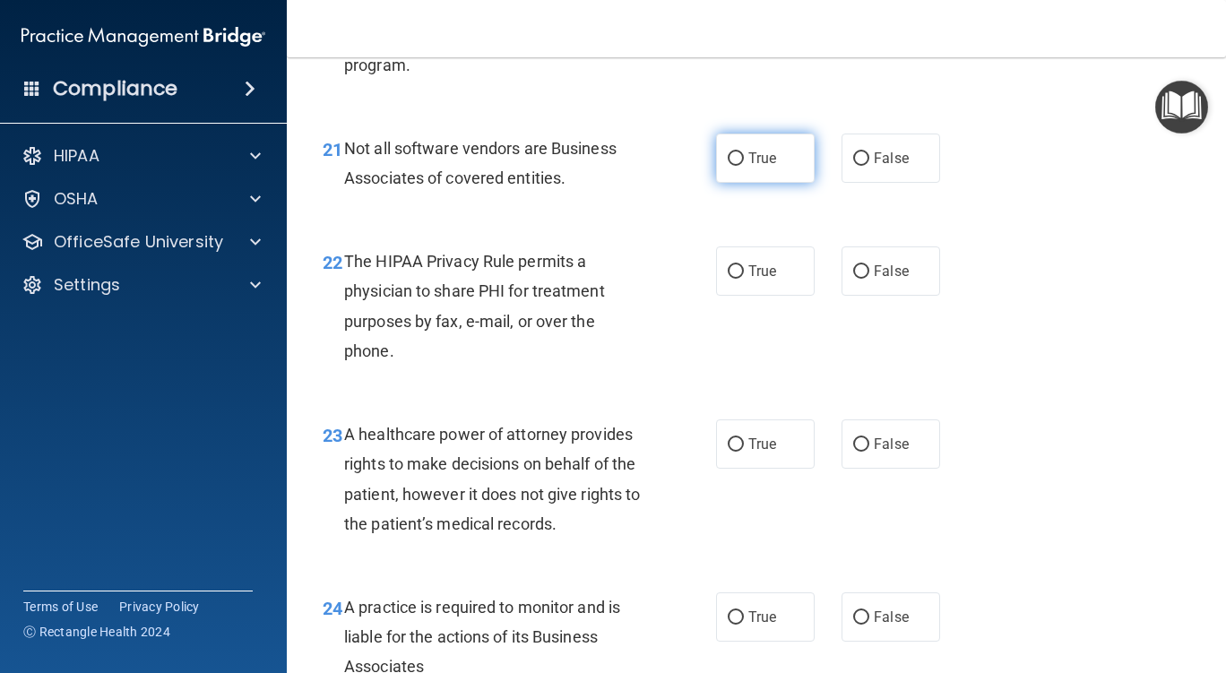
click at [729, 166] on input "True" at bounding box center [736, 158] width 16 height 13
radio input "true"
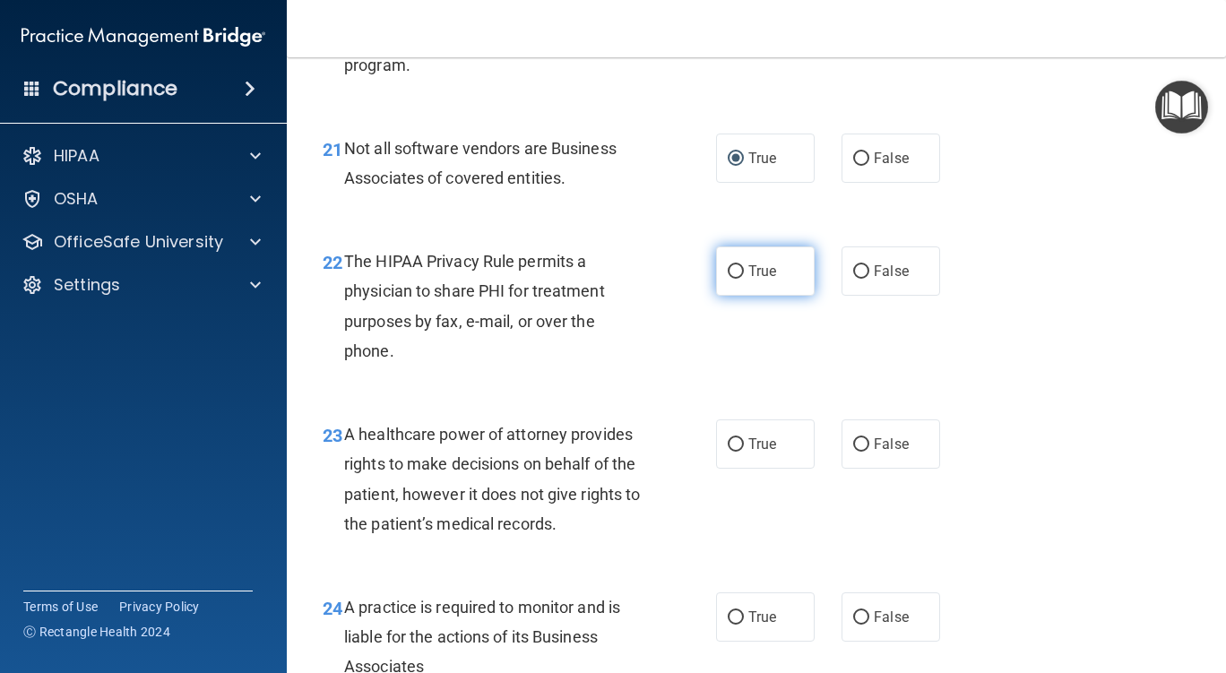
click at [729, 279] on input "True" at bounding box center [736, 271] width 16 height 13
radio input "true"
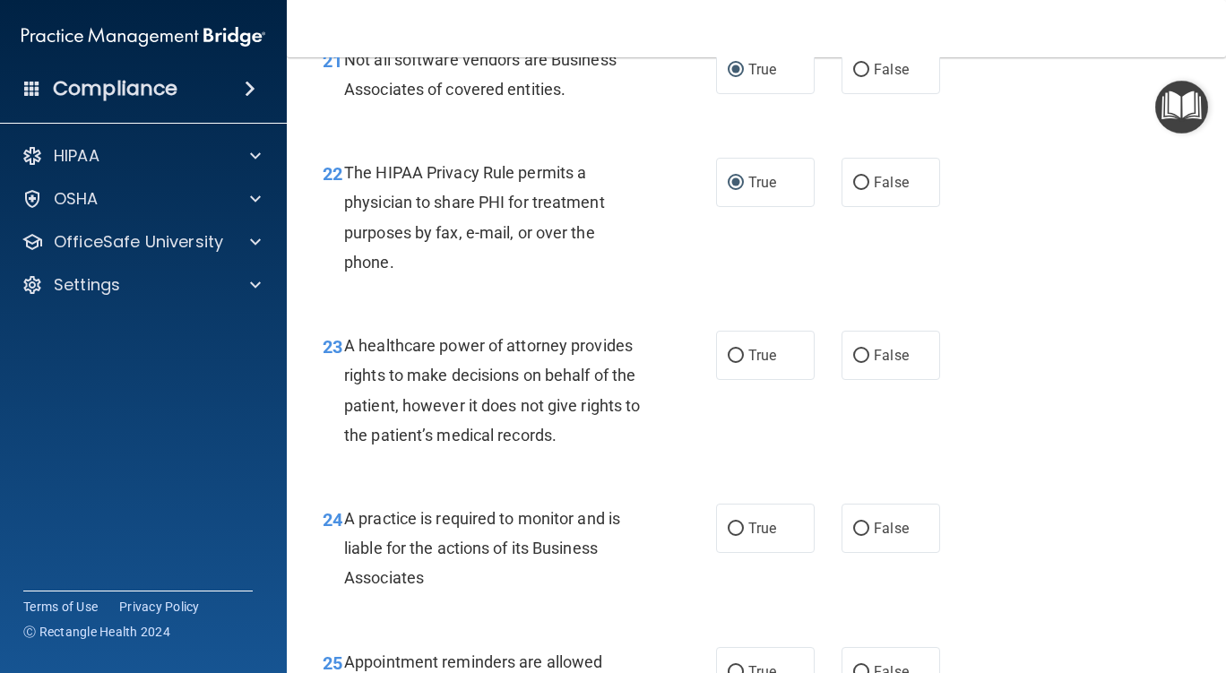
scroll to position [3764, 0]
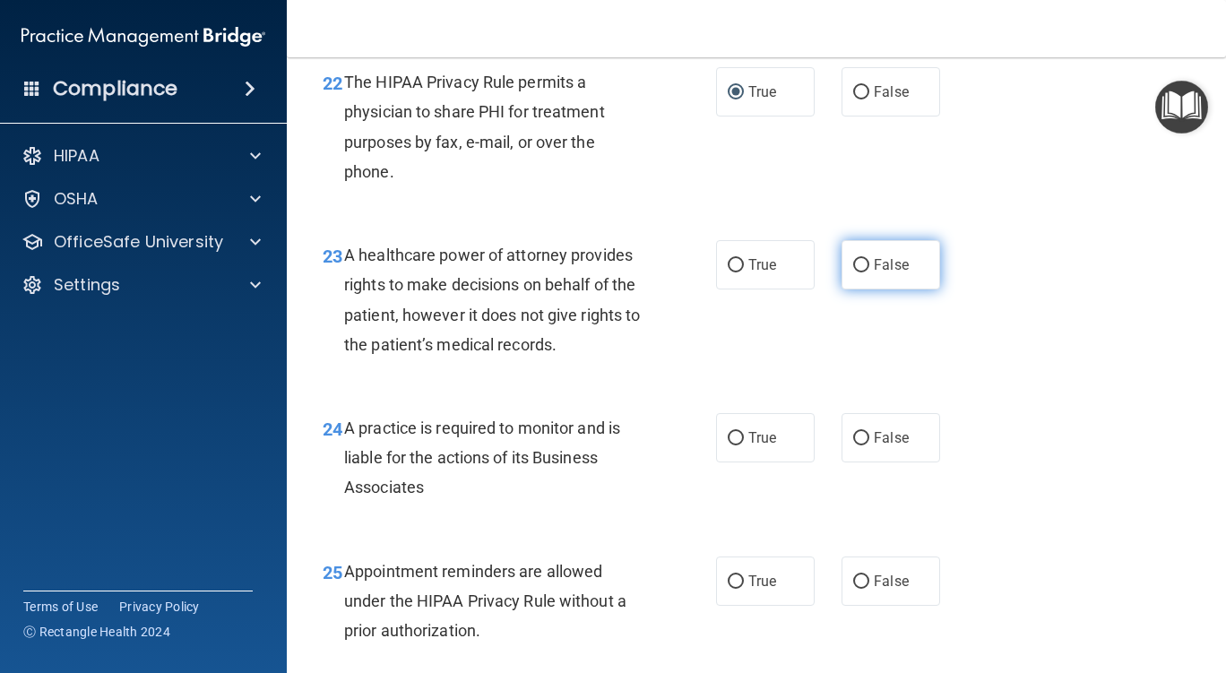
click at [853, 272] on input "False" at bounding box center [861, 265] width 16 height 13
radio input "true"
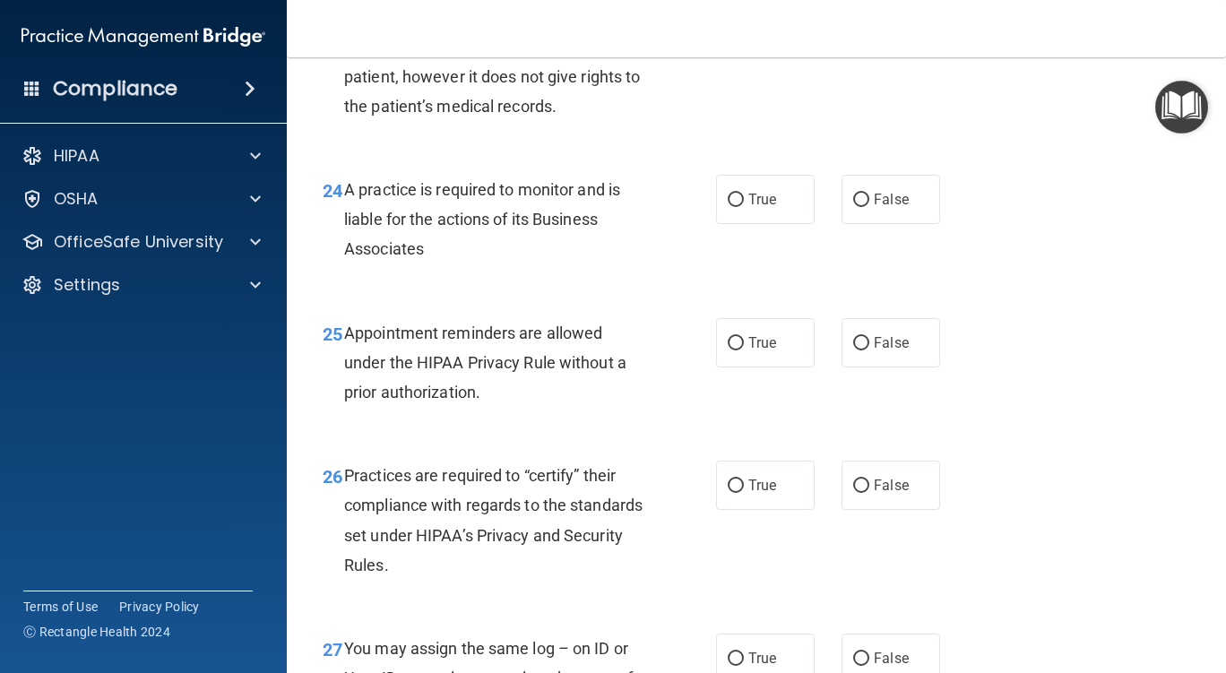
scroll to position [4033, 0]
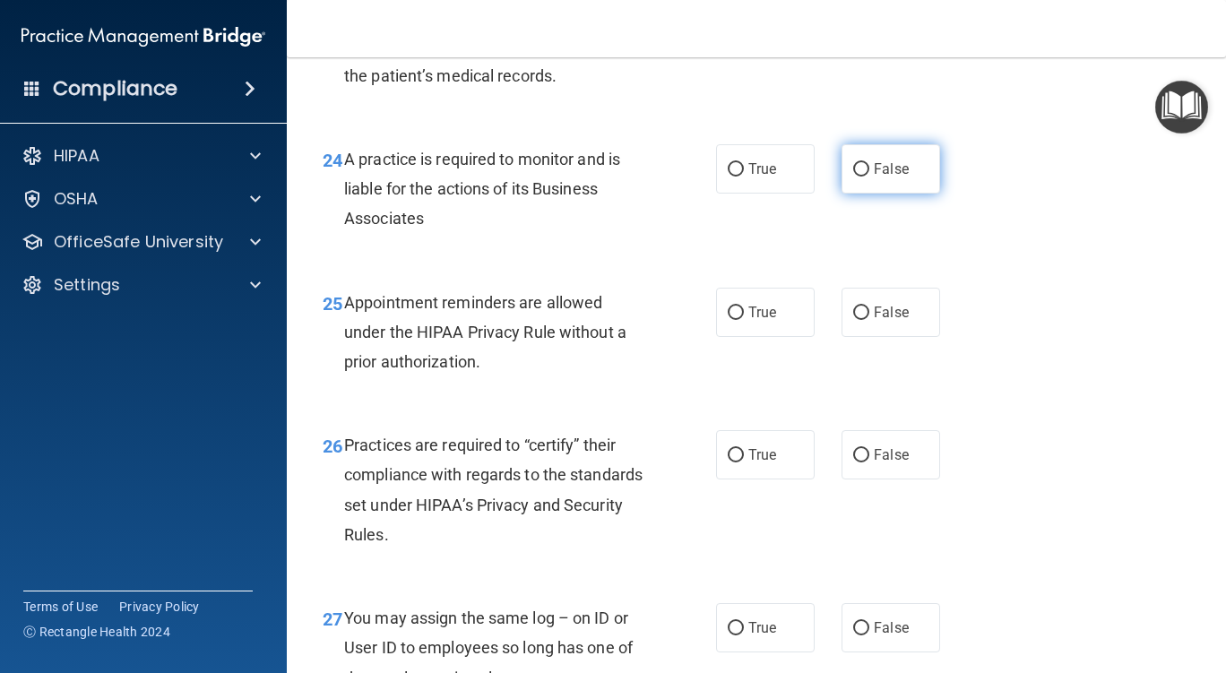
drag, startPoint x: 854, startPoint y: 228, endPoint x: 847, endPoint y: 239, distance: 13.7
click at [853, 177] on input "False" at bounding box center [861, 169] width 16 height 13
radio input "true"
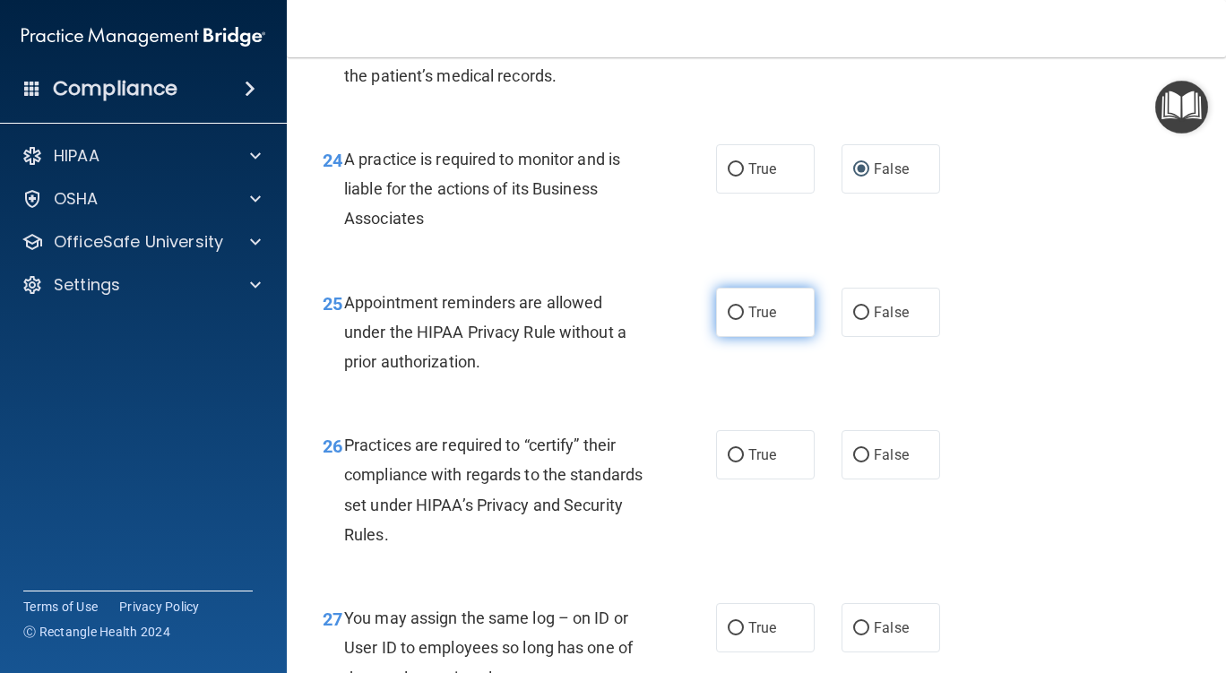
click at [730, 320] on input "True" at bounding box center [736, 312] width 16 height 13
radio input "true"
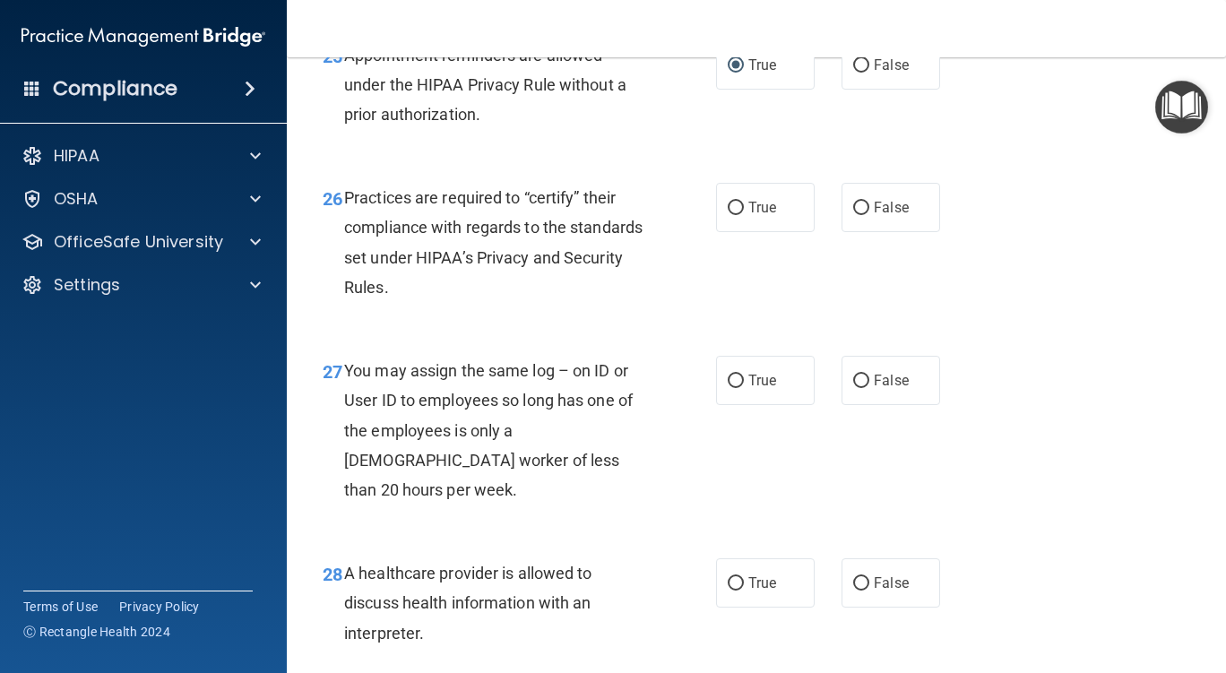
scroll to position [4302, 0]
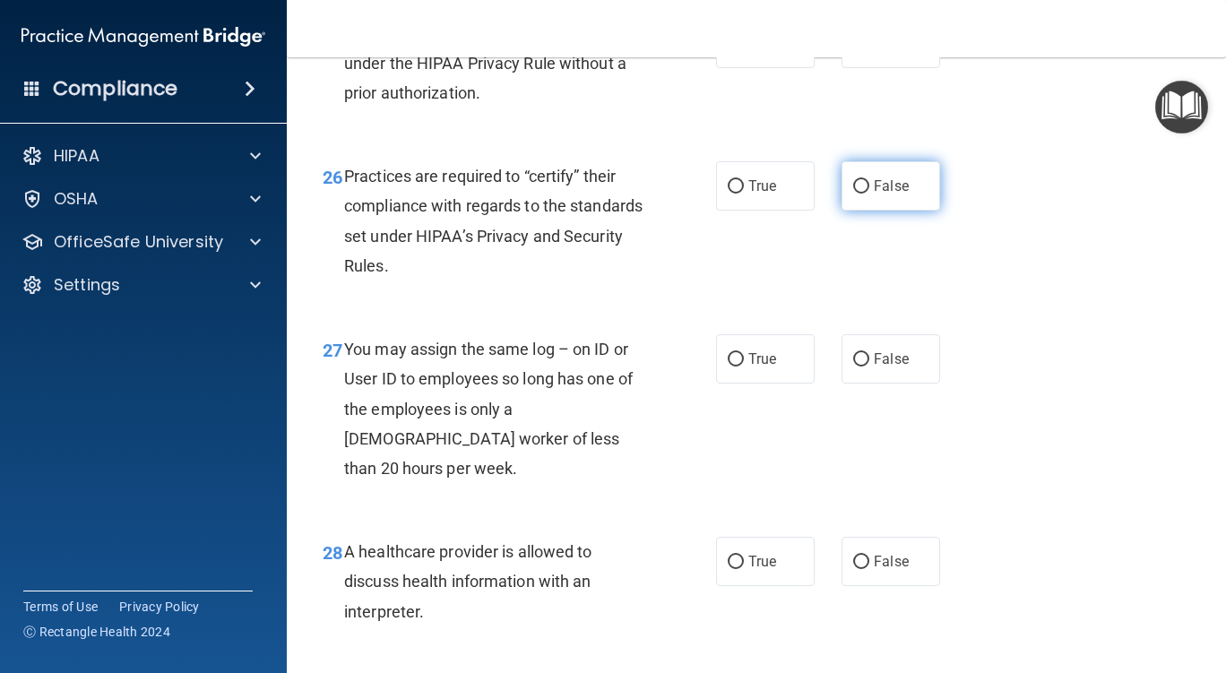
click at [853, 194] on input "False" at bounding box center [861, 186] width 16 height 13
radio input "true"
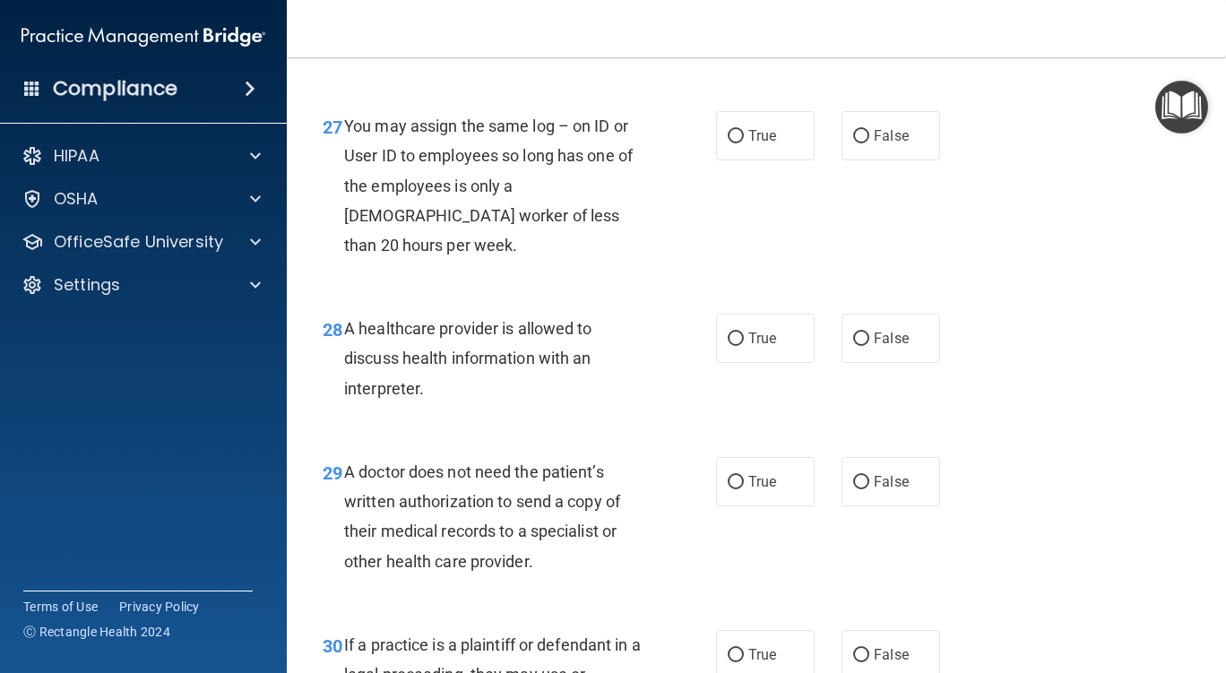
scroll to position [4570, 0]
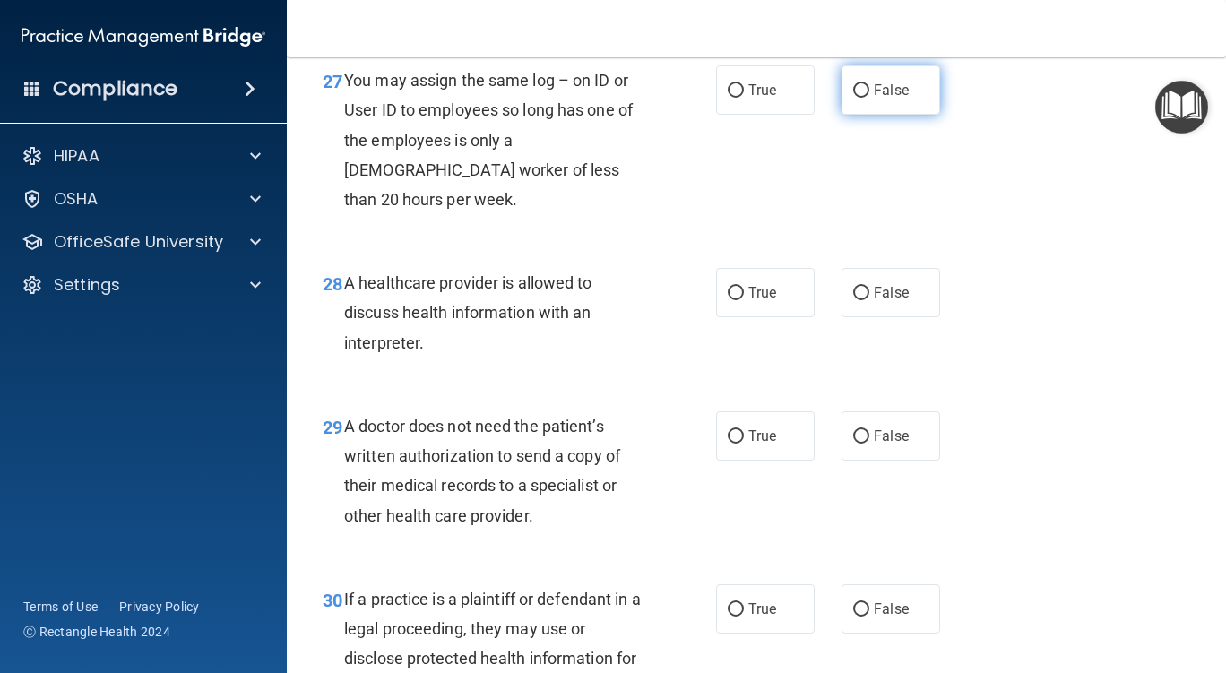
click at [854, 98] on input "False" at bounding box center [861, 90] width 16 height 13
radio input "true"
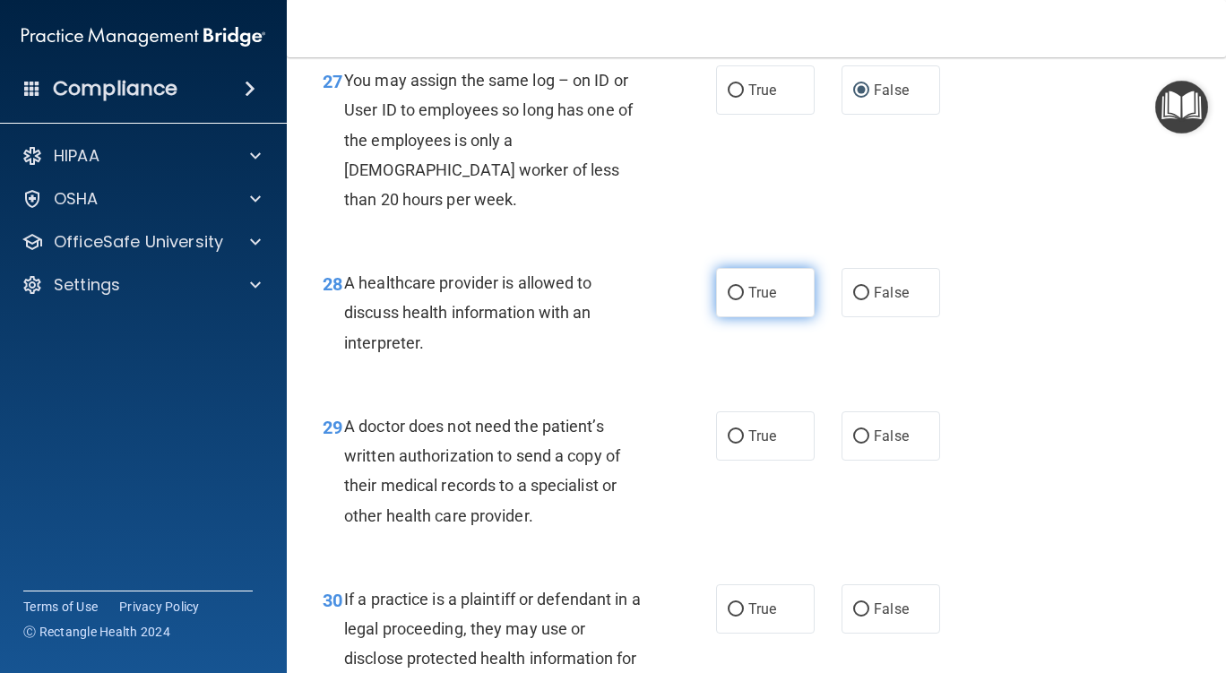
click at [729, 300] on input "True" at bounding box center [736, 293] width 16 height 13
radio input "true"
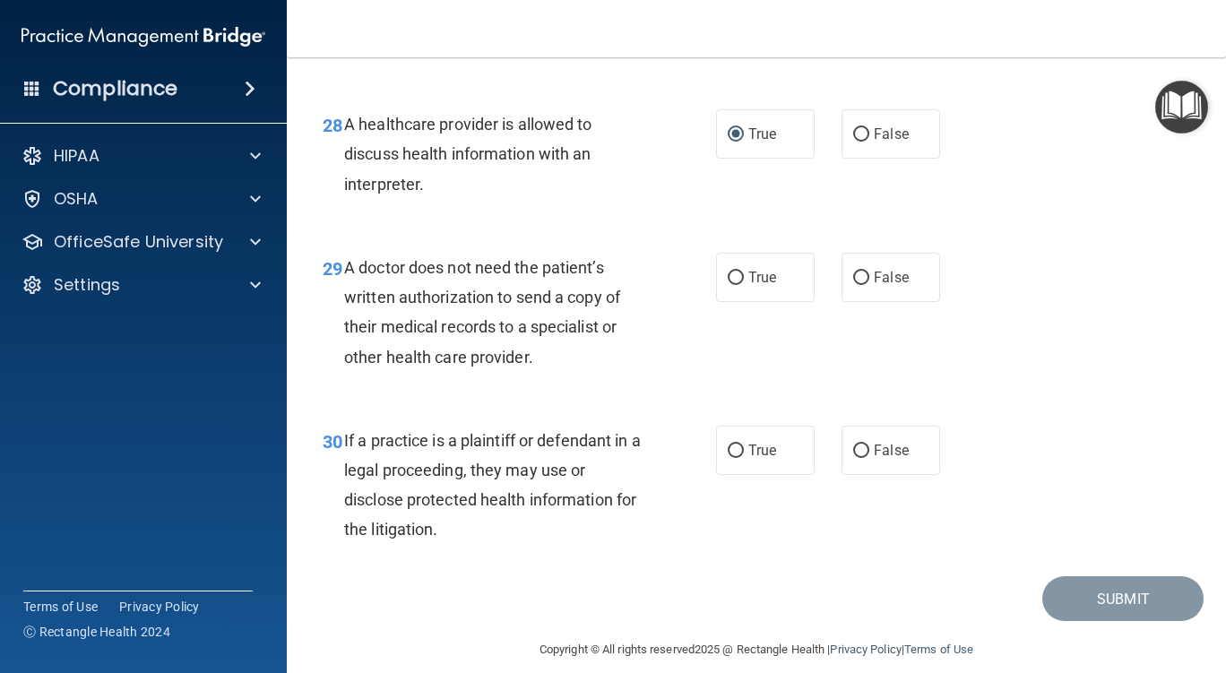
scroll to position [4750, 0]
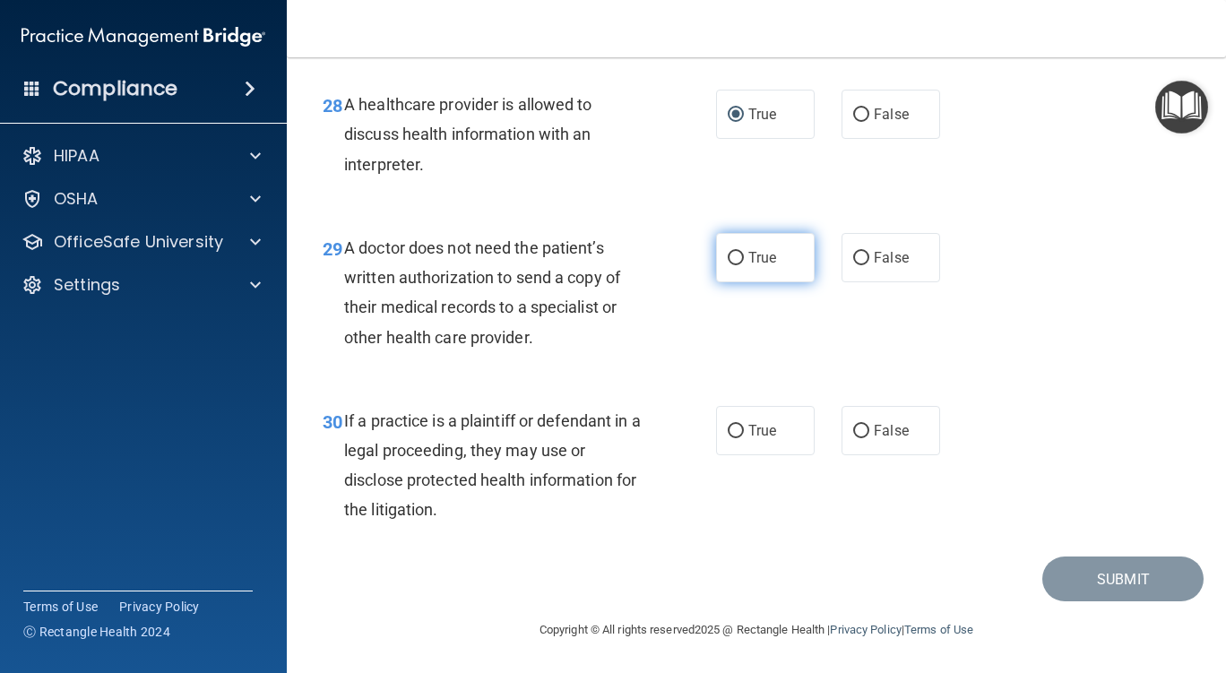
click at [731, 265] on input "True" at bounding box center [736, 258] width 16 height 13
radio input "true"
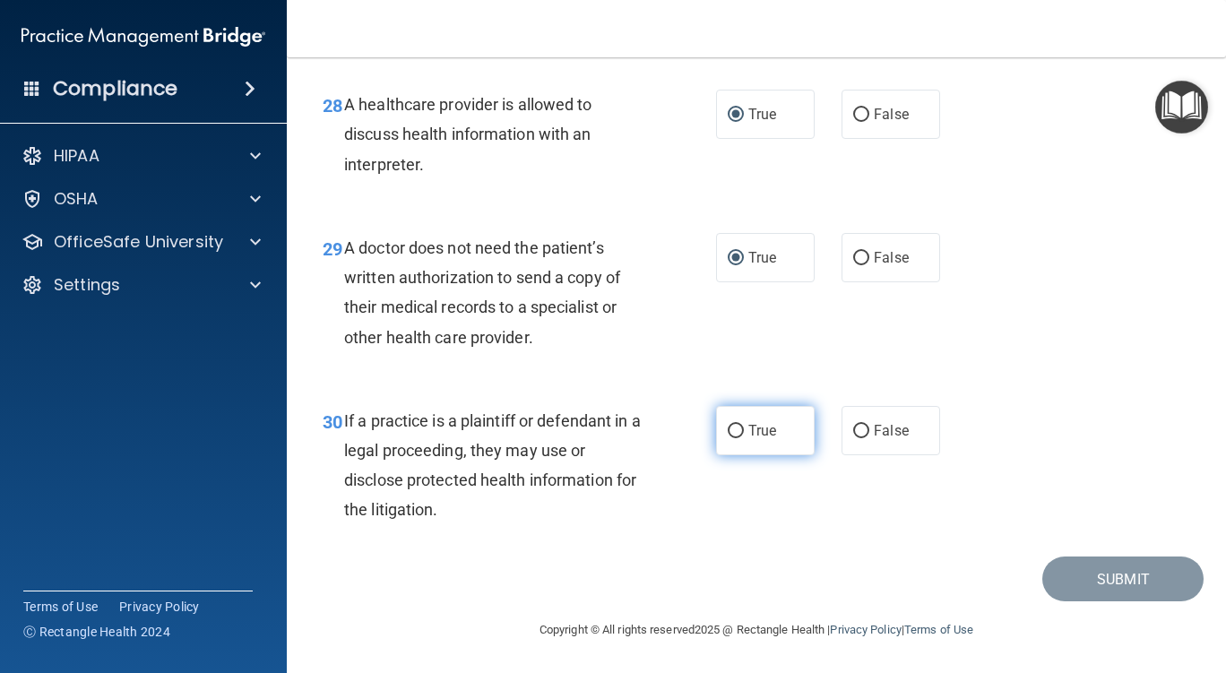
click at [729, 430] on input "True" at bounding box center [736, 431] width 16 height 13
radio input "true"
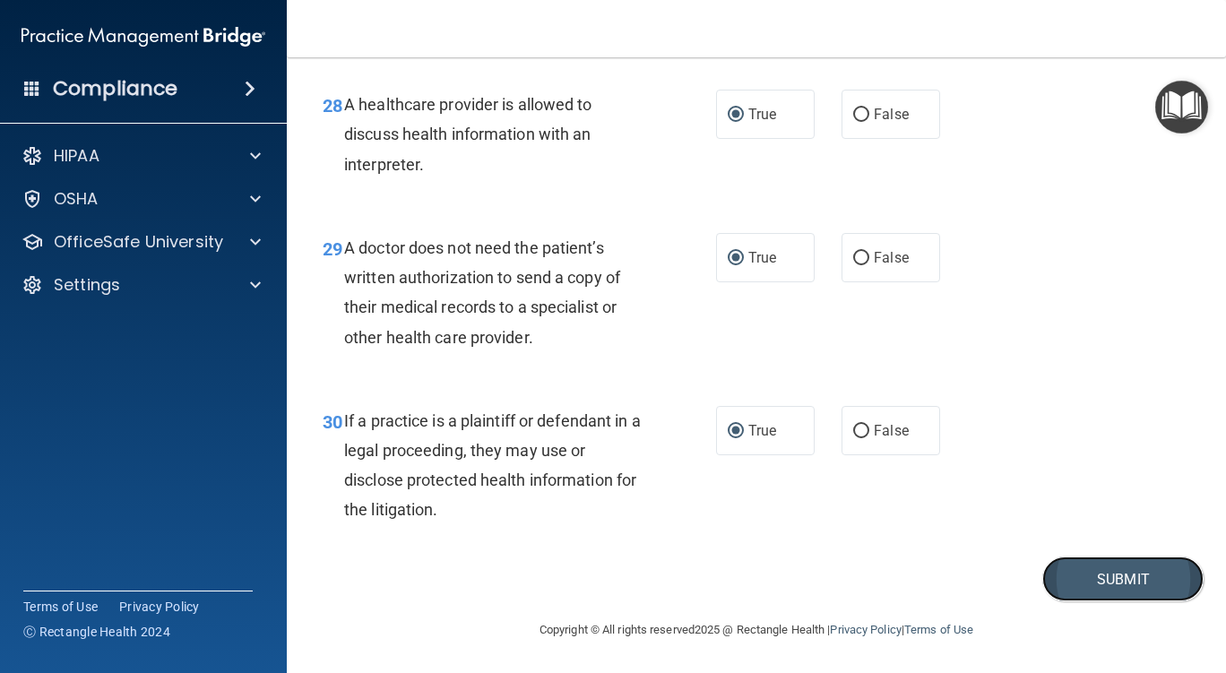
click at [1101, 574] on button "Submit" at bounding box center [1122, 580] width 161 height 46
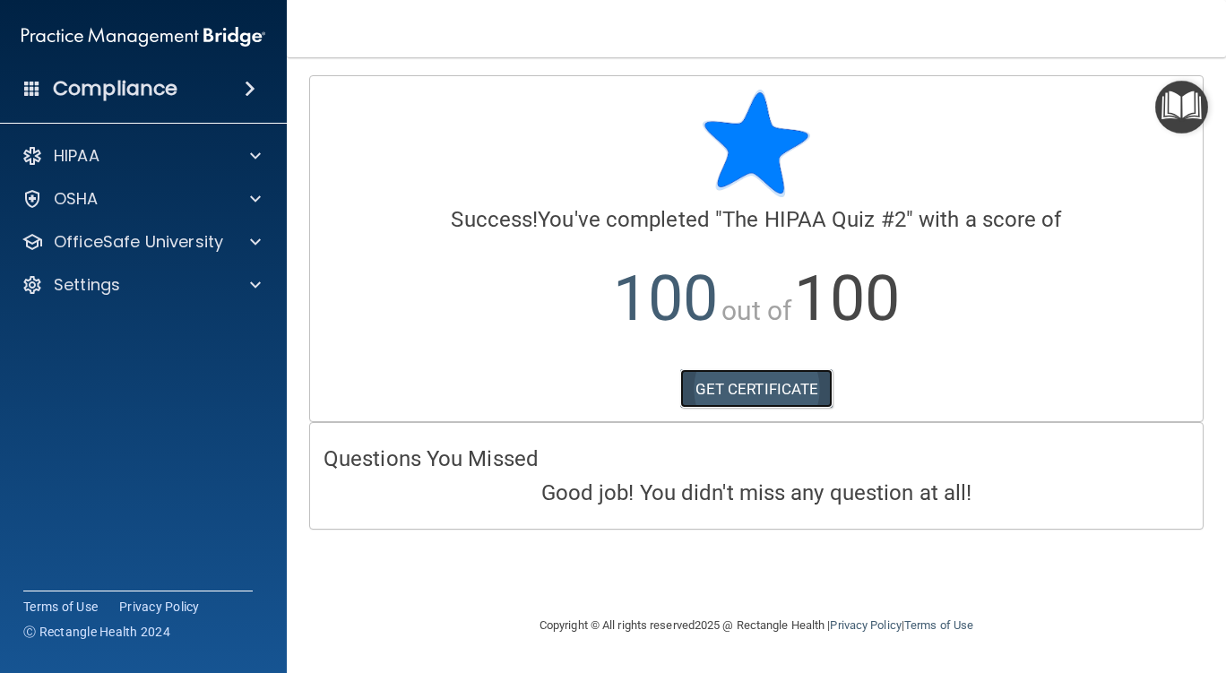
click at [752, 387] on link "GET CERTIFICATE" at bounding box center [756, 388] width 153 height 39
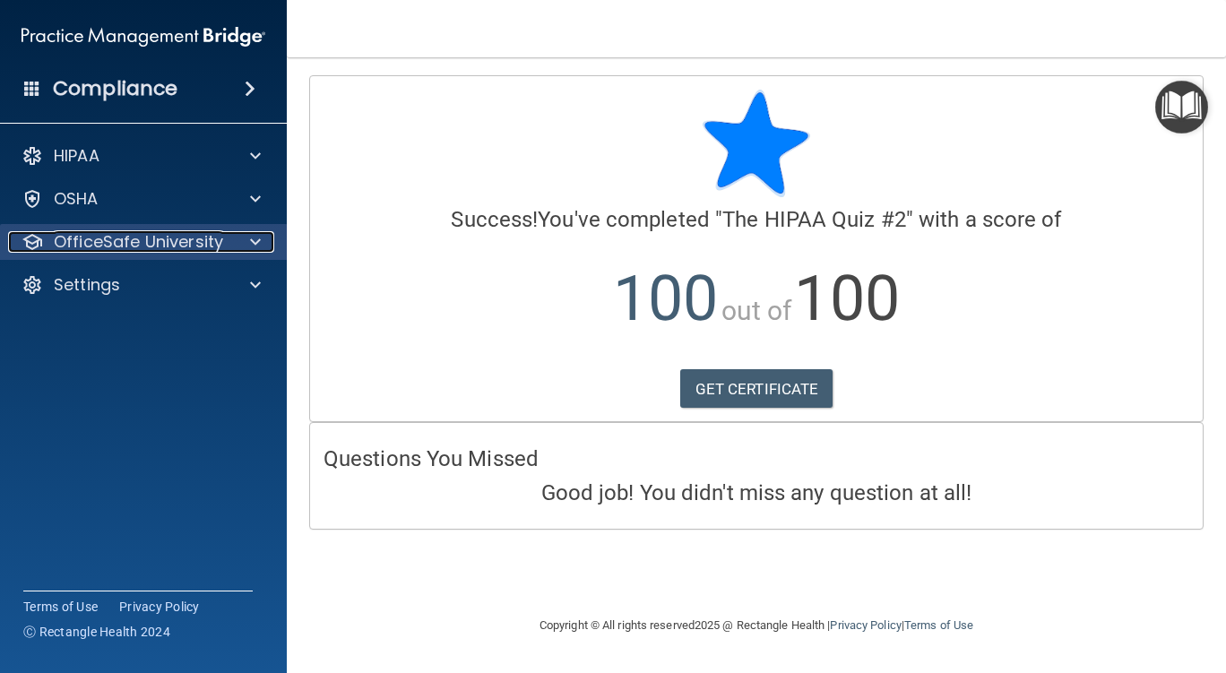
click at [123, 247] on p "OfficeSafe University" at bounding box center [138, 242] width 169 height 22
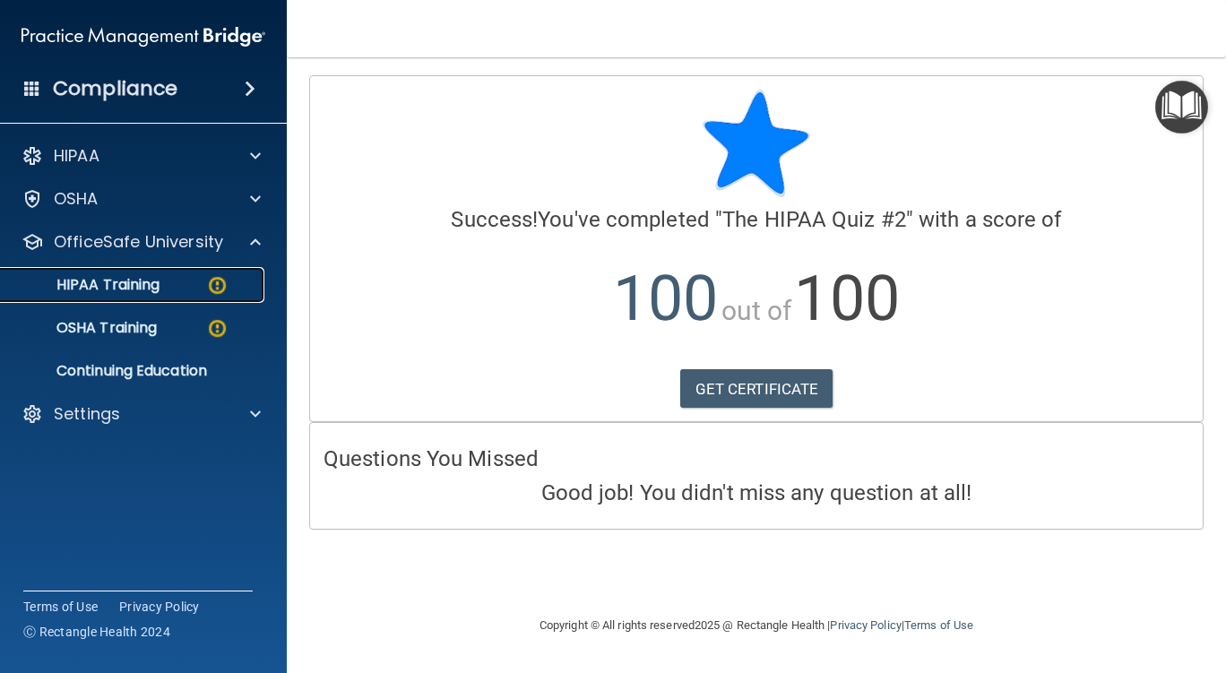
click at [176, 284] on div "HIPAA Training" at bounding box center [134, 285] width 245 height 18
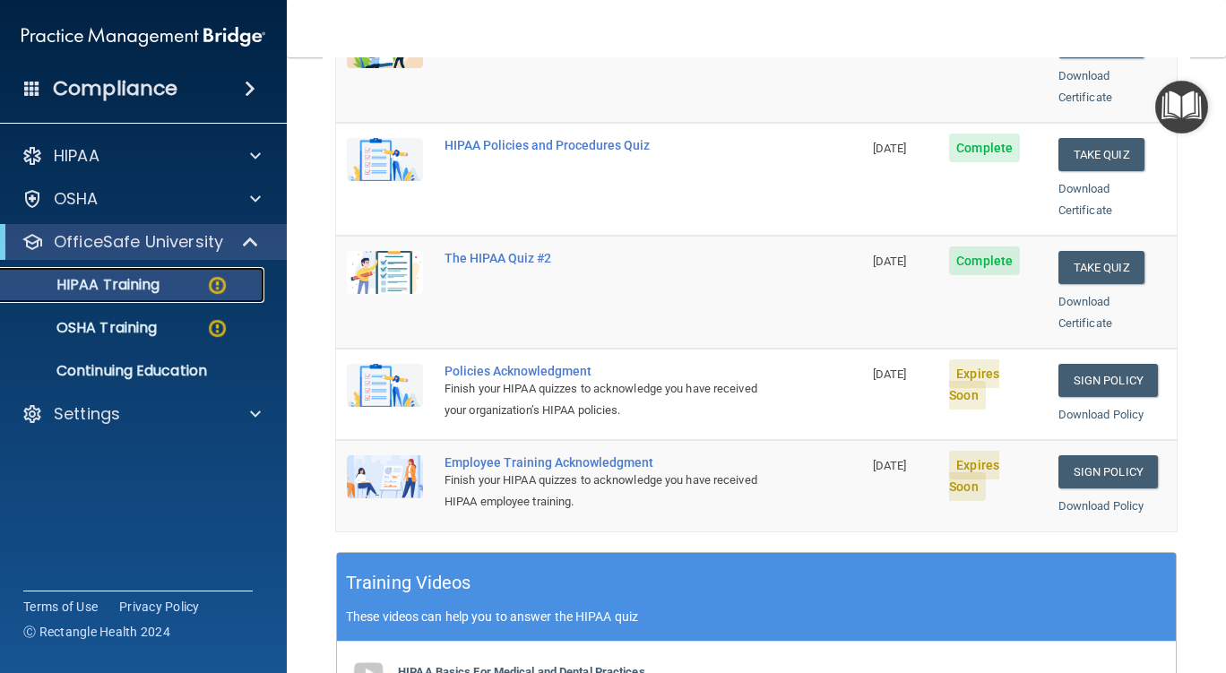
scroll to position [358, 0]
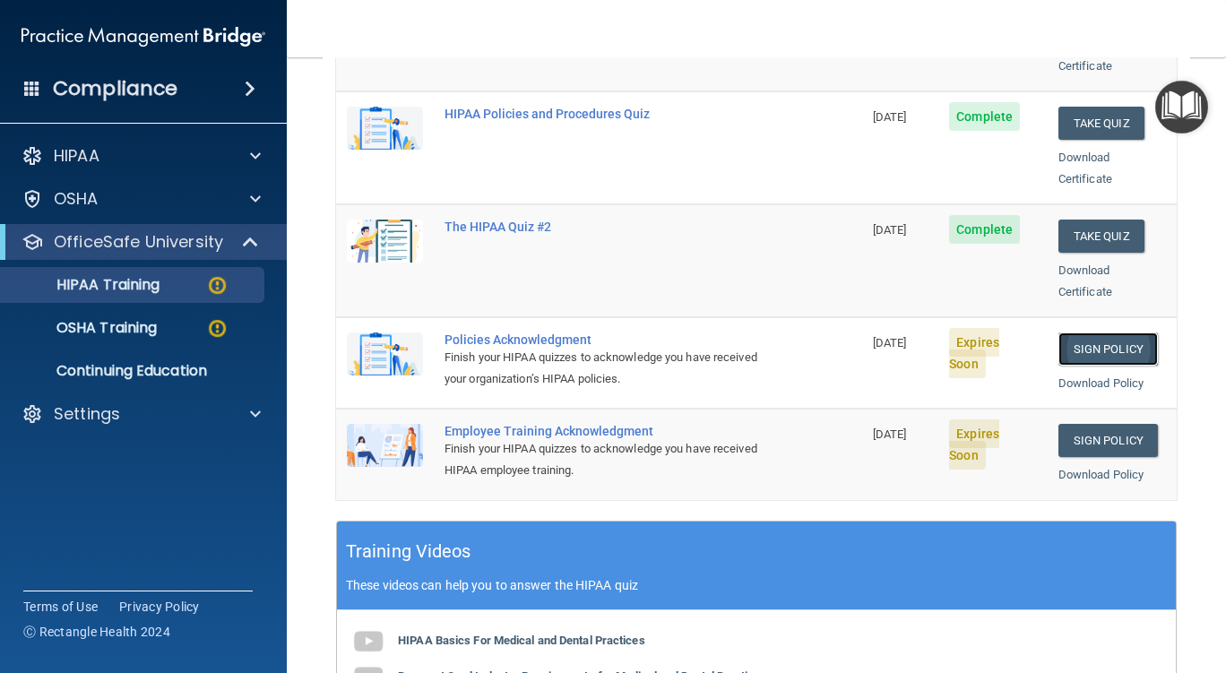
click at [1090, 332] on link "Sign Policy" at bounding box center [1107, 348] width 99 height 33
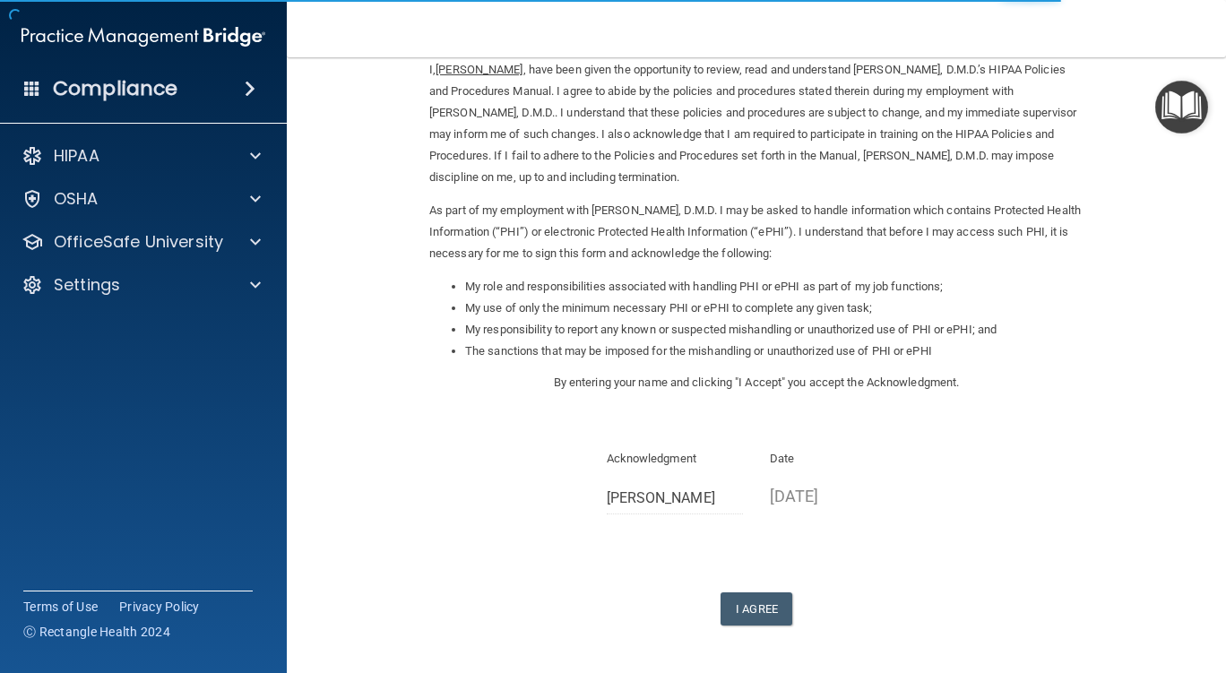
scroll to position [148, 0]
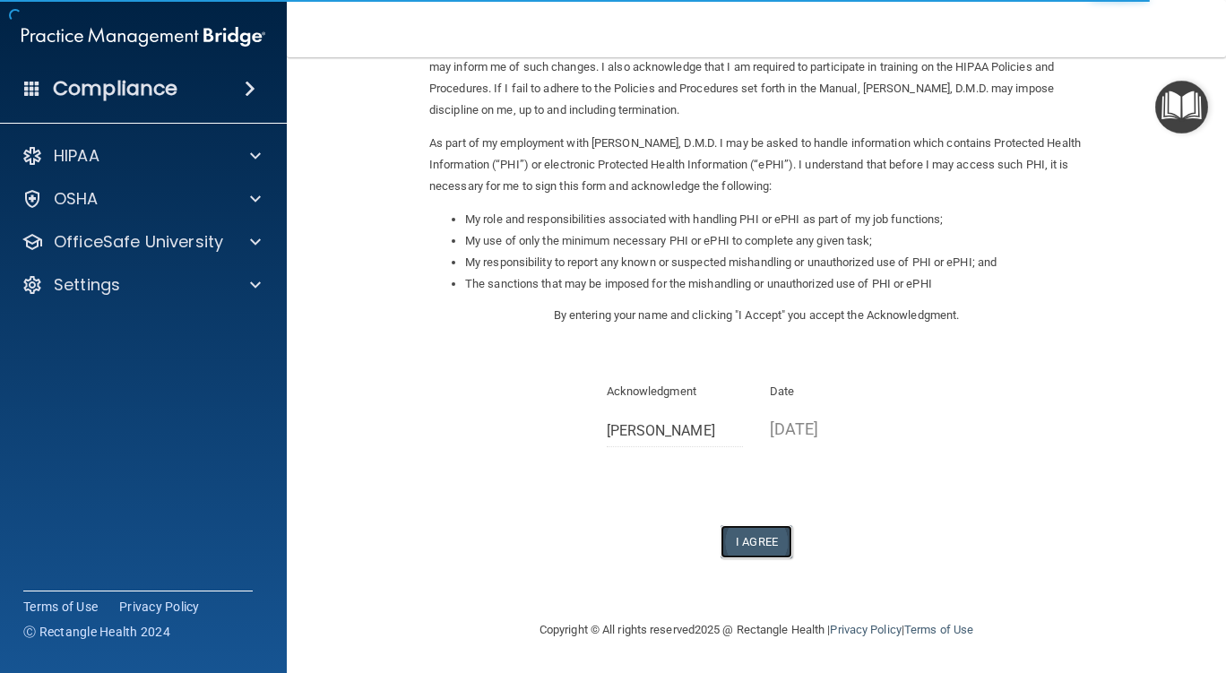
click at [744, 543] on button "I Agree" at bounding box center [757, 541] width 72 height 33
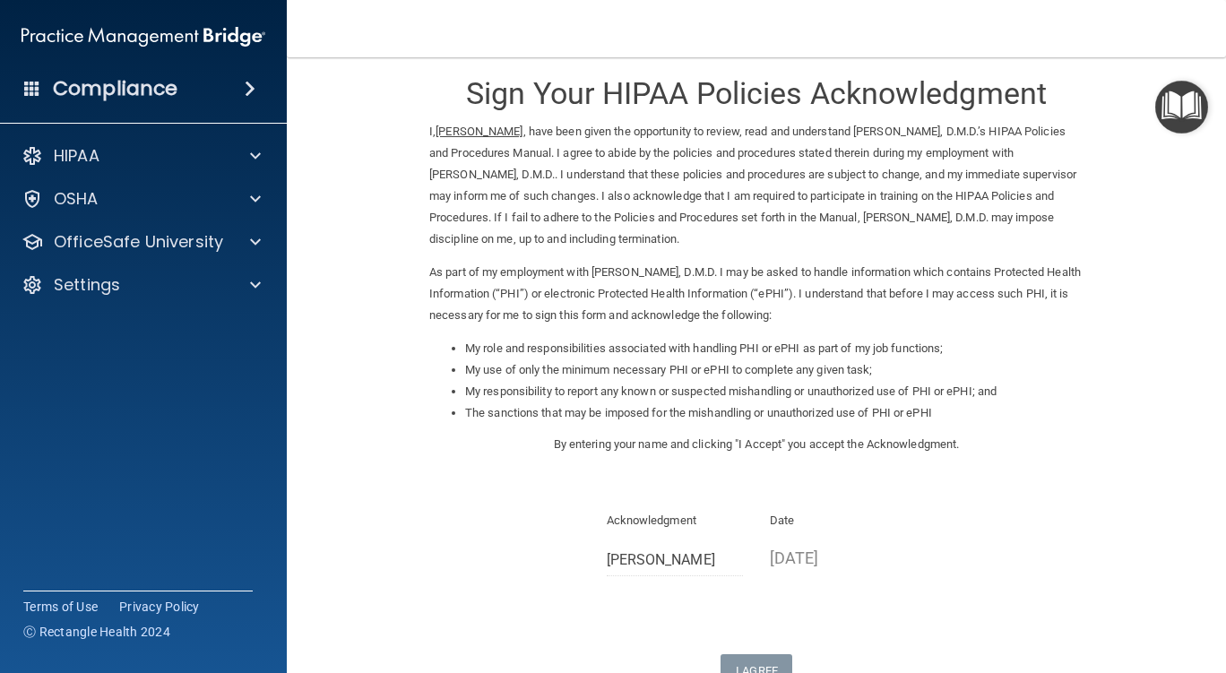
scroll to position [0, 0]
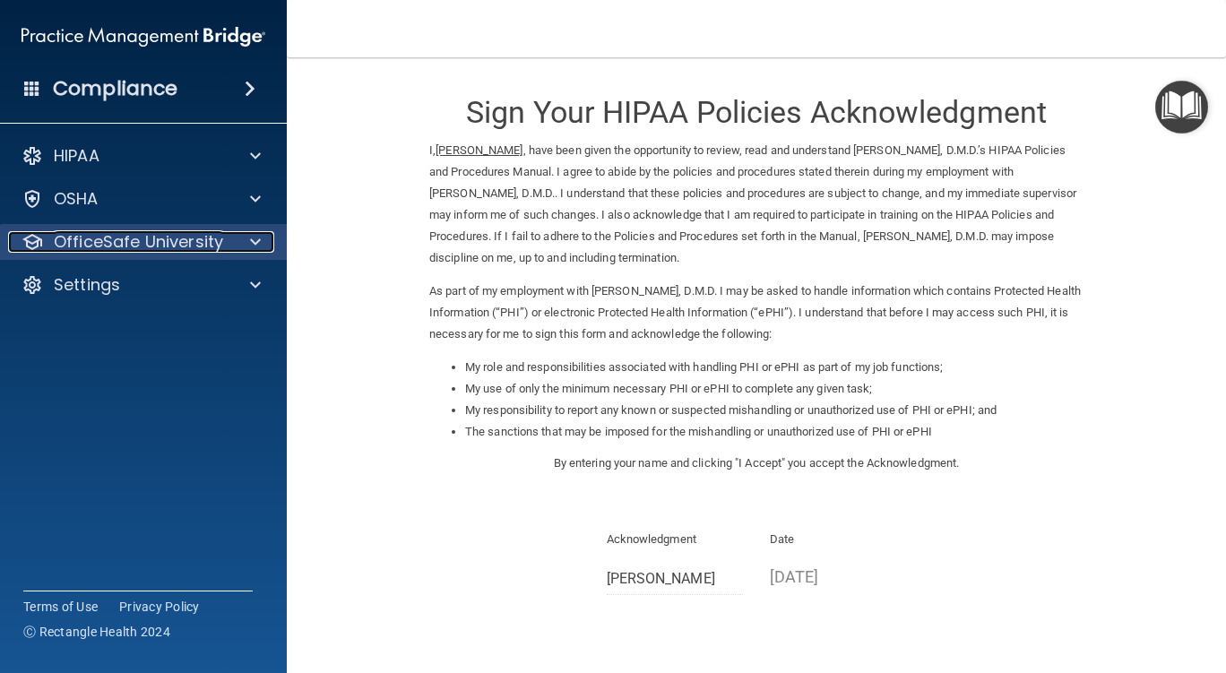
click at [132, 241] on p "OfficeSafe University" at bounding box center [138, 242] width 169 height 22
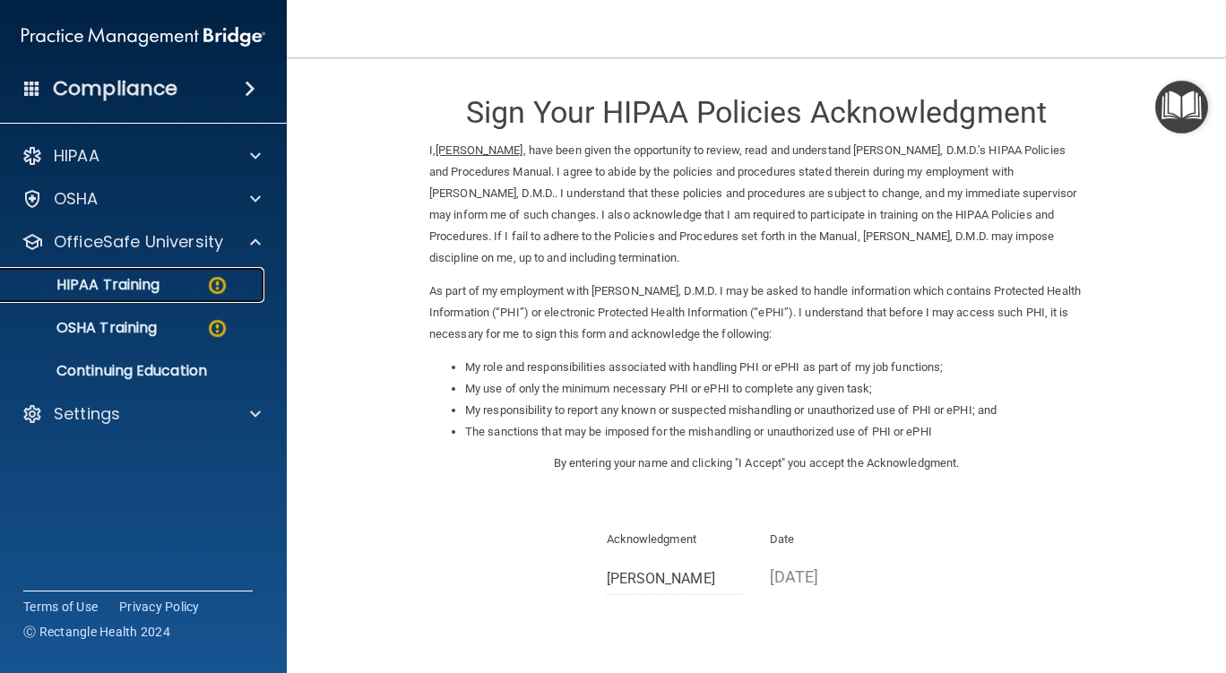
click at [143, 284] on p "HIPAA Training" at bounding box center [86, 285] width 148 height 18
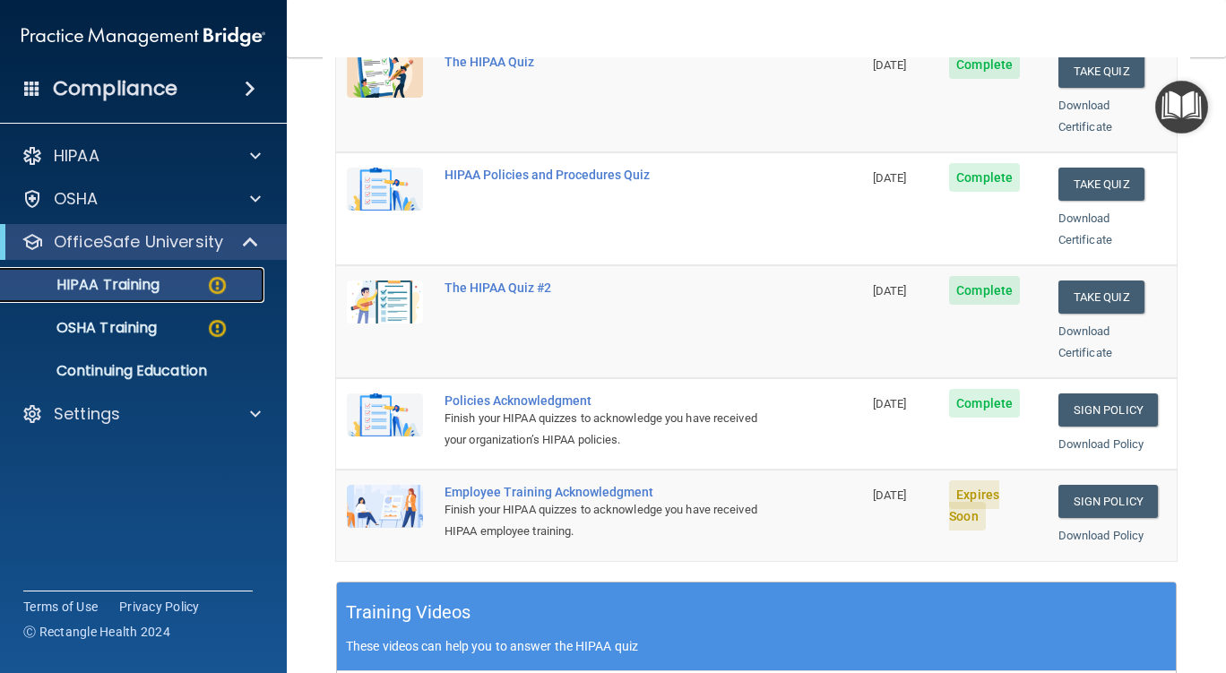
scroll to position [358, 0]
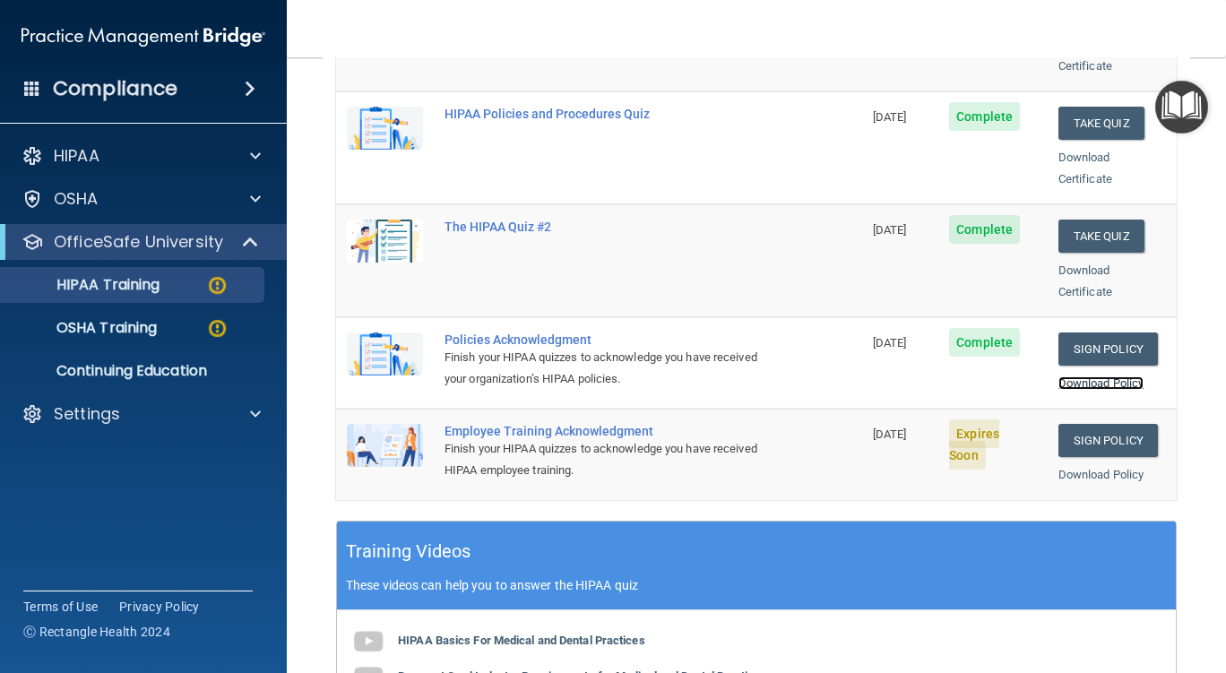
click at [1080, 376] on link "Download Policy" at bounding box center [1101, 382] width 86 height 13
click at [1090, 424] on link "Sign Policy" at bounding box center [1107, 440] width 99 height 33
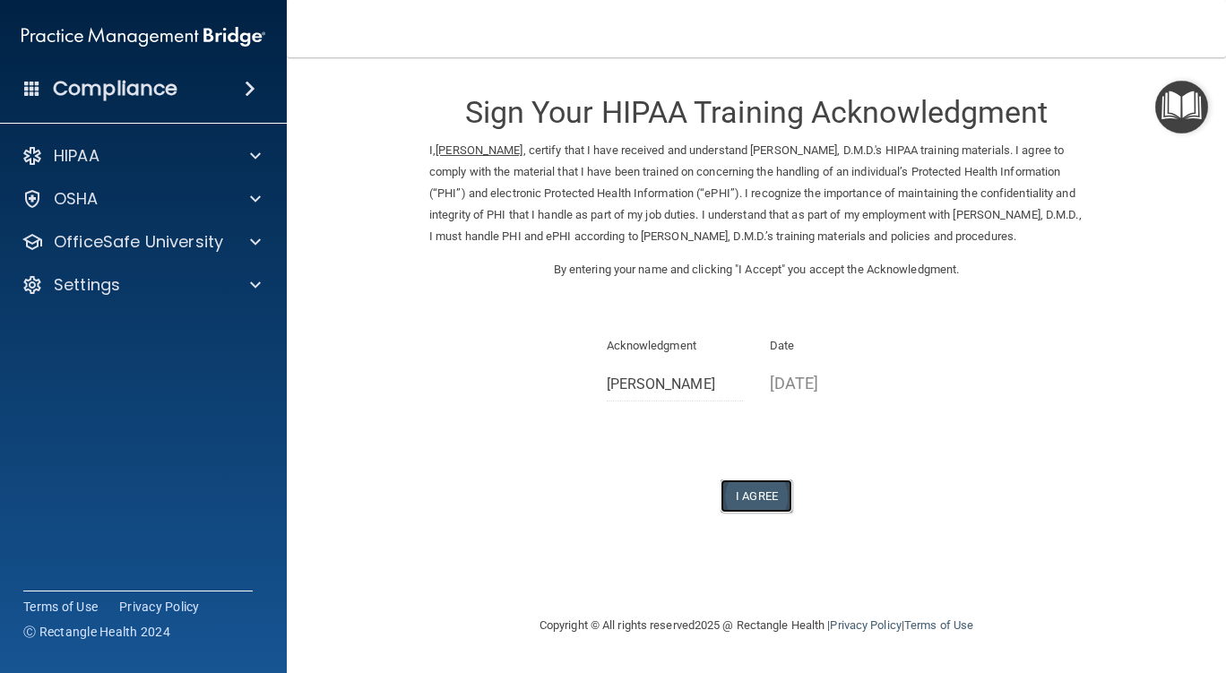
click at [758, 513] on button "I Agree" at bounding box center [757, 495] width 72 height 33
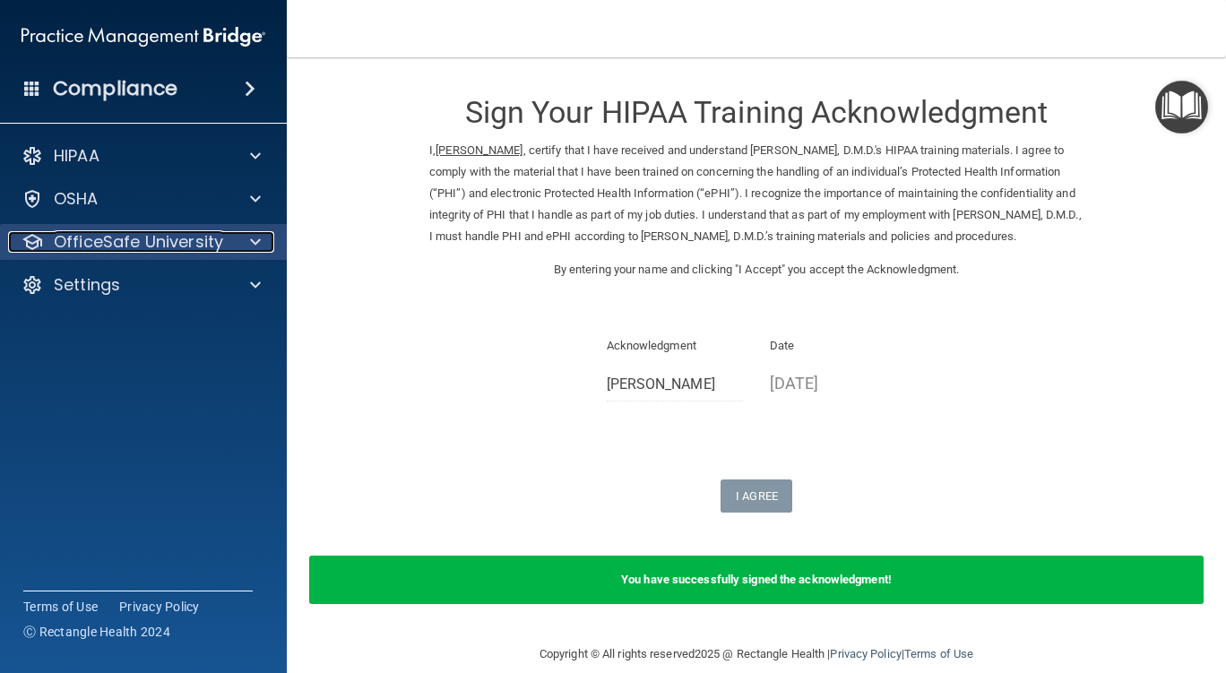
click at [135, 245] on p "OfficeSafe University" at bounding box center [138, 242] width 169 height 22
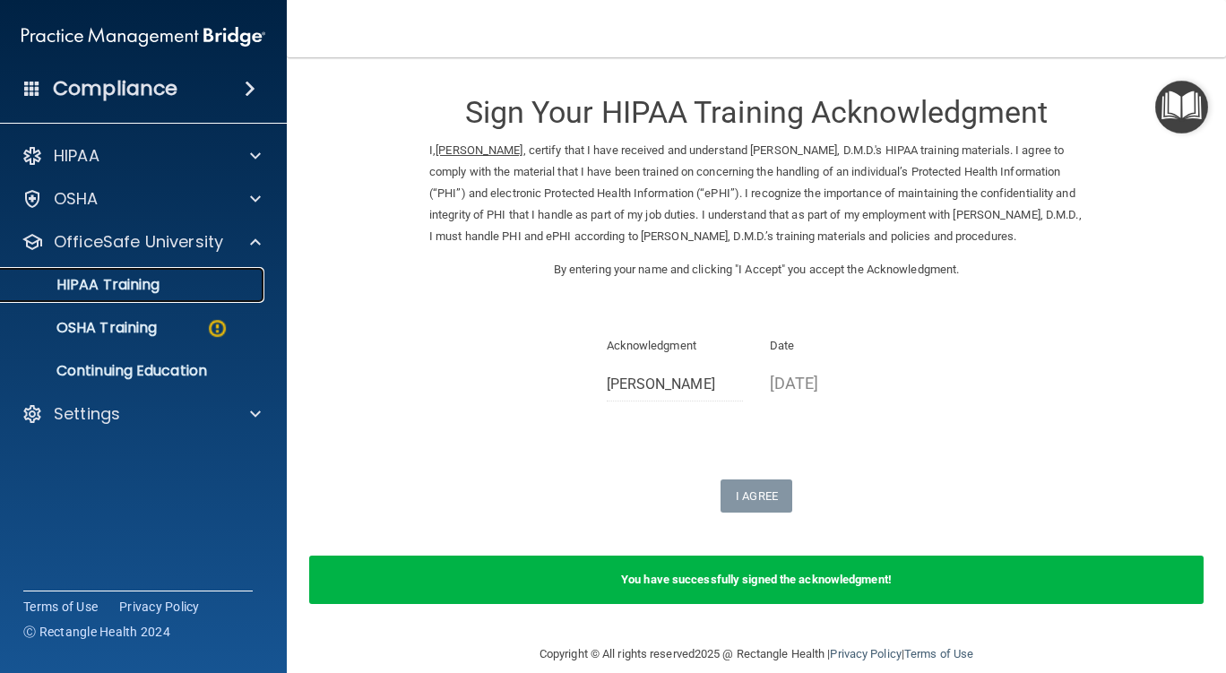
click at [146, 290] on p "HIPAA Training" at bounding box center [86, 285] width 148 height 18
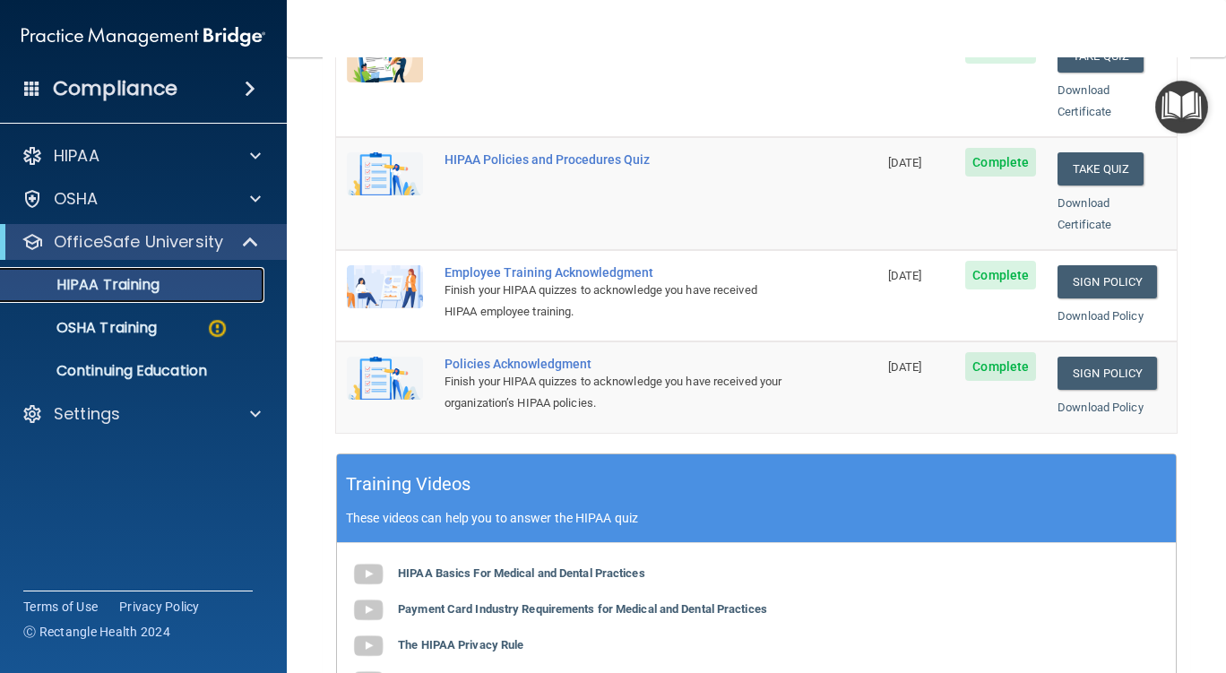
scroll to position [448, 0]
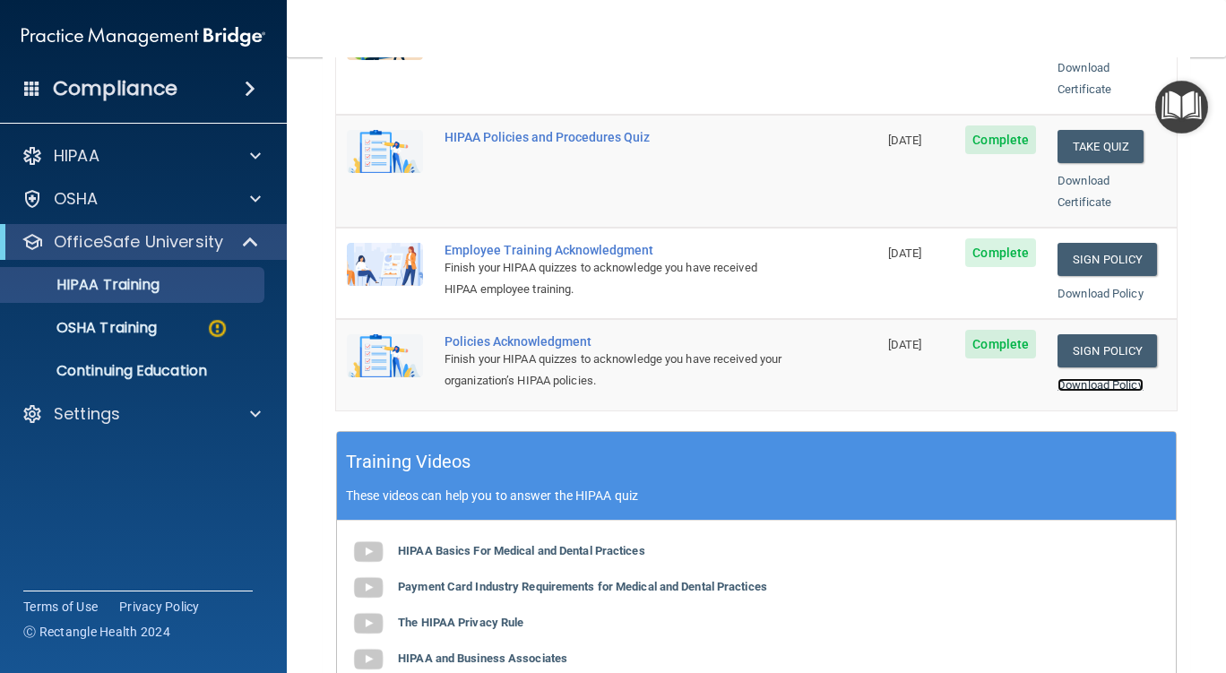
click at [1086, 378] on link "Download Policy" at bounding box center [1100, 384] width 86 height 13
click at [1075, 378] on link "Download Policy" at bounding box center [1100, 384] width 86 height 13
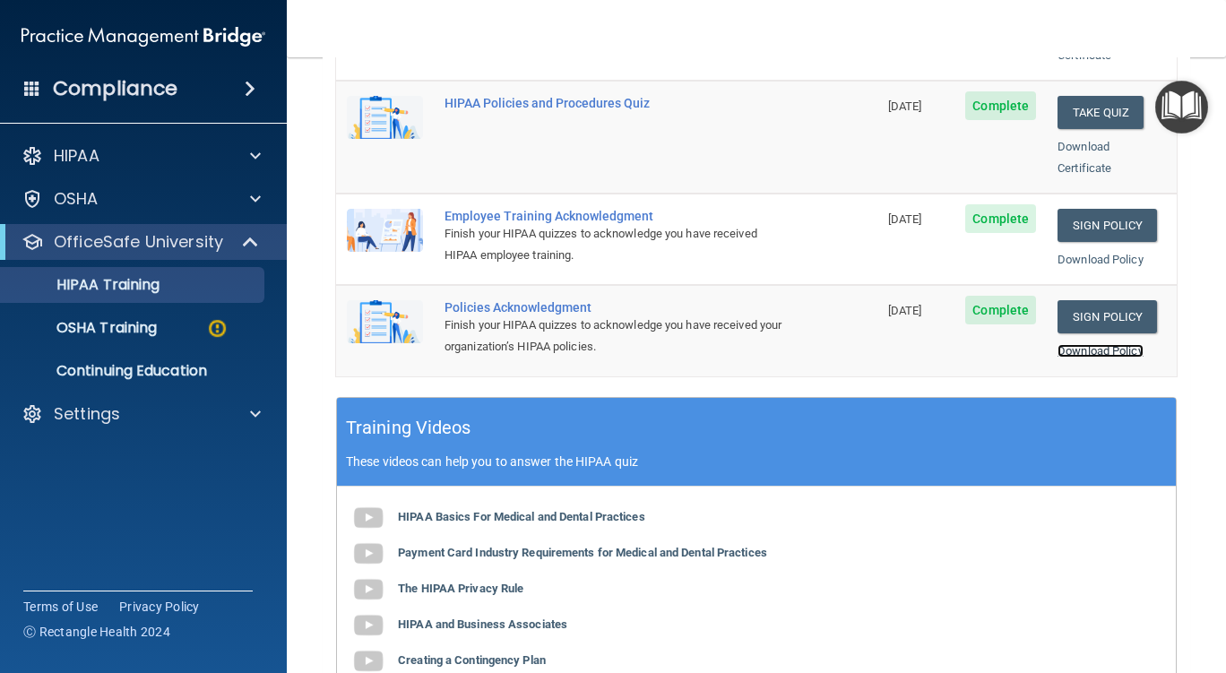
scroll to position [358, 0]
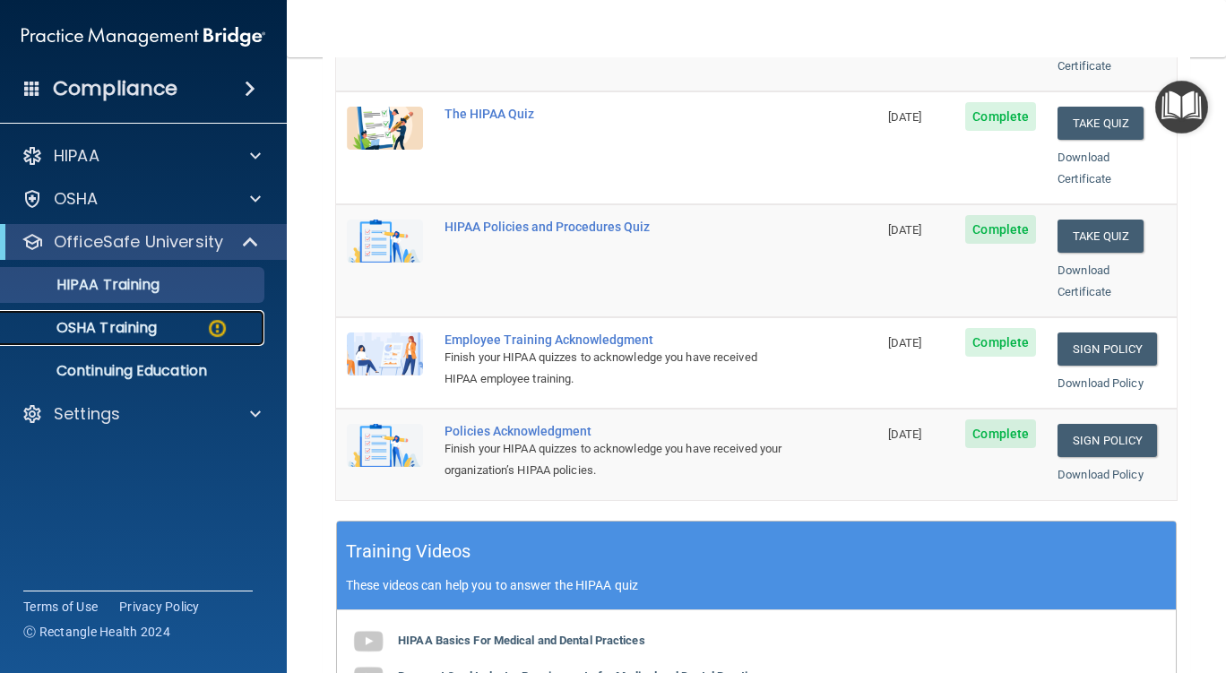
click at [137, 329] on p "OSHA Training" at bounding box center [84, 328] width 145 height 18
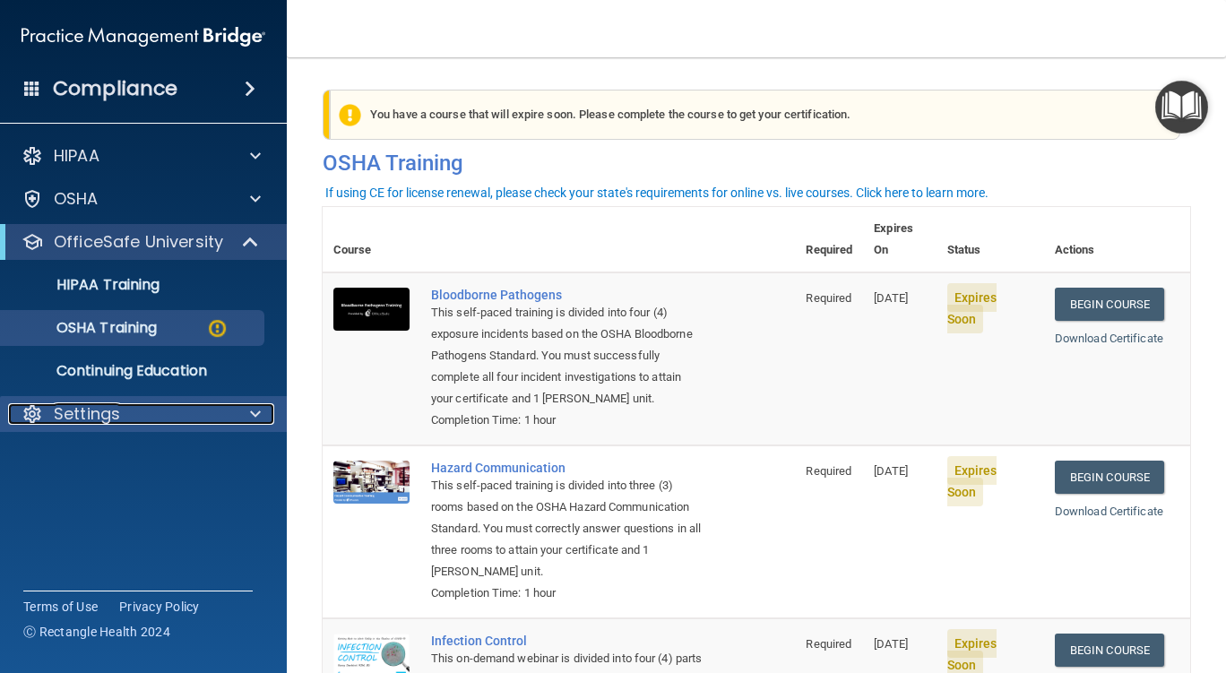
click at [253, 410] on span at bounding box center [255, 414] width 11 height 22
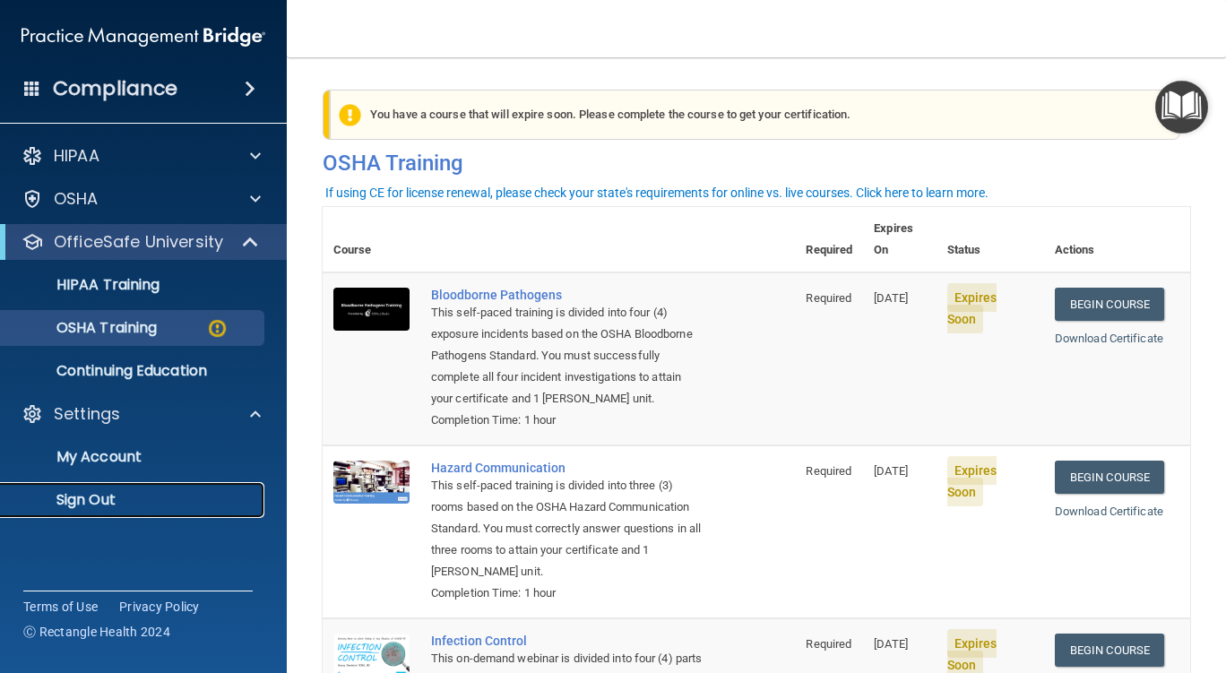
click at [107, 499] on p "Sign Out" at bounding box center [134, 500] width 245 height 18
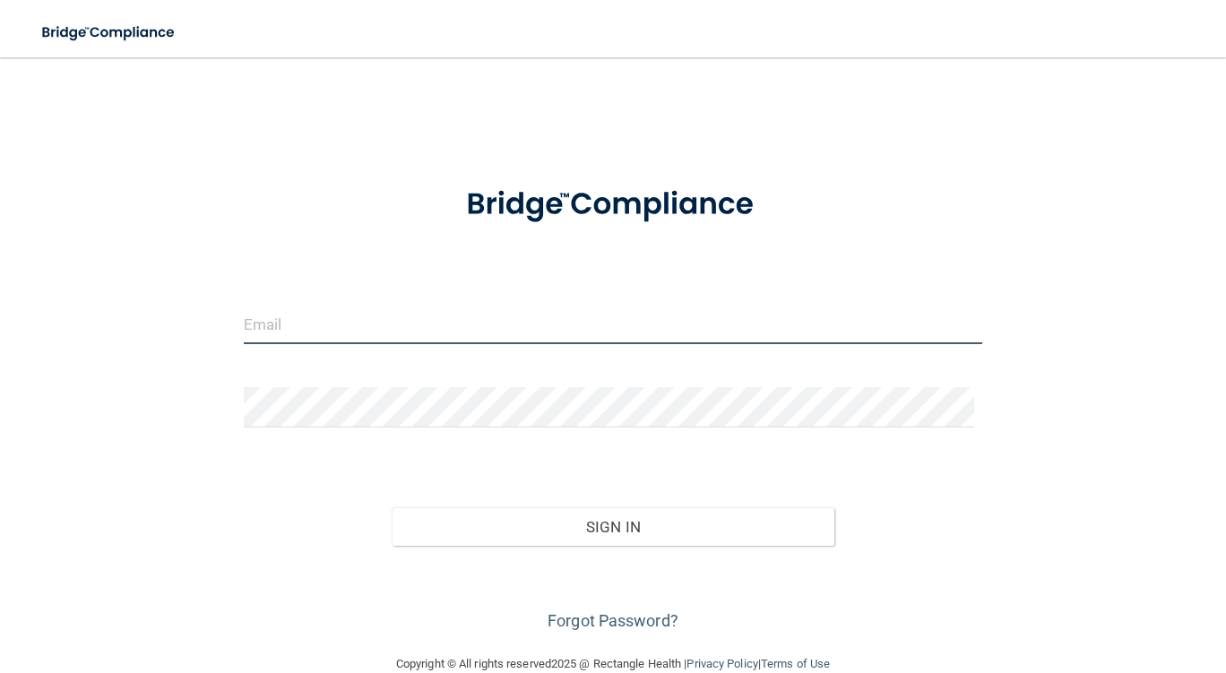
click at [330, 326] on input "email" at bounding box center [613, 324] width 738 height 40
type input "[EMAIL_ADDRESS][DOMAIN_NAME]"
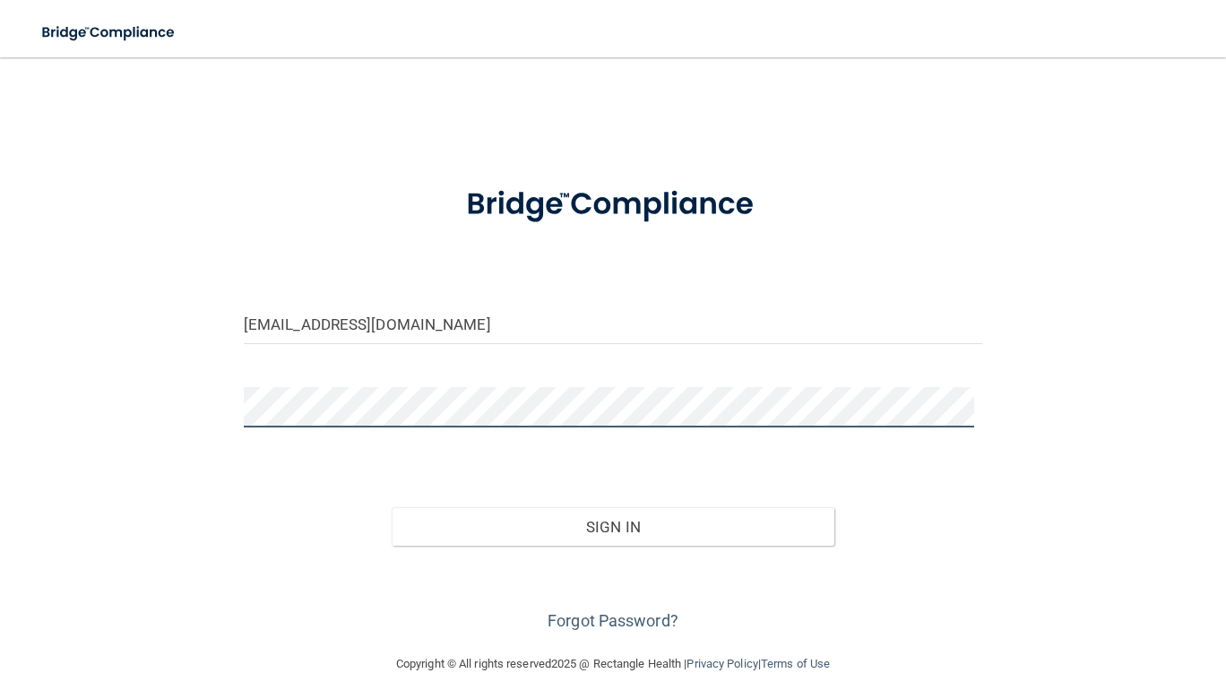
click at [392, 507] on button "Sign In" at bounding box center [614, 526] width 444 height 39
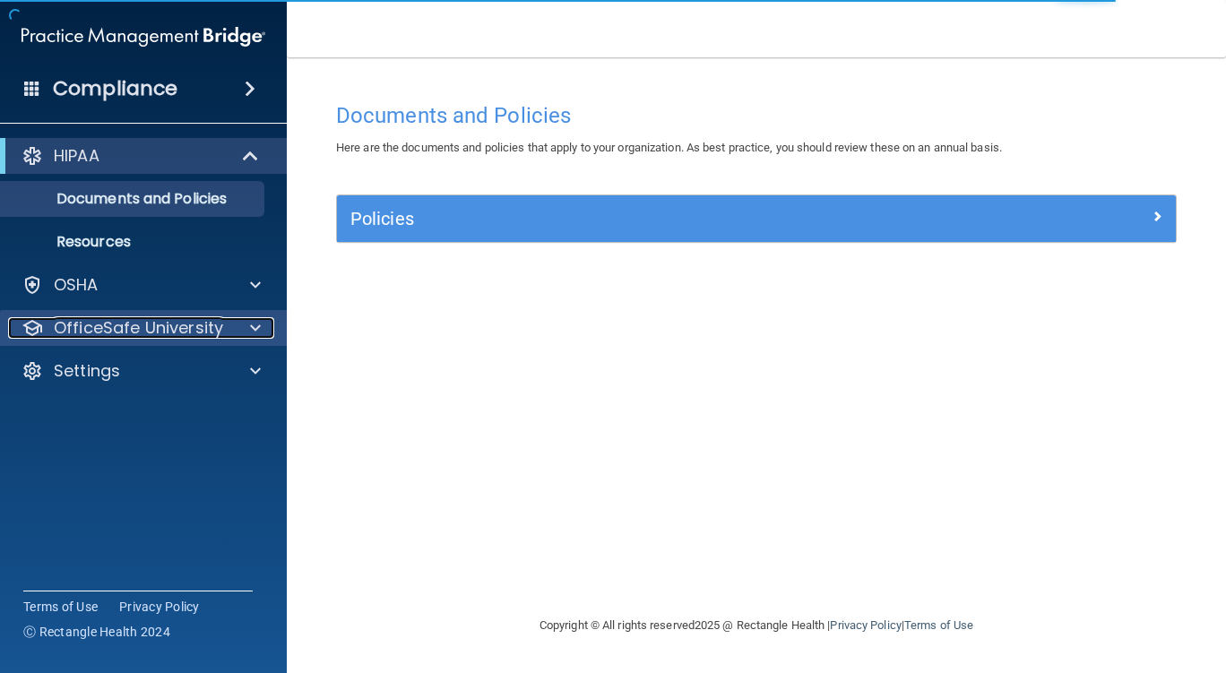
click at [189, 326] on p "OfficeSafe University" at bounding box center [138, 328] width 169 height 22
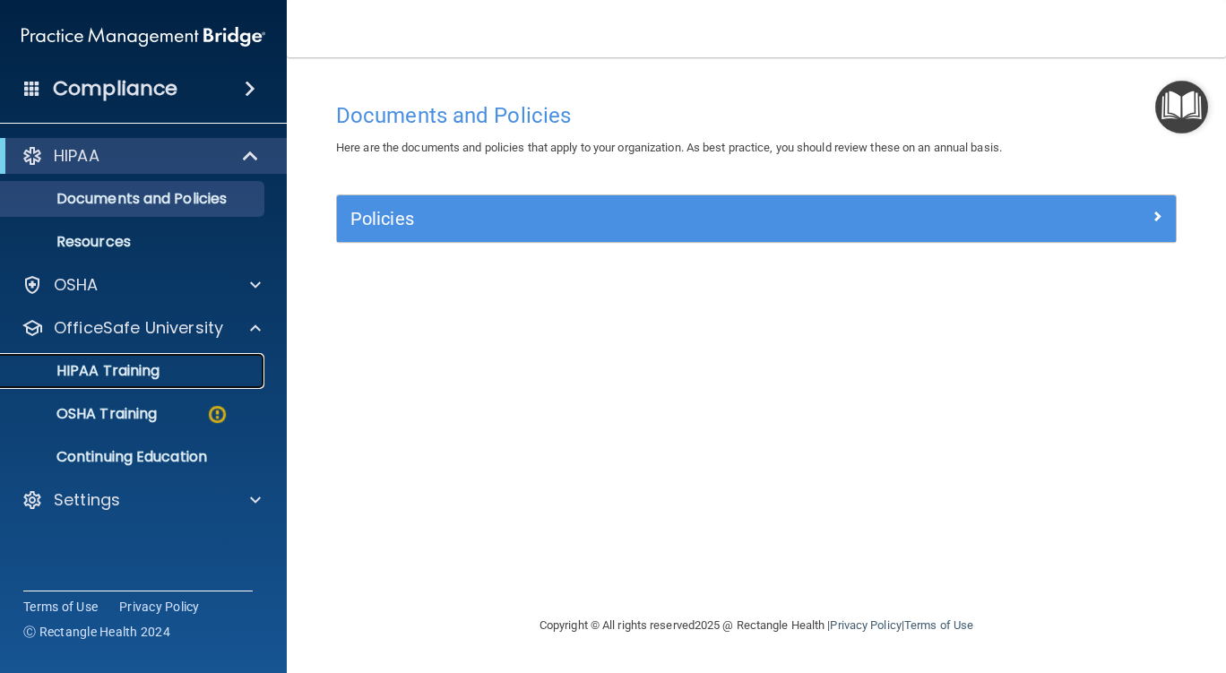
click at [160, 371] on div "HIPAA Training" at bounding box center [134, 371] width 245 height 18
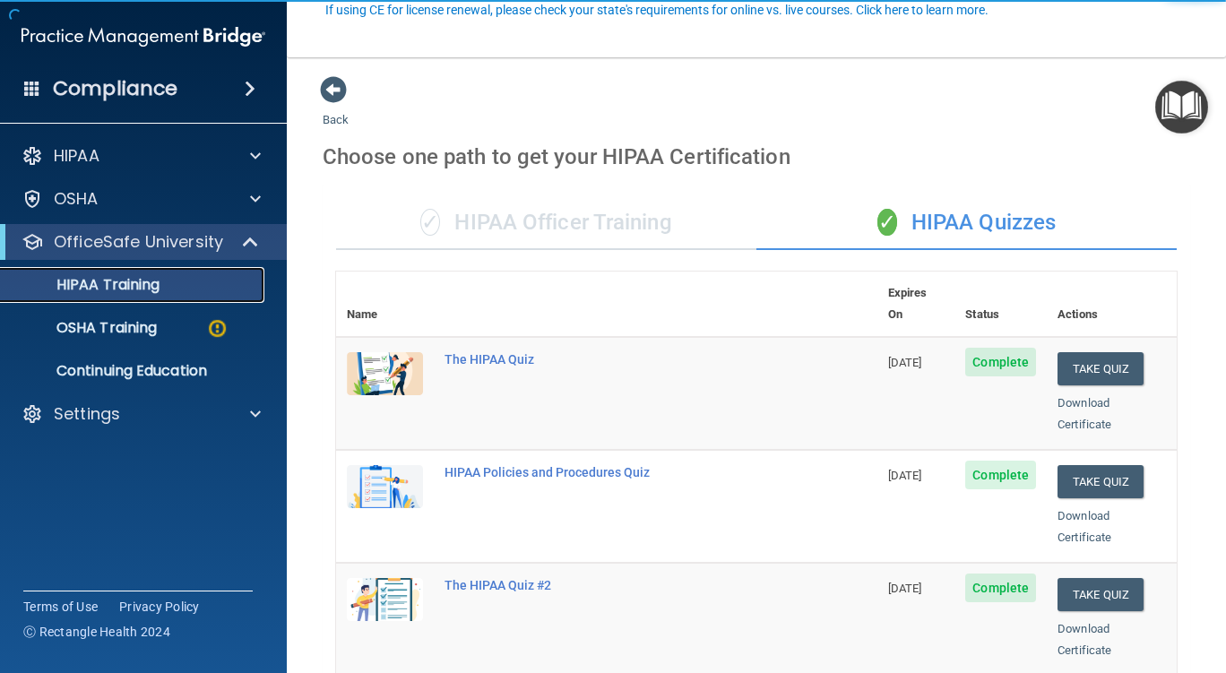
scroll to position [358, 0]
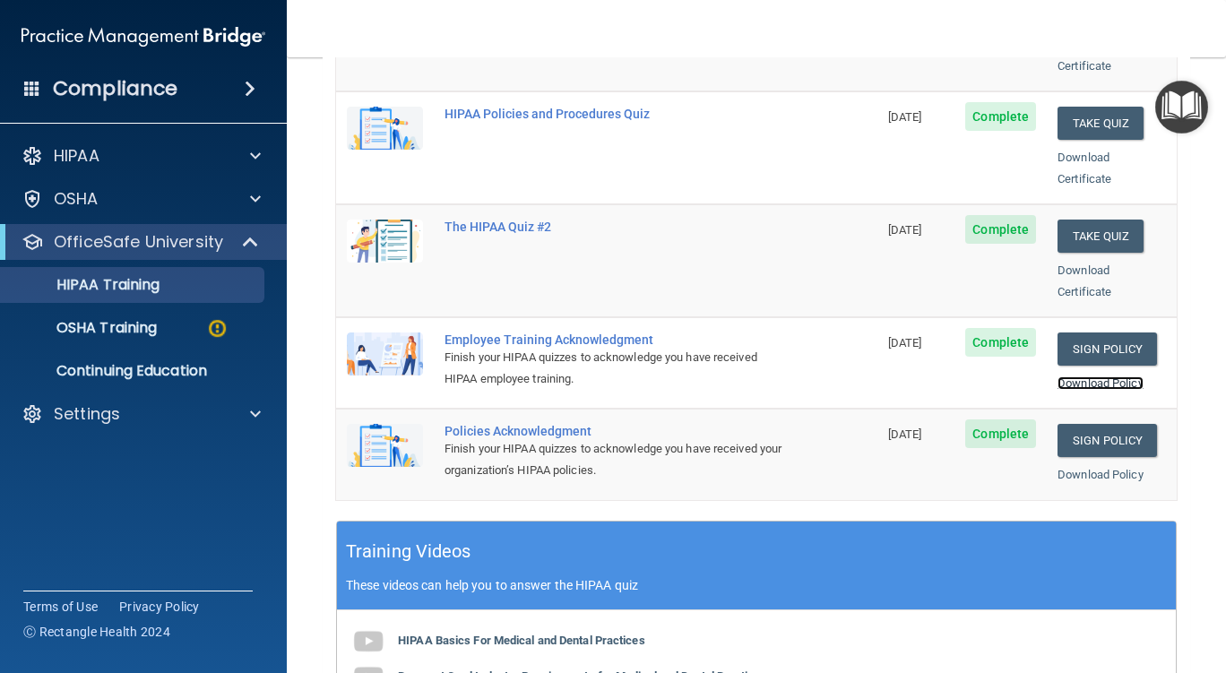
click at [1083, 376] on link "Download Policy" at bounding box center [1100, 382] width 86 height 13
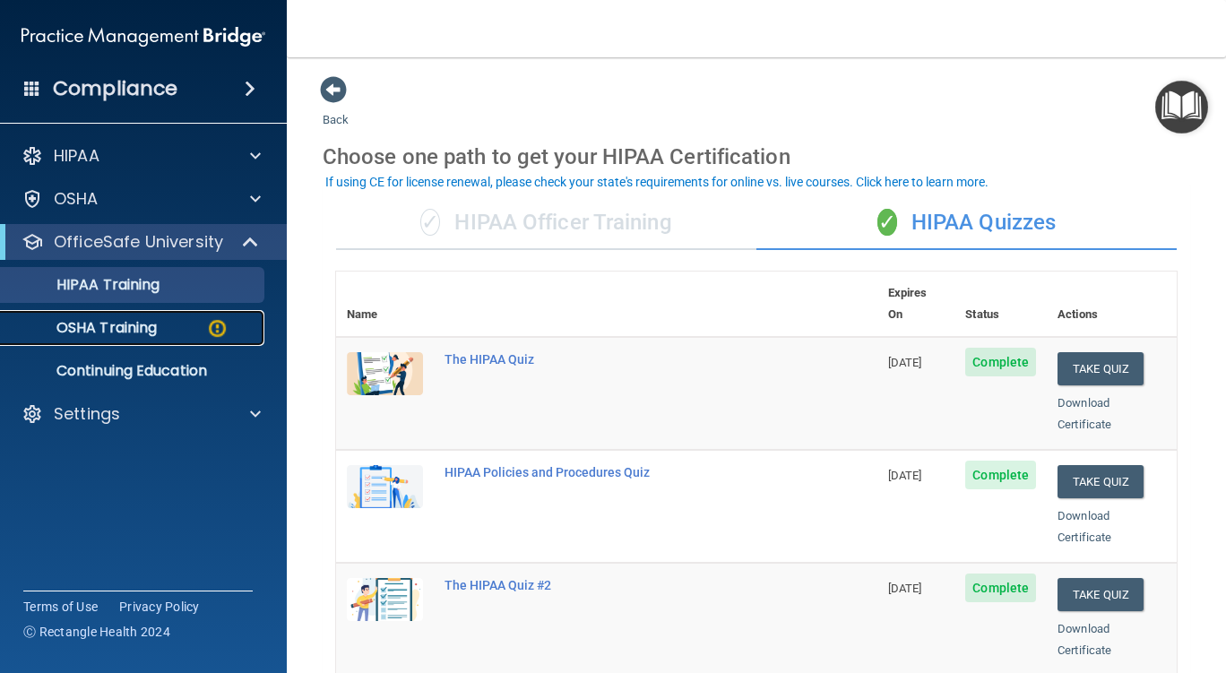
click at [160, 328] on div "OSHA Training" at bounding box center [134, 328] width 245 height 18
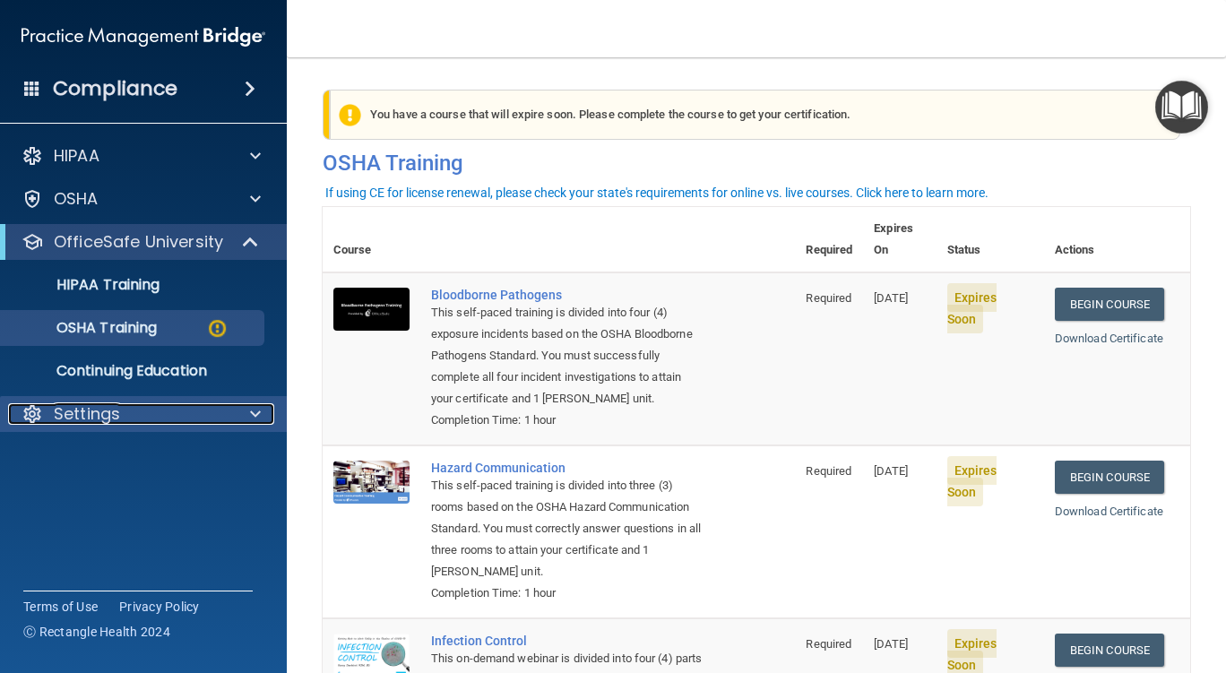
click at [257, 419] on span at bounding box center [255, 414] width 11 height 22
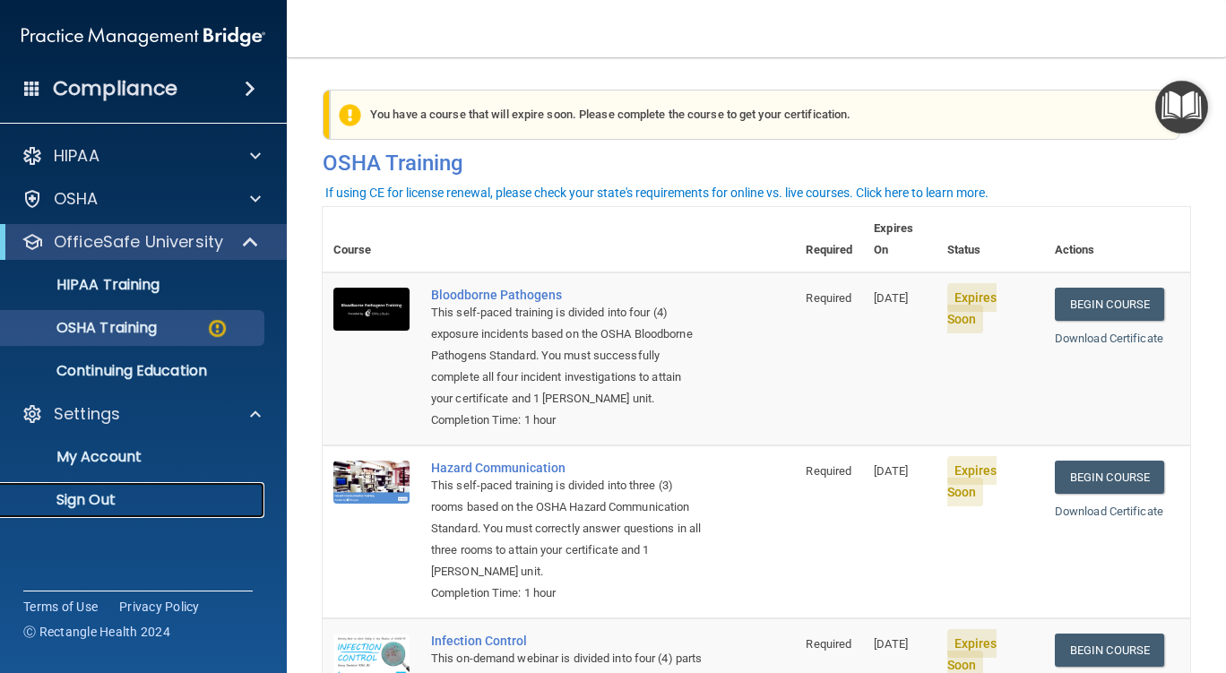
click at [106, 503] on p "Sign Out" at bounding box center [134, 500] width 245 height 18
